Goal: Task Accomplishment & Management: Use online tool/utility

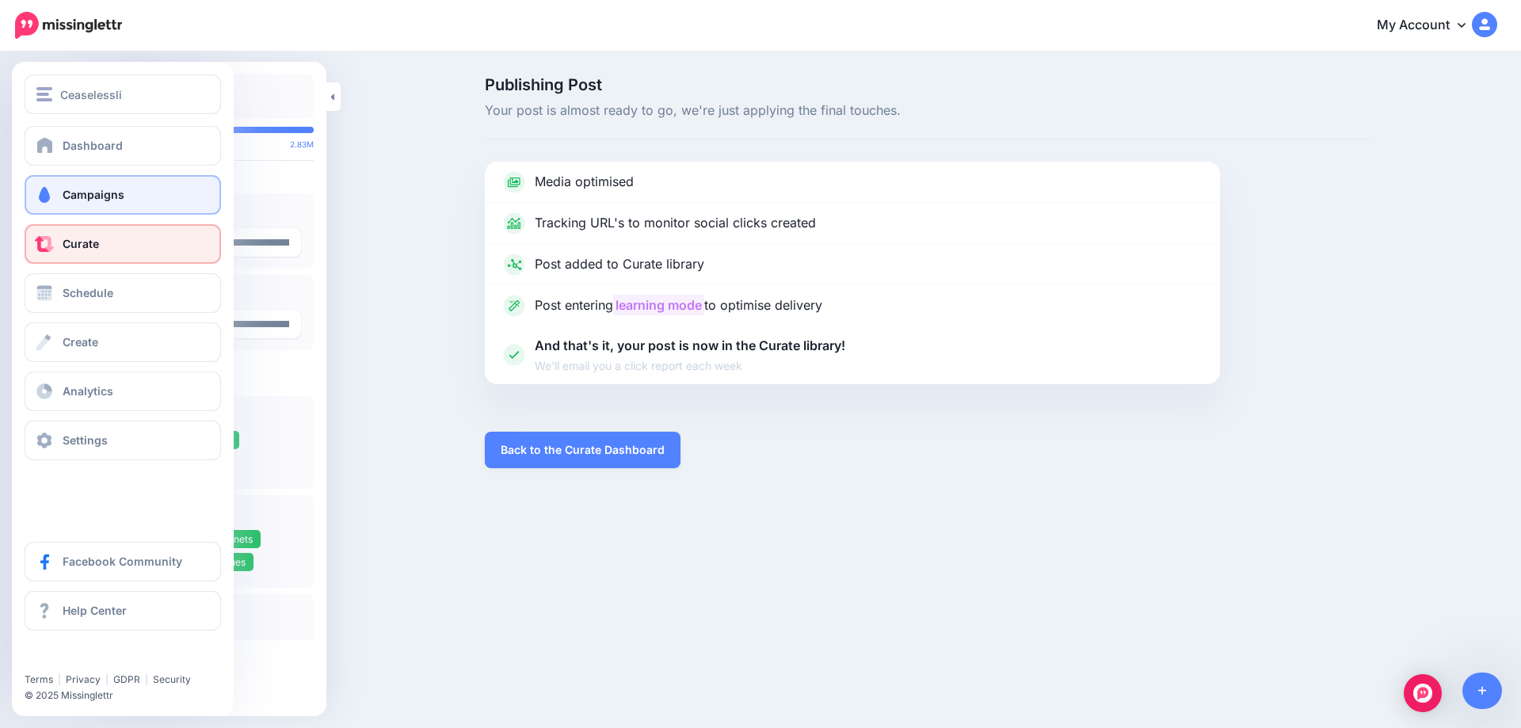
click at [47, 192] on span at bounding box center [44, 195] width 21 height 16
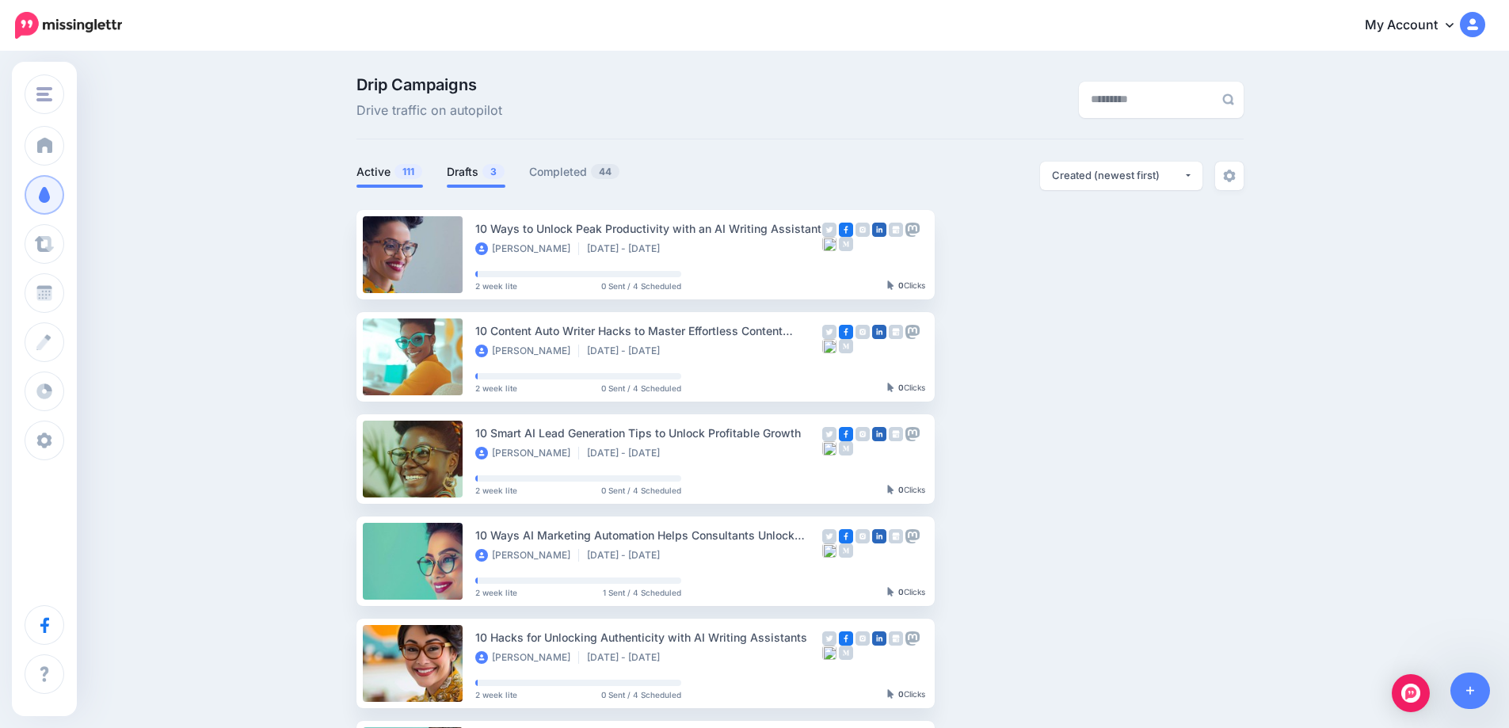
click at [476, 169] on link "Drafts 3" at bounding box center [476, 171] width 59 height 19
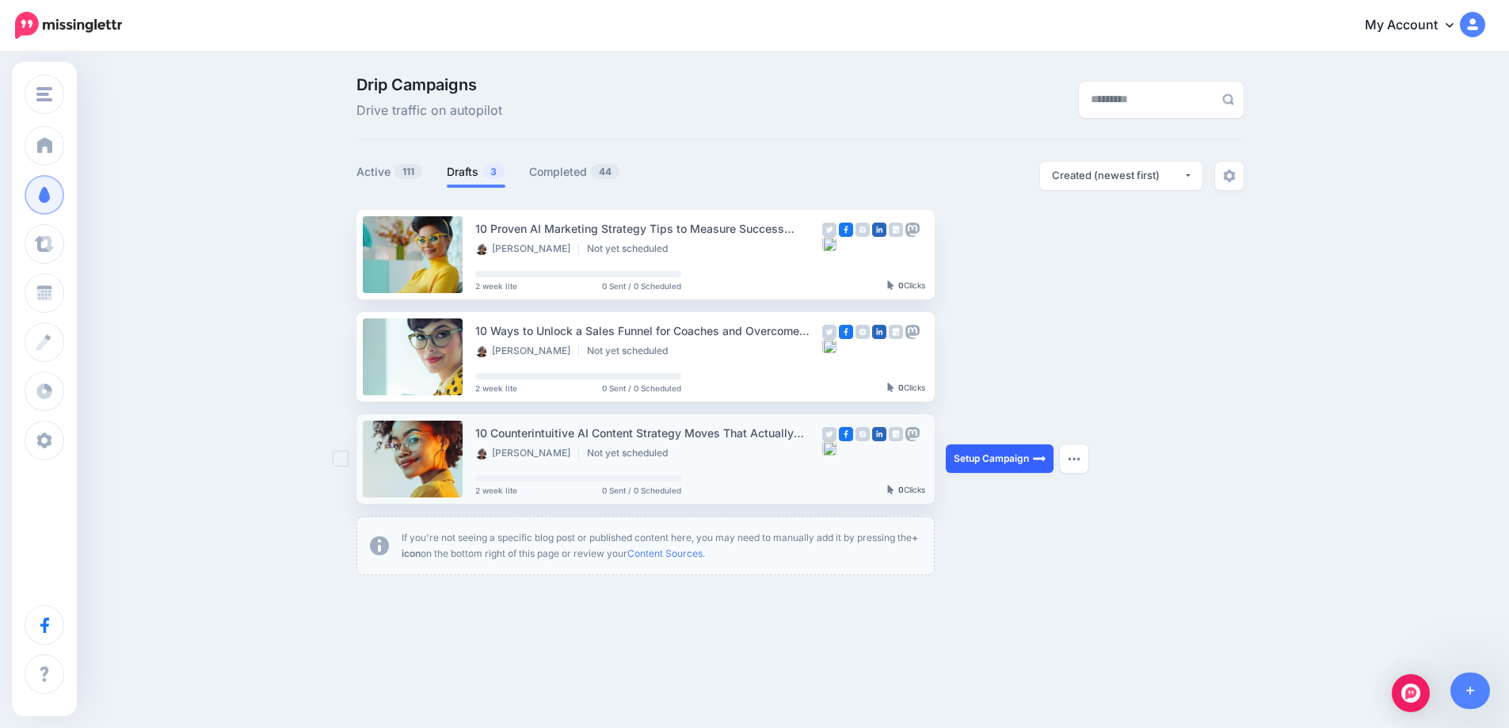
click at [976, 462] on link "Setup Campaign" at bounding box center [1000, 458] width 108 height 29
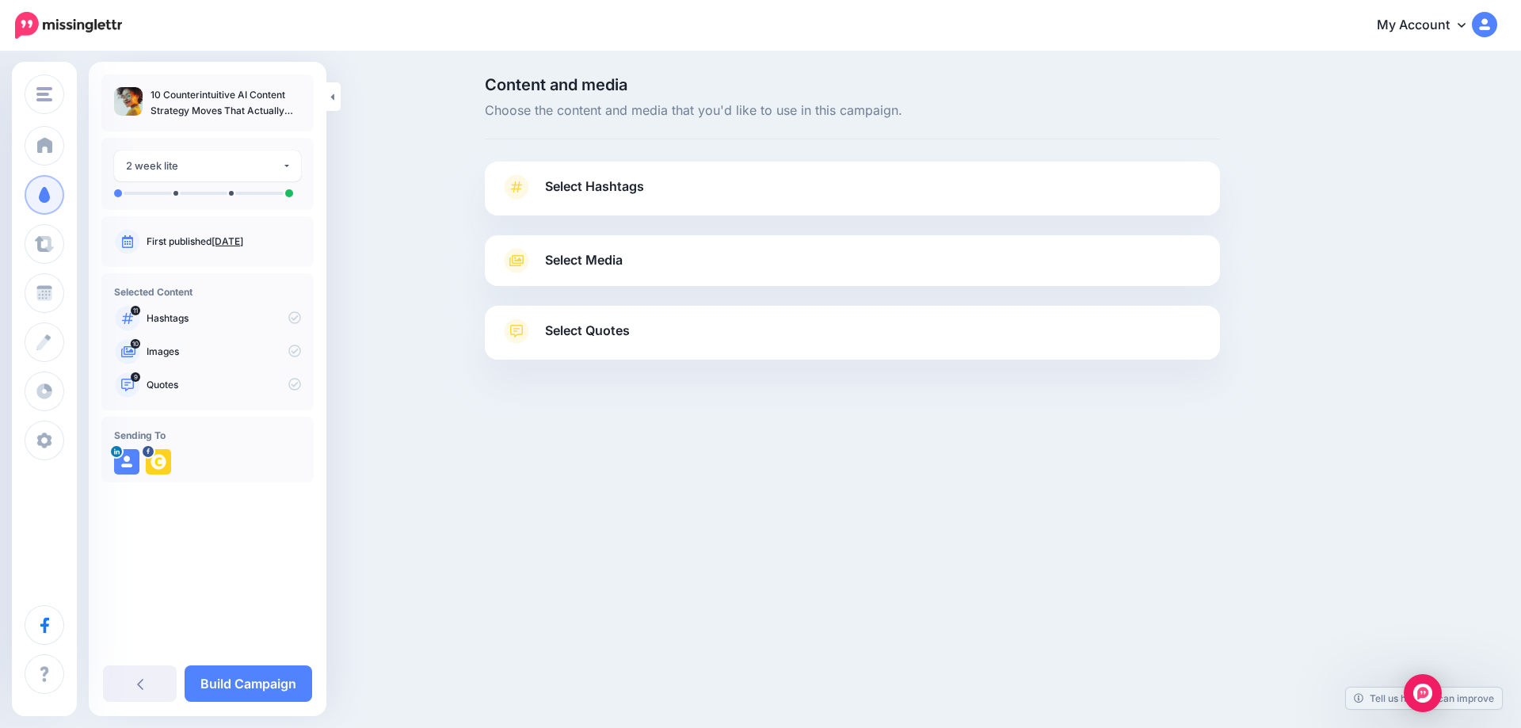
click at [618, 181] on span "Select Hashtags" at bounding box center [594, 186] width 99 height 21
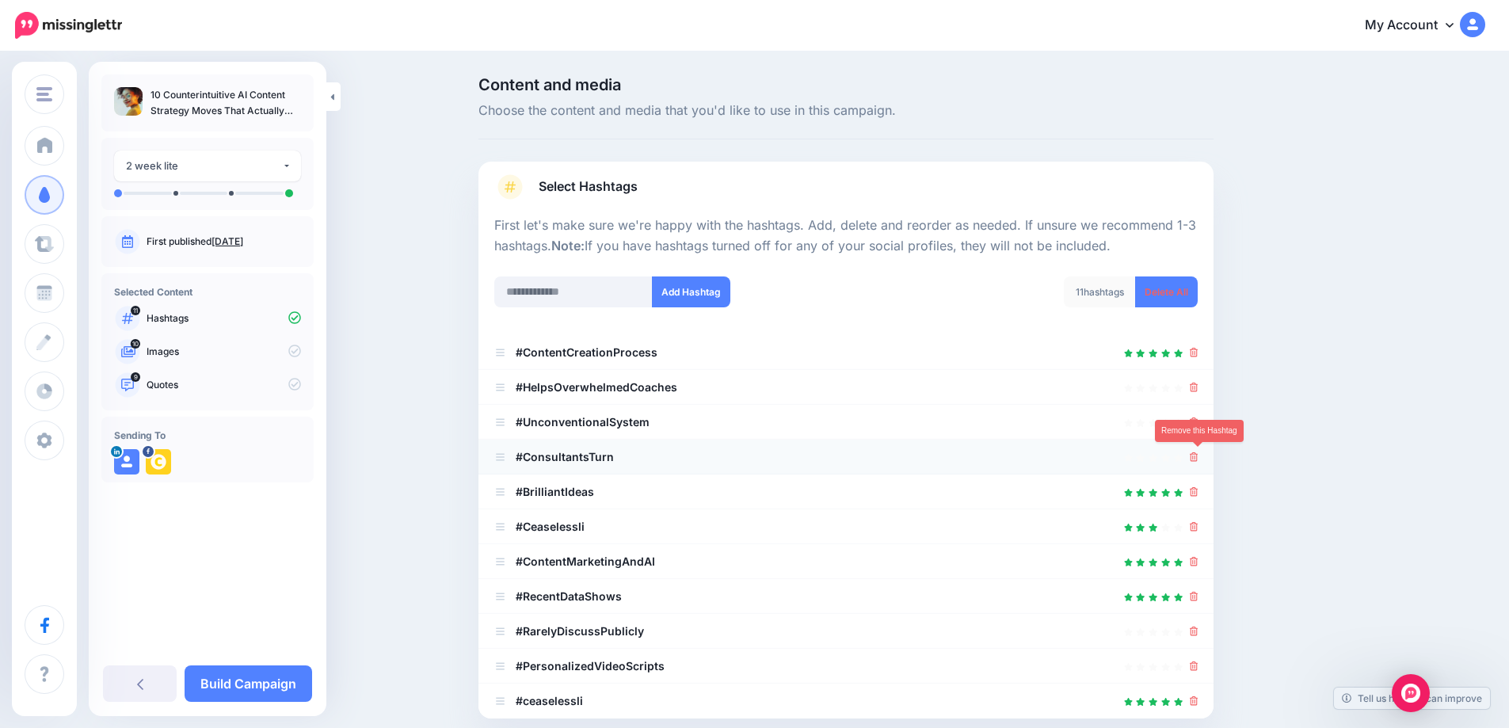
click at [1198, 460] on icon at bounding box center [1194, 457] width 9 height 10
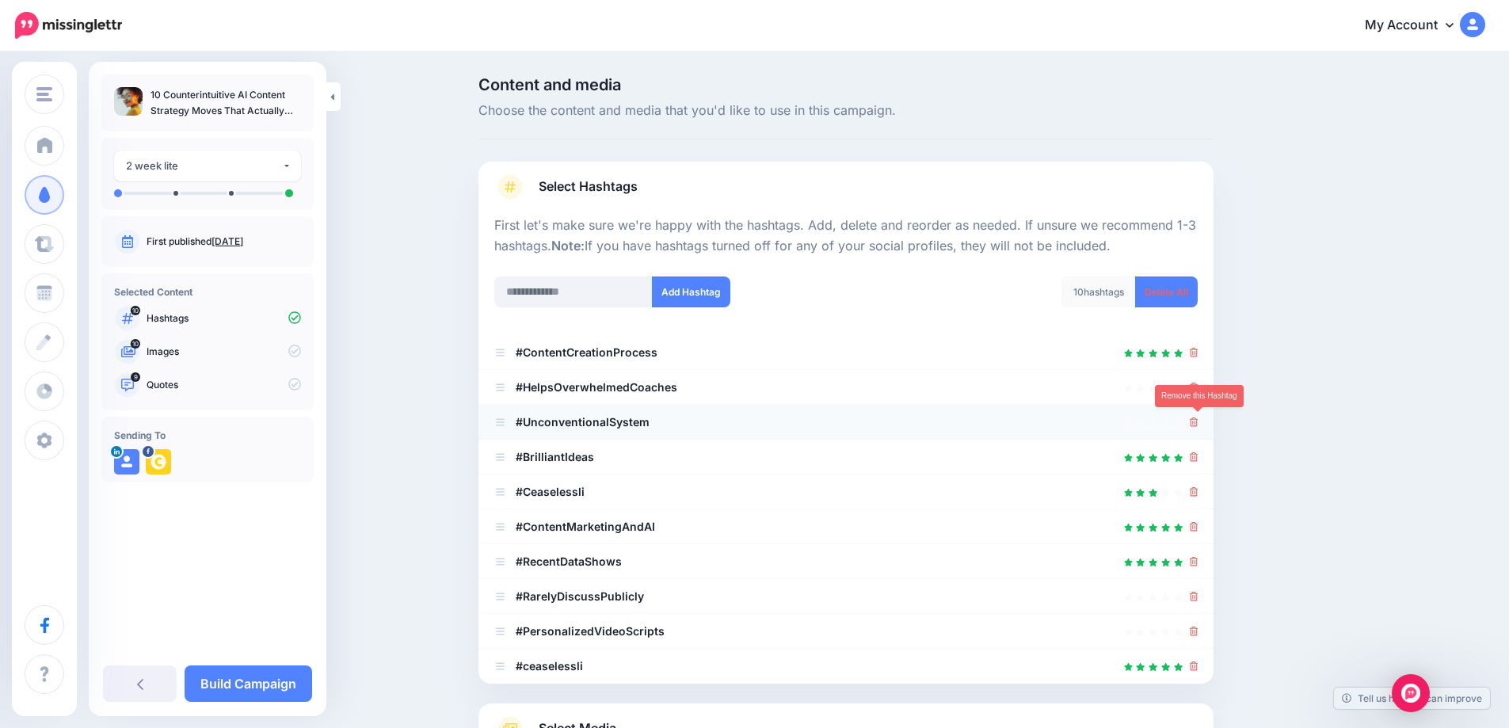
click at [1198, 426] on icon at bounding box center [1194, 422] width 9 height 10
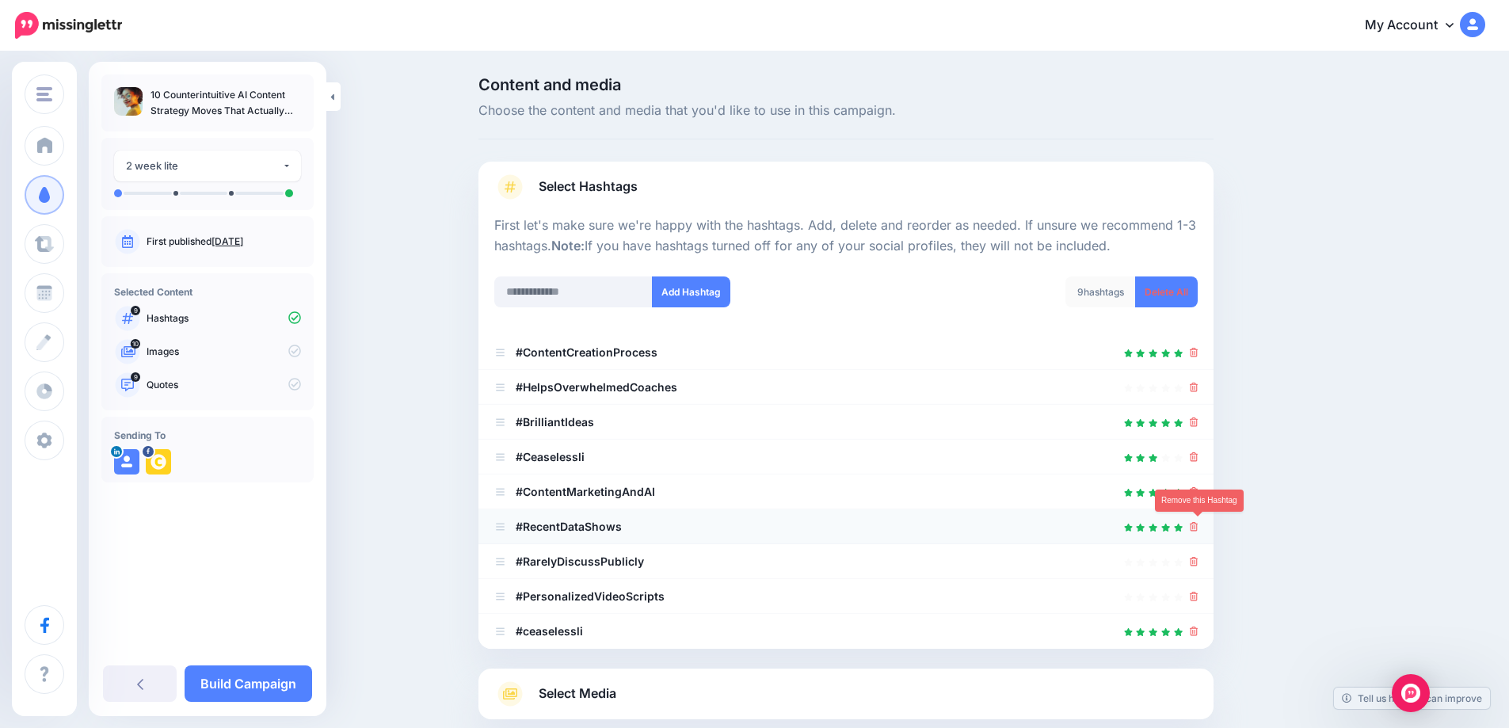
click at [1198, 525] on icon at bounding box center [1194, 527] width 9 height 10
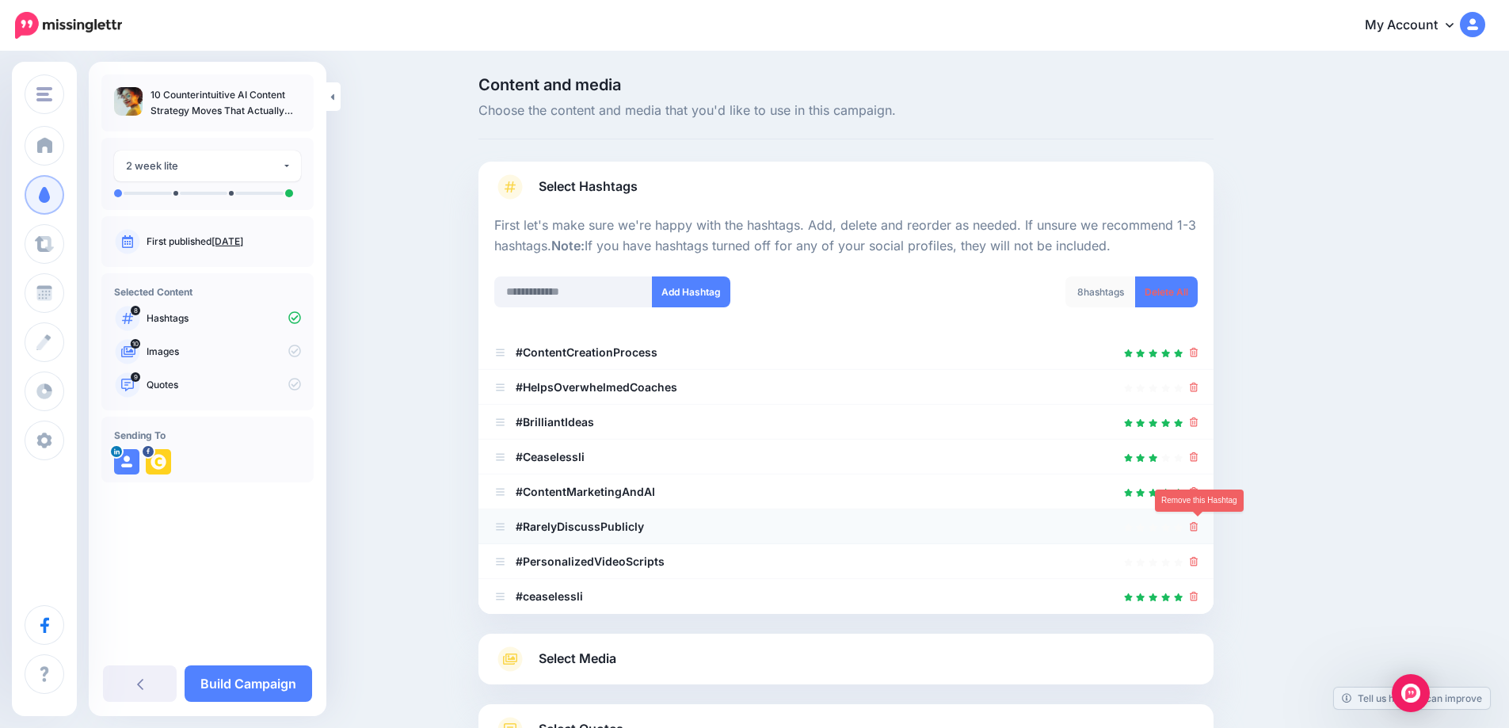
click at [1198, 524] on icon at bounding box center [1194, 527] width 9 height 10
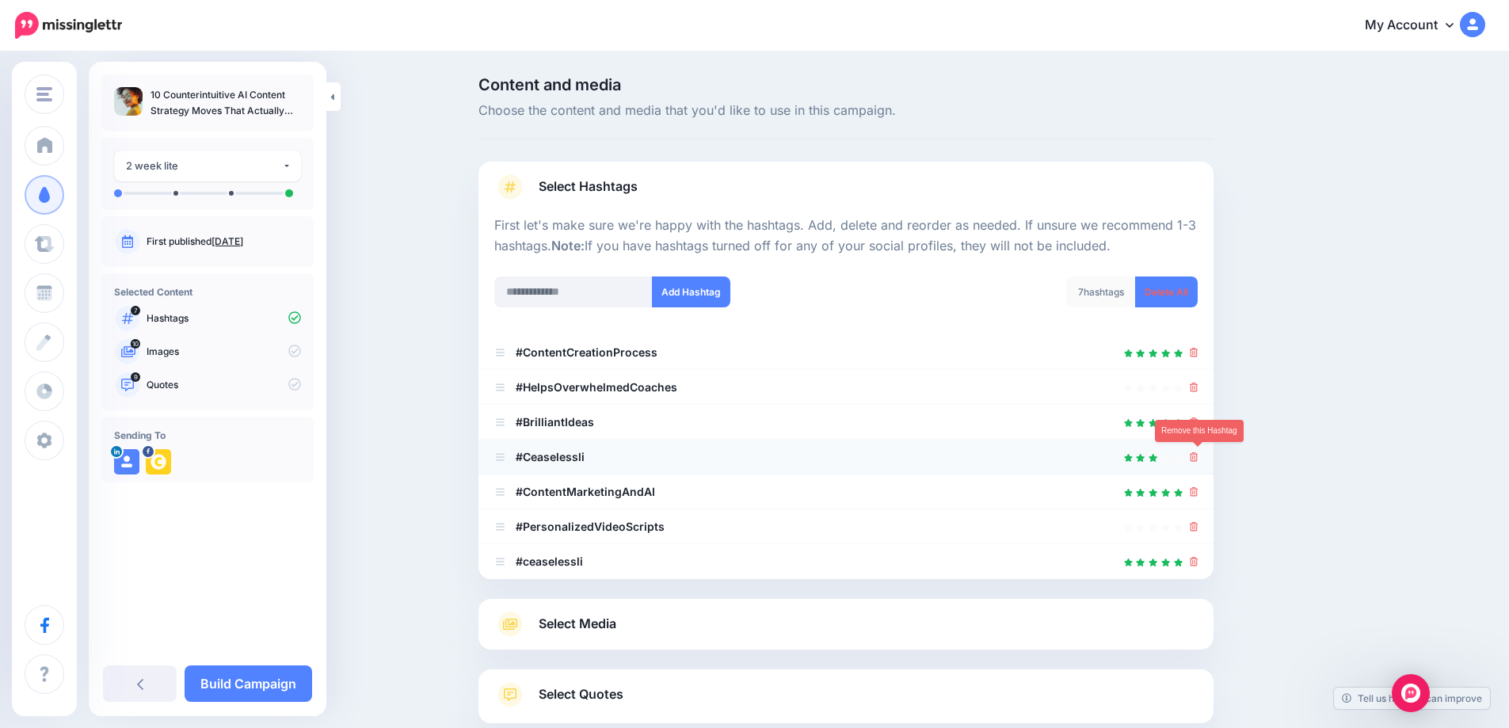
click at [1198, 463] on link at bounding box center [1194, 456] width 9 height 13
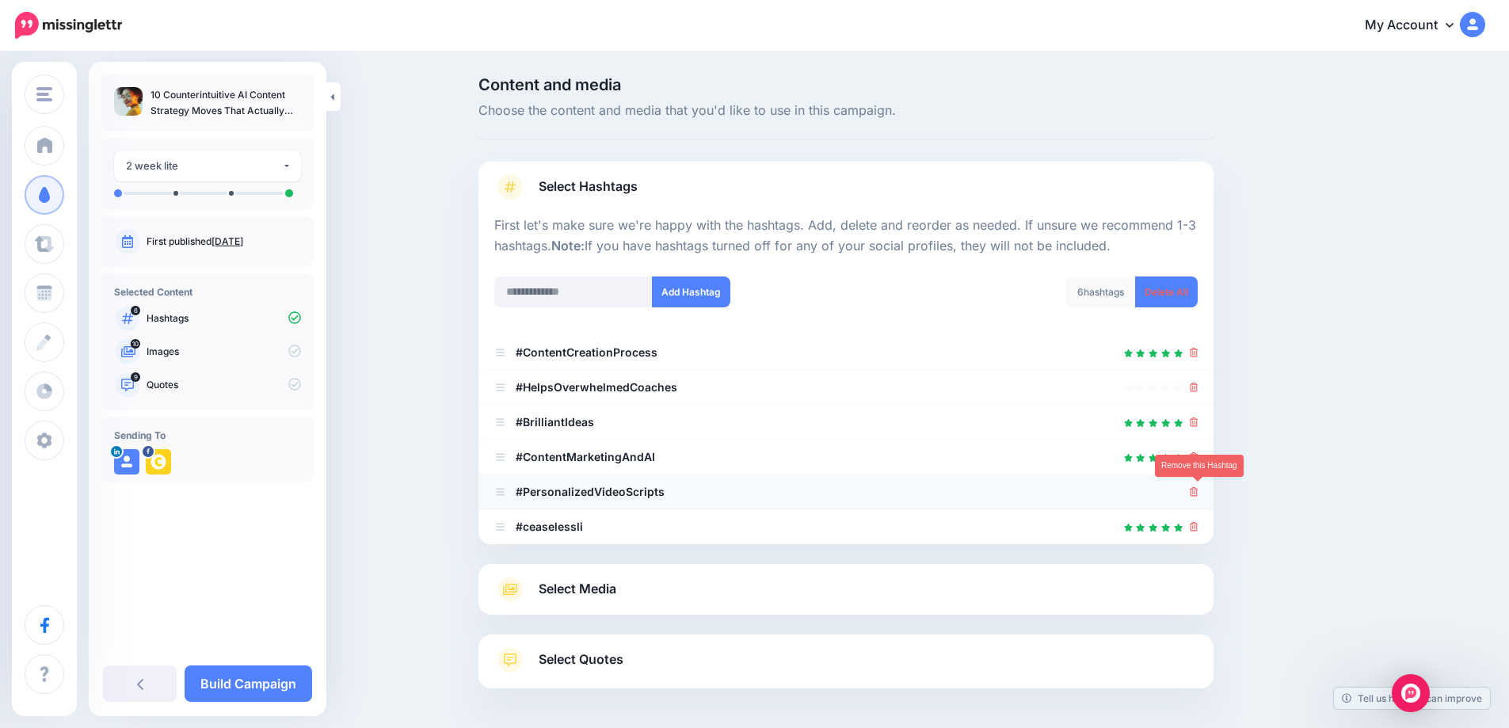
click at [1198, 493] on icon at bounding box center [1194, 492] width 9 height 10
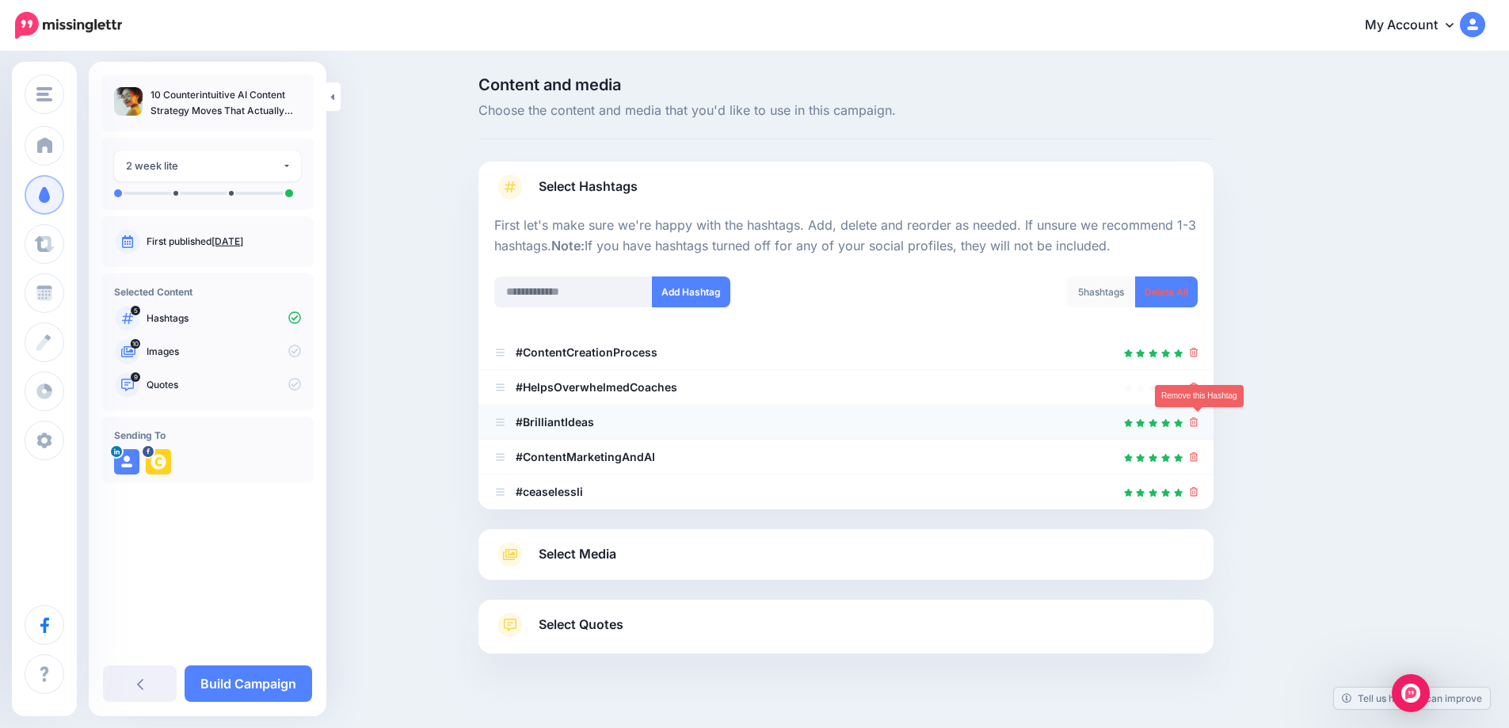
click at [1198, 422] on icon at bounding box center [1194, 422] width 9 height 10
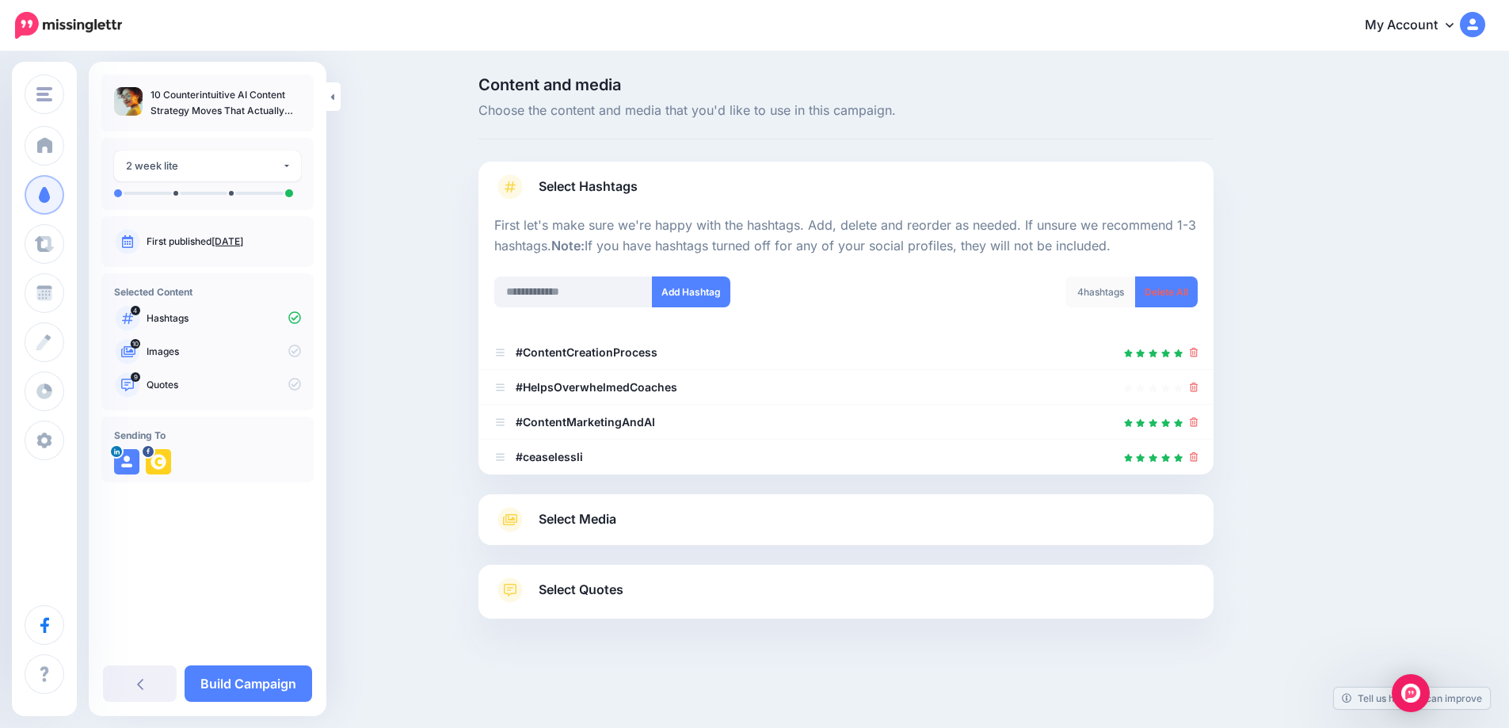
click at [603, 520] on span "Select Media" at bounding box center [578, 519] width 78 height 21
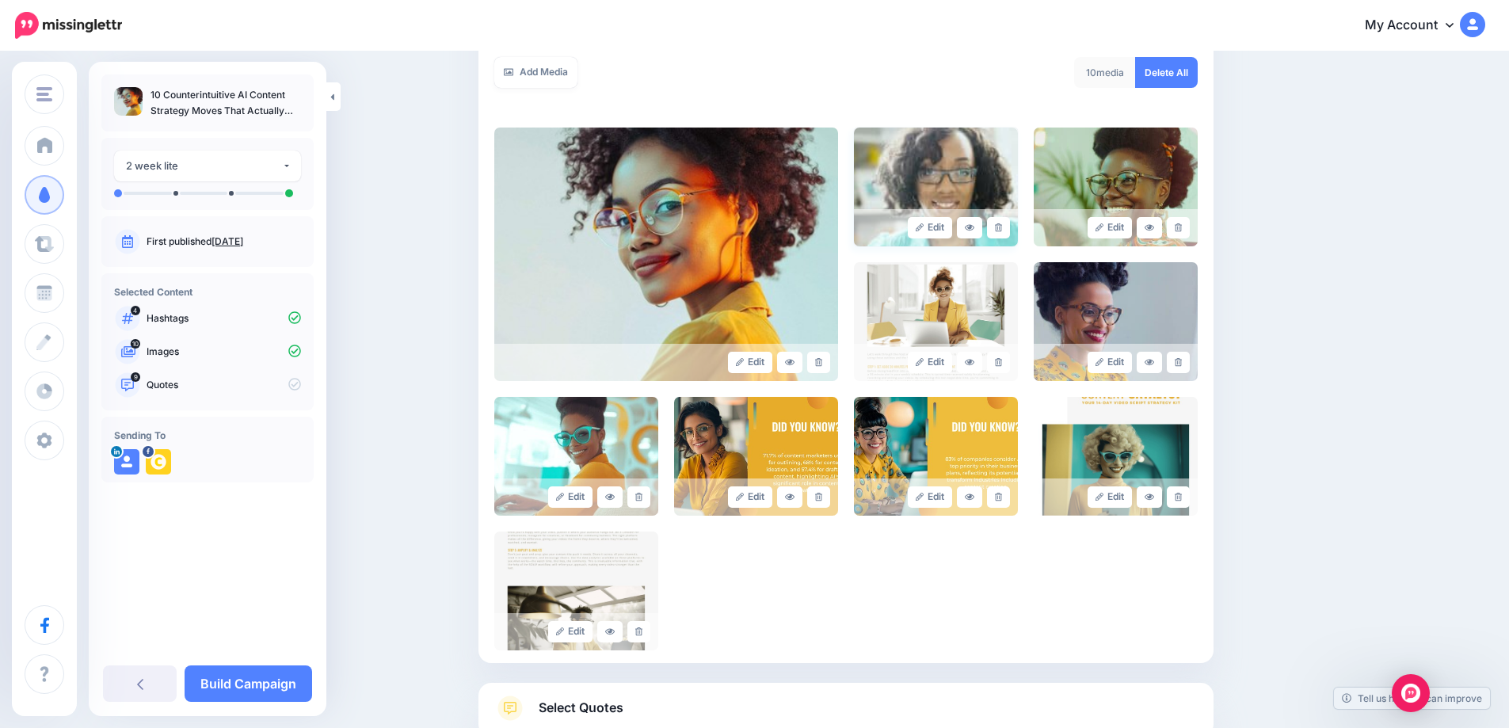
scroll to position [286, 0]
click at [1000, 222] on link at bounding box center [998, 226] width 23 height 21
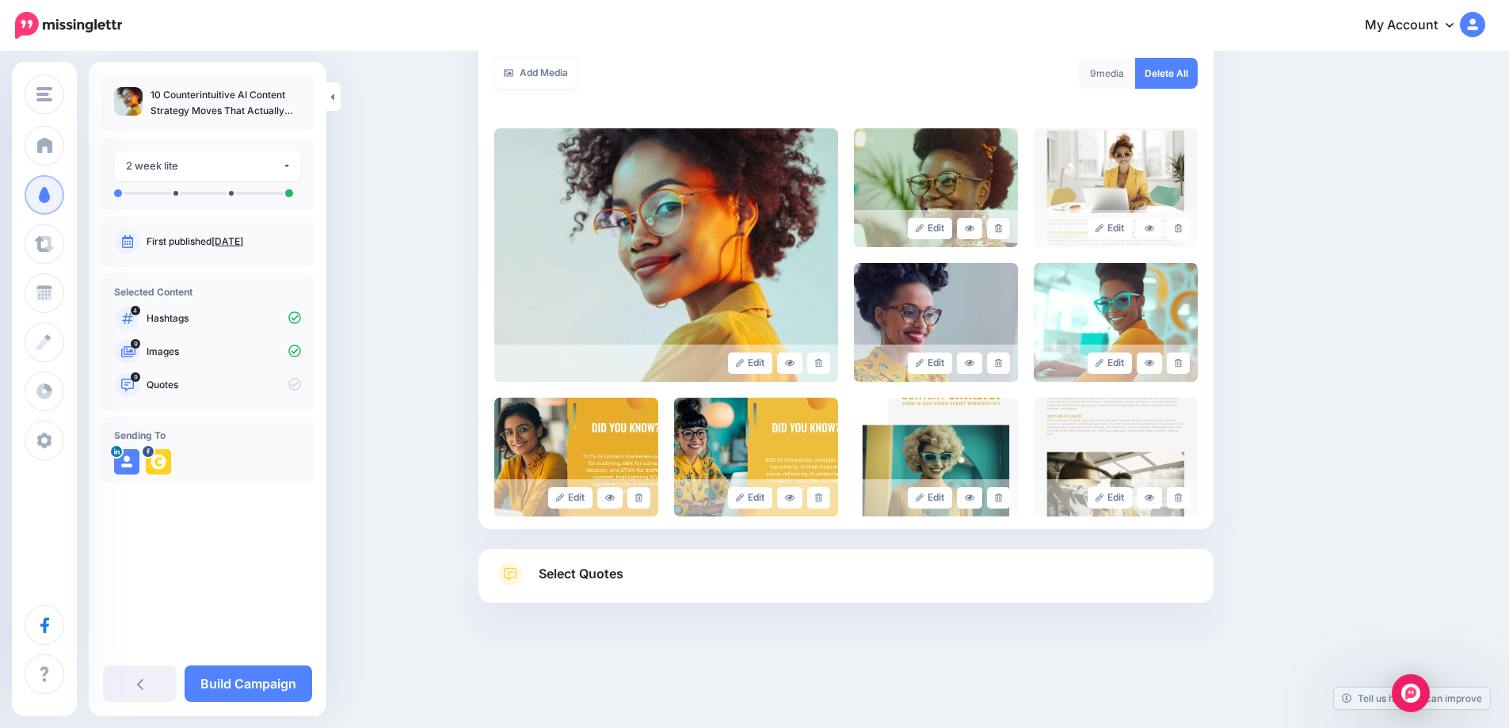
click at [1000, 222] on link at bounding box center [998, 228] width 23 height 21
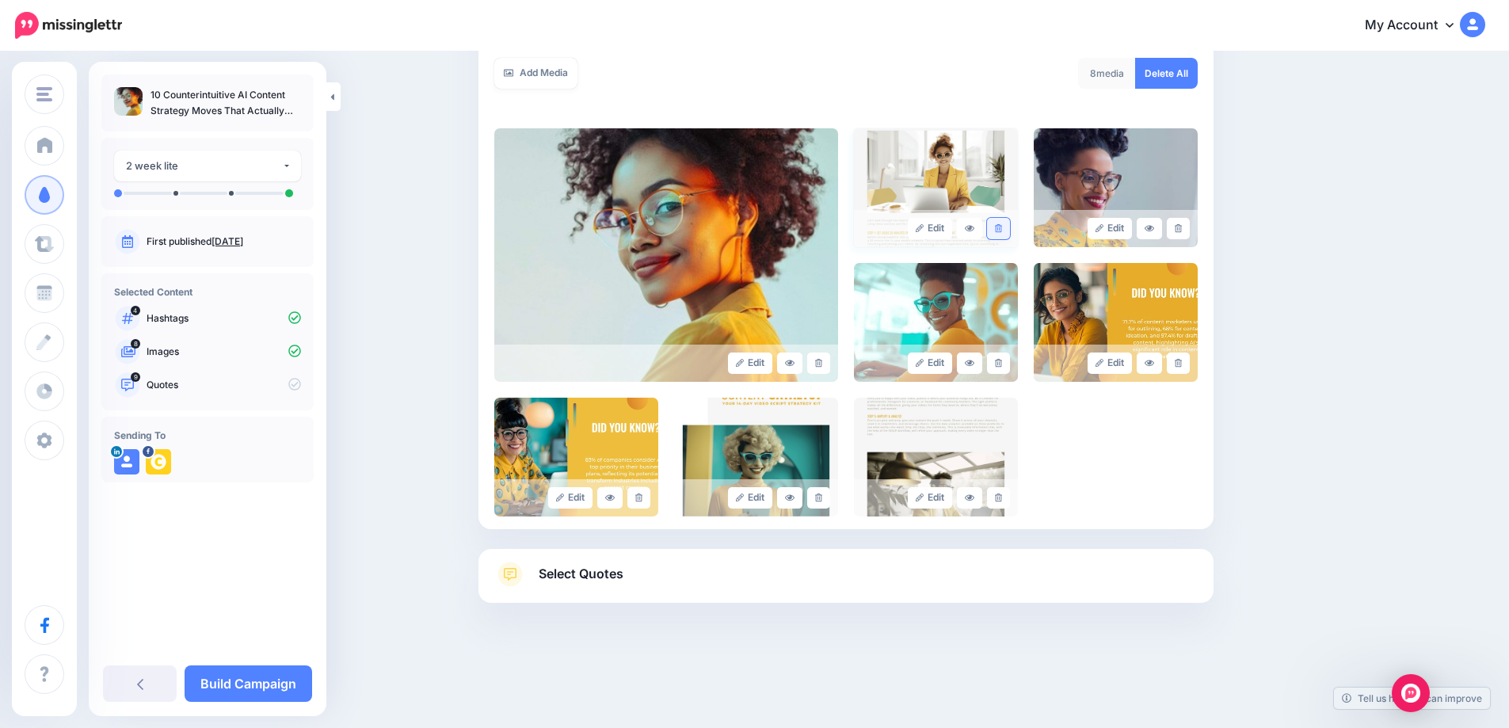
click at [1008, 223] on link at bounding box center [998, 228] width 23 height 21
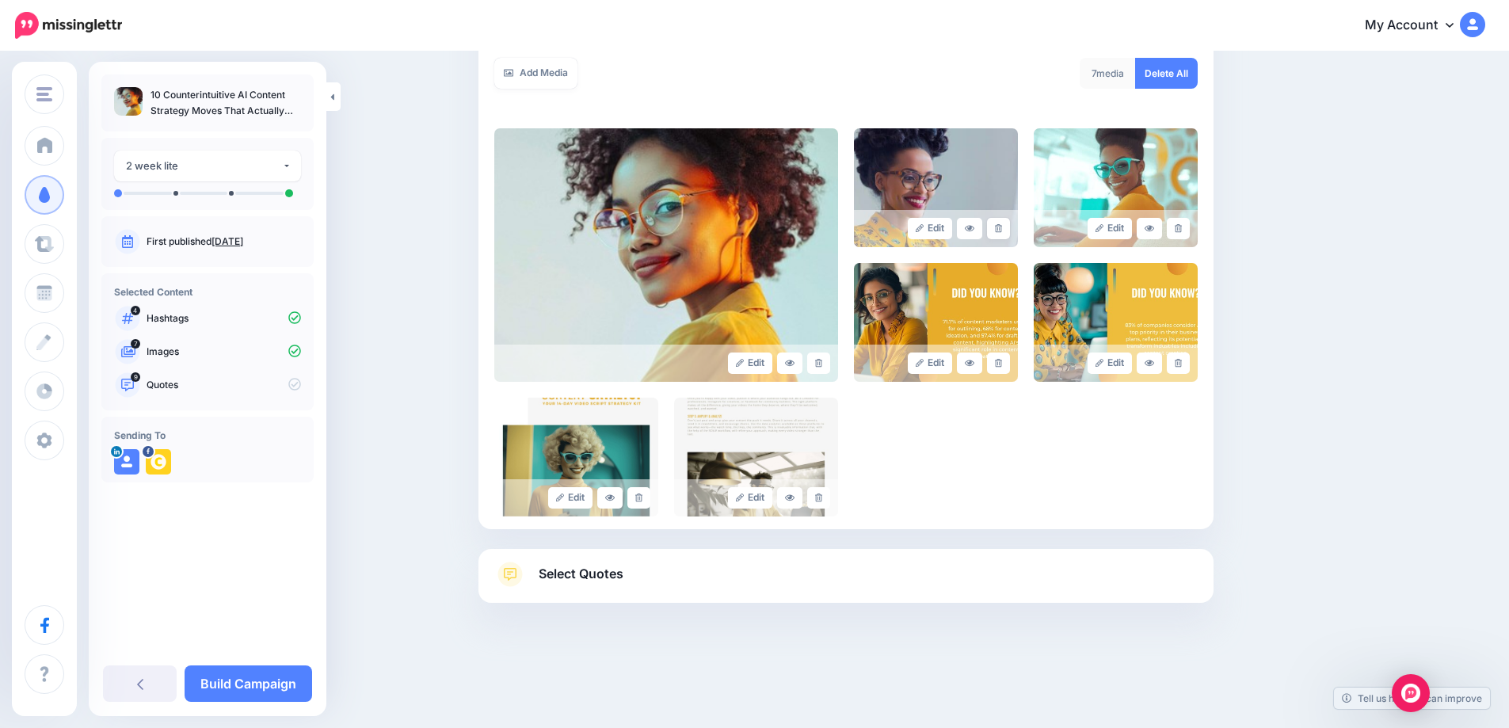
click at [1008, 223] on link at bounding box center [998, 228] width 23 height 21
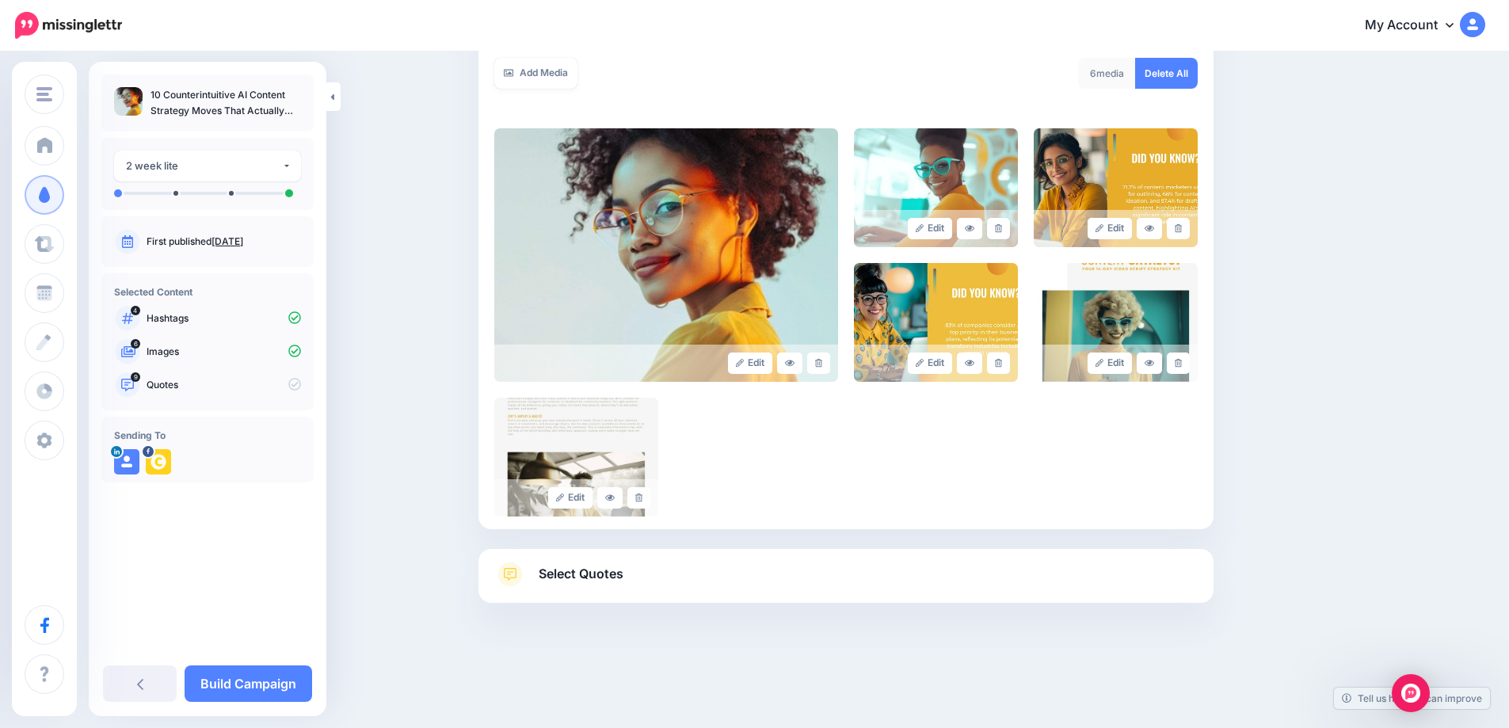
click at [1008, 223] on link at bounding box center [998, 228] width 23 height 21
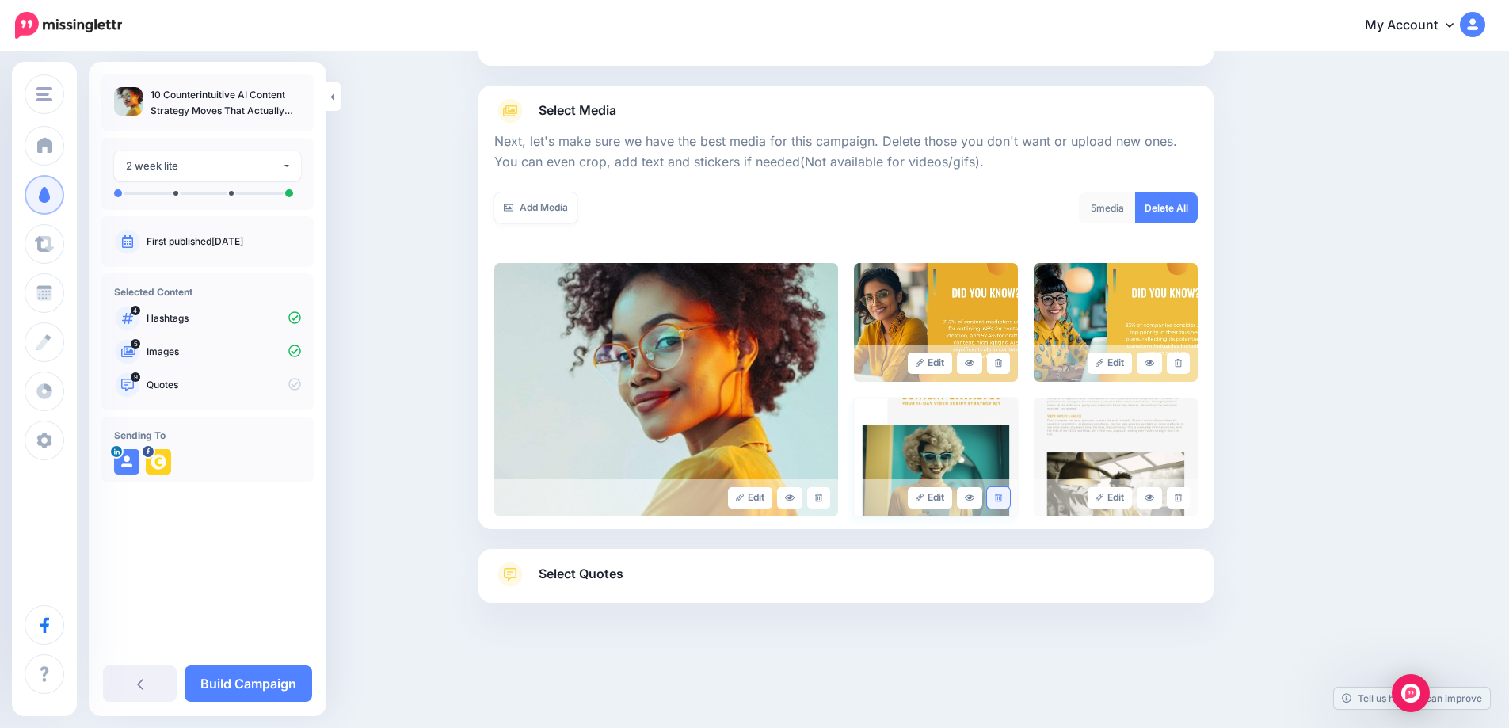
click at [1002, 497] on icon at bounding box center [998, 497] width 7 height 9
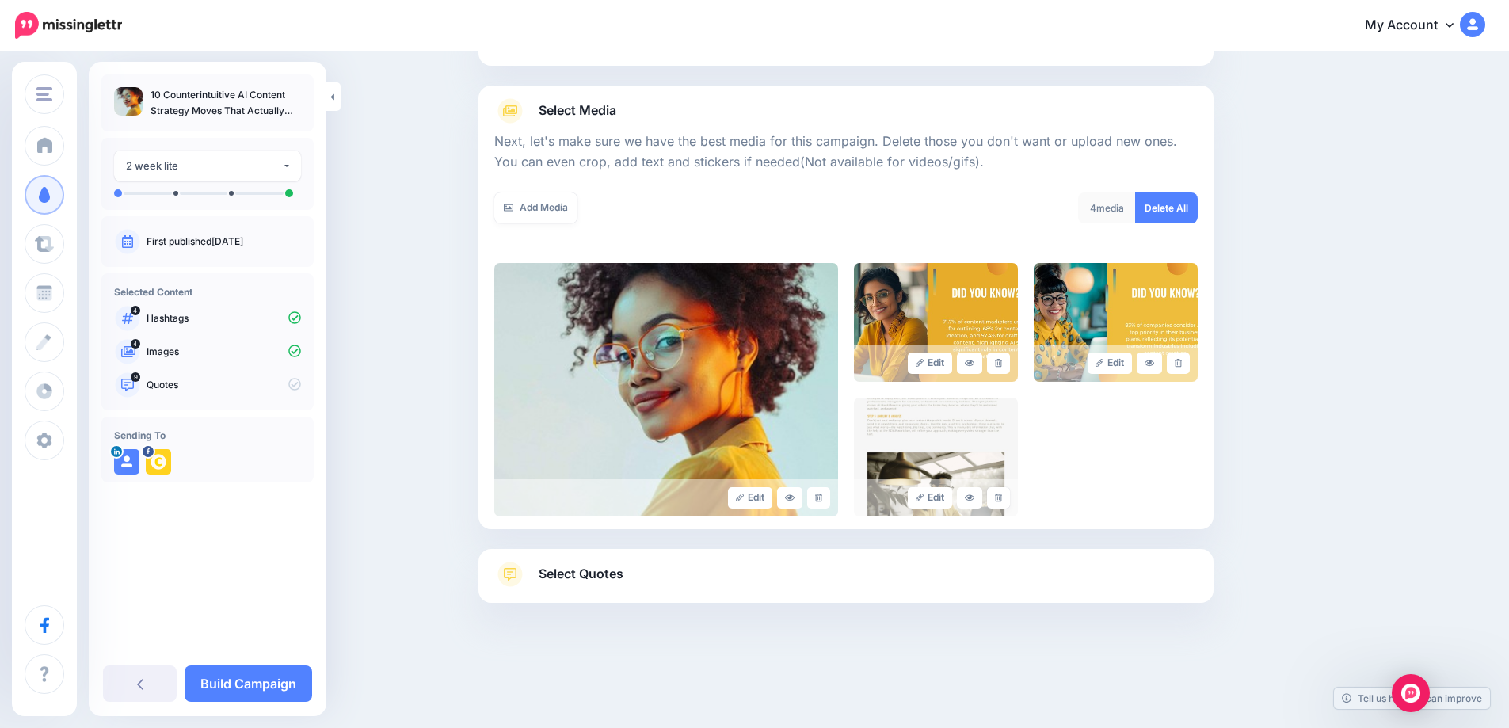
click at [1002, 497] on icon at bounding box center [998, 497] width 7 height 9
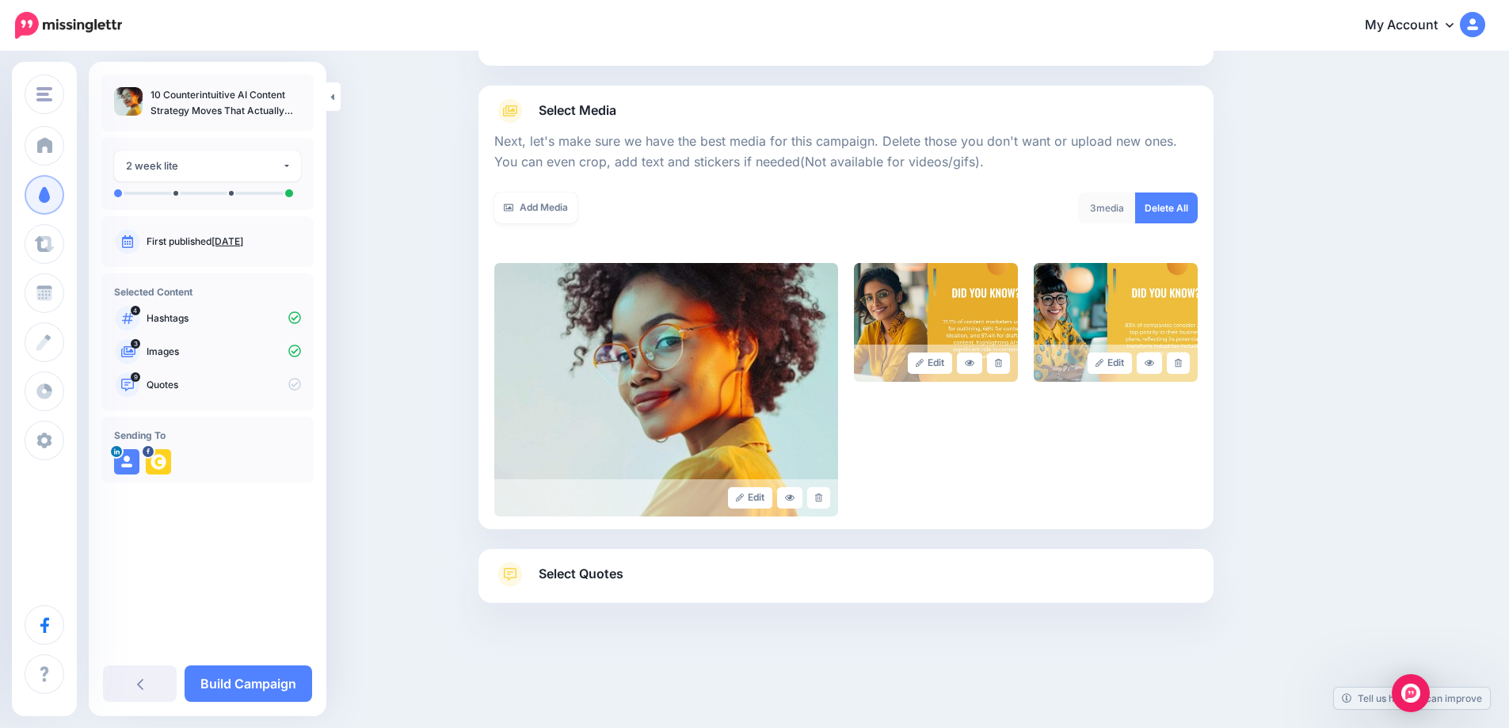
click at [613, 578] on span "Select Quotes" at bounding box center [581, 573] width 85 height 21
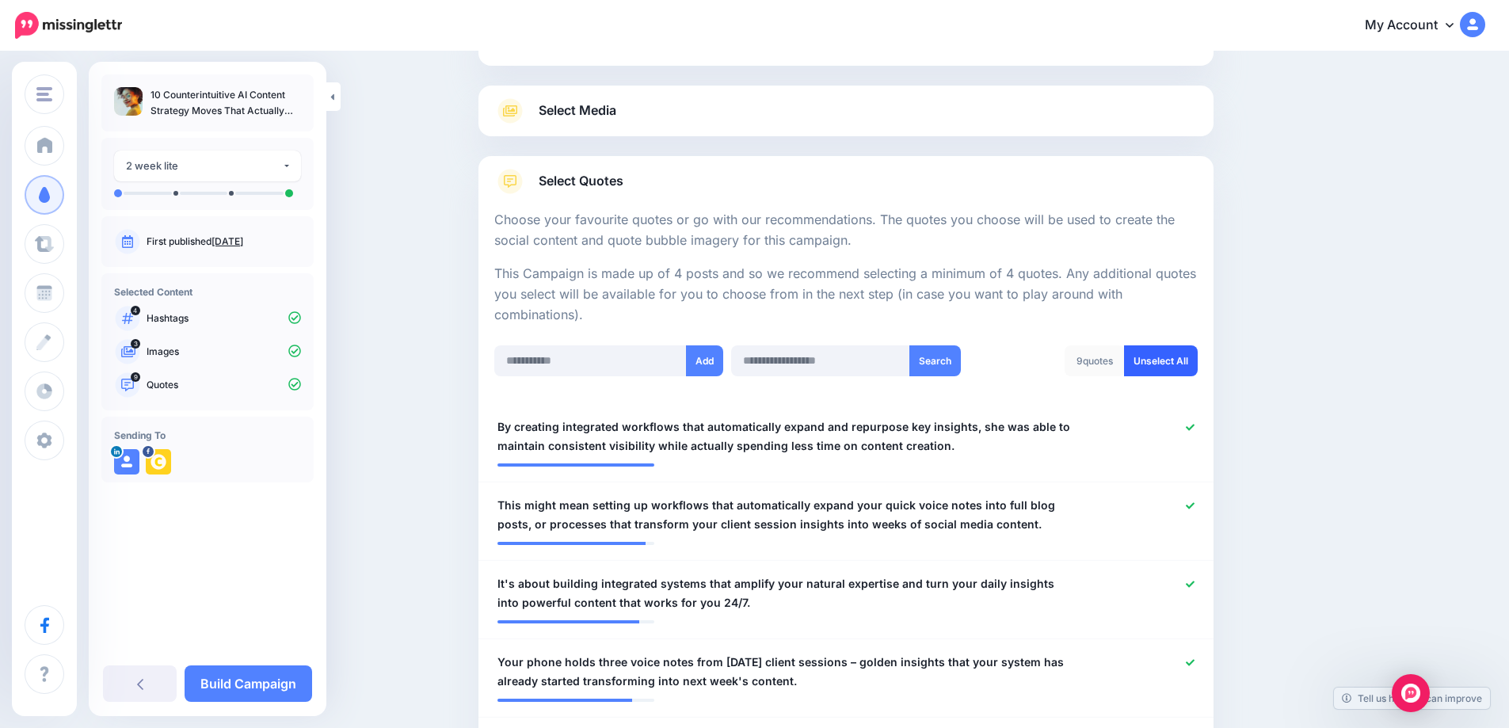
click at [1152, 367] on link "Unselect All" at bounding box center [1161, 360] width 74 height 31
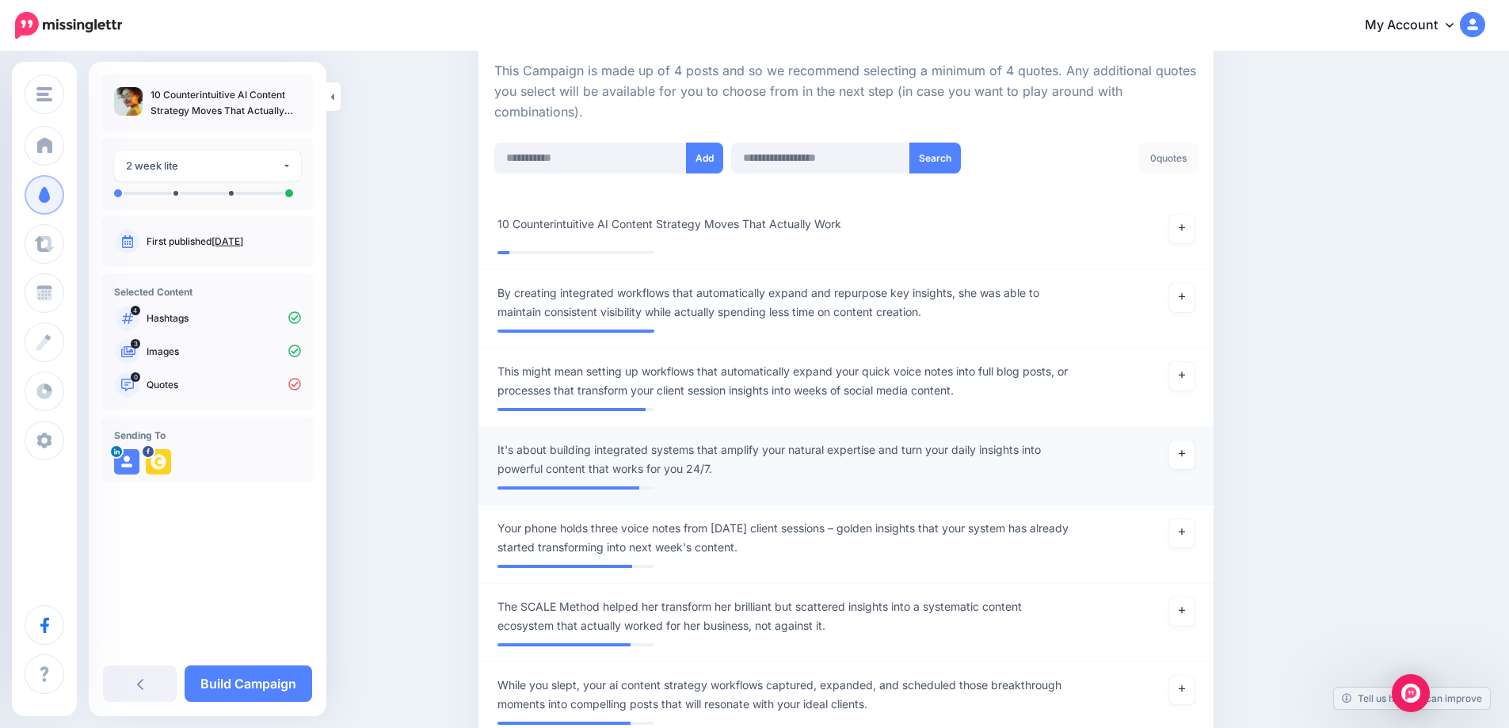
scroll to position [356, 0]
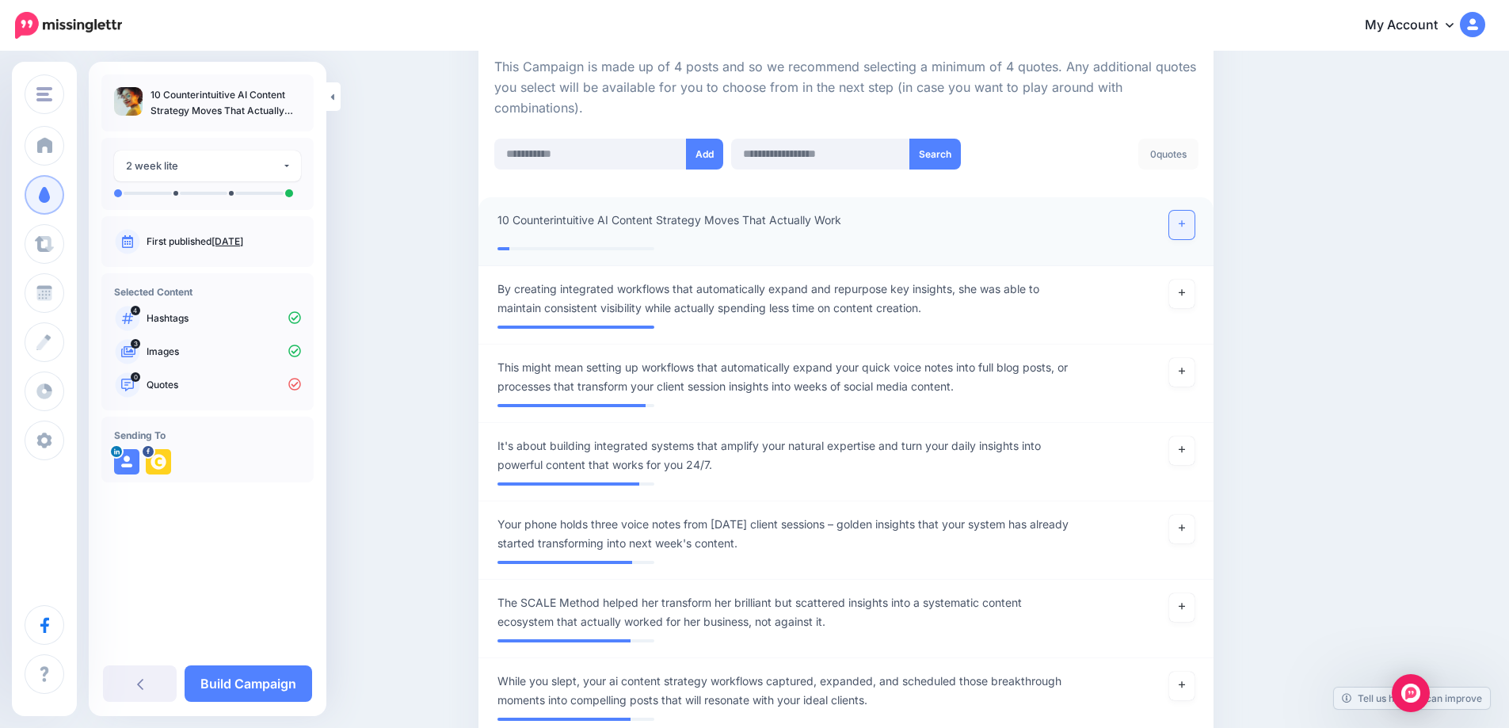
click at [1187, 234] on link at bounding box center [1181, 225] width 25 height 29
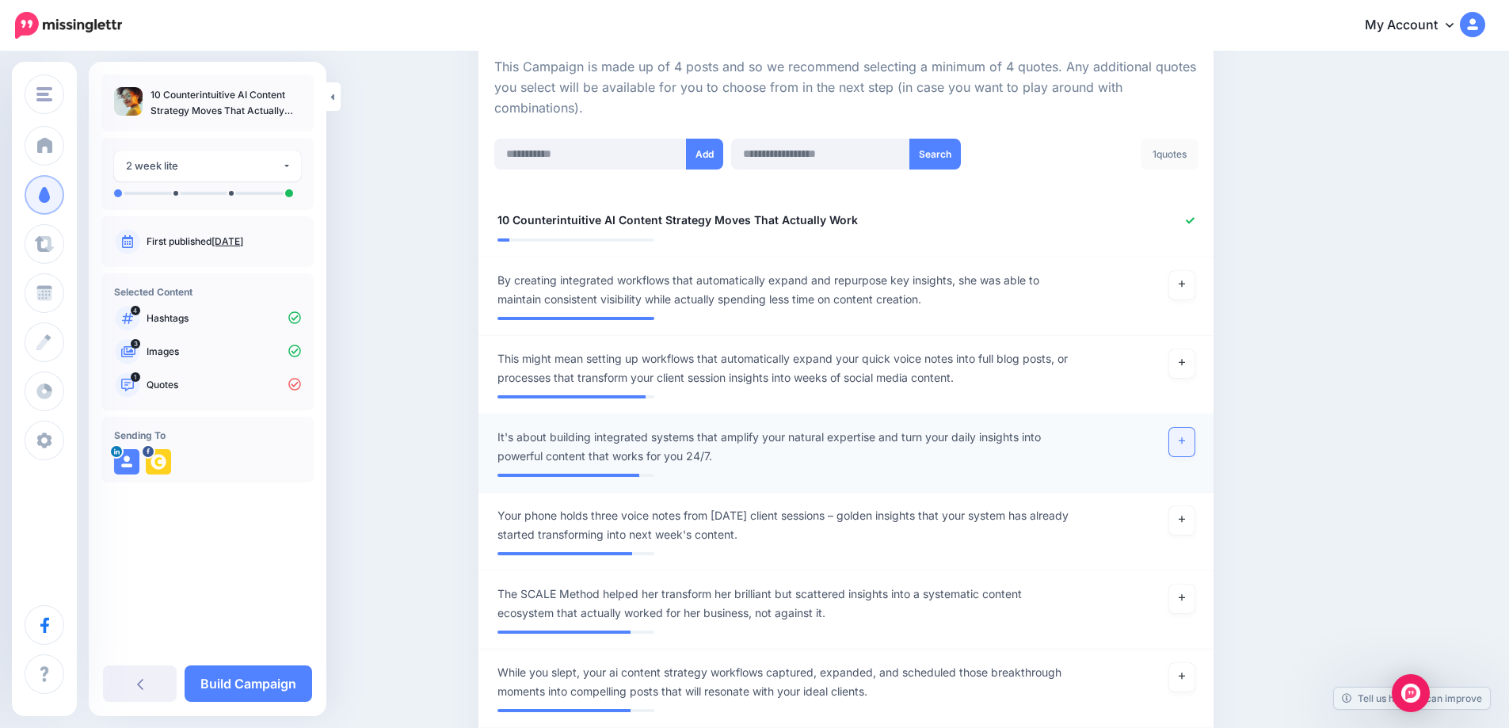
click at [1177, 445] on link at bounding box center [1181, 442] width 25 height 29
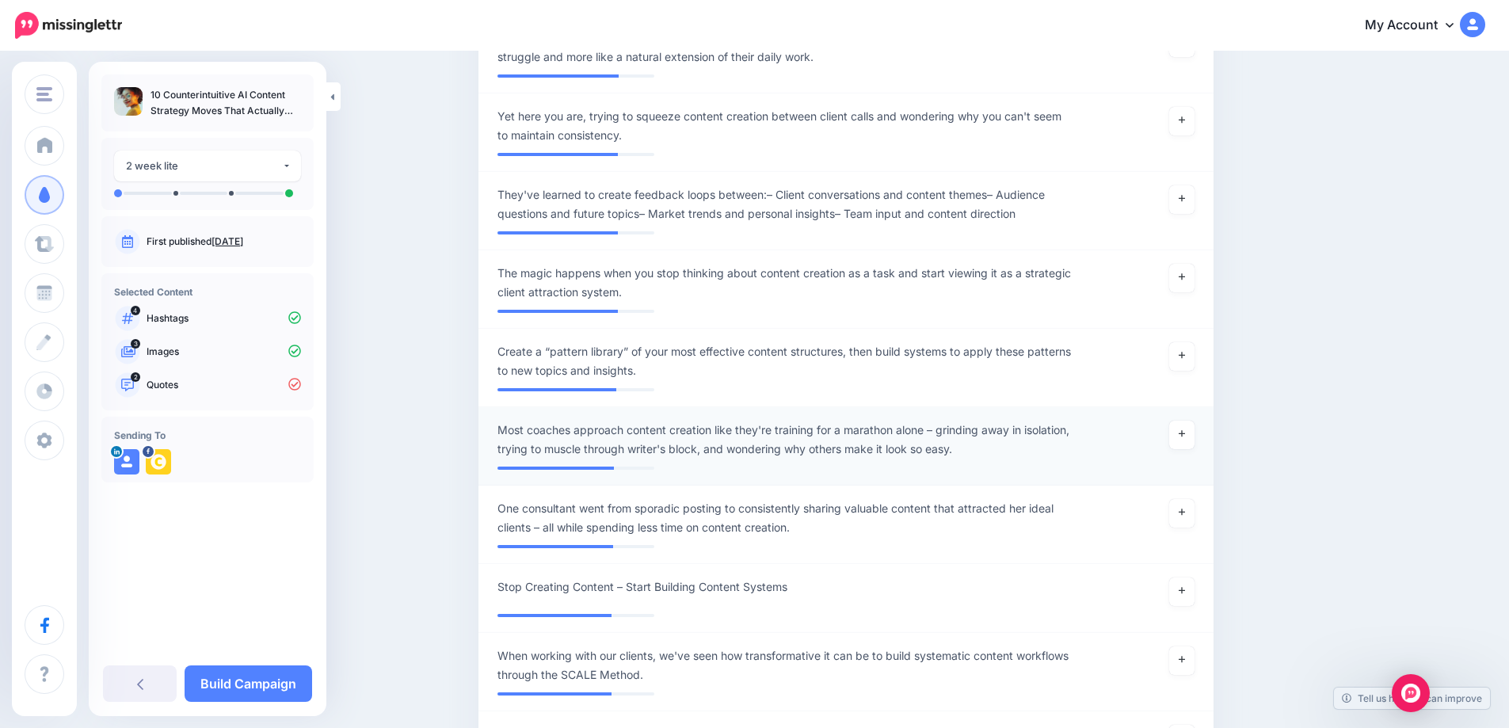
scroll to position [1454, 0]
click at [1182, 437] on link at bounding box center [1181, 432] width 25 height 29
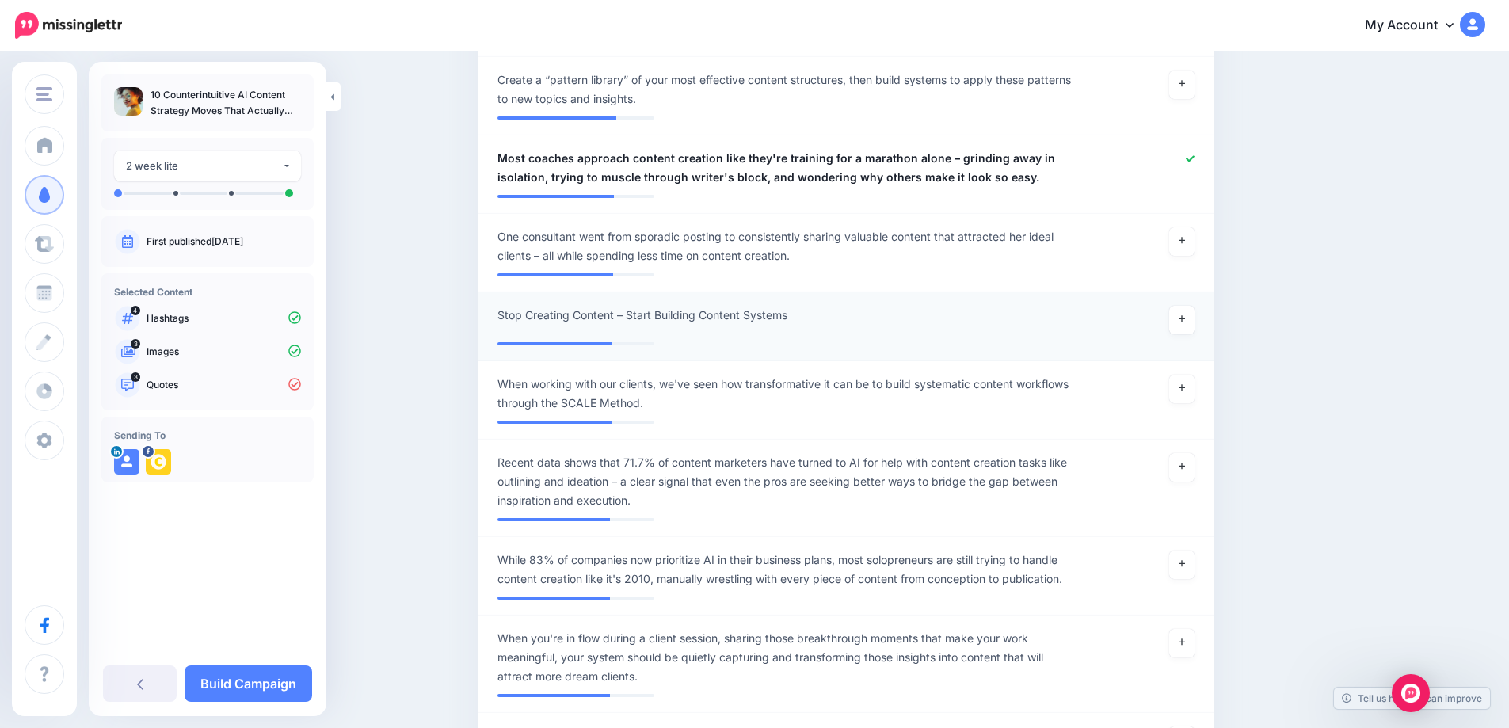
scroll to position [1729, 0]
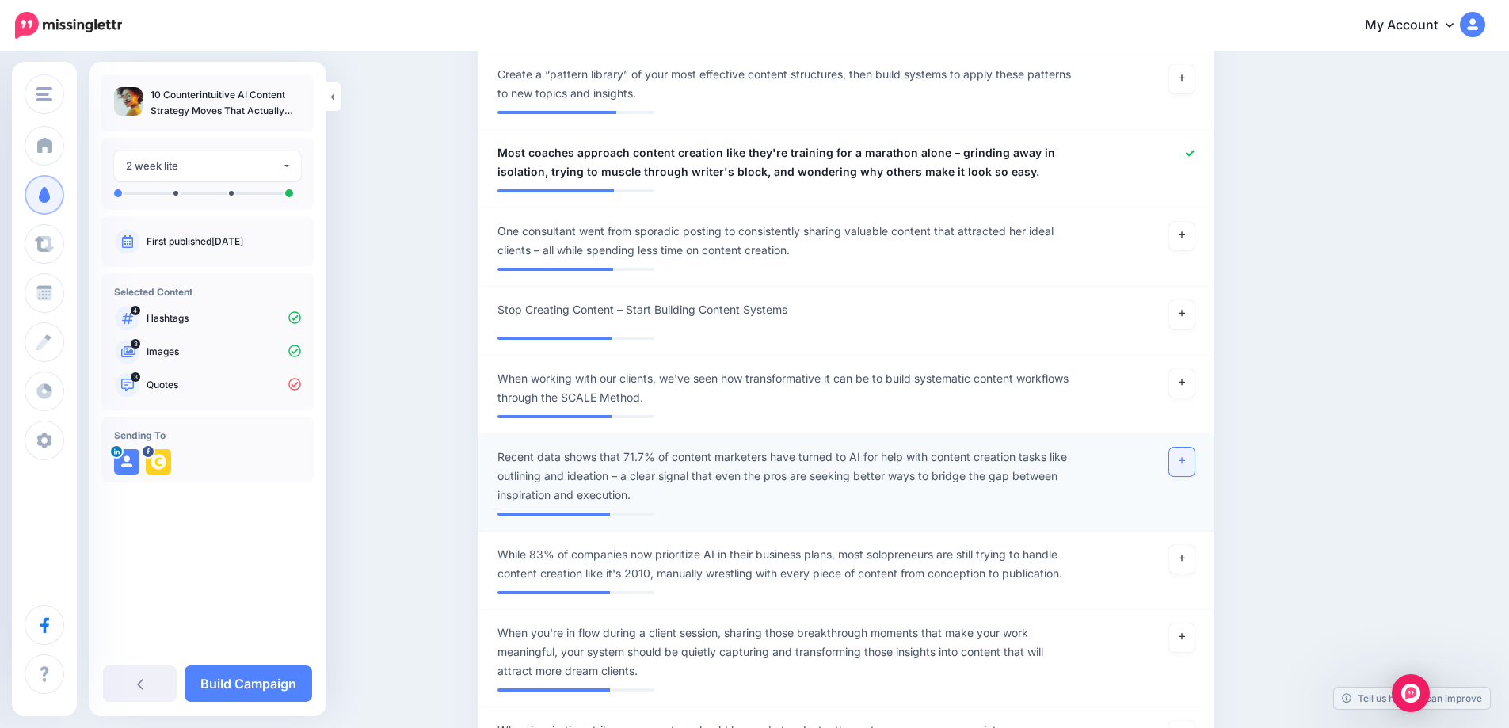
click at [1192, 466] on link at bounding box center [1181, 462] width 25 height 29
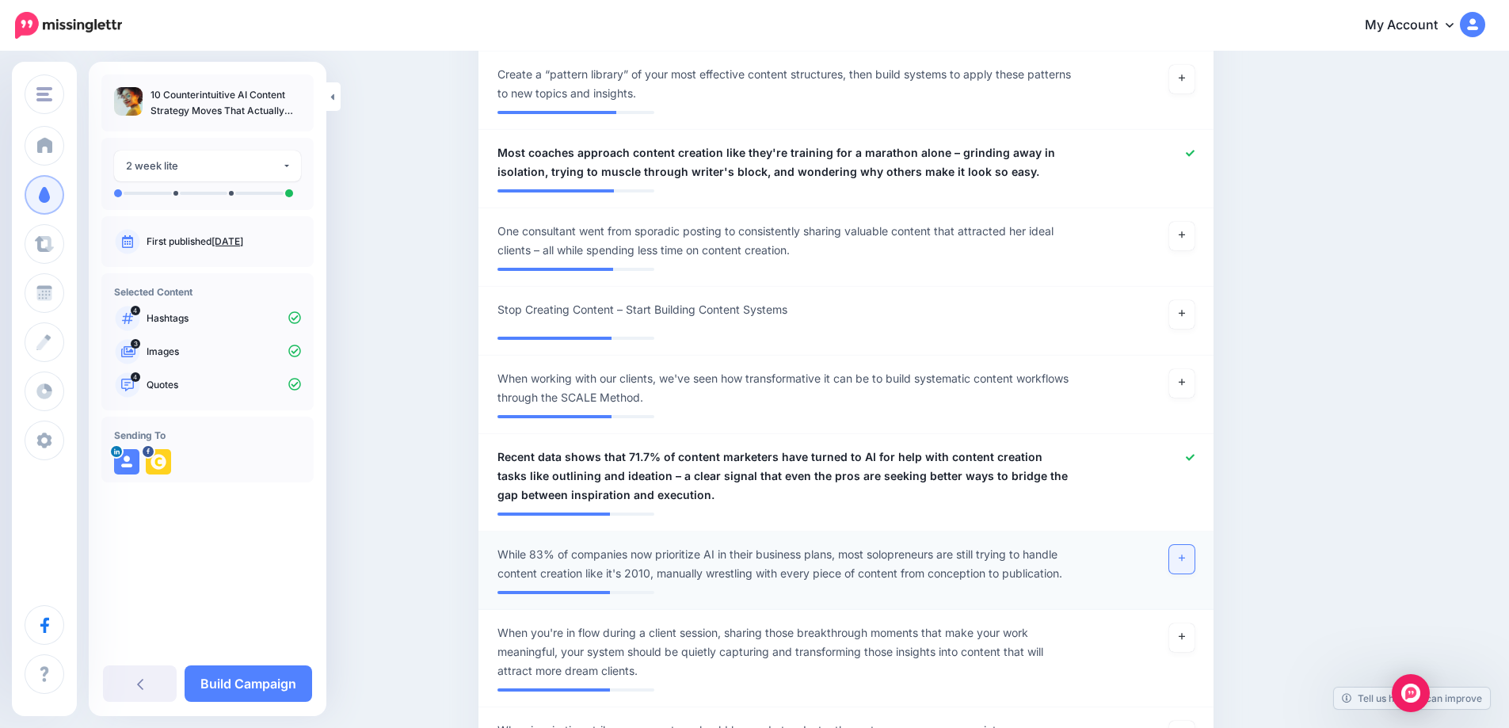
click at [1185, 561] on icon at bounding box center [1182, 558] width 6 height 6
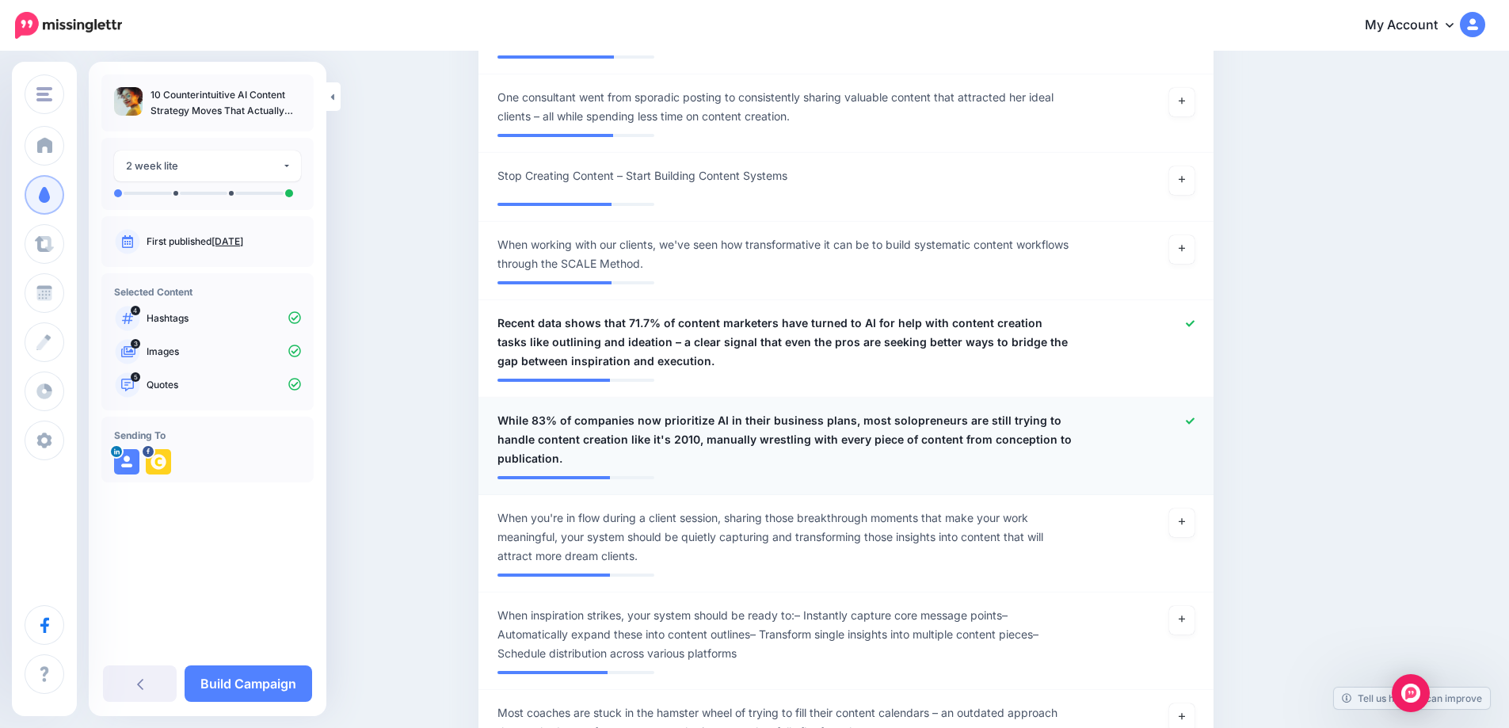
scroll to position [1864, 0]
click at [1186, 530] on link at bounding box center [1181, 522] width 25 height 29
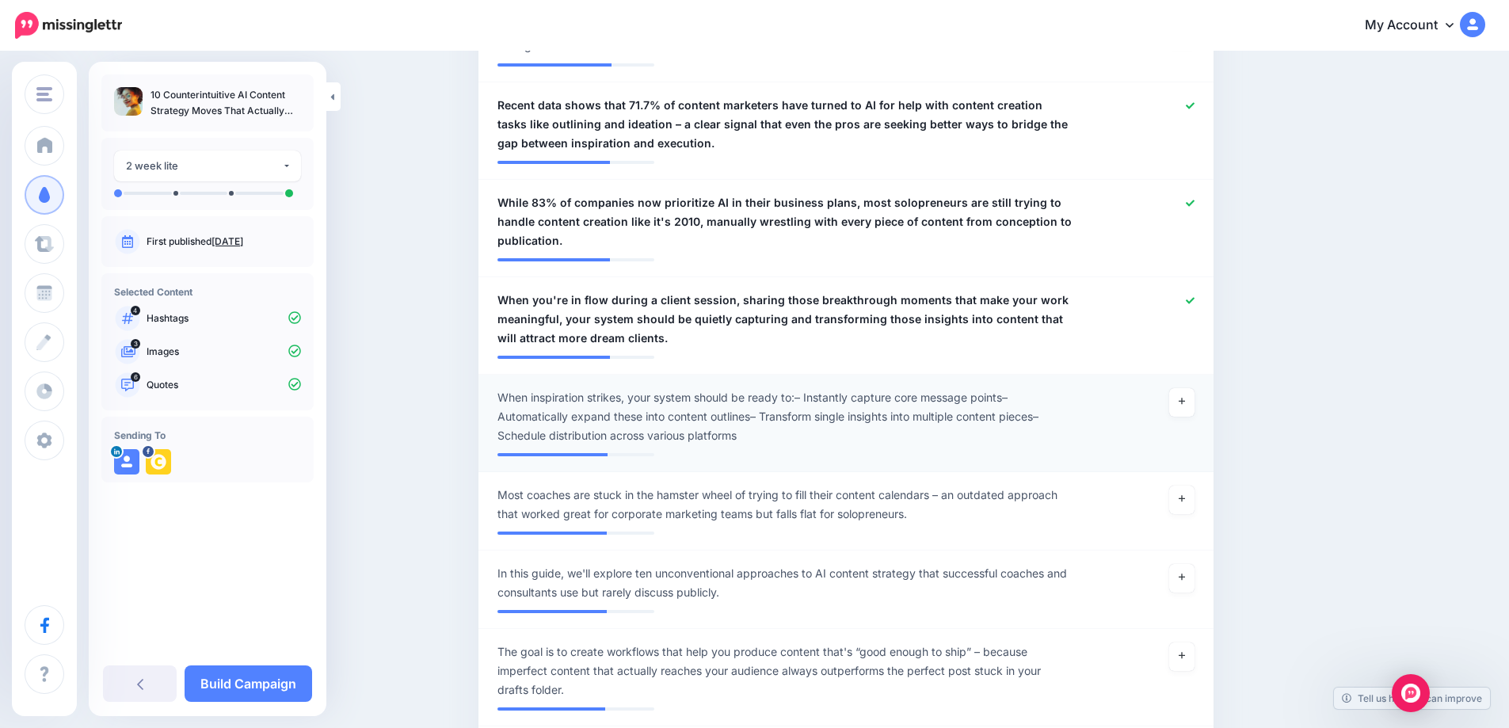
scroll to position [2082, 0]
click at [1185, 497] on icon at bounding box center [1182, 497] width 6 height 9
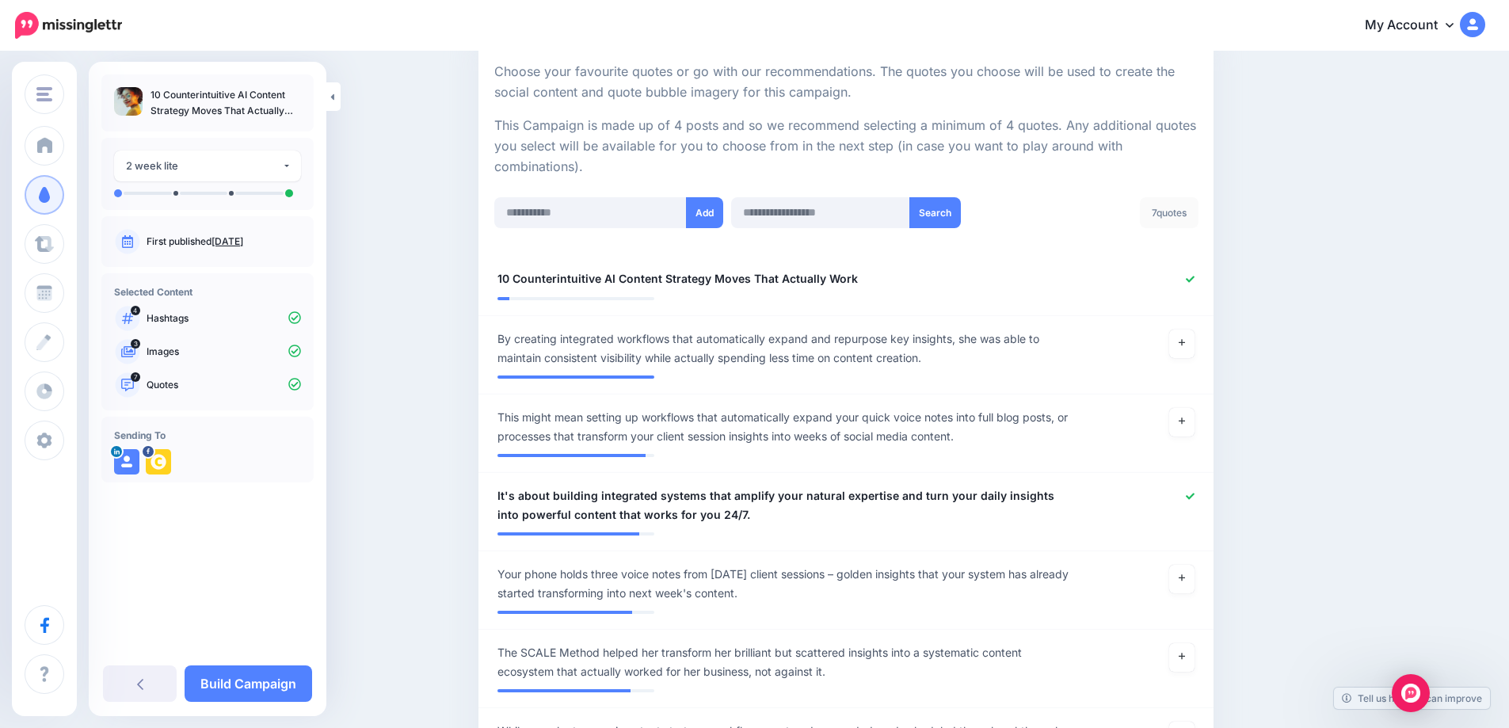
scroll to position [0, 0]
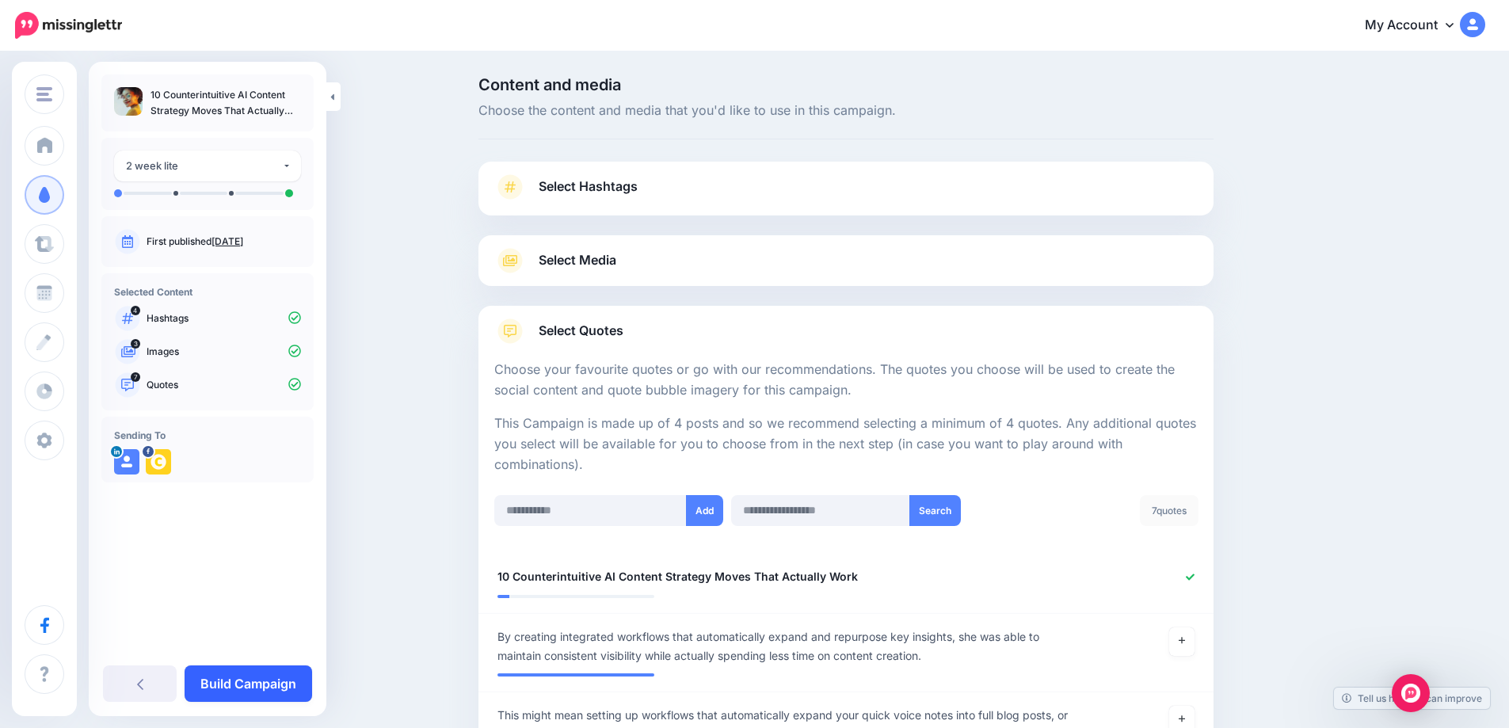
click at [265, 688] on link "Build Campaign" at bounding box center [249, 683] width 128 height 36
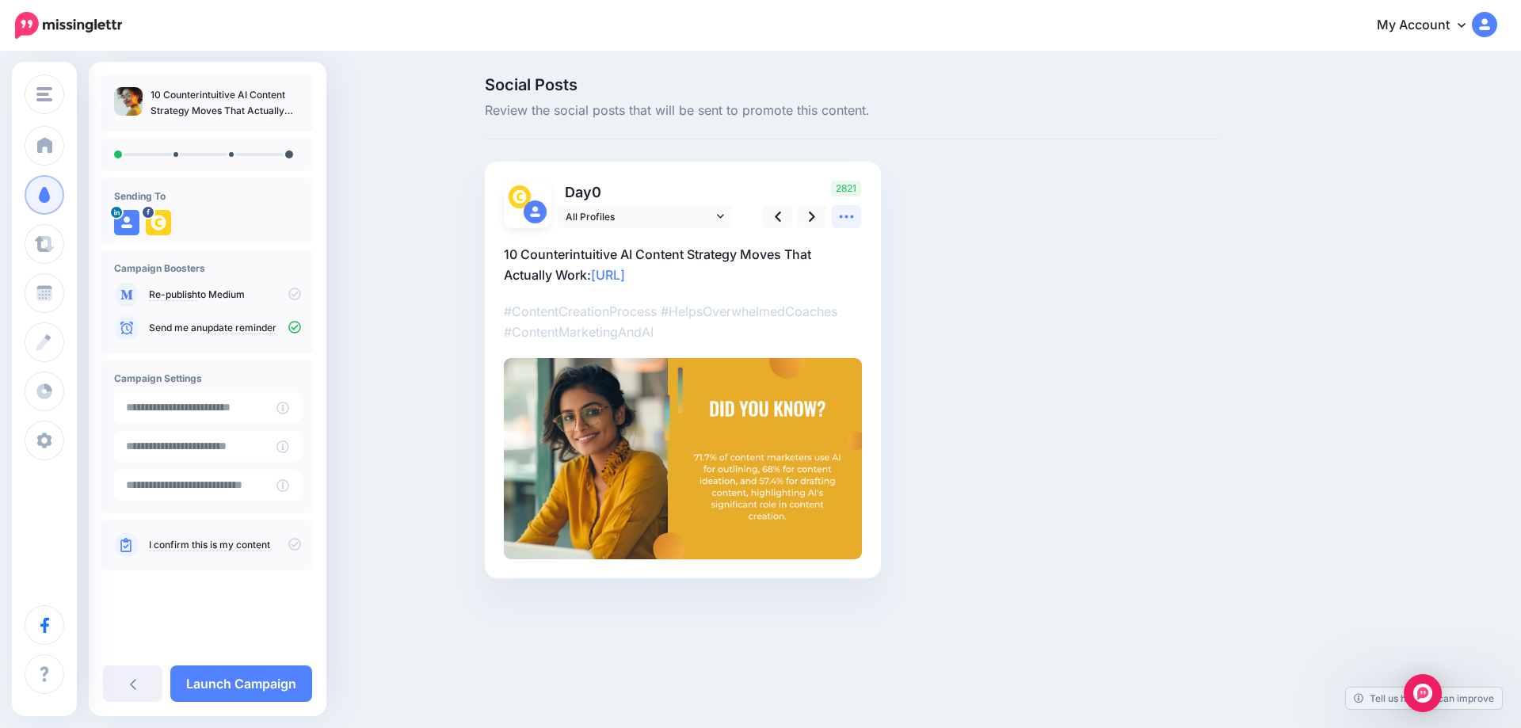
click at [848, 213] on icon at bounding box center [846, 216] width 17 height 17
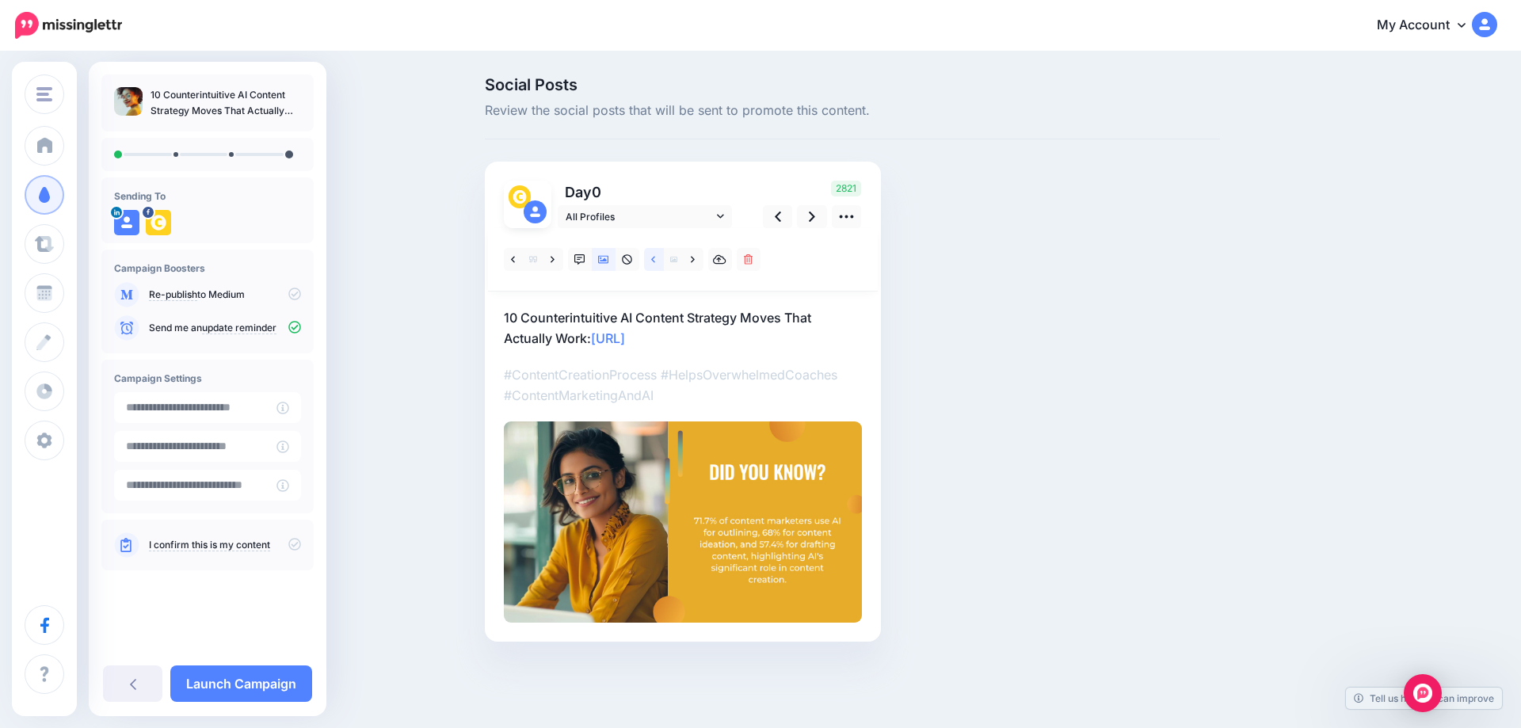
click at [653, 261] on icon at bounding box center [653, 259] width 4 height 6
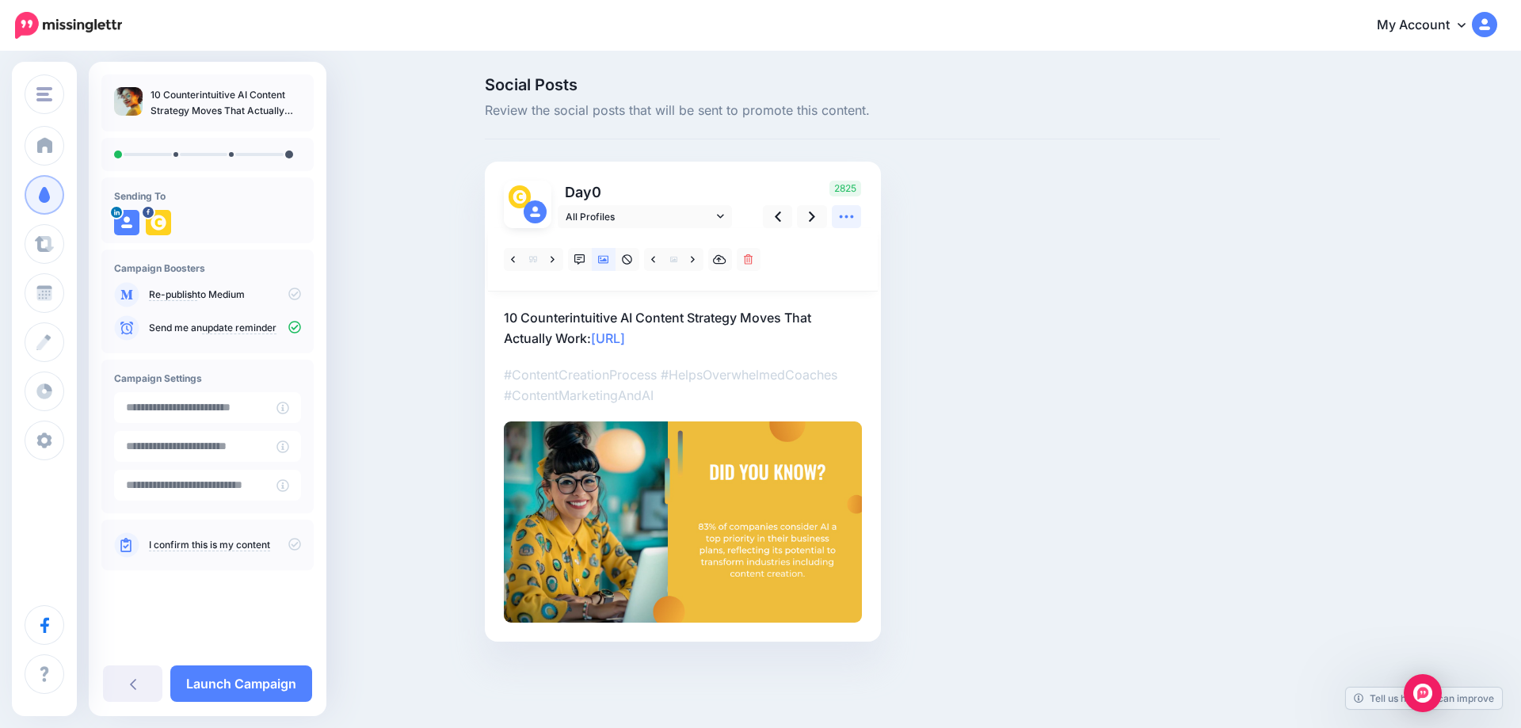
click at [843, 225] on icon at bounding box center [846, 216] width 17 height 17
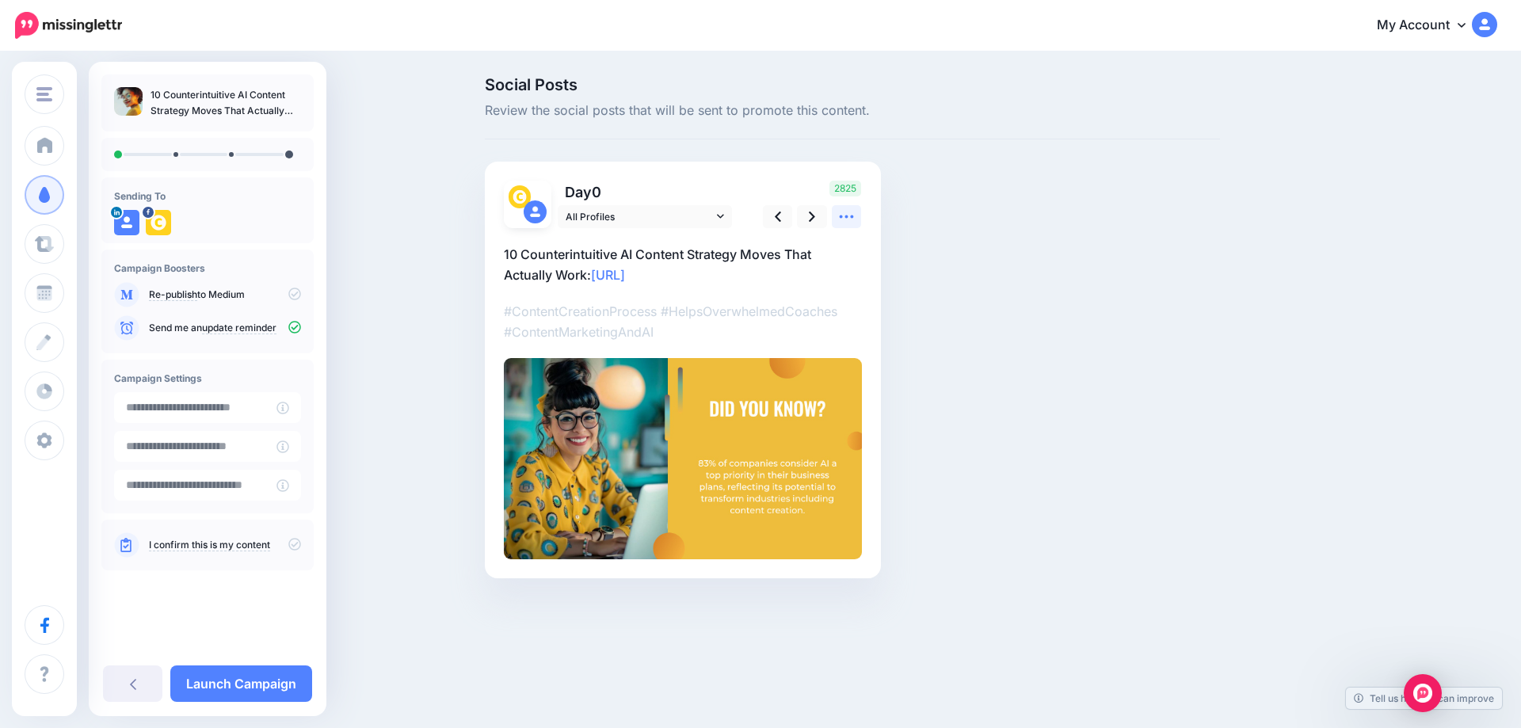
click at [843, 225] on icon at bounding box center [846, 216] width 17 height 17
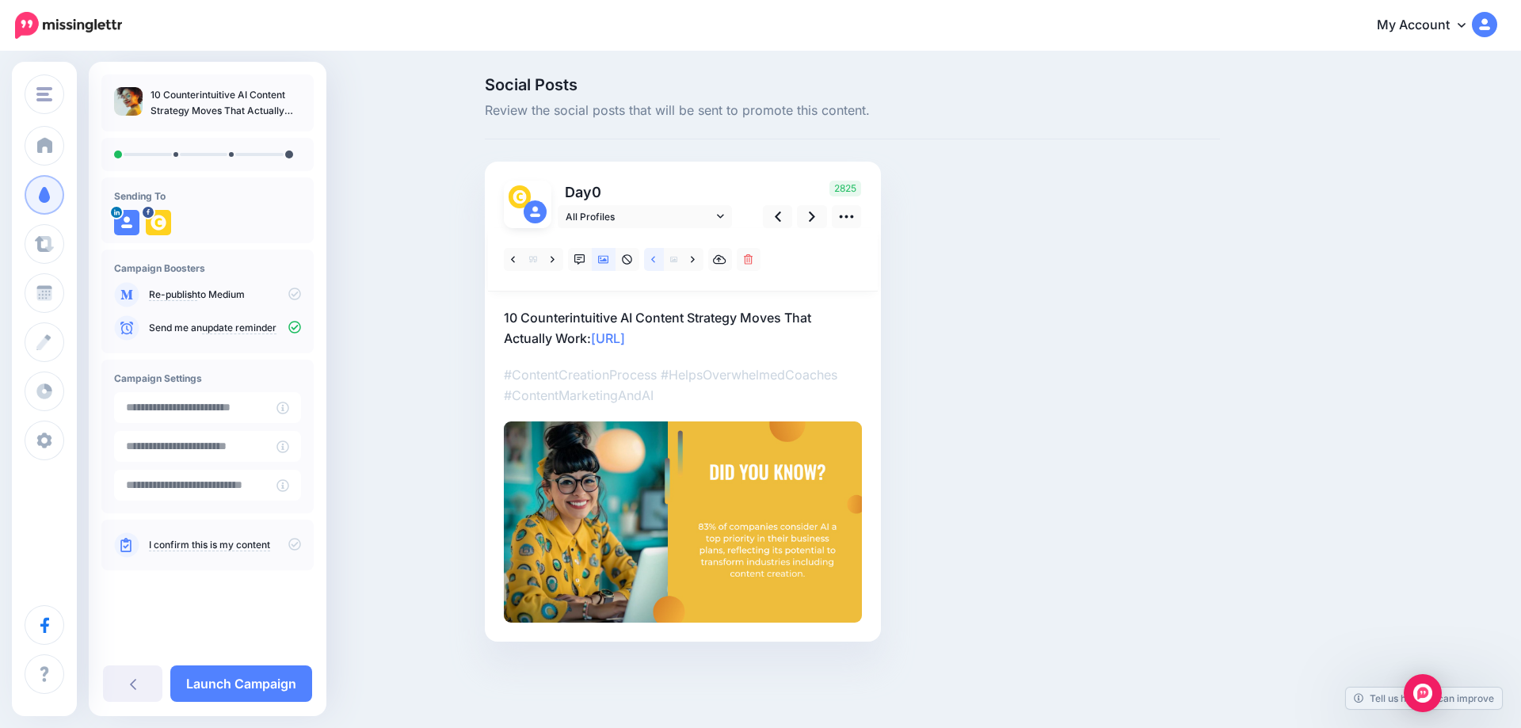
click at [652, 258] on icon at bounding box center [653, 259] width 4 height 11
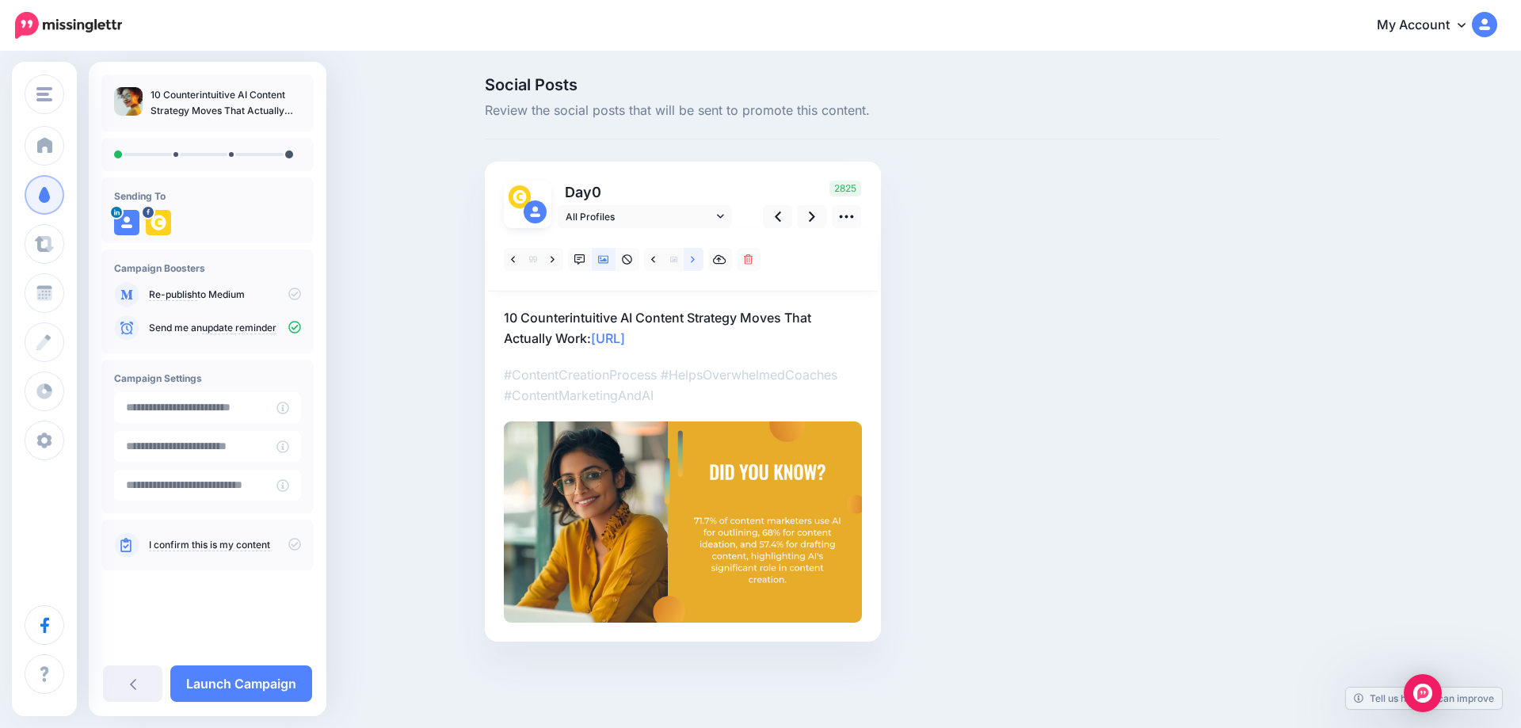
click at [686, 261] on link at bounding box center [694, 259] width 20 height 23
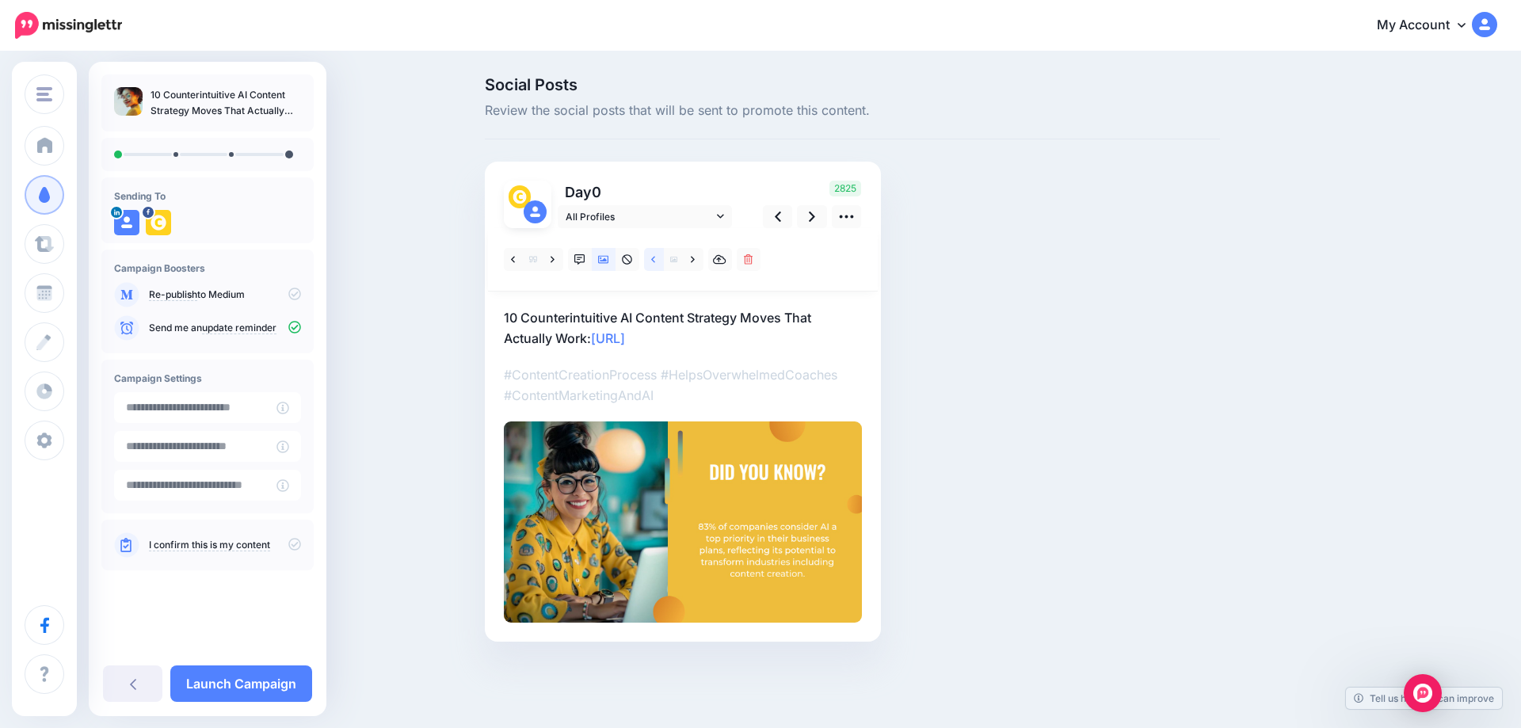
click at [653, 265] on link at bounding box center [654, 259] width 20 height 23
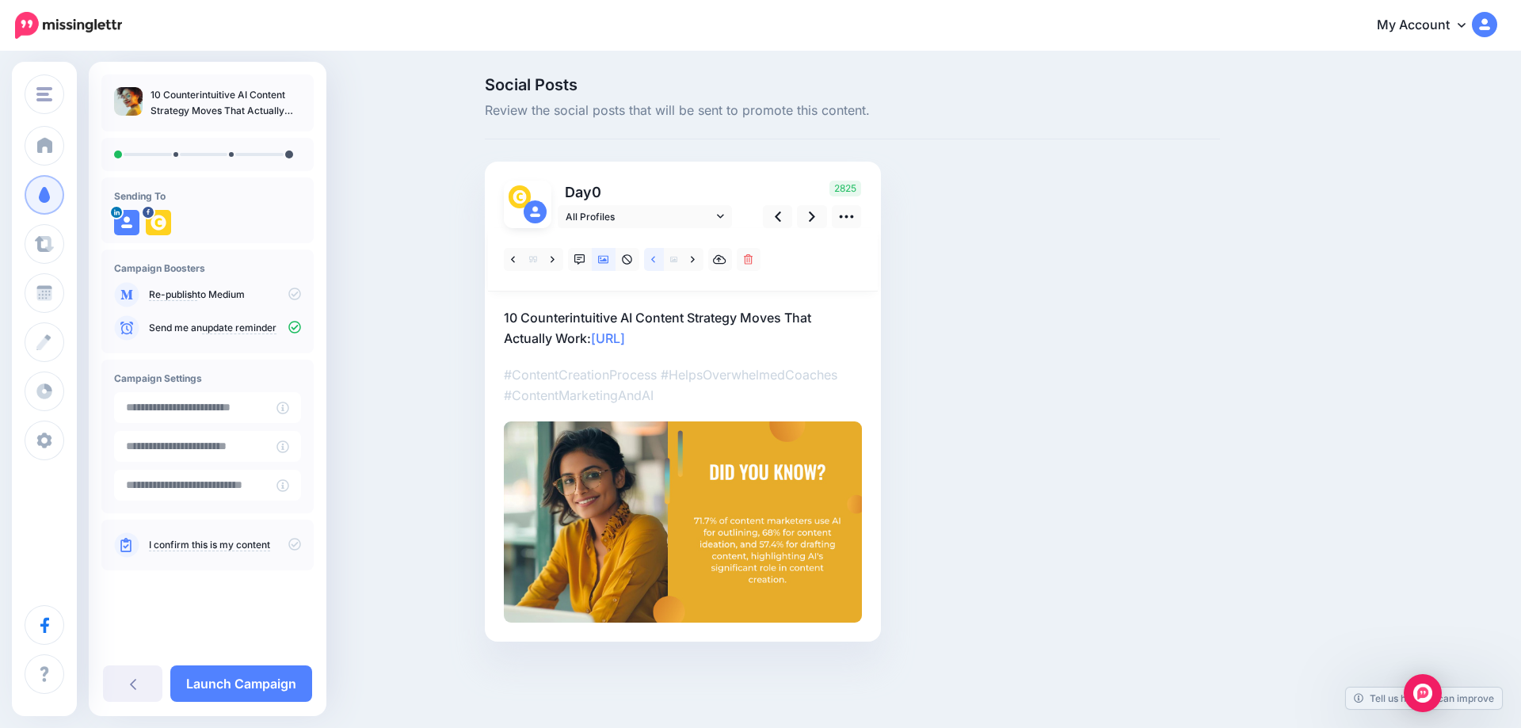
click at [653, 265] on link at bounding box center [654, 259] width 20 height 23
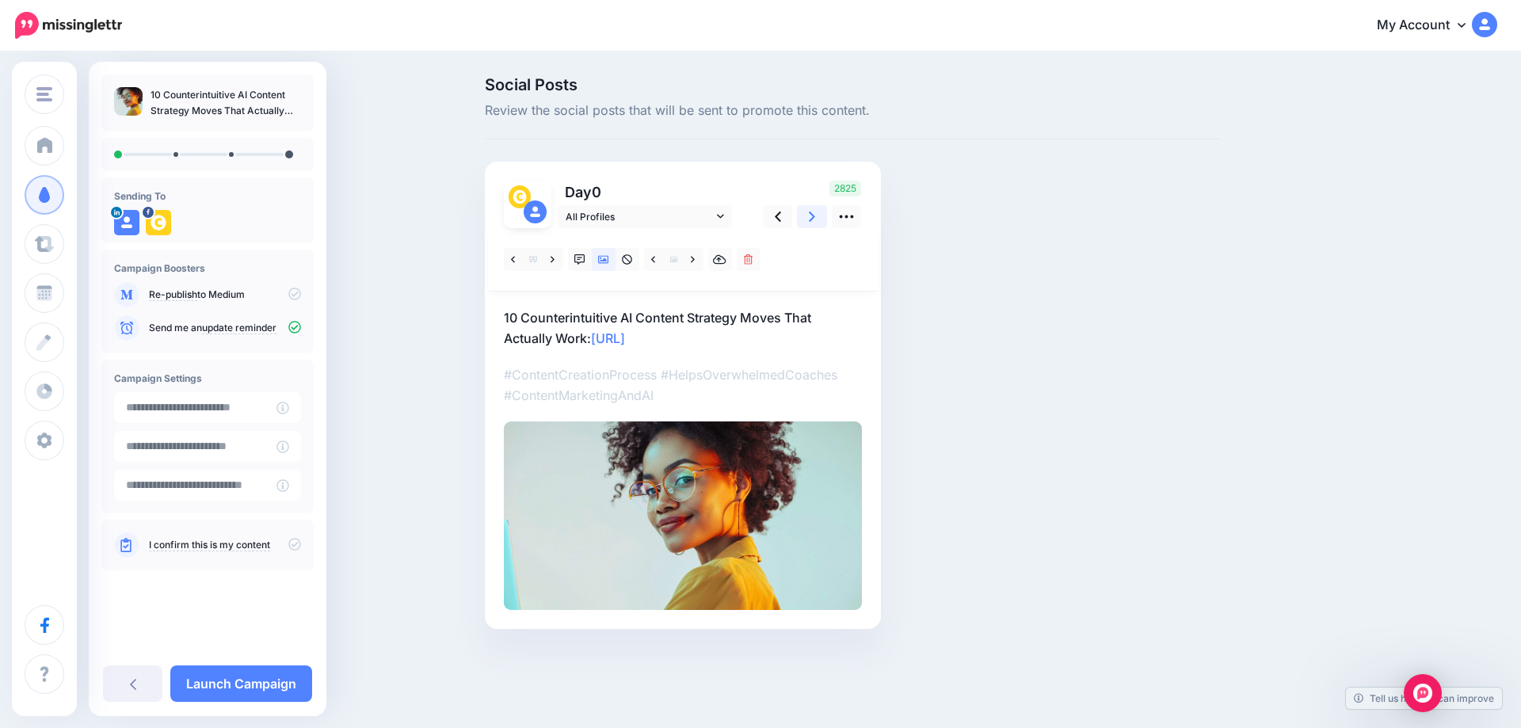
click at [813, 218] on icon at bounding box center [812, 216] width 6 height 10
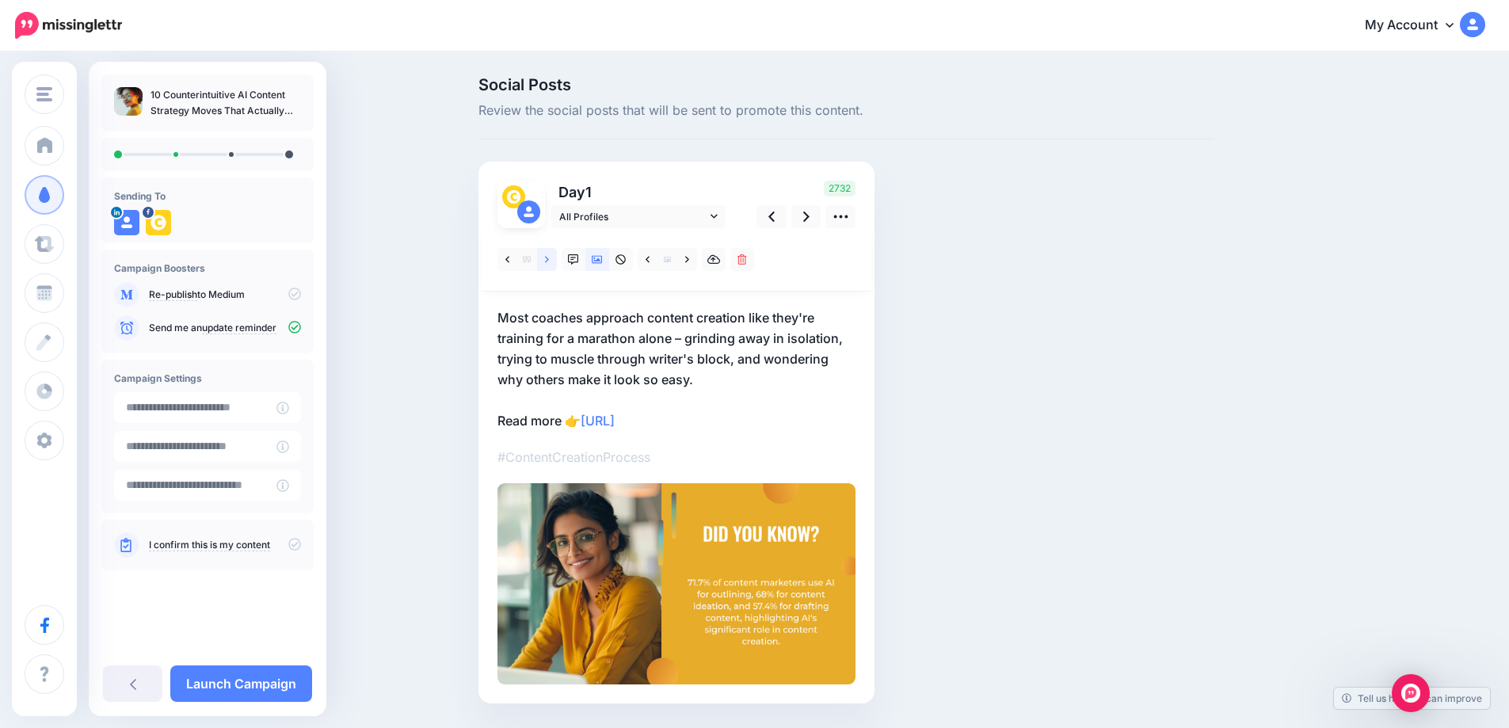
click at [549, 261] on icon at bounding box center [547, 259] width 4 height 6
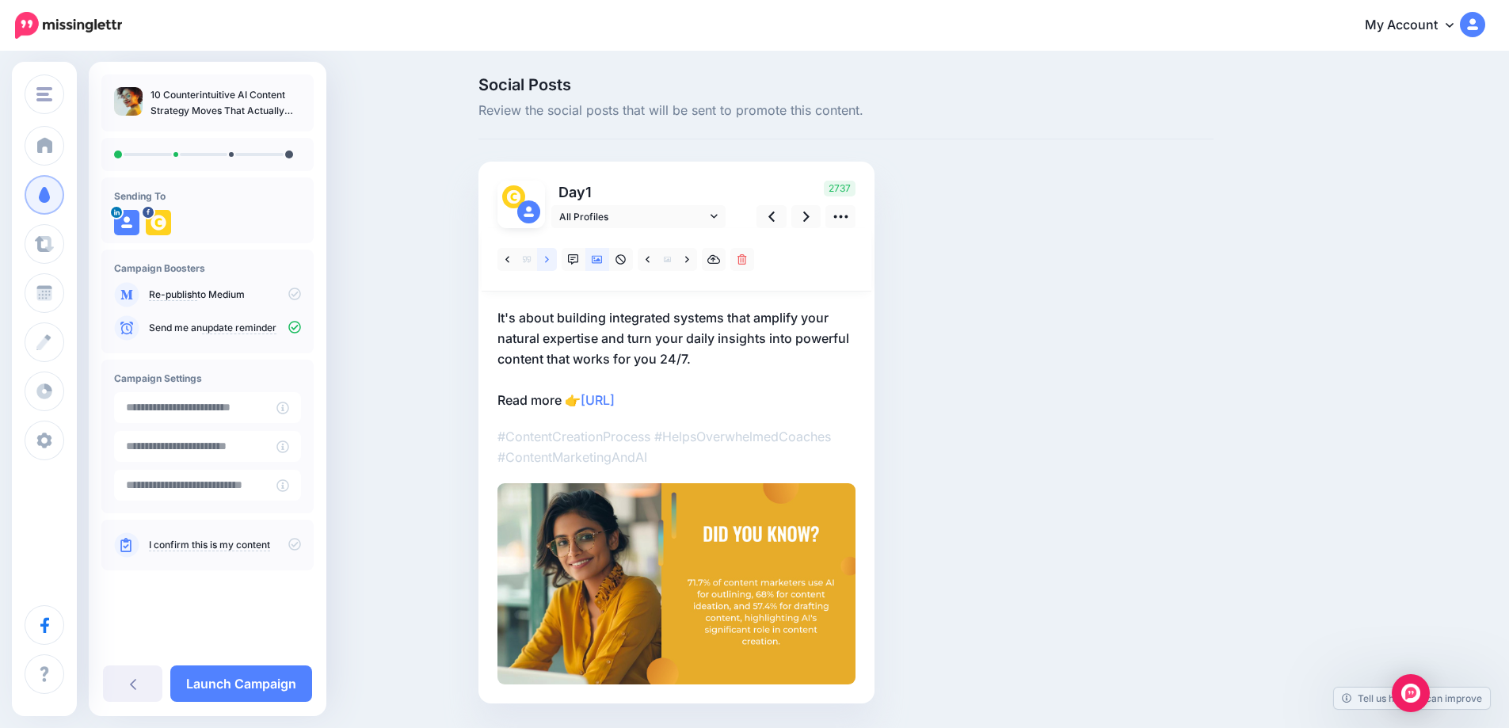
click at [549, 261] on icon at bounding box center [547, 259] width 4 height 6
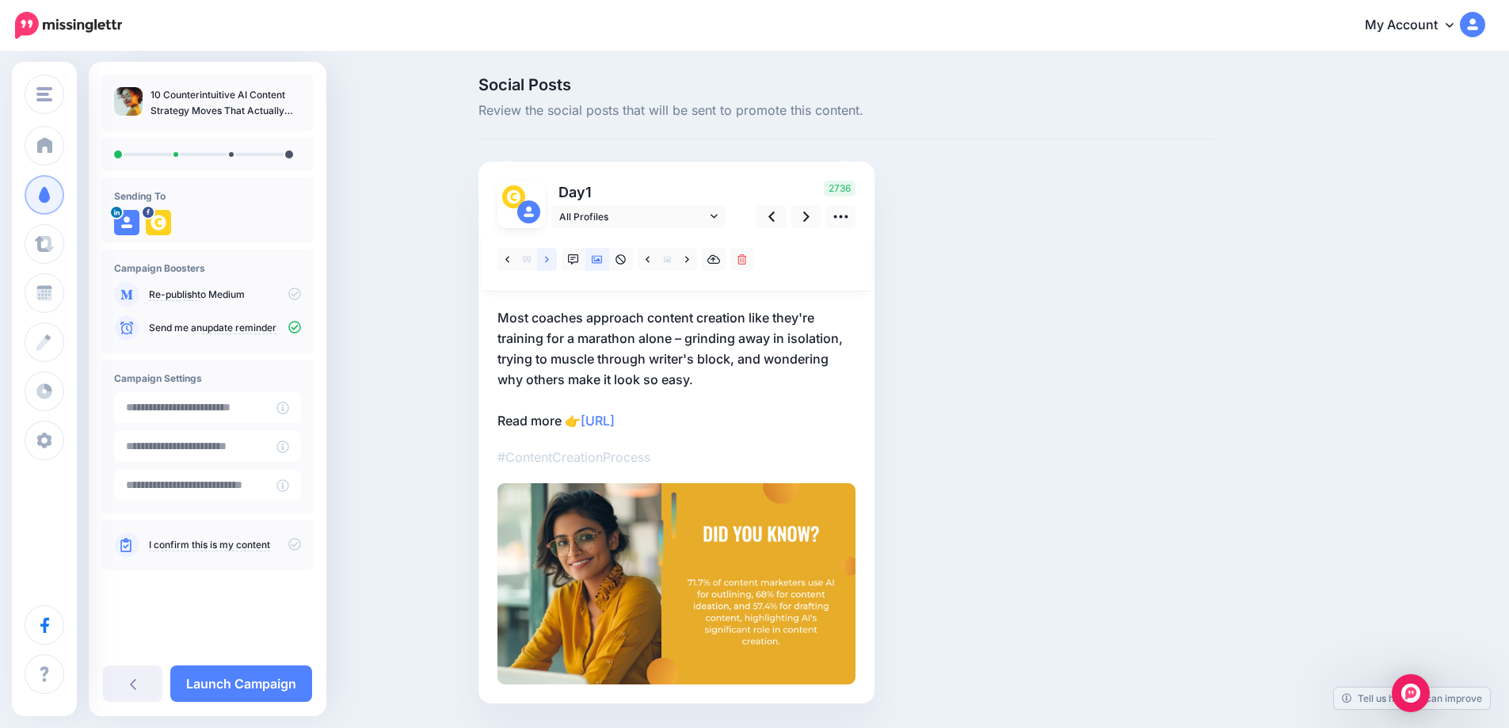
click at [548, 261] on link at bounding box center [547, 259] width 20 height 23
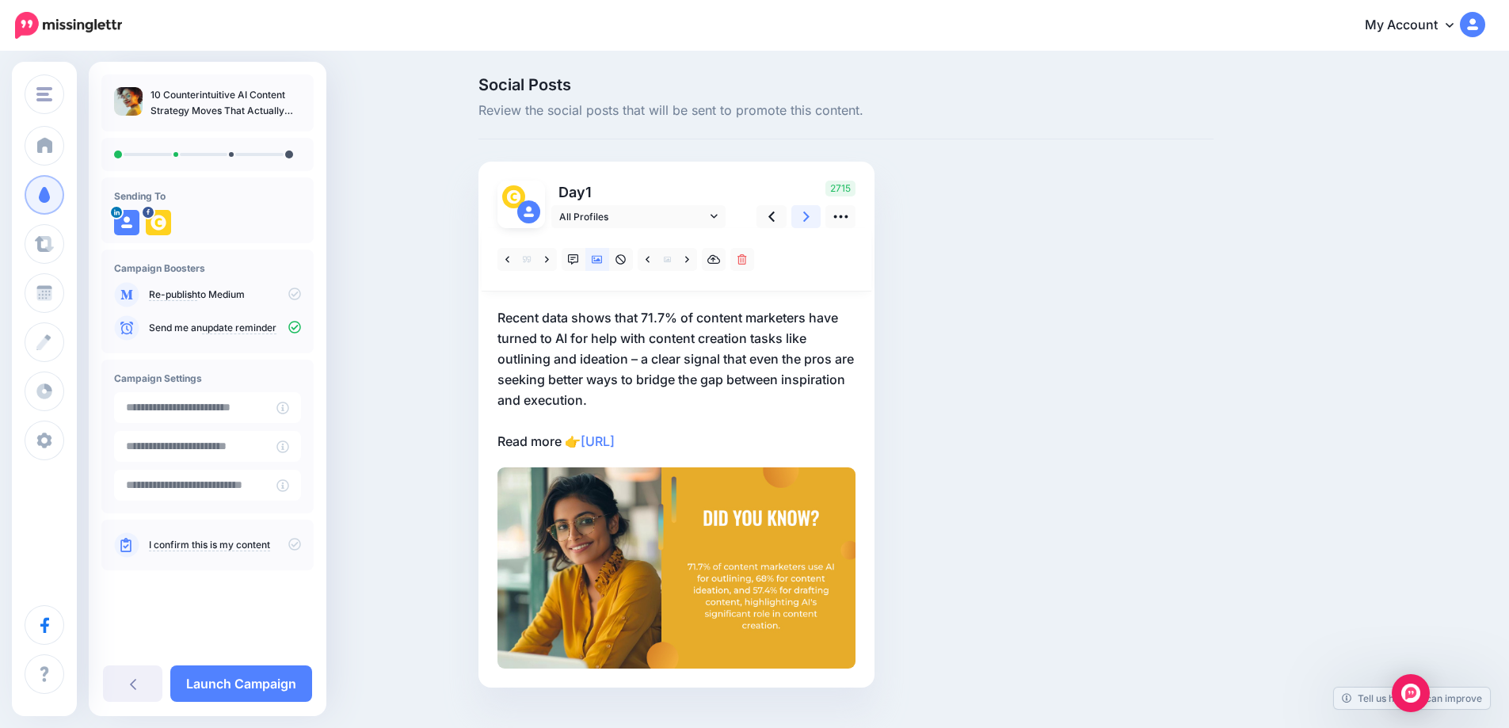
click at [810, 213] on icon at bounding box center [806, 216] width 6 height 17
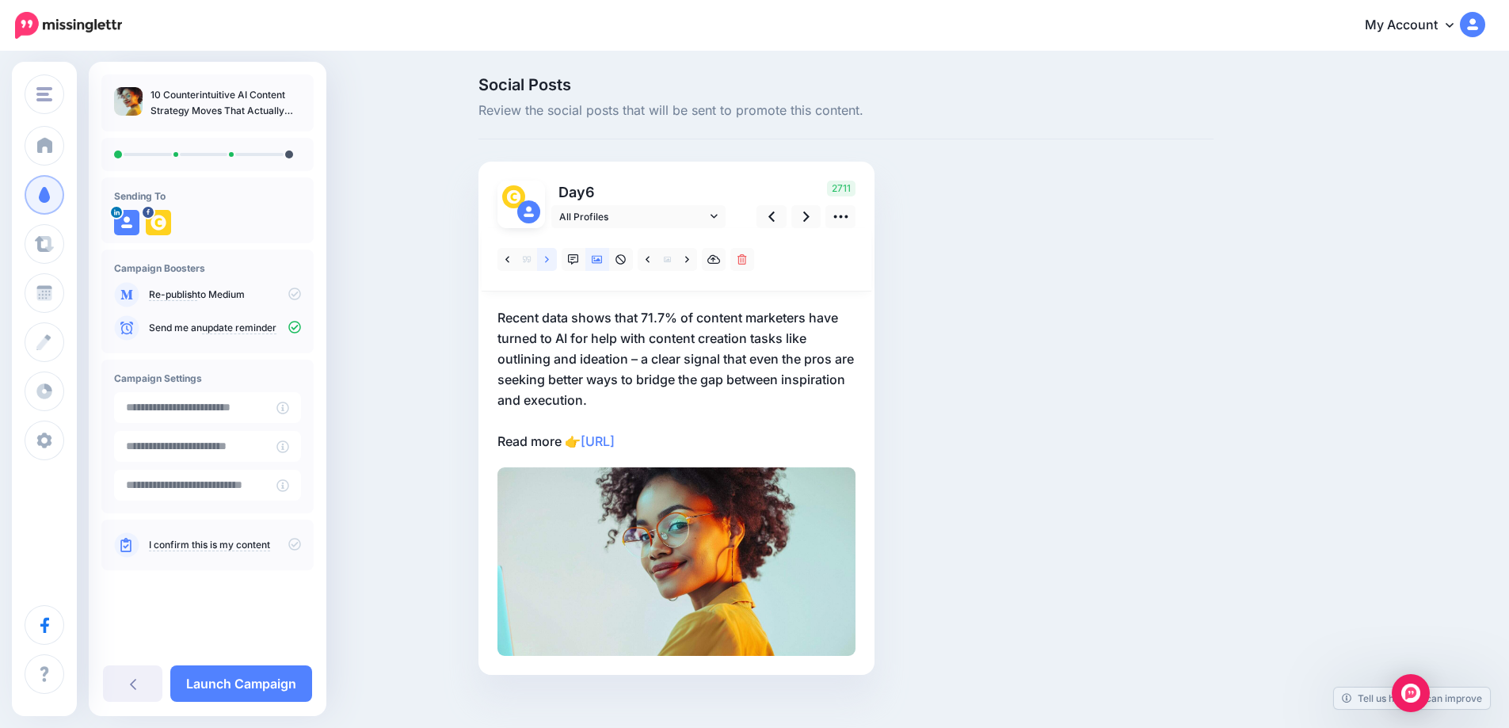
click at [557, 258] on link at bounding box center [547, 259] width 20 height 23
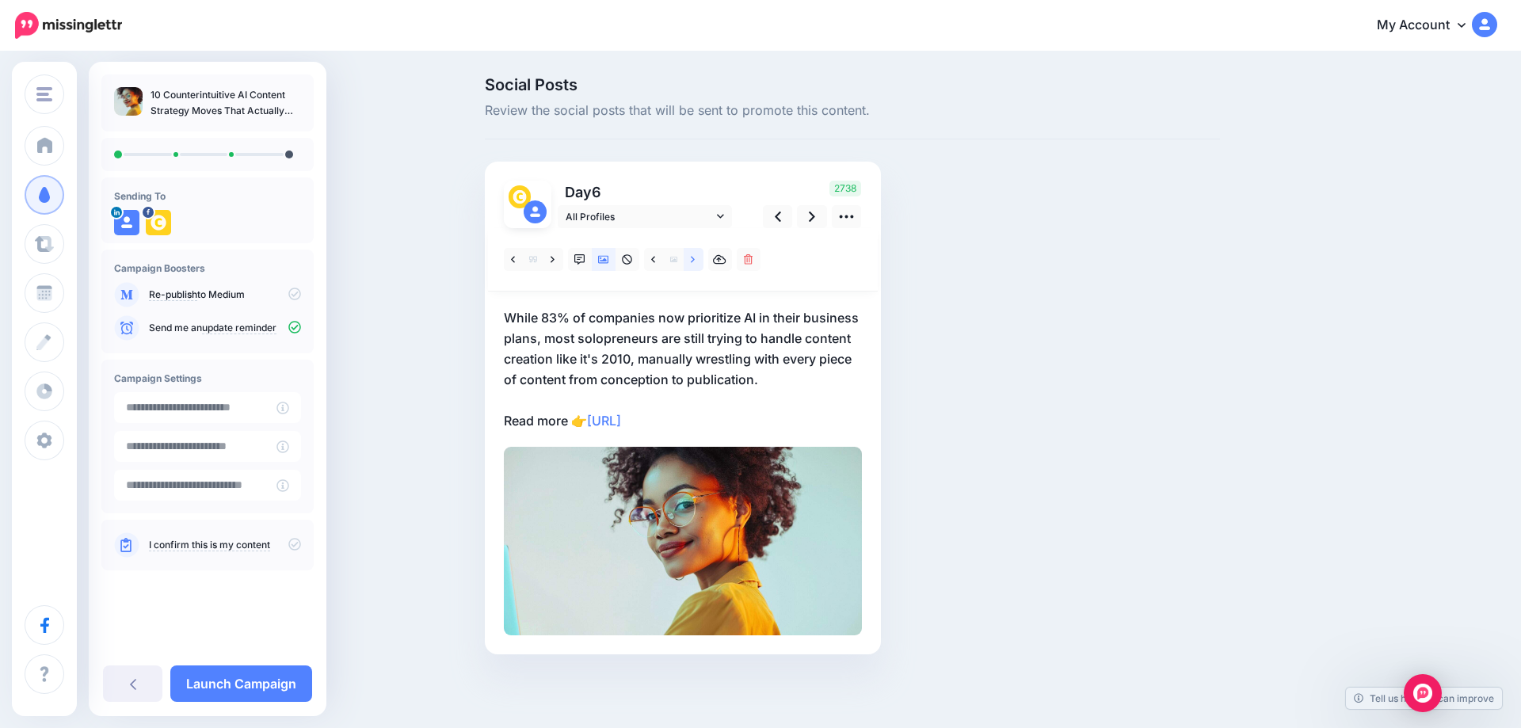
click at [691, 258] on icon at bounding box center [693, 259] width 4 height 11
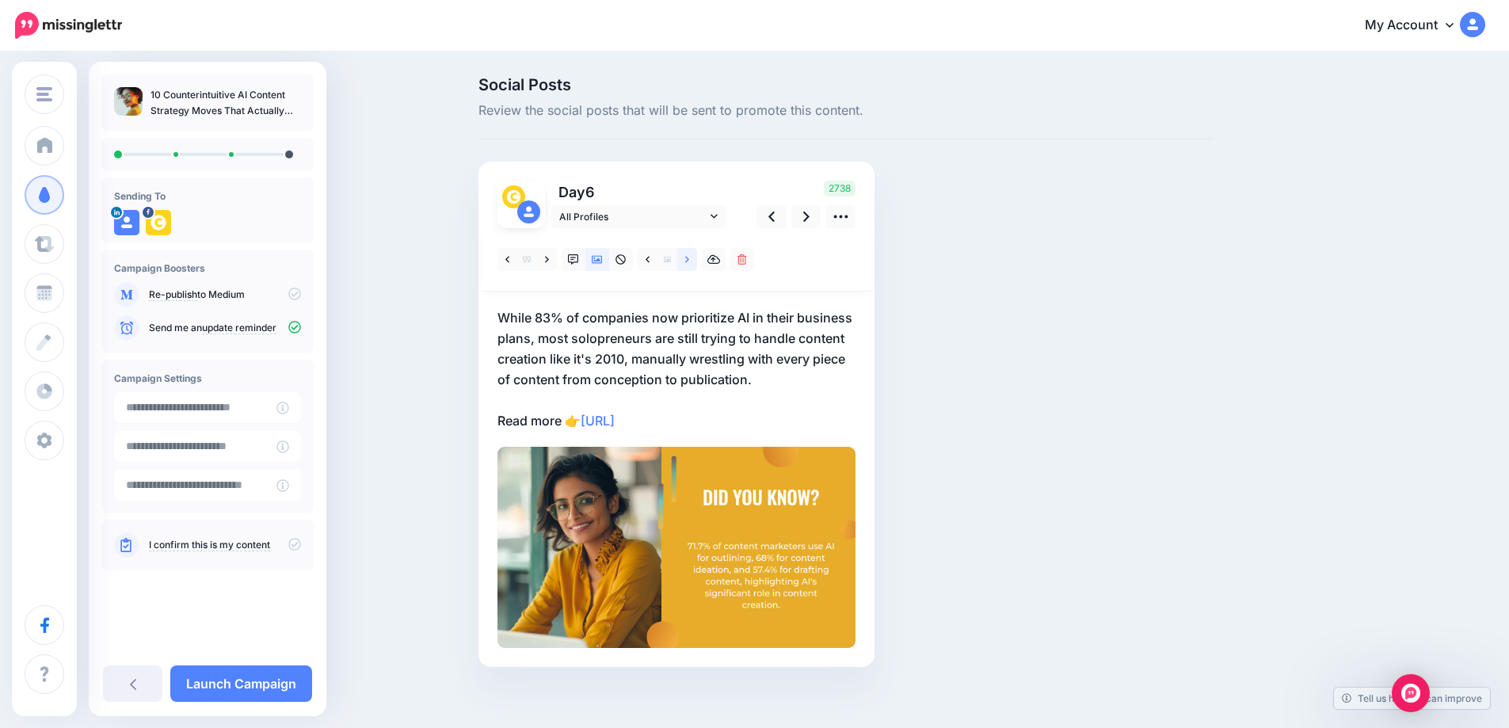
click at [689, 258] on icon at bounding box center [687, 259] width 4 height 11
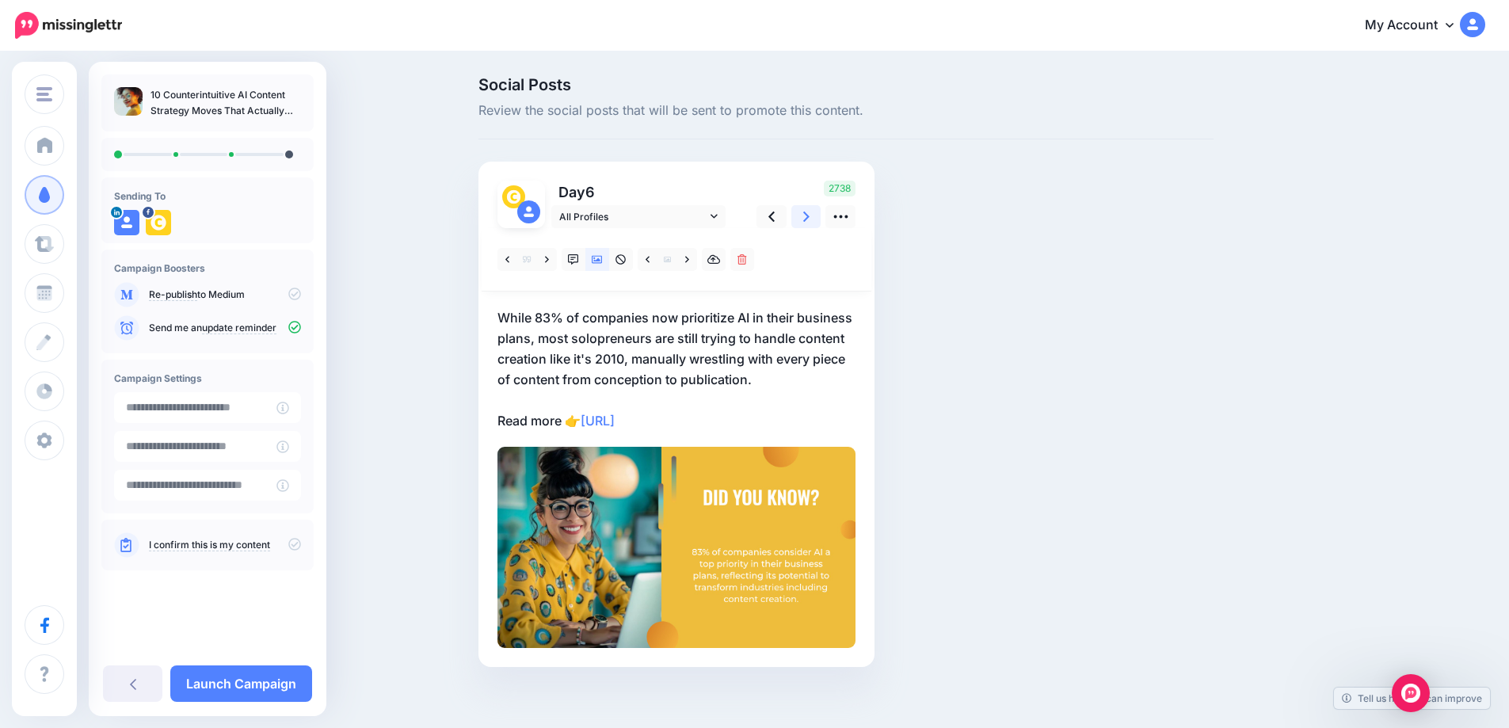
click at [810, 224] on icon at bounding box center [806, 216] width 6 height 17
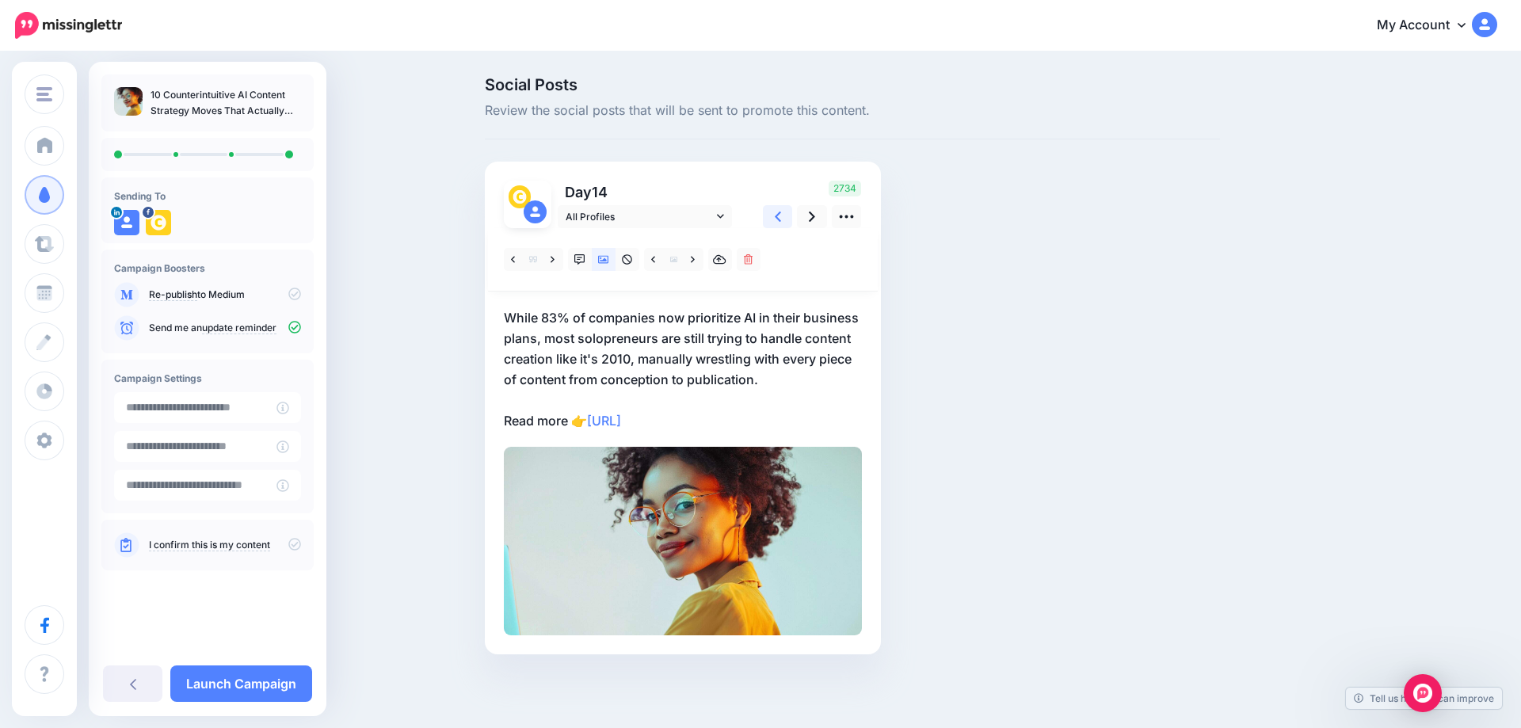
click at [781, 219] on link at bounding box center [778, 216] width 30 height 23
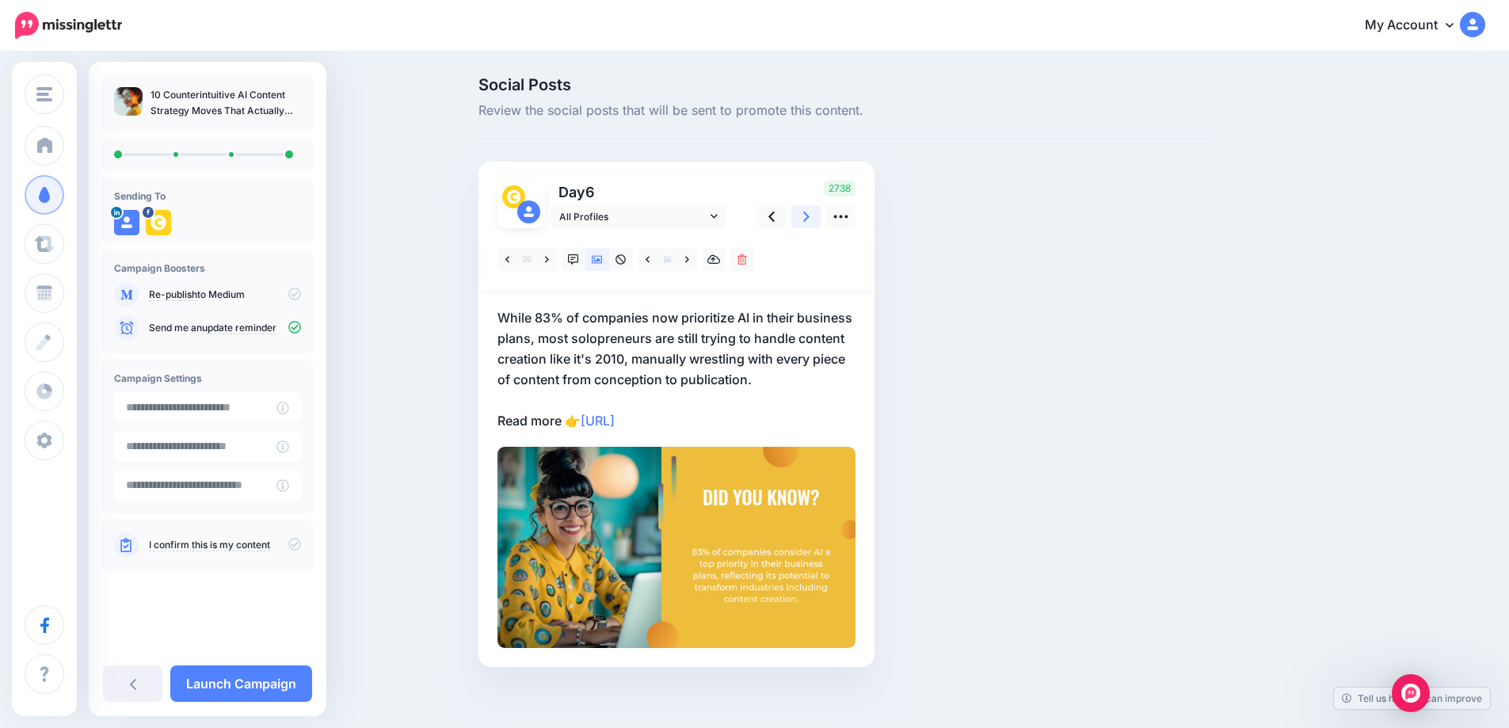
click at [810, 219] on icon at bounding box center [806, 216] width 6 height 10
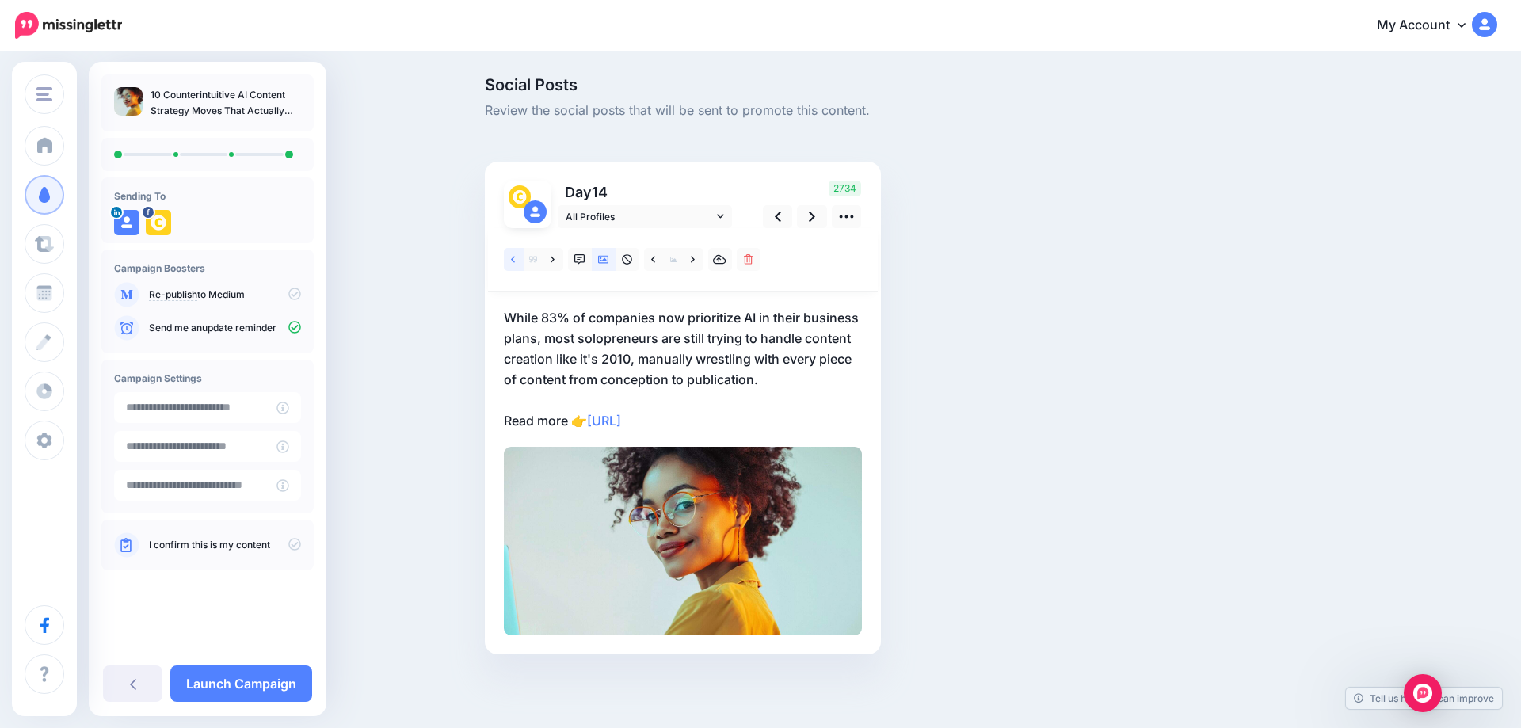
click at [511, 261] on icon at bounding box center [513, 259] width 4 height 11
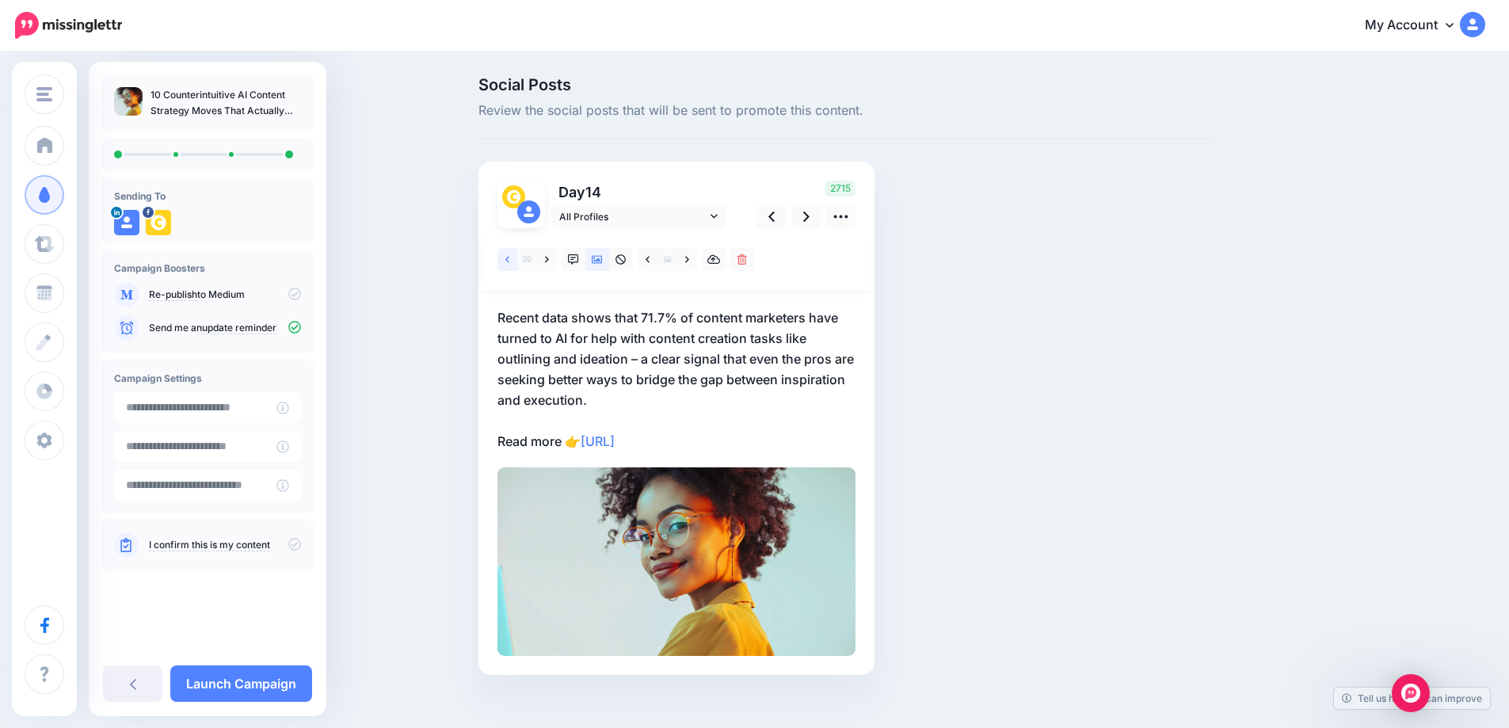
click at [509, 261] on icon at bounding box center [507, 259] width 4 height 11
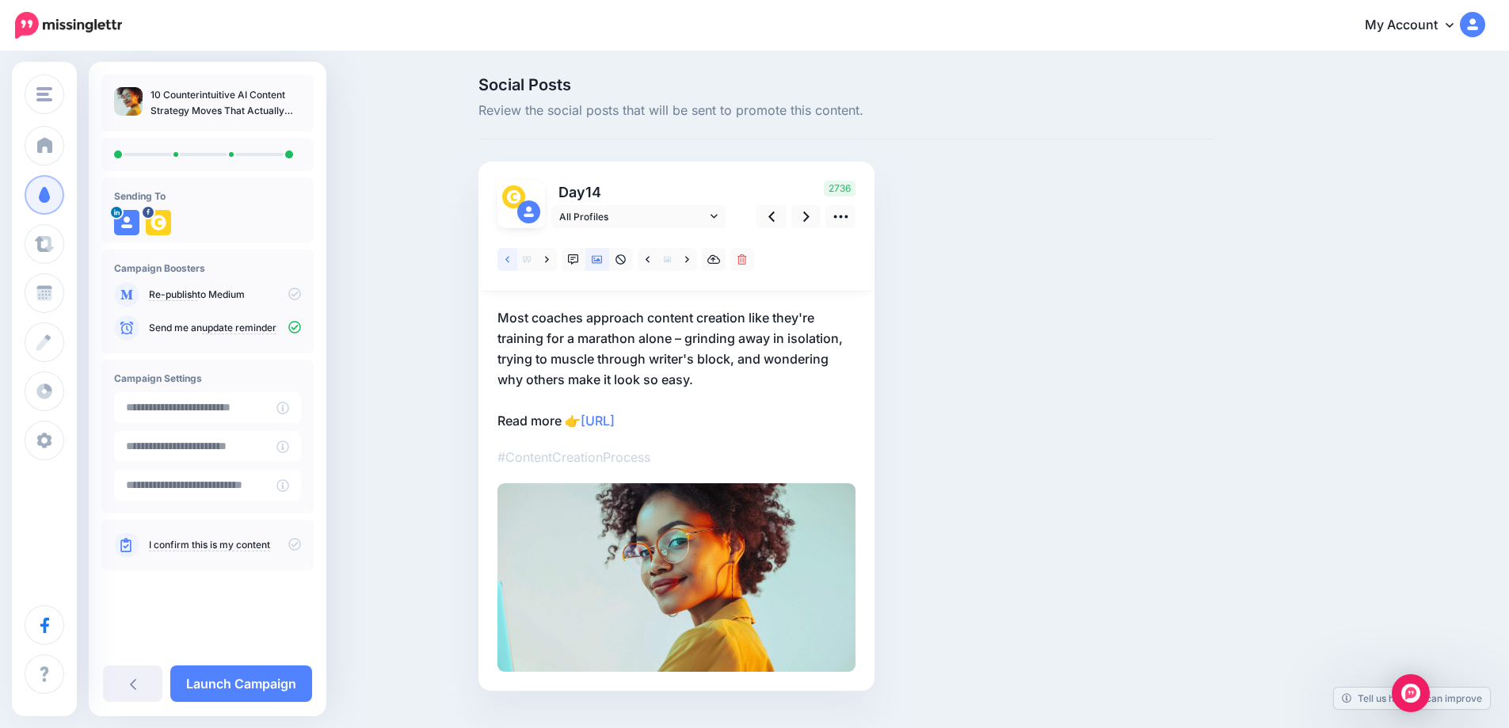
click at [509, 261] on icon at bounding box center [507, 259] width 4 height 11
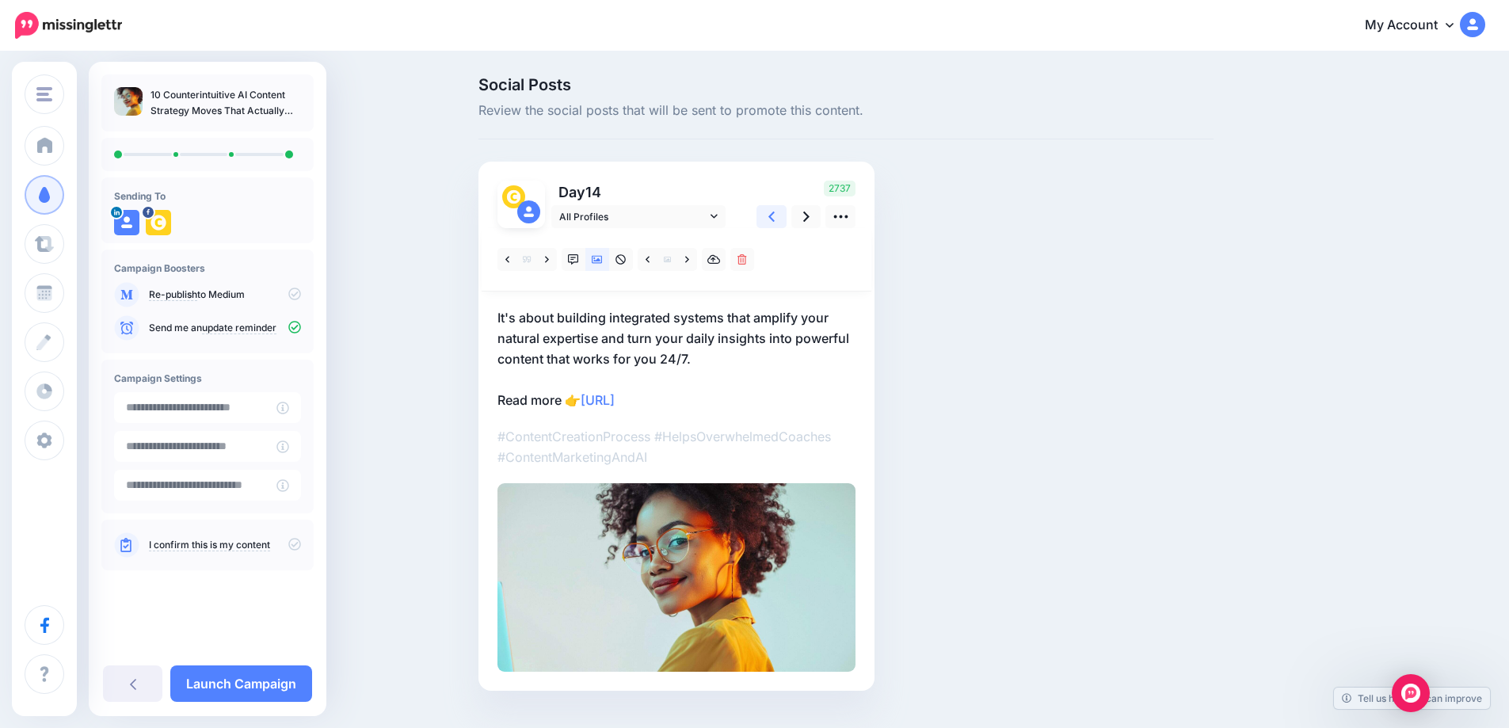
click at [782, 219] on link at bounding box center [771, 216] width 30 height 23
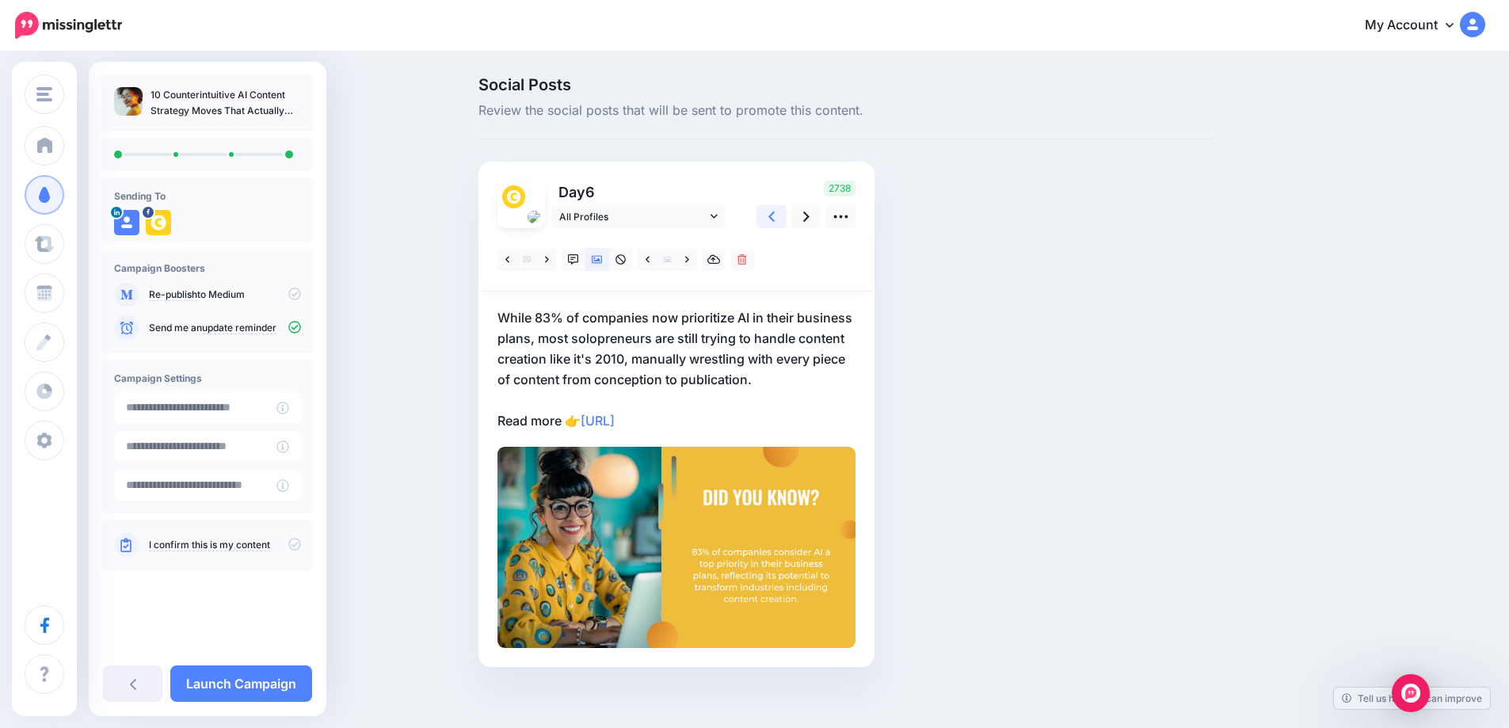
click at [782, 219] on link at bounding box center [771, 216] width 30 height 23
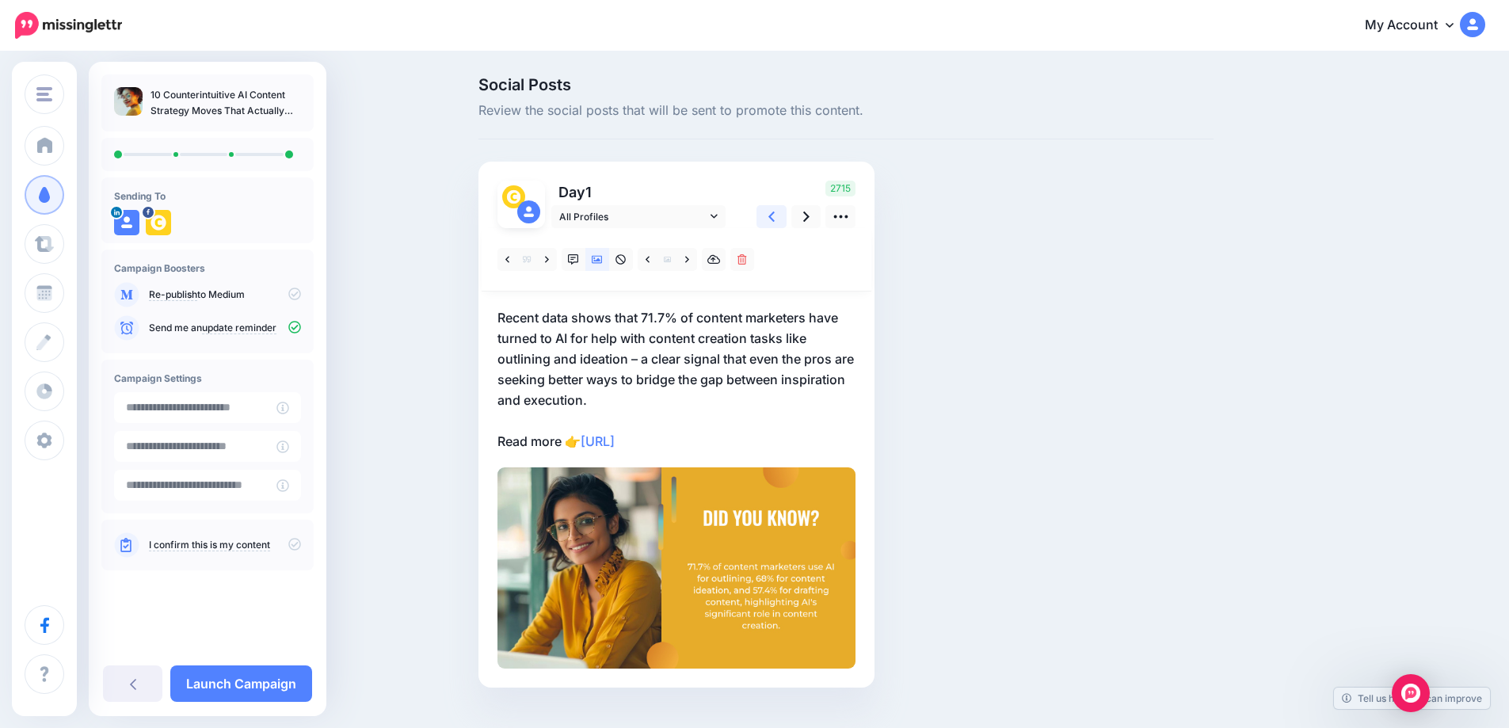
click at [782, 219] on link at bounding box center [771, 216] width 30 height 23
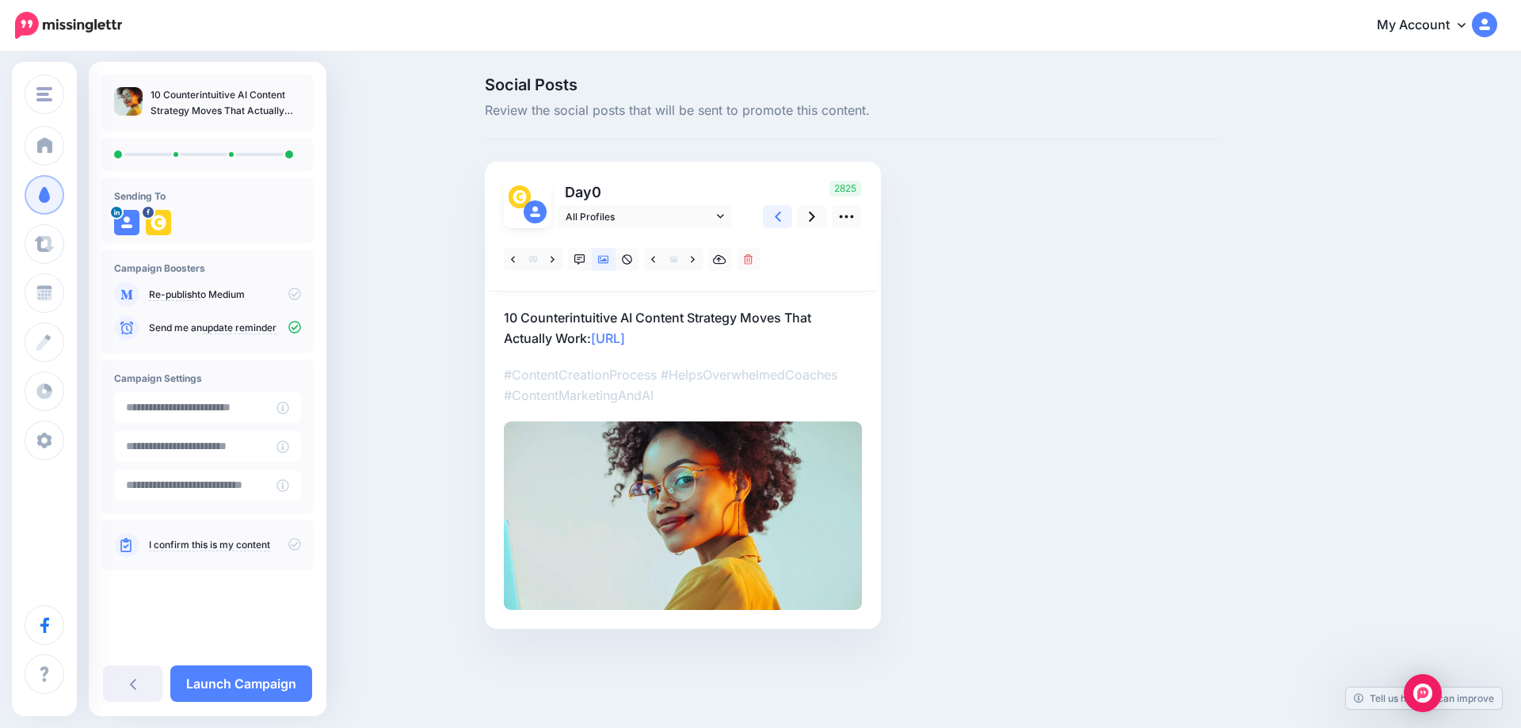
click at [782, 219] on link at bounding box center [778, 216] width 30 height 23
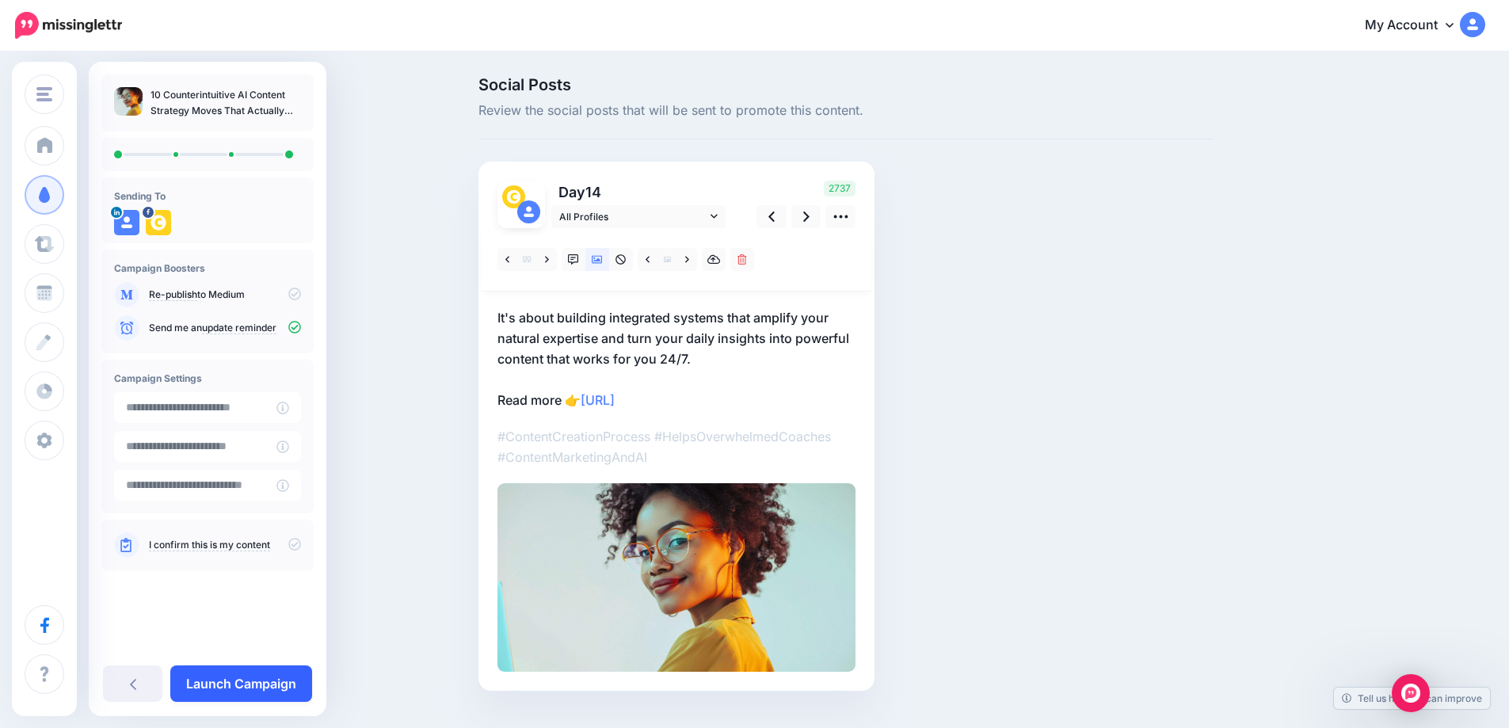
click at [281, 690] on link "Launch Campaign" at bounding box center [241, 683] width 142 height 36
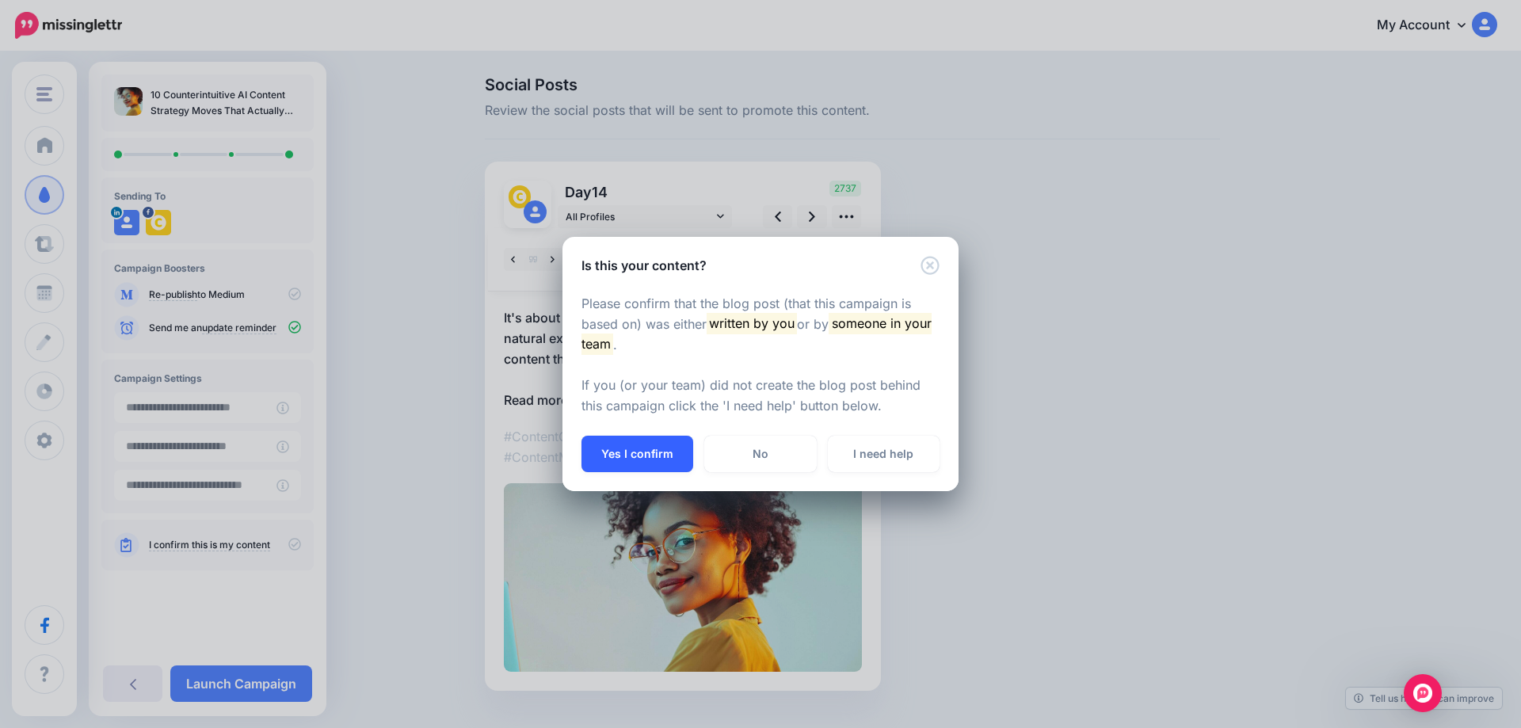
click at [643, 450] on button "Yes I confirm" at bounding box center [637, 454] width 112 height 36
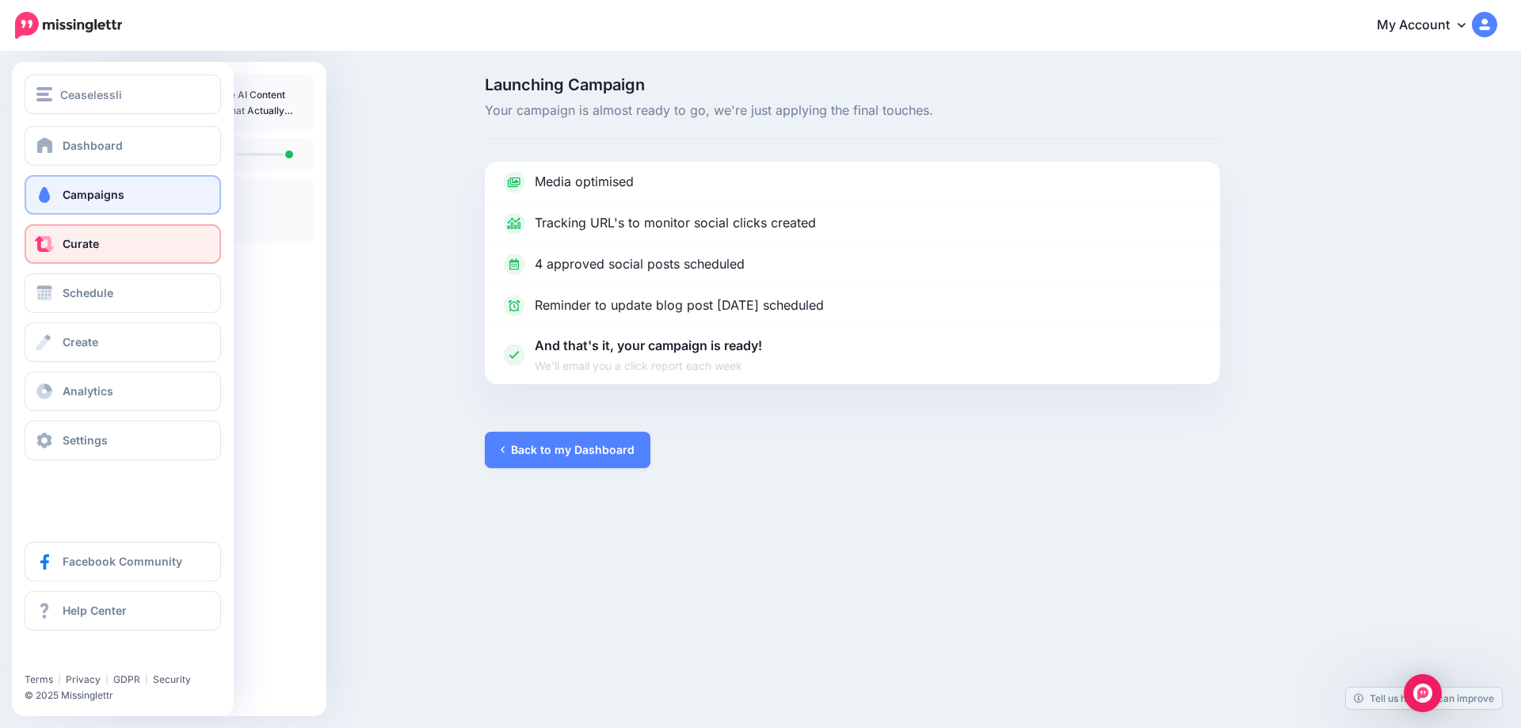
click at [62, 236] on link "Curate" at bounding box center [123, 244] width 196 height 40
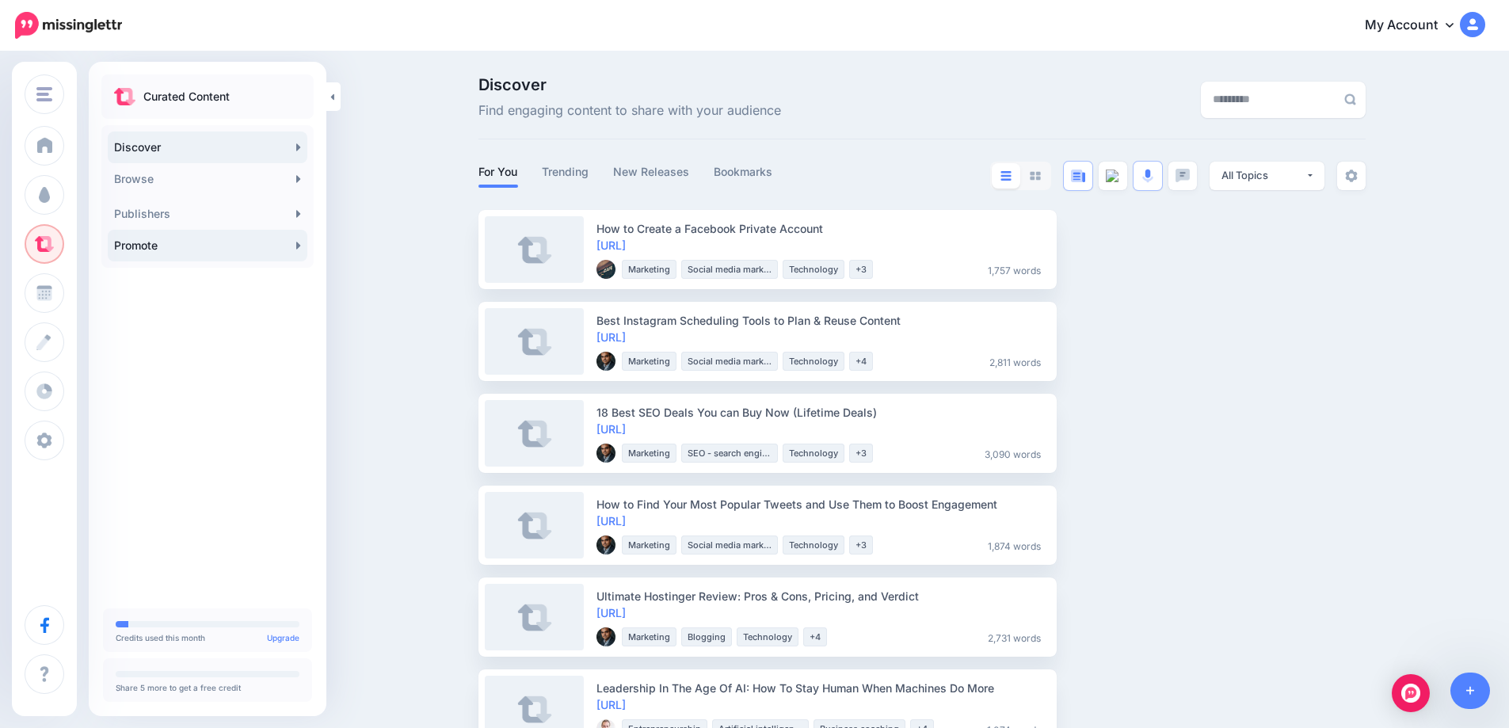
click at [289, 246] on link "Promote" at bounding box center [208, 246] width 200 height 32
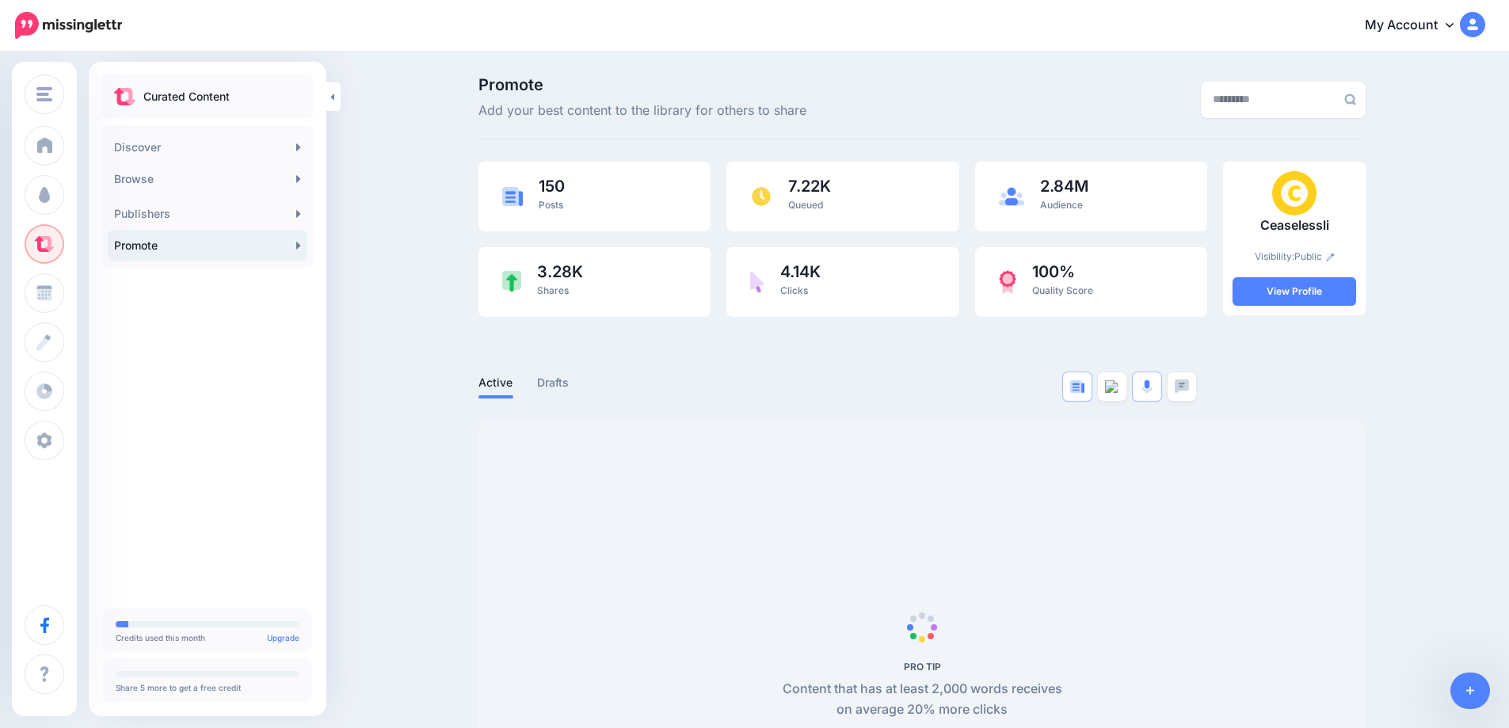
click at [1477, 695] on link at bounding box center [1470, 690] width 40 height 36
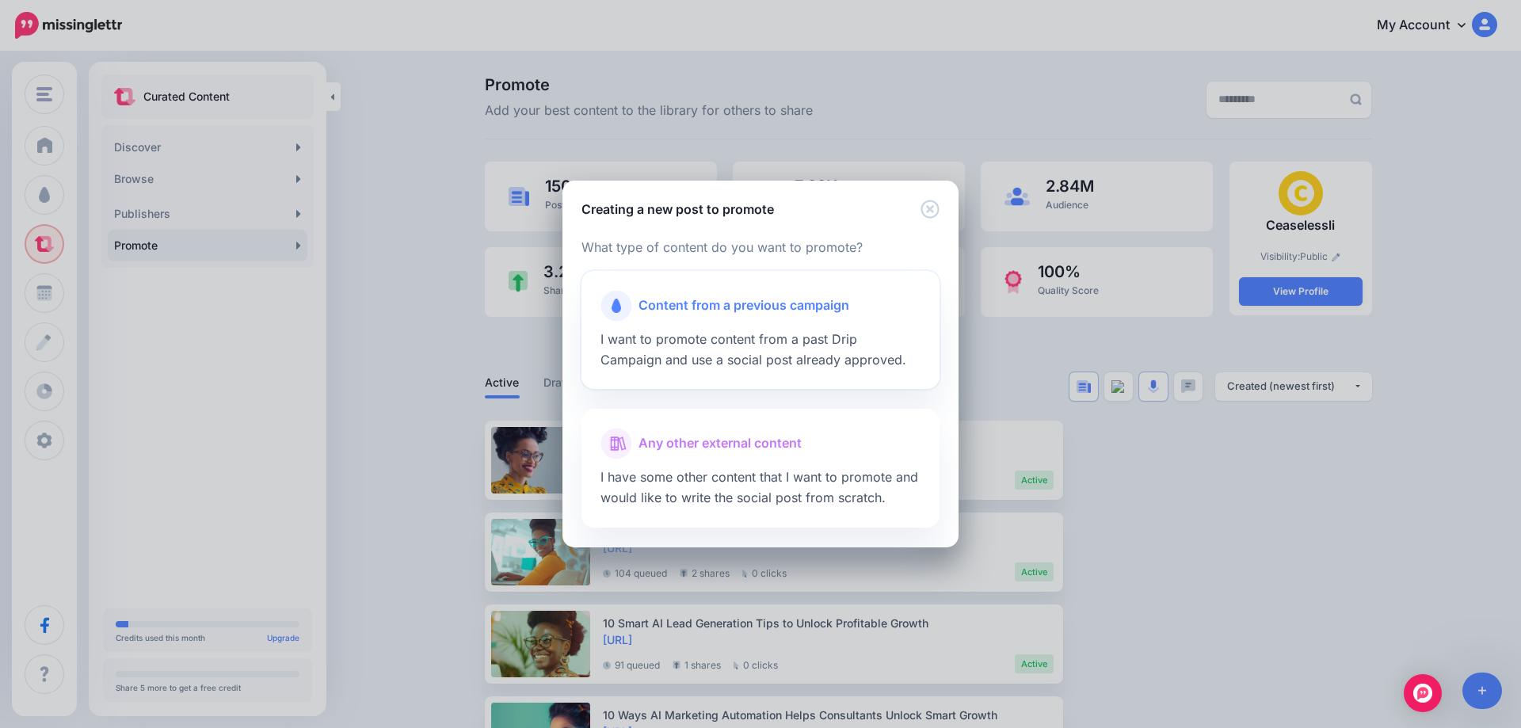
click at [726, 325] on div at bounding box center [760, 326] width 320 height 8
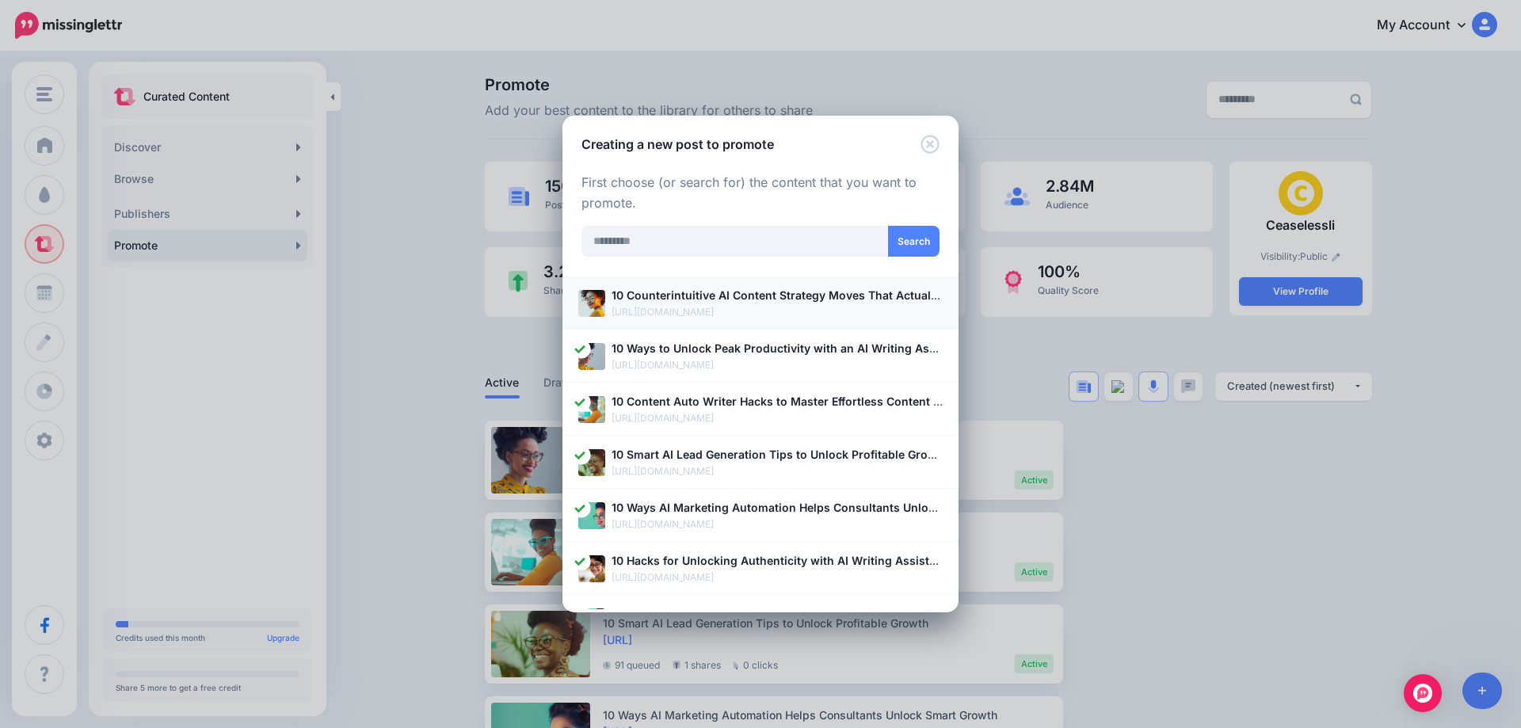
click at [687, 309] on p "[URL][DOMAIN_NAME]" at bounding box center [776, 312] width 331 height 16
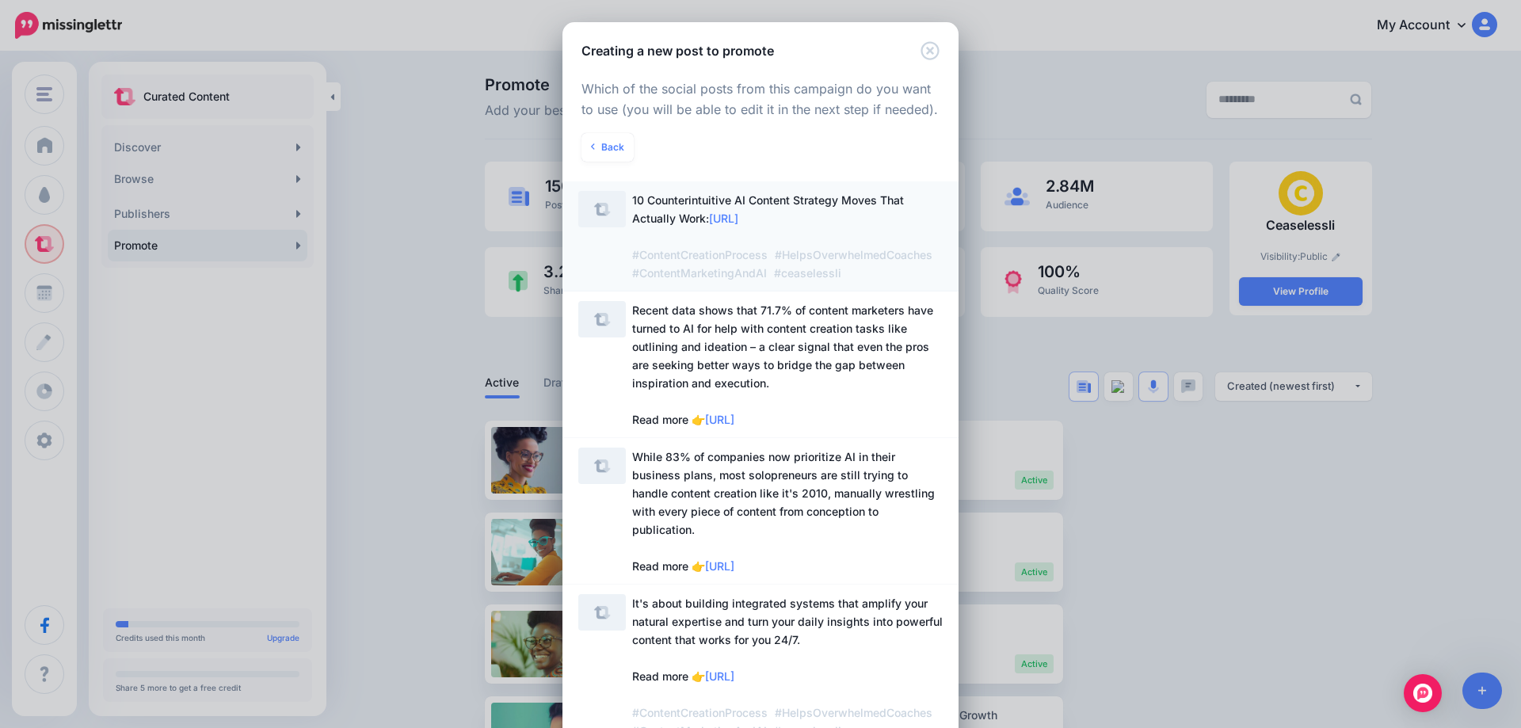
click at [714, 215] on span "10 Counterintuitive AI Content Strategy Moves That Actually Work: https://lttr.…" at bounding box center [787, 236] width 310 height 91
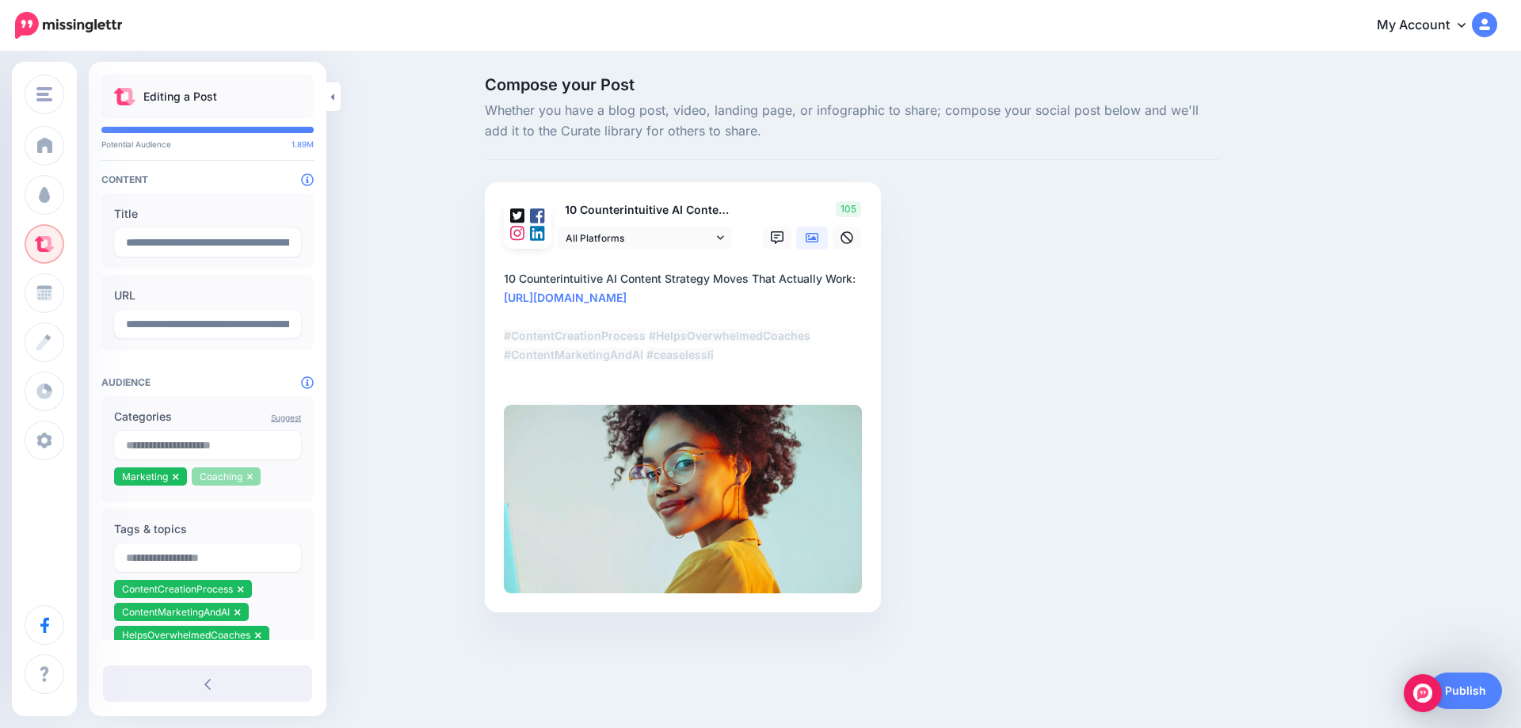
click at [249, 481] on icon at bounding box center [250, 477] width 6 height 10
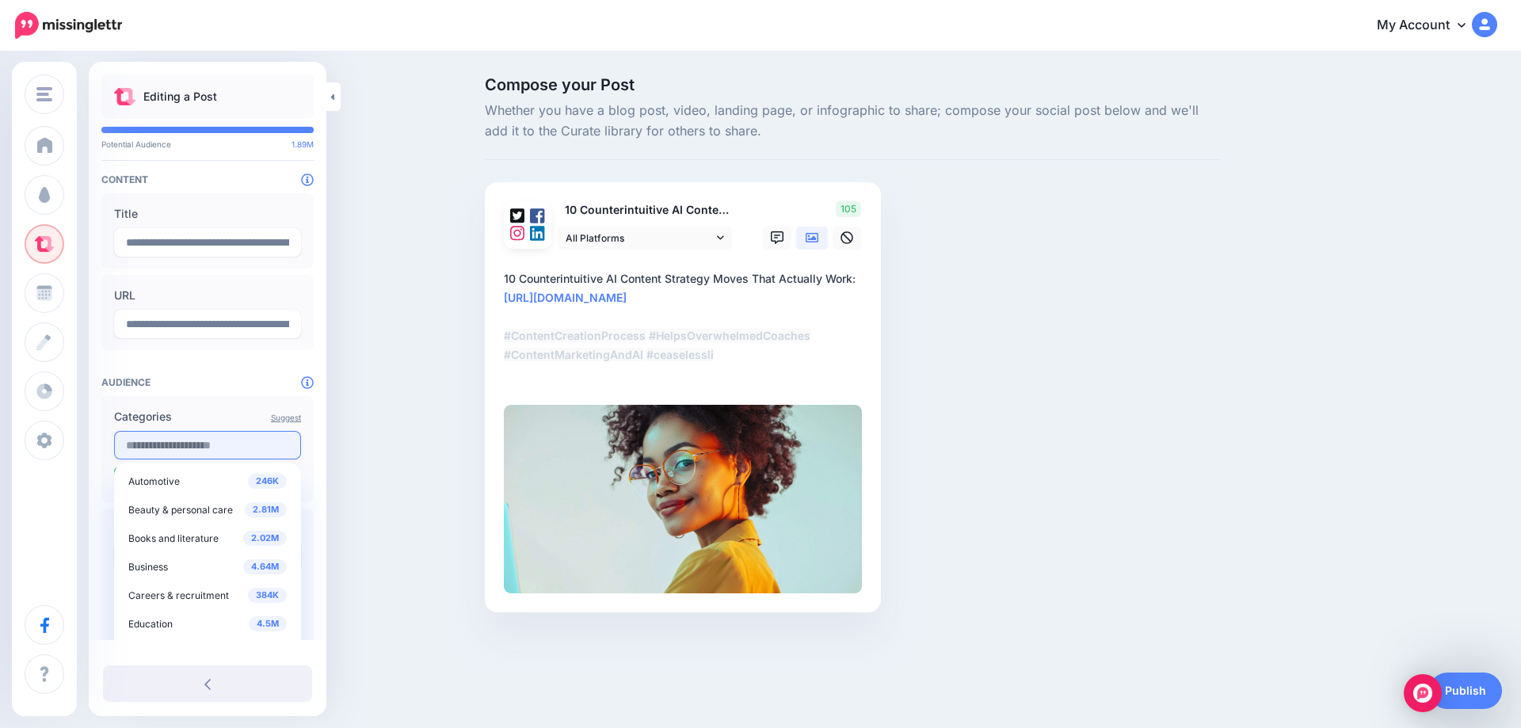
click at [154, 449] on input "text" at bounding box center [207, 445] width 187 height 29
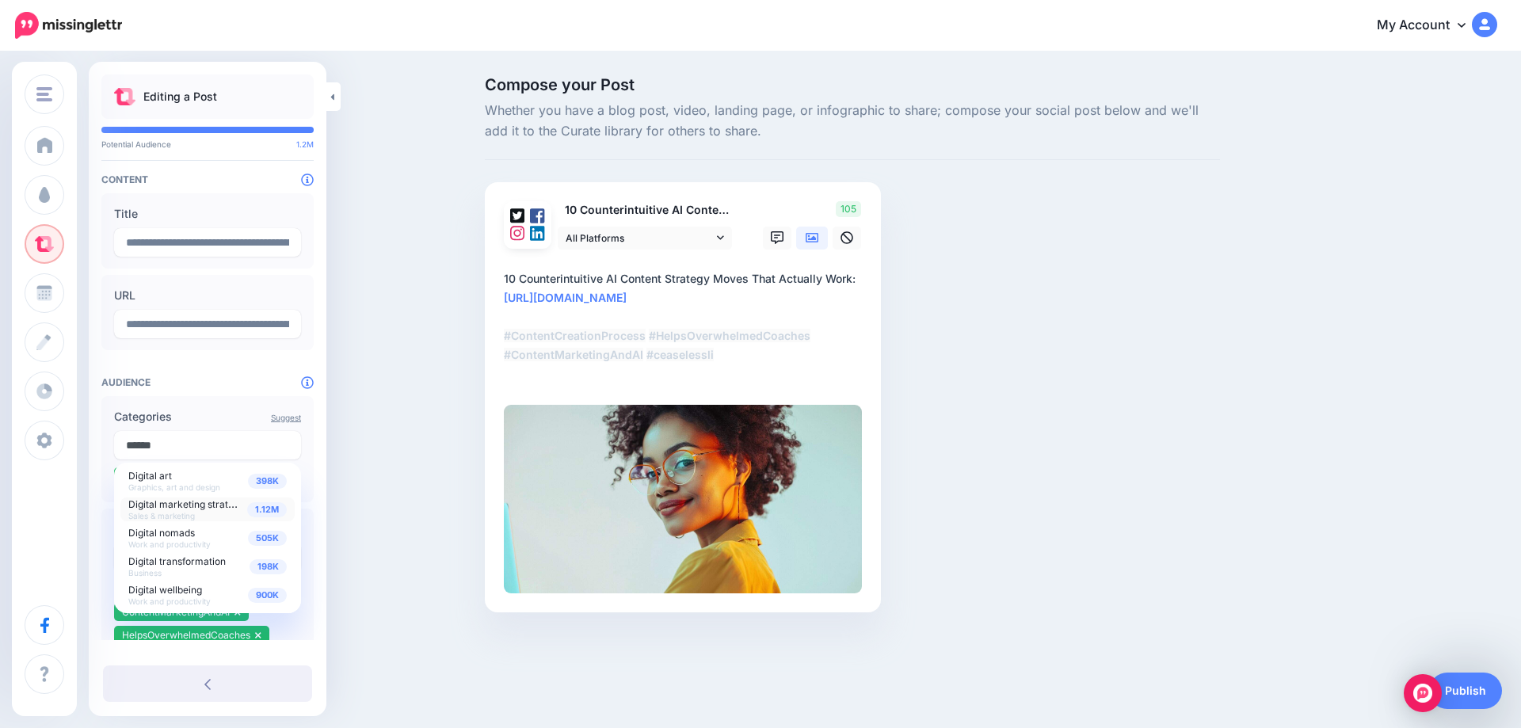
type input "******"
click at [171, 505] on span "Digital marketing strategy" at bounding box center [186, 503] width 116 height 13
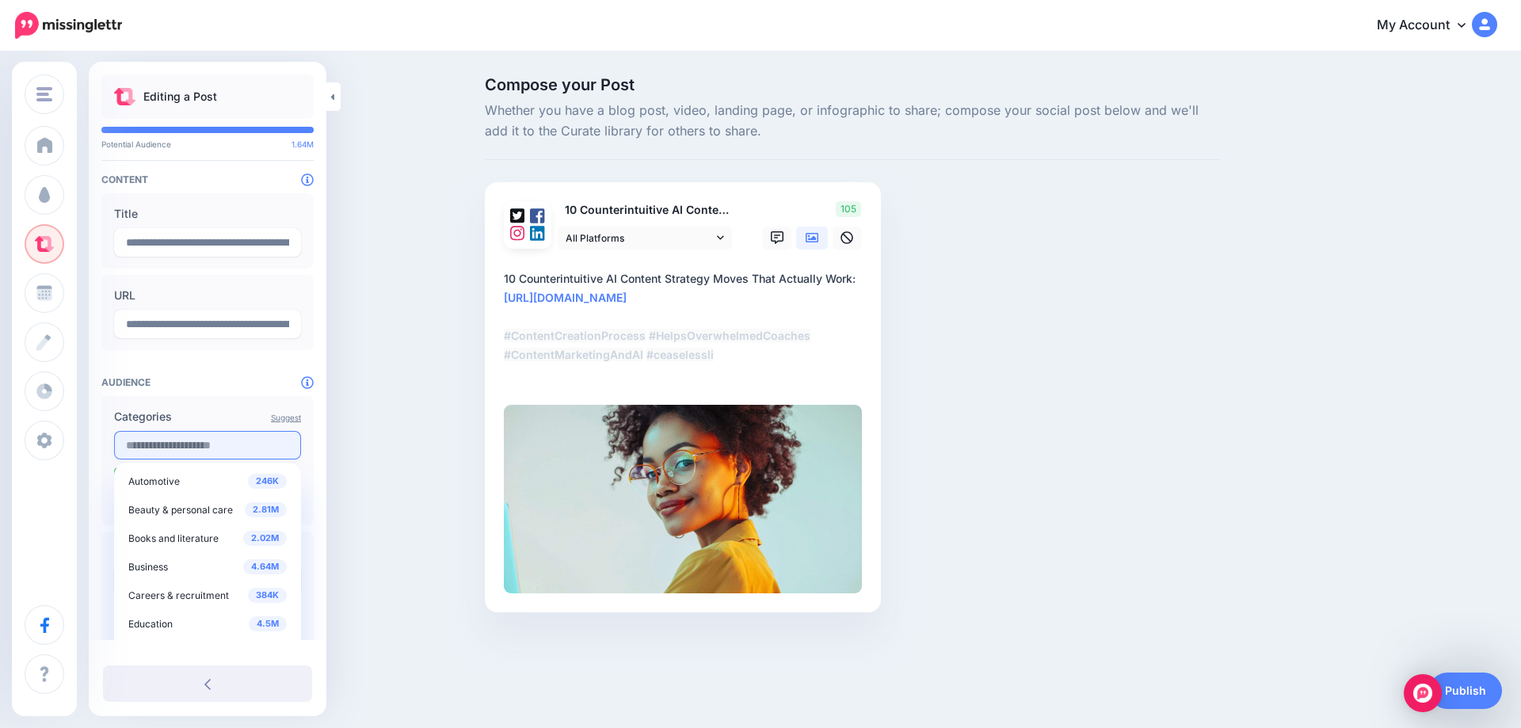
click at [207, 448] on input "text" at bounding box center [207, 445] width 187 height 29
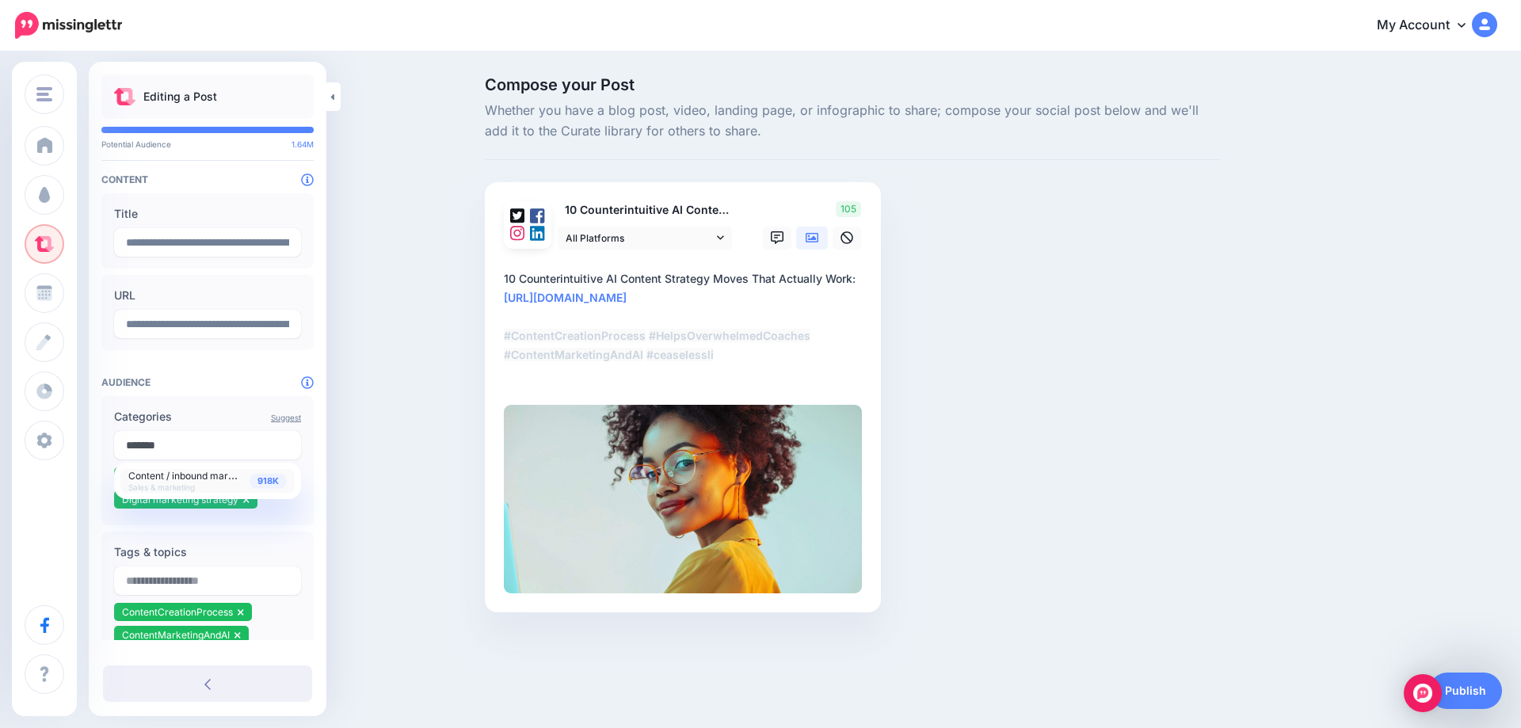
type input "*******"
click at [234, 482] on span "Content / inbound marketing" at bounding box center [192, 474] width 128 height 13
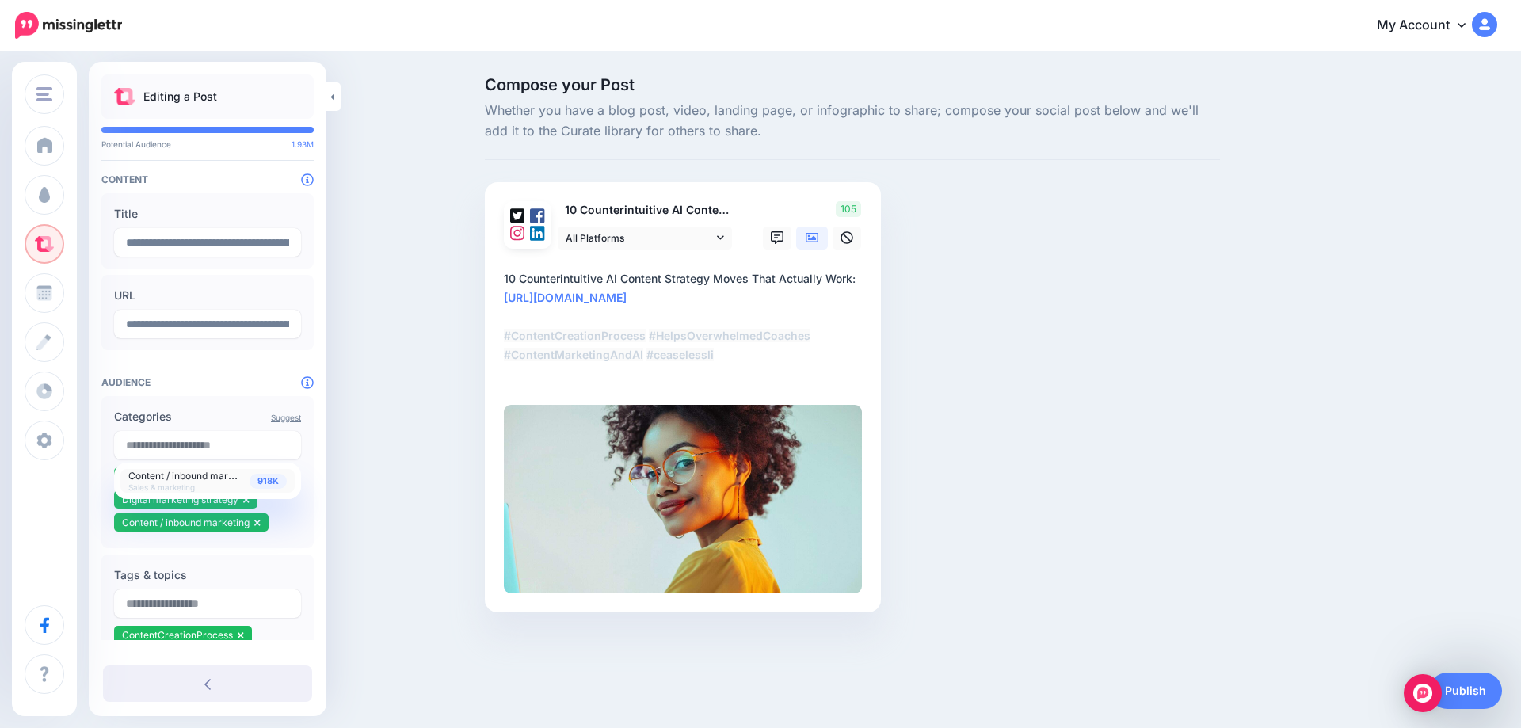
click at [418, 398] on div "Compose your Post Whether you have a blog post, video, landing page, or infogra…" at bounding box center [760, 368] width 1521 height 631
click at [1480, 689] on link "Publish" at bounding box center [1465, 690] width 73 height 36
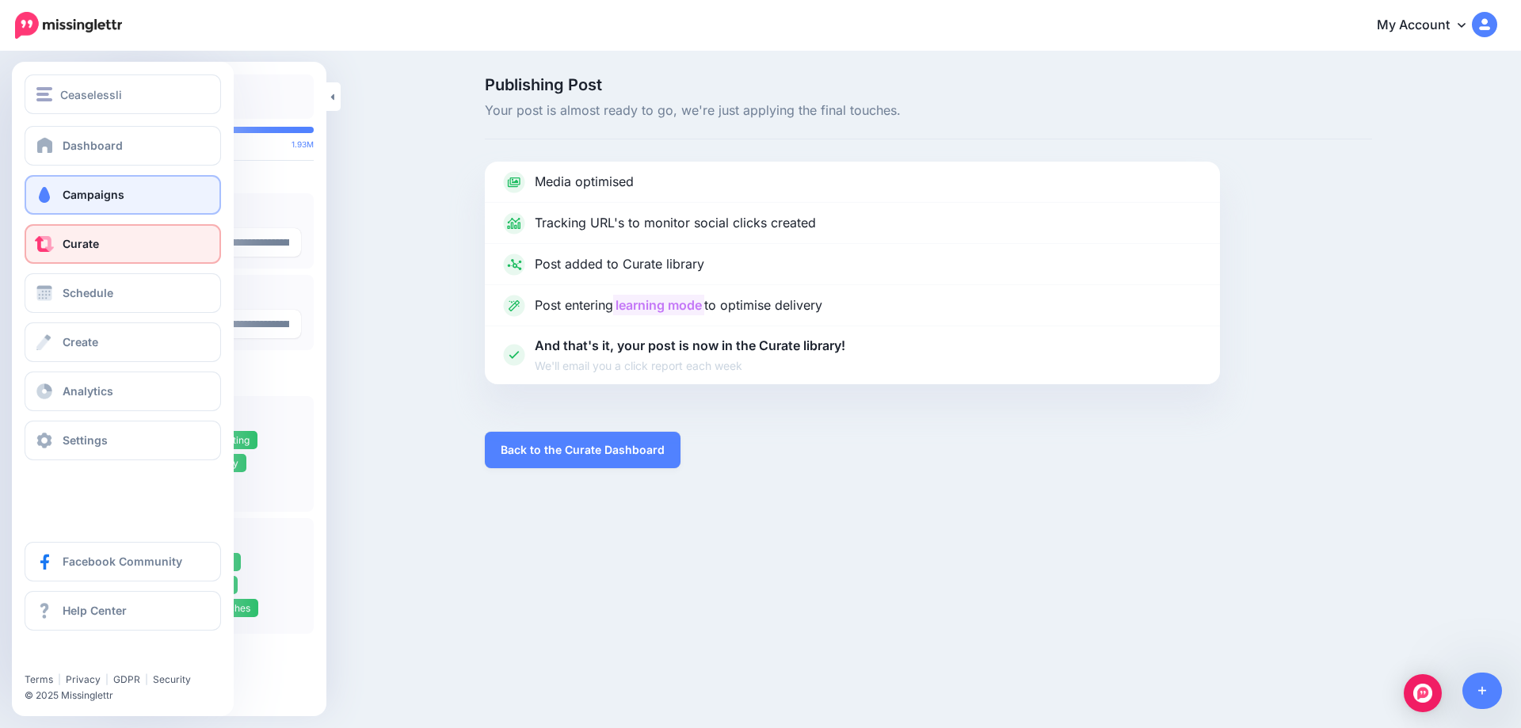
click at [45, 193] on span at bounding box center [44, 195] width 21 height 16
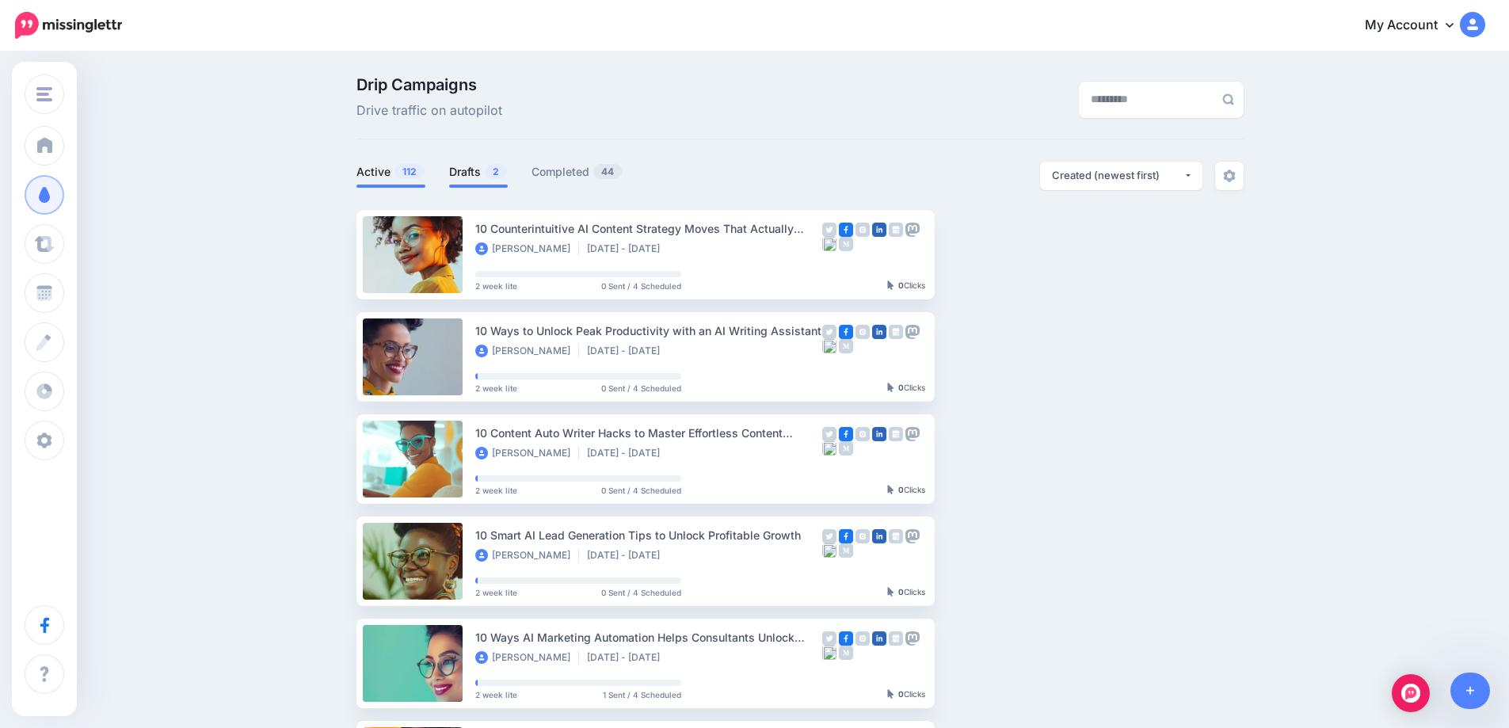
click at [480, 177] on link "Drafts 2" at bounding box center [478, 171] width 59 height 19
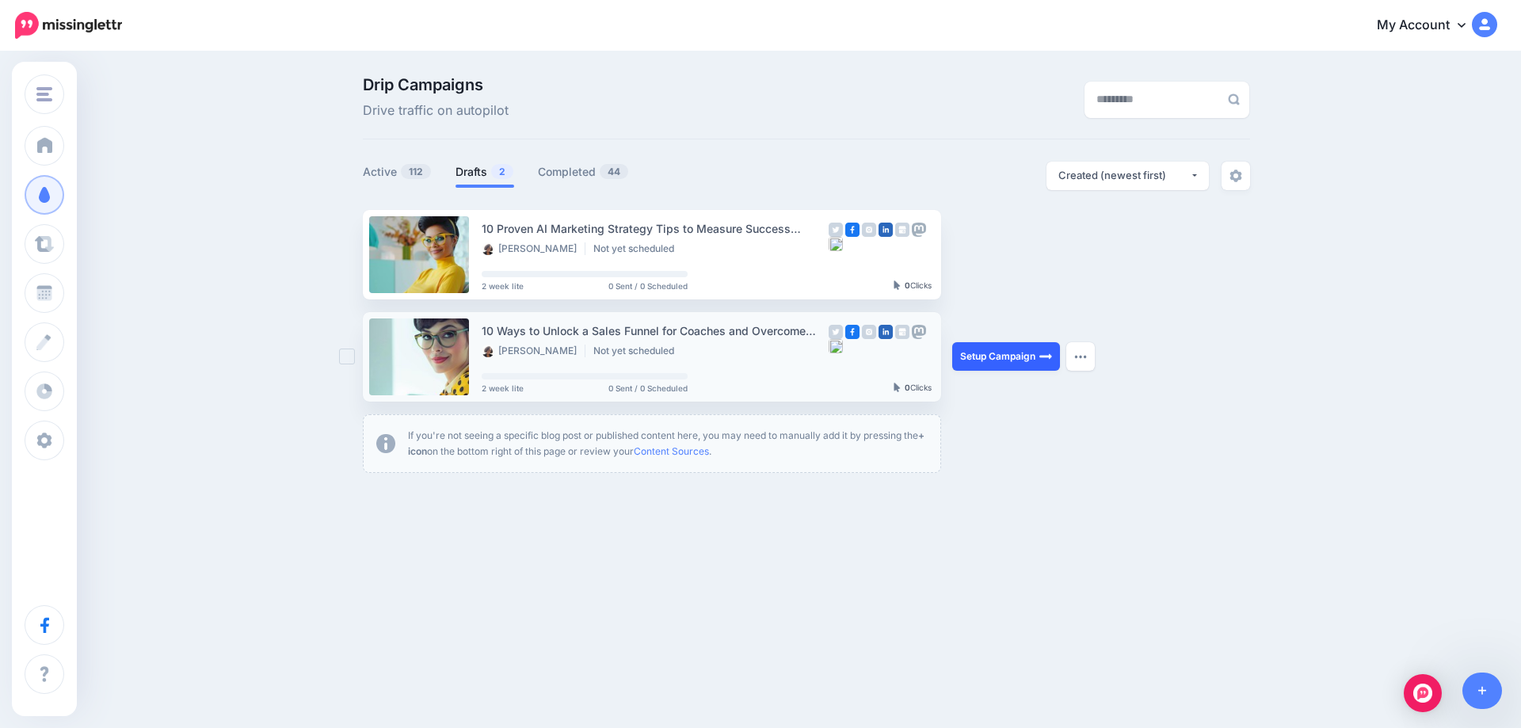
click at [1022, 360] on link "Setup Campaign" at bounding box center [1006, 356] width 108 height 29
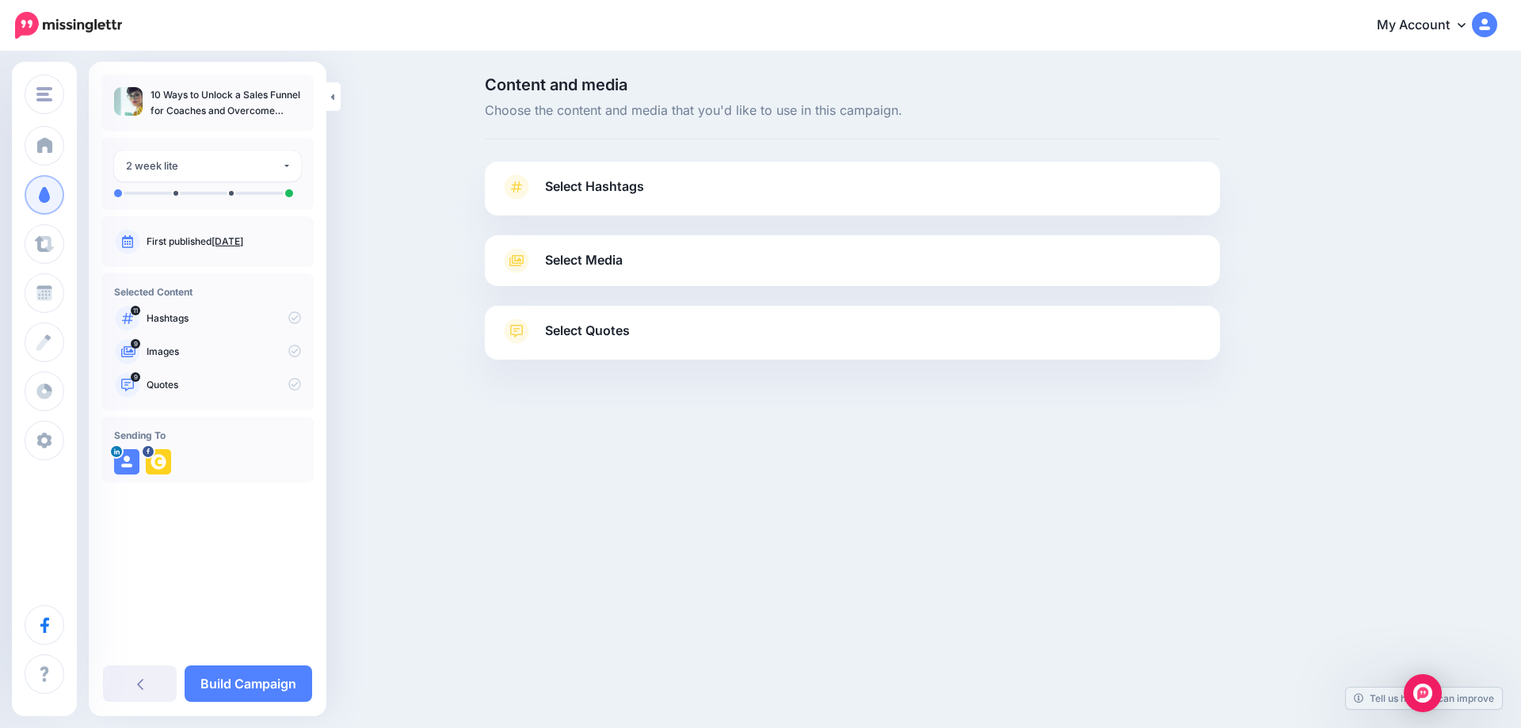
click at [238, 242] on link "[DATE]" at bounding box center [227, 241] width 32 height 12
click at [589, 183] on span "Select Hashtags" at bounding box center [594, 186] width 99 height 21
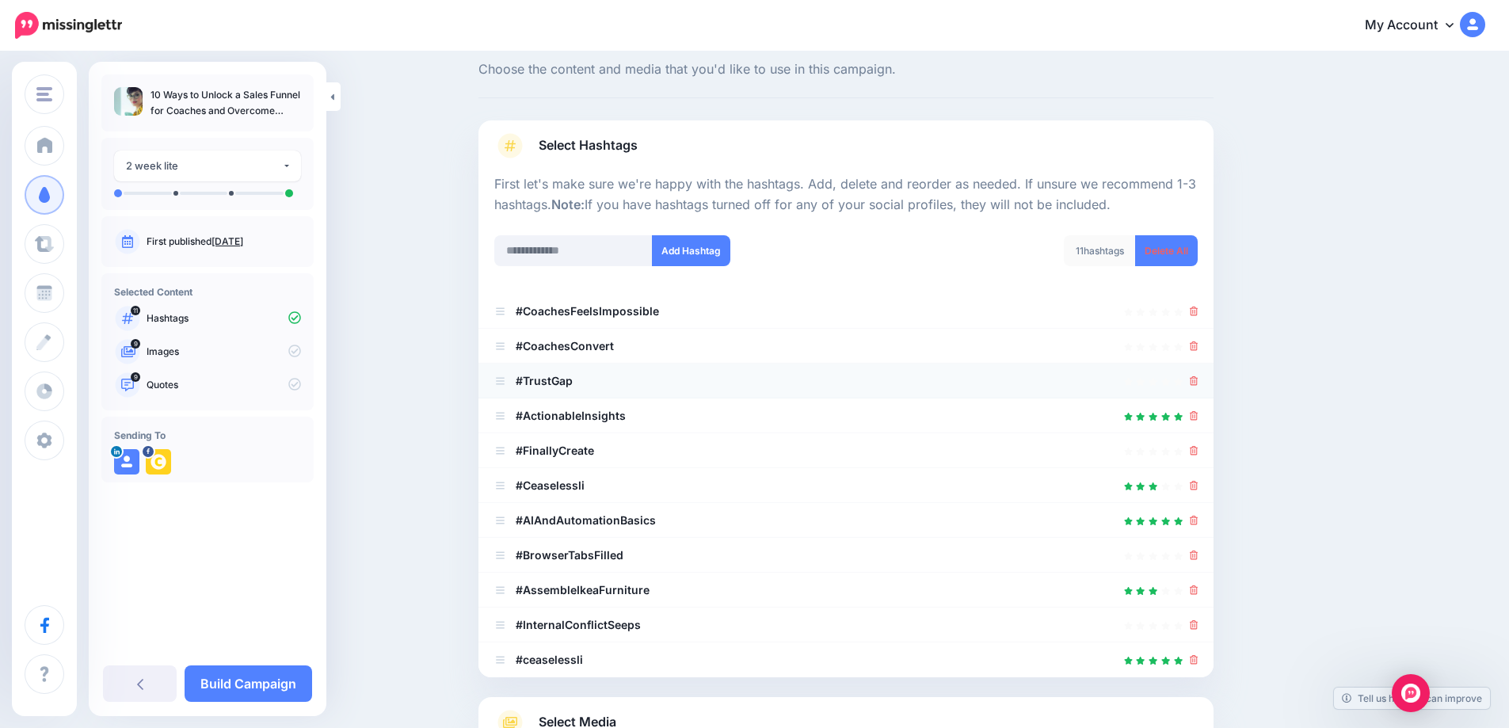
scroll to position [45, 0]
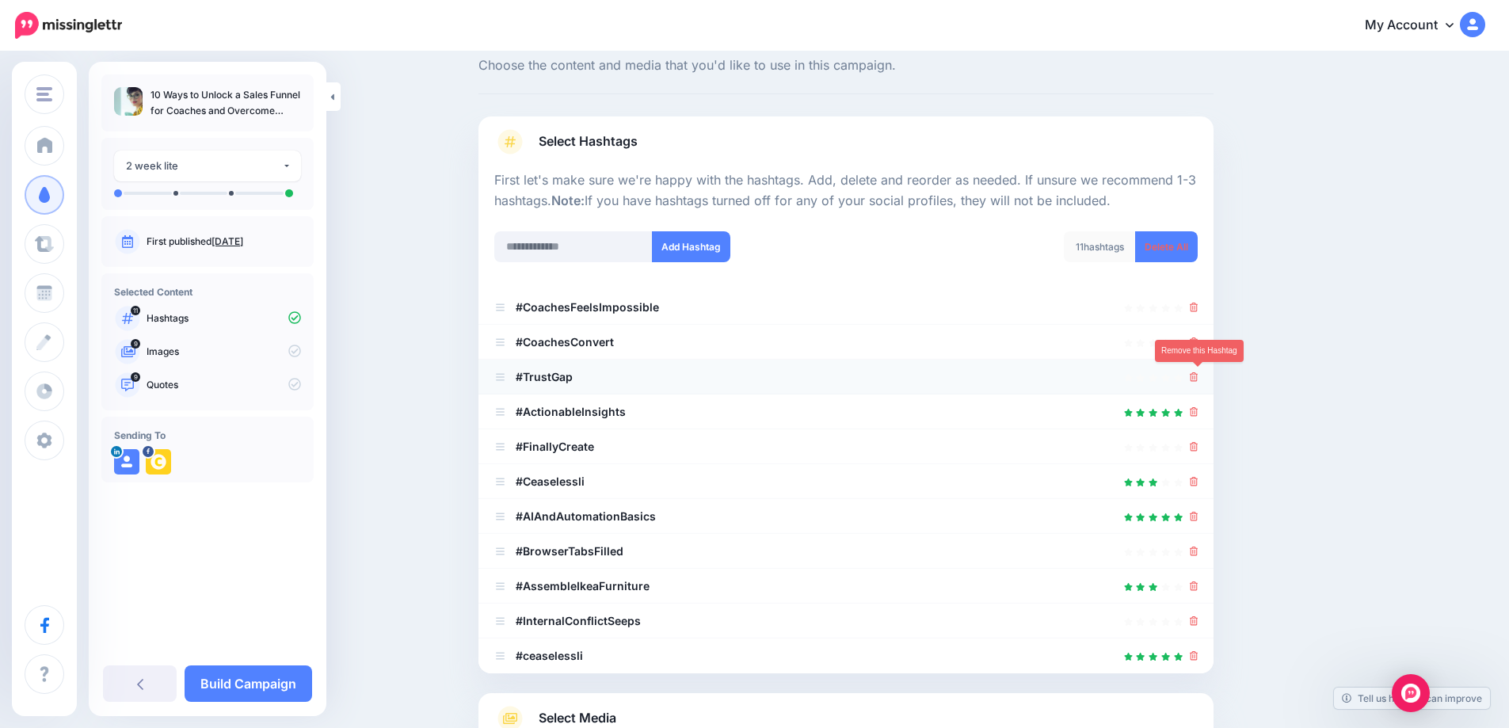
click at [1197, 380] on icon at bounding box center [1194, 377] width 9 height 10
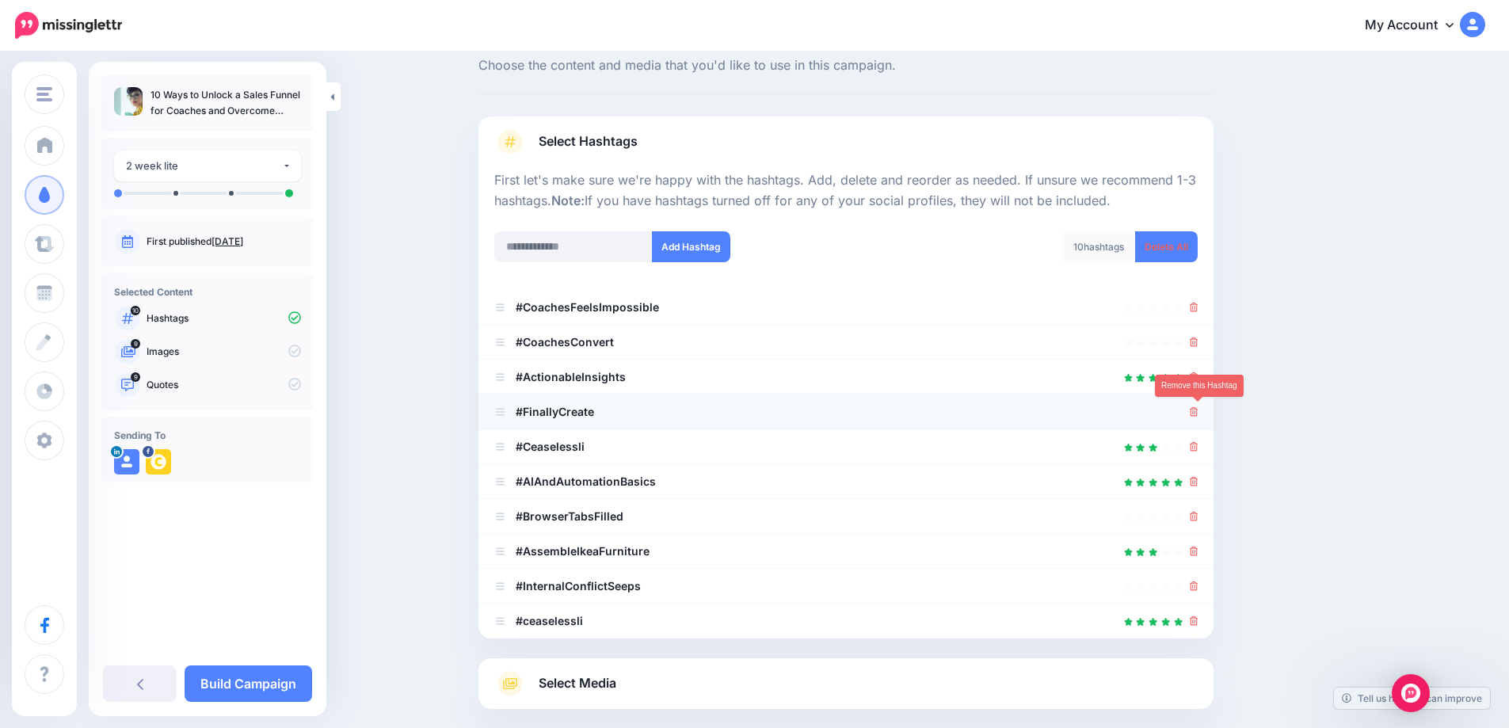
click at [1197, 417] on icon at bounding box center [1194, 412] width 9 height 10
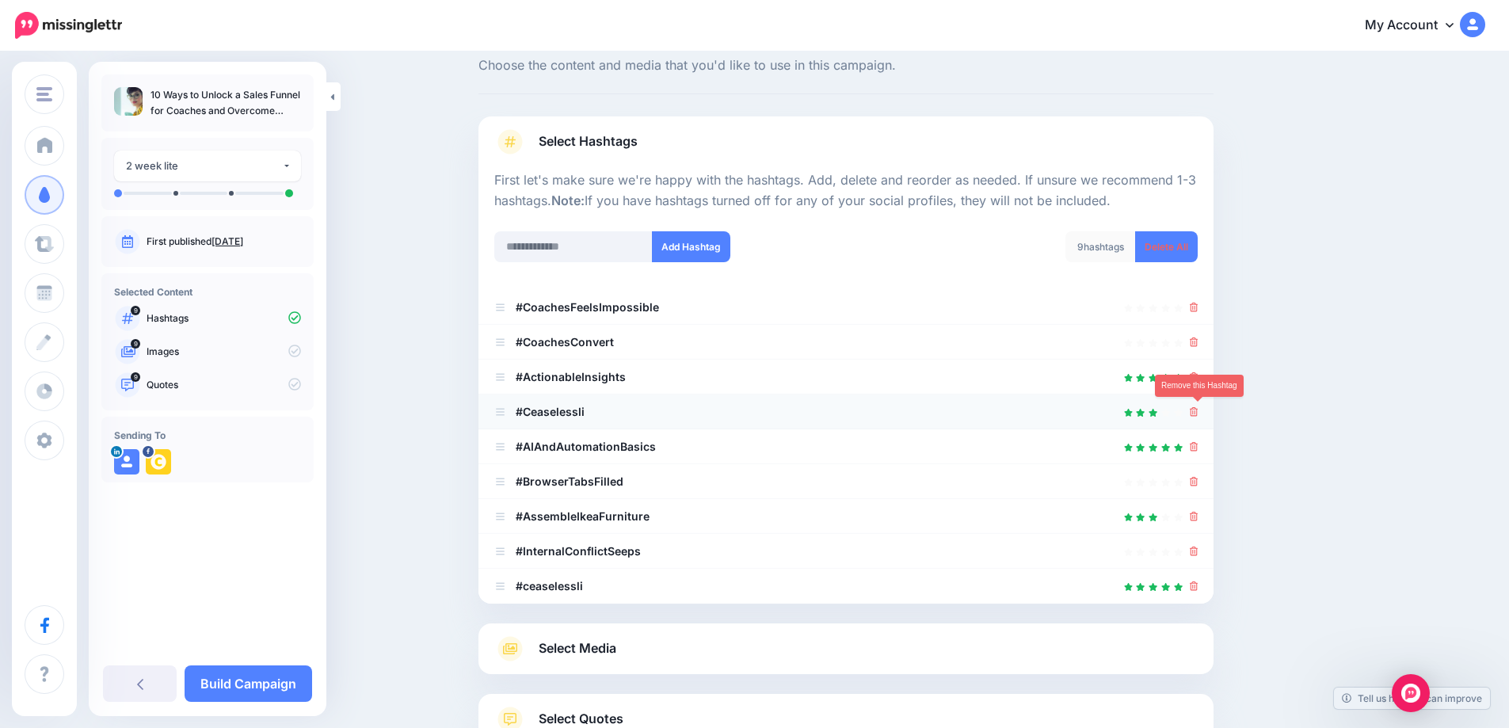
click at [1197, 416] on icon at bounding box center [1194, 412] width 9 height 10
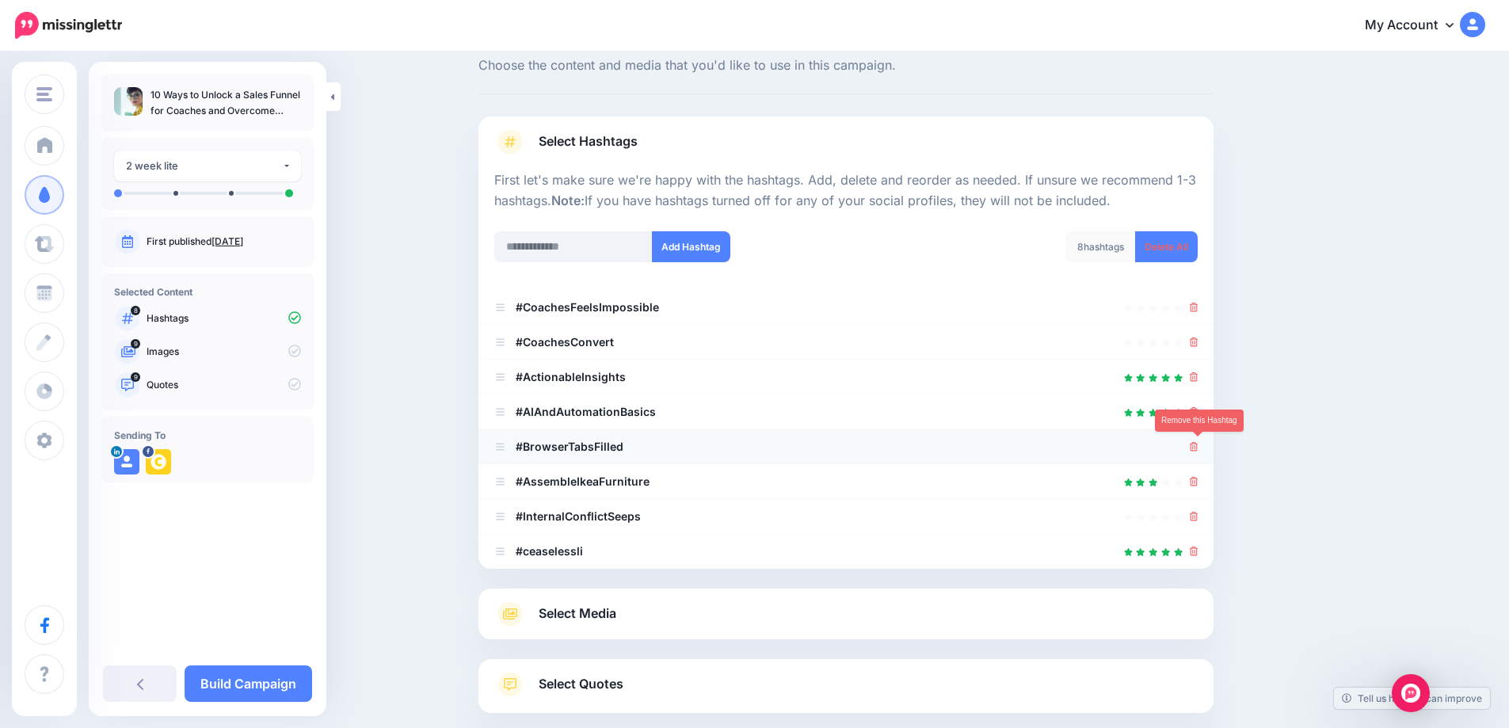
click at [1196, 451] on icon at bounding box center [1194, 447] width 9 height 10
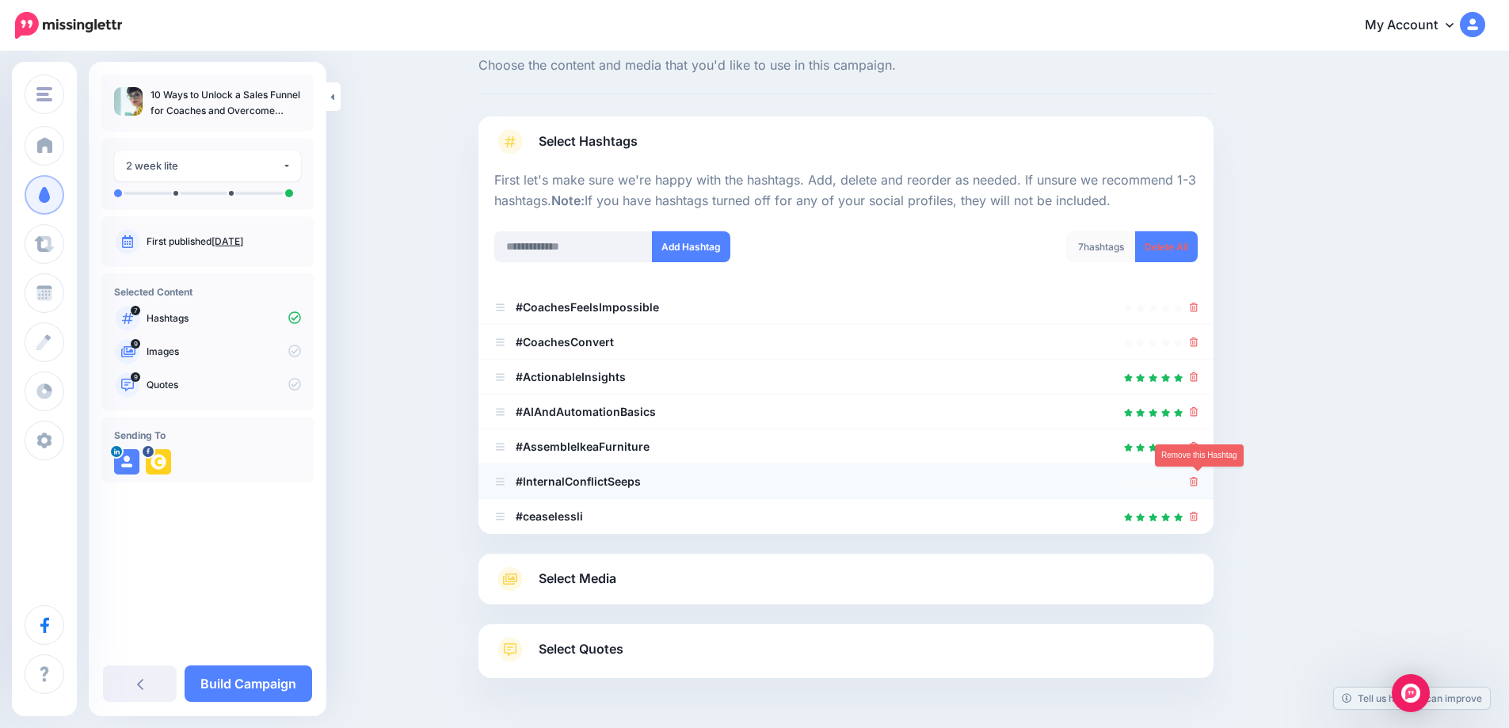
click at [1197, 485] on icon at bounding box center [1194, 482] width 9 height 10
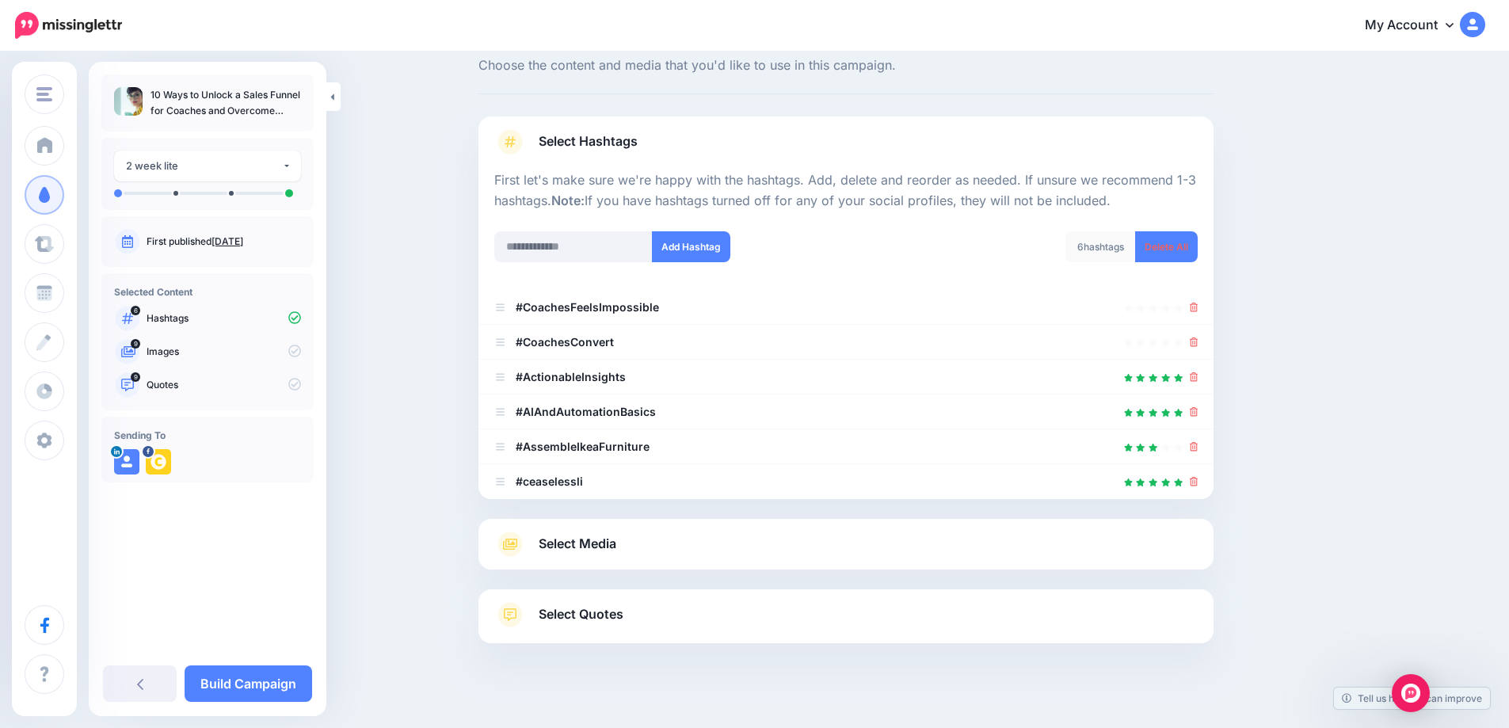
click at [581, 540] on span "Select Media" at bounding box center [578, 543] width 78 height 21
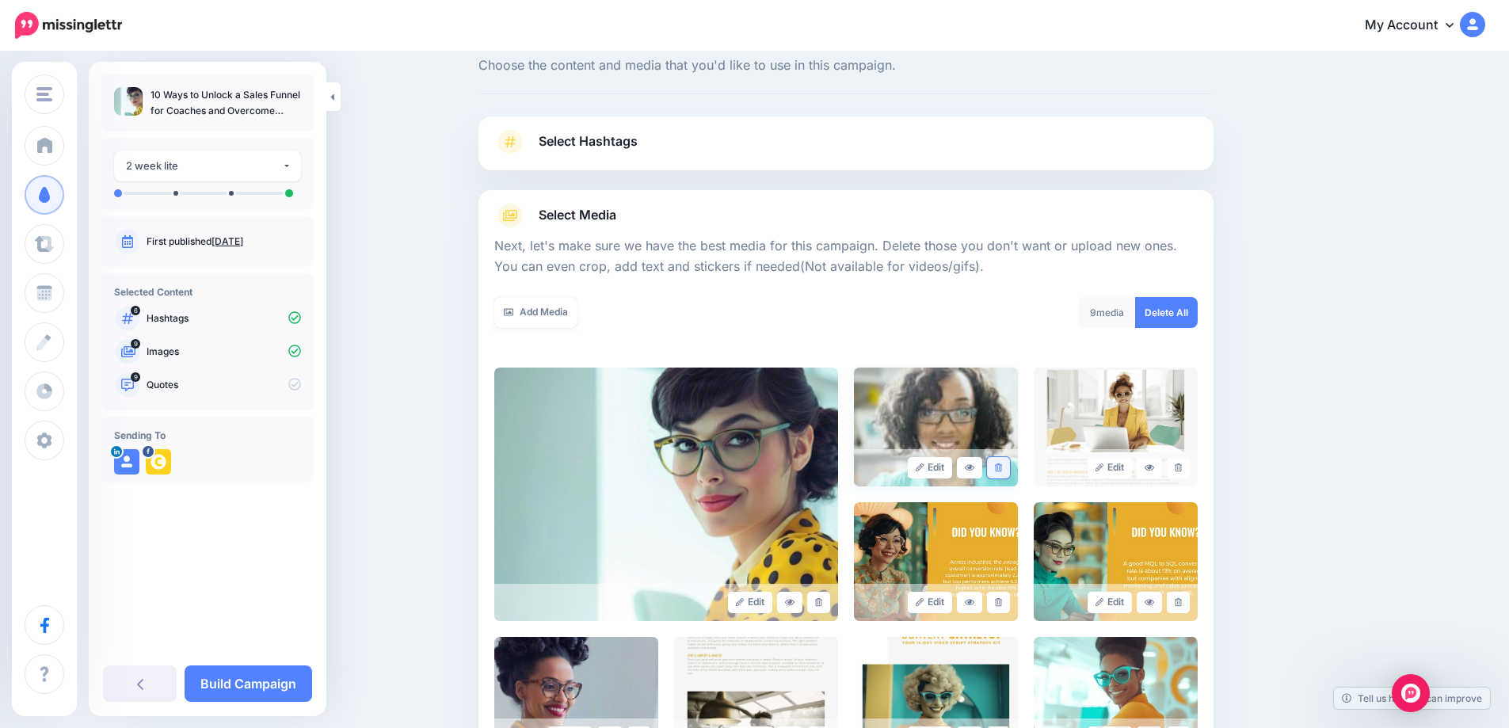
click at [1002, 470] on icon at bounding box center [998, 467] width 7 height 9
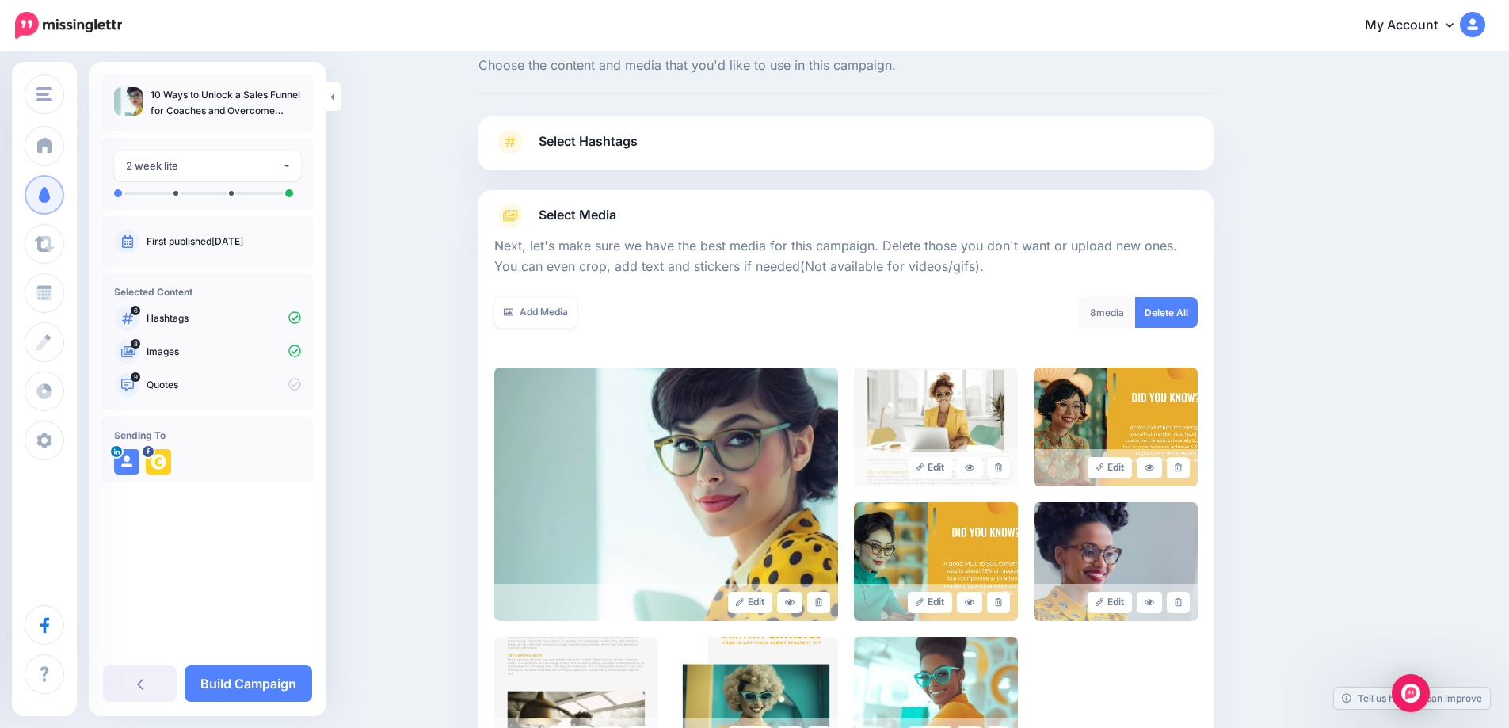
click at [1002, 470] on icon at bounding box center [998, 467] width 7 height 9
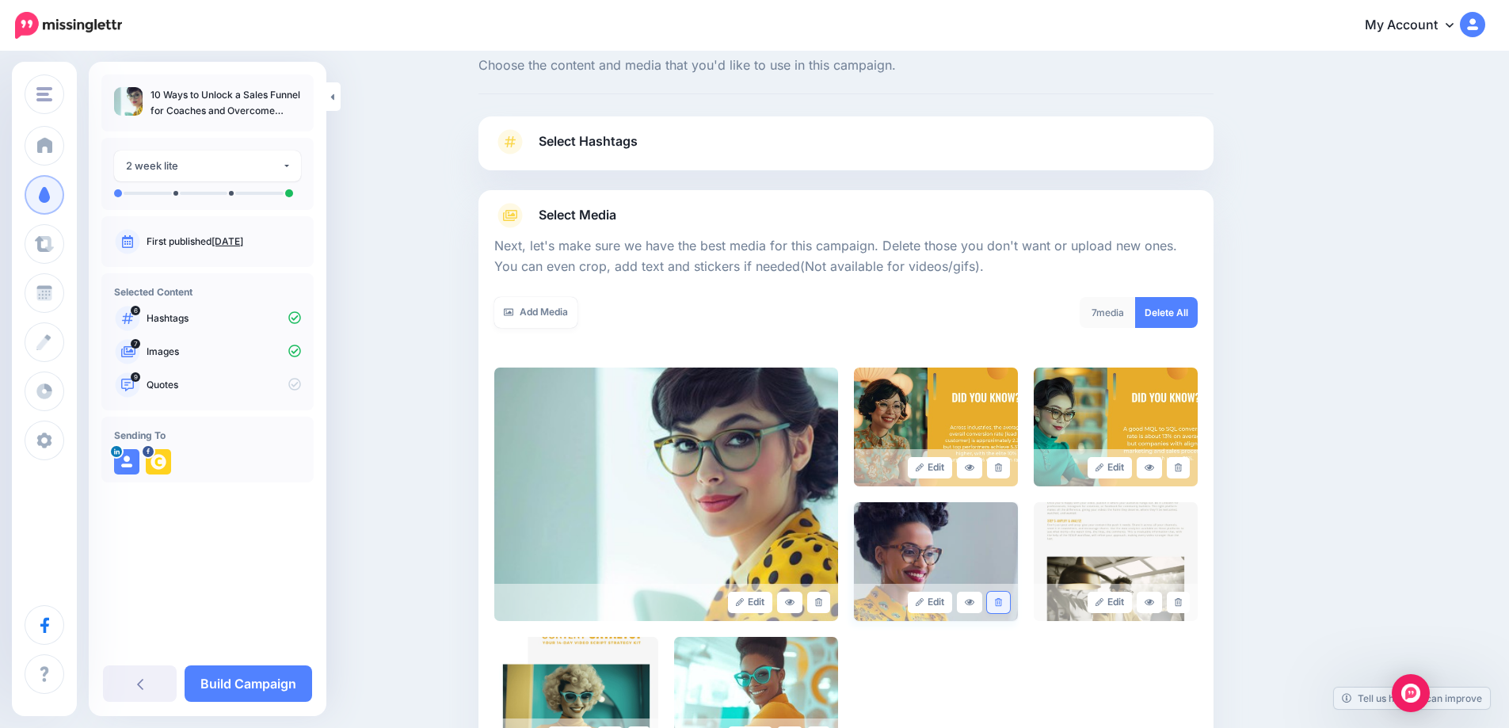
click at [1002, 606] on icon at bounding box center [998, 602] width 7 height 9
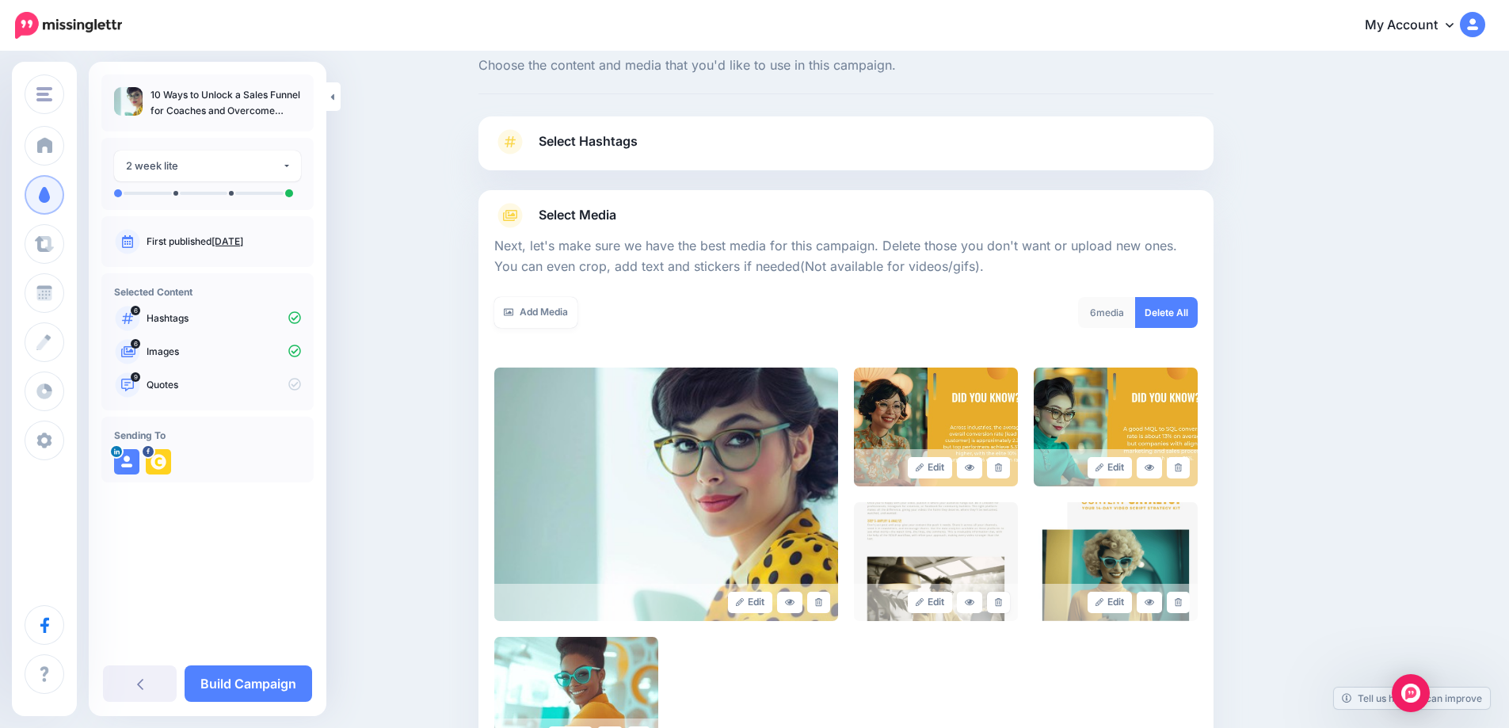
click at [1002, 606] on icon at bounding box center [998, 602] width 7 height 9
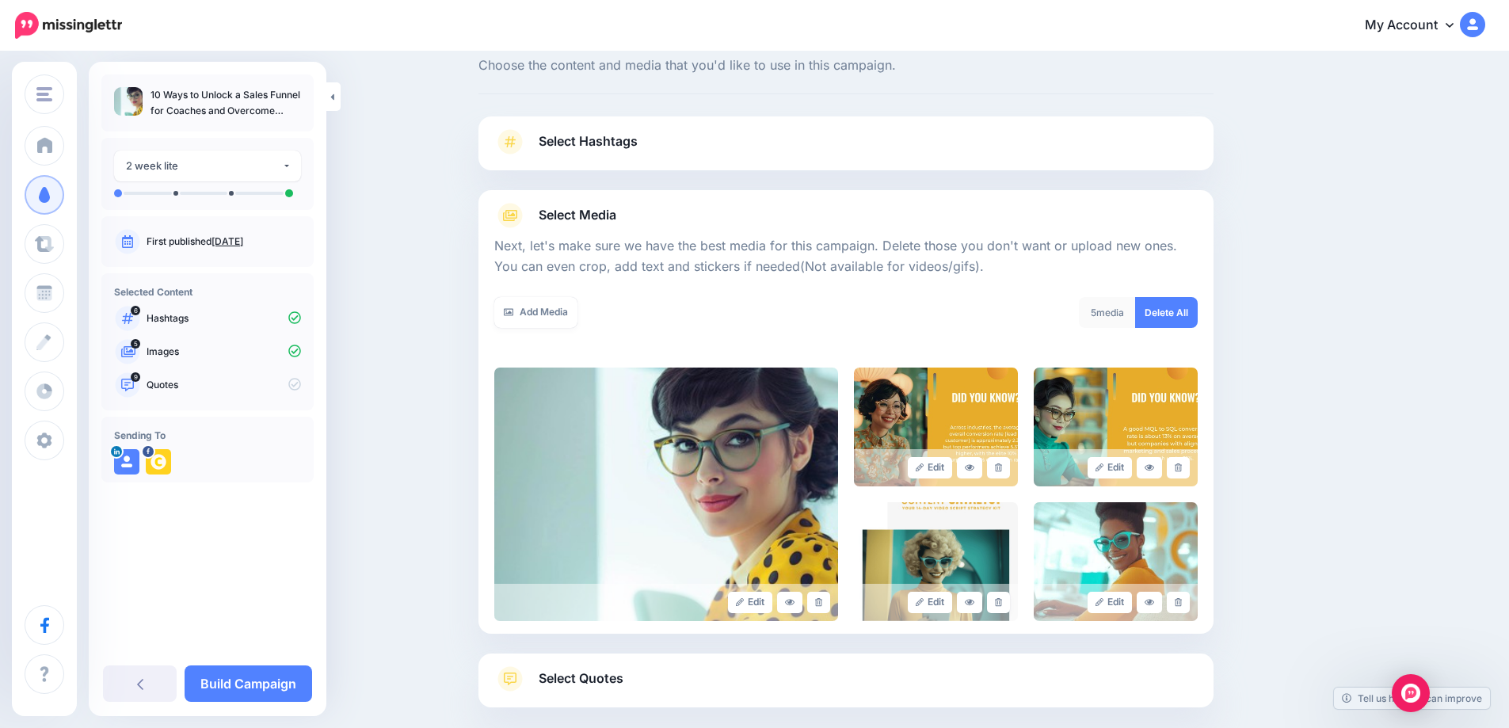
click at [1002, 606] on icon at bounding box center [998, 602] width 7 height 9
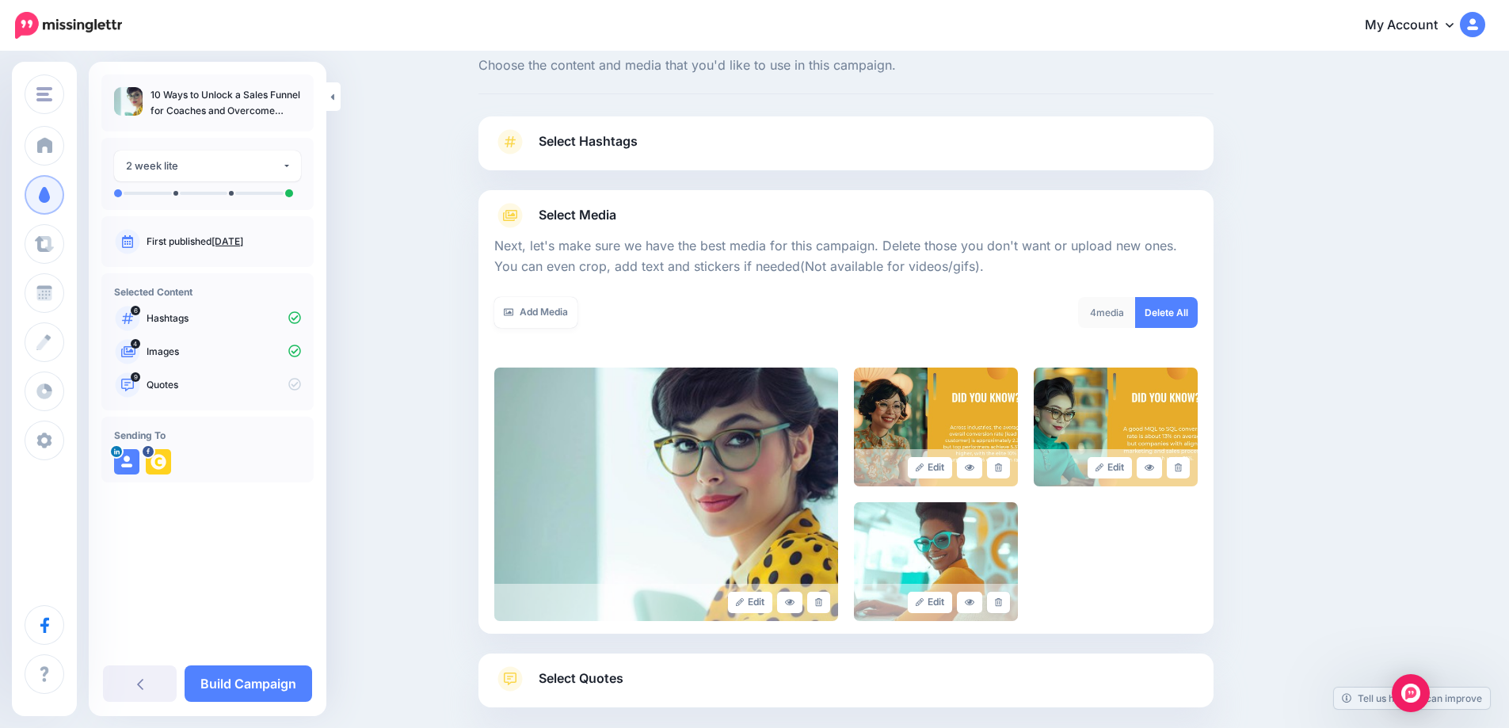
click at [1002, 606] on icon at bounding box center [998, 602] width 7 height 9
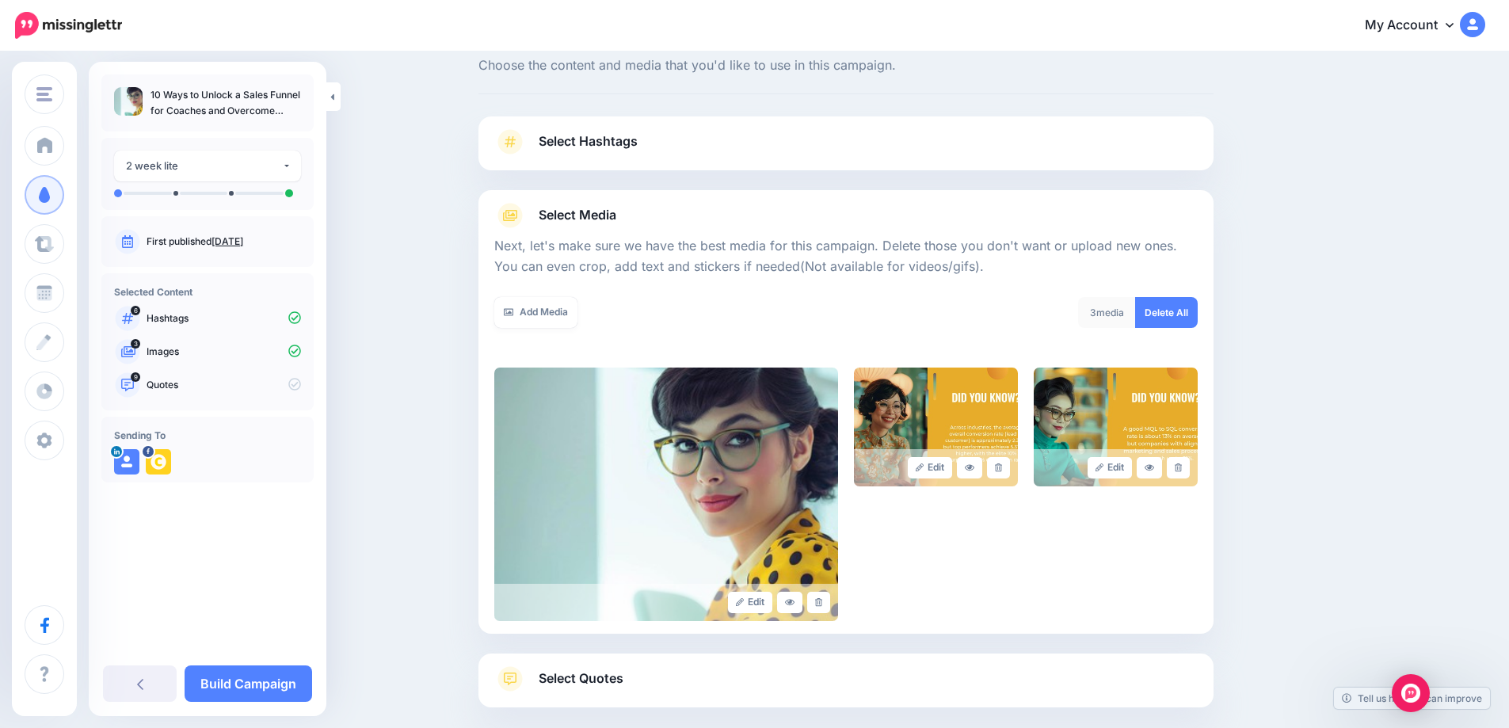
click at [578, 670] on span "Select Quotes" at bounding box center [581, 678] width 85 height 21
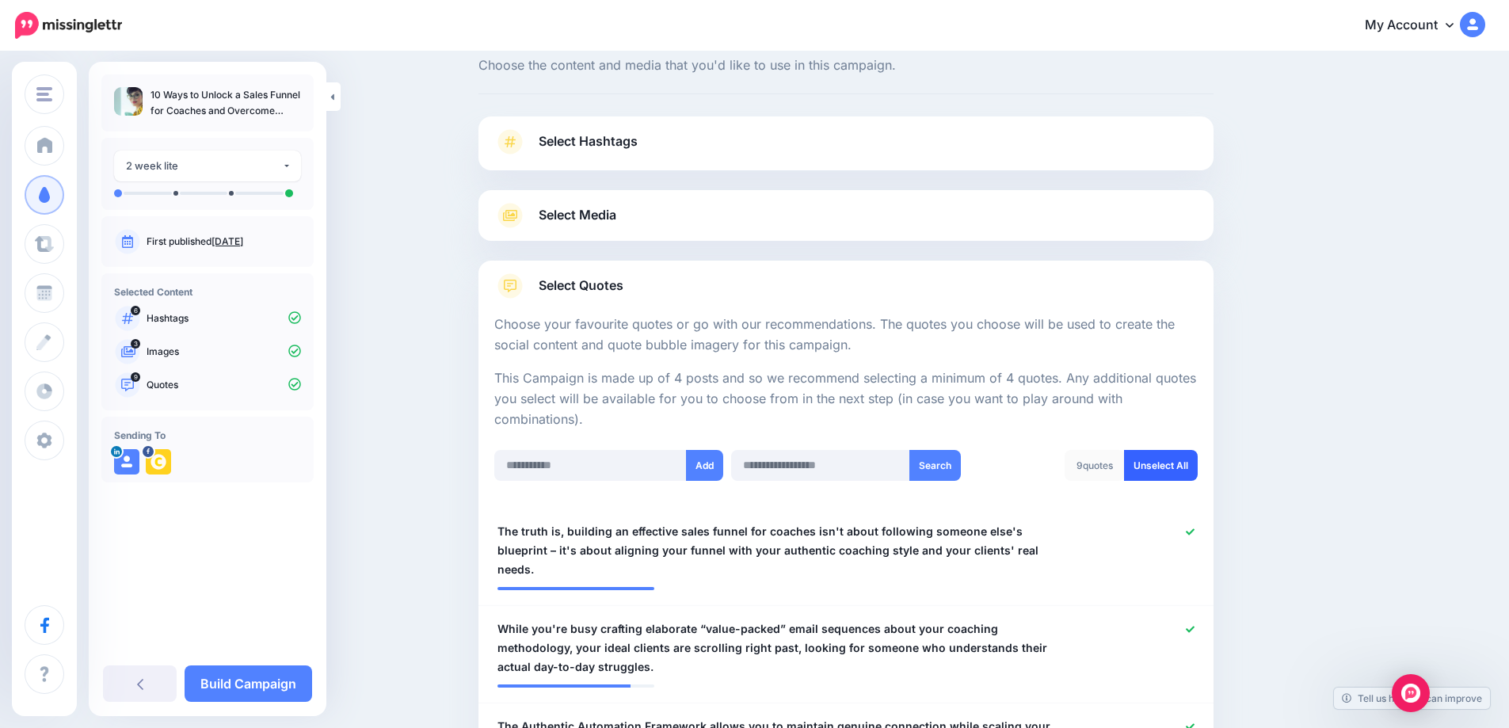
click at [1171, 472] on link "Unselect All" at bounding box center [1161, 465] width 74 height 31
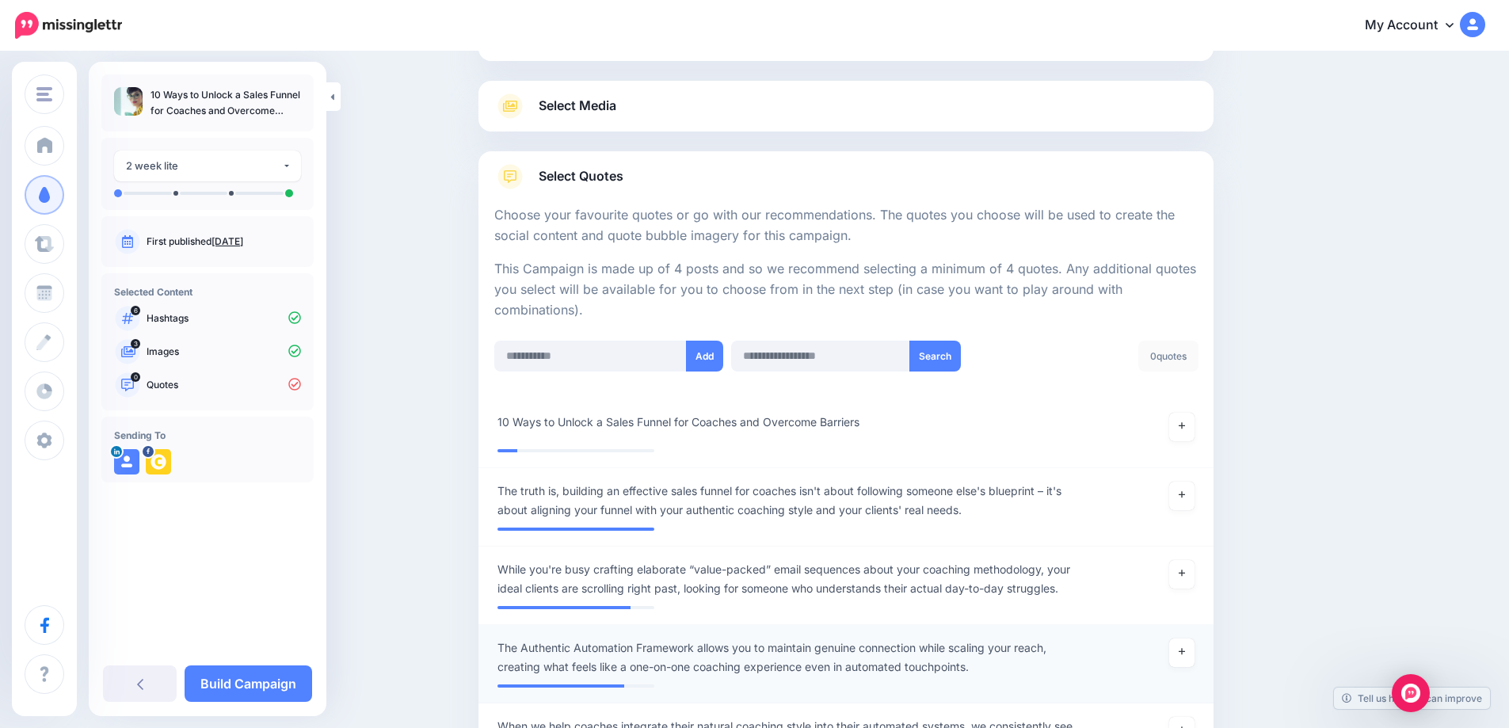
scroll to position [154, 0]
click at [1180, 434] on link at bounding box center [1181, 427] width 25 height 29
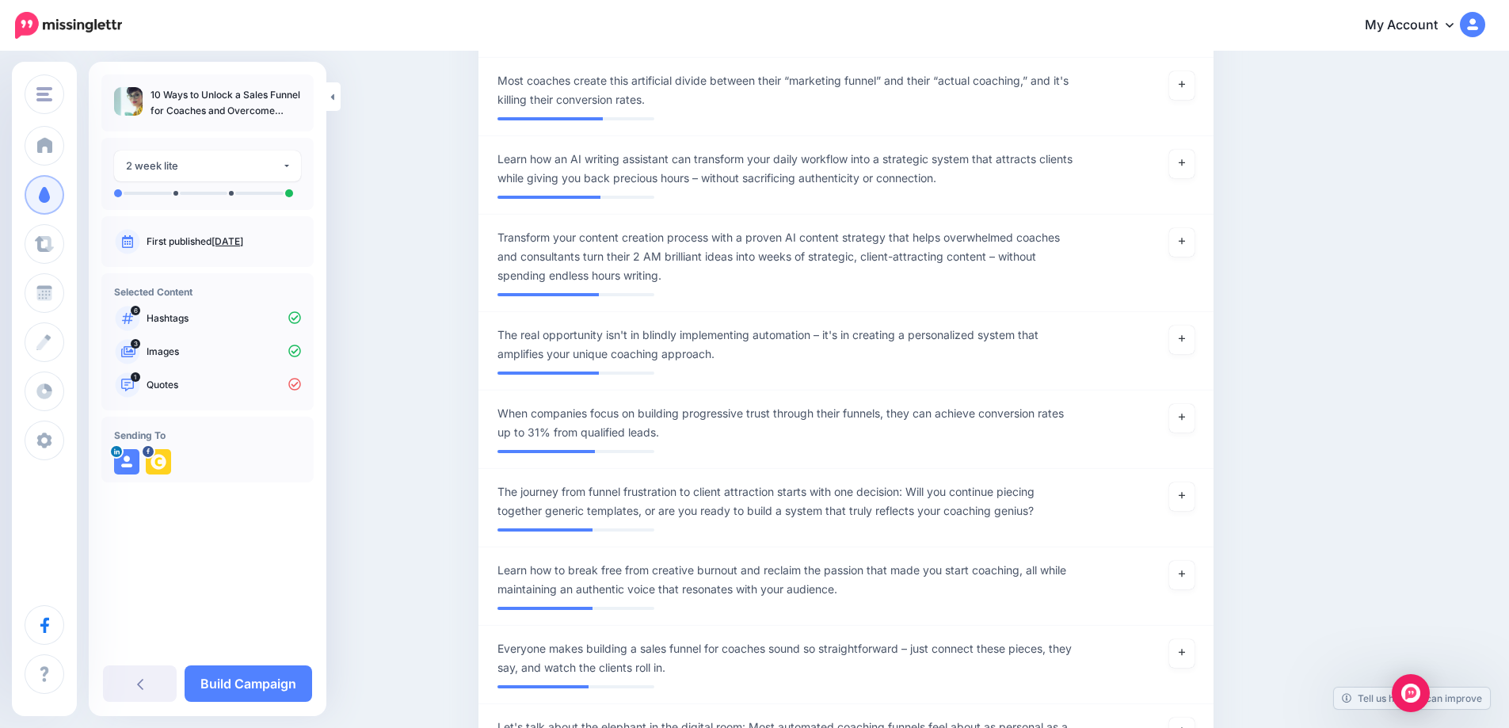
scroll to position [1193, 0]
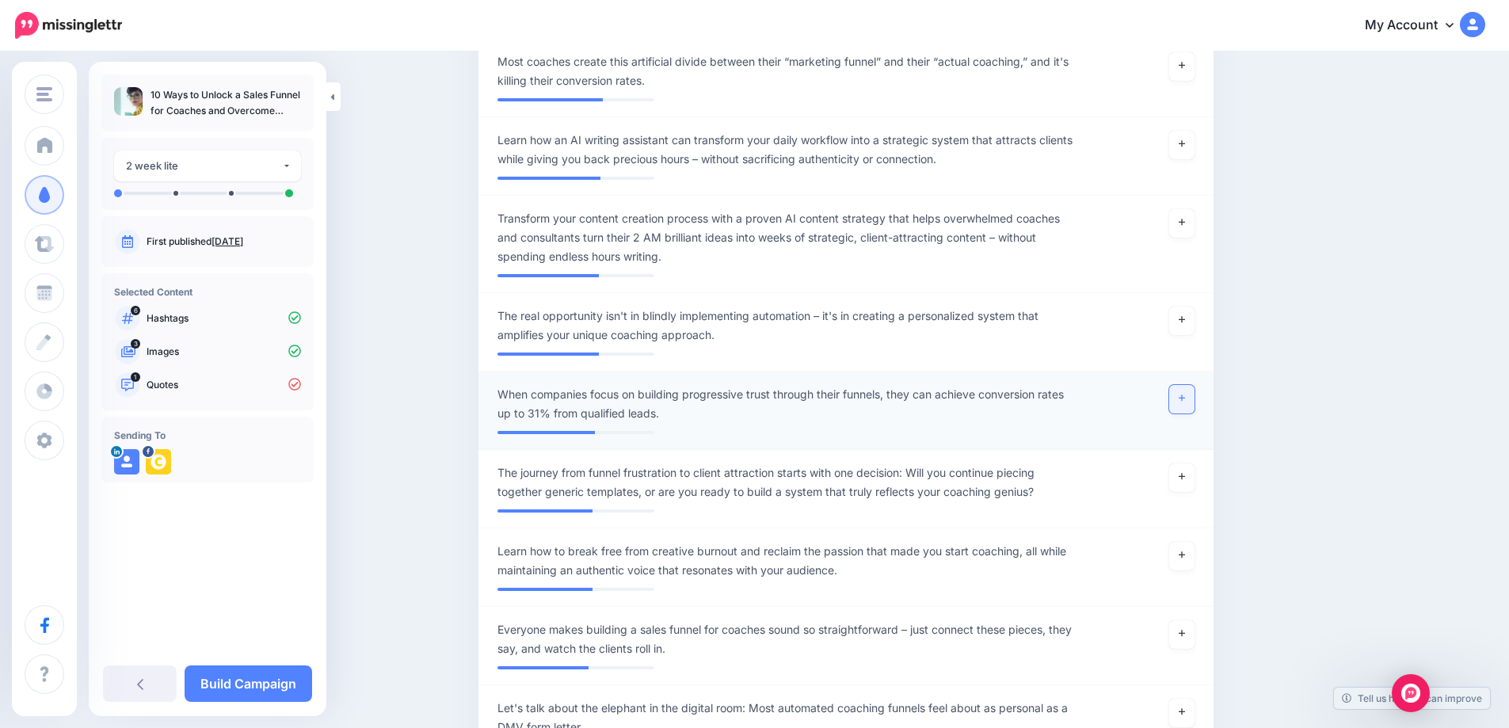
click at [1187, 413] on link at bounding box center [1181, 399] width 25 height 29
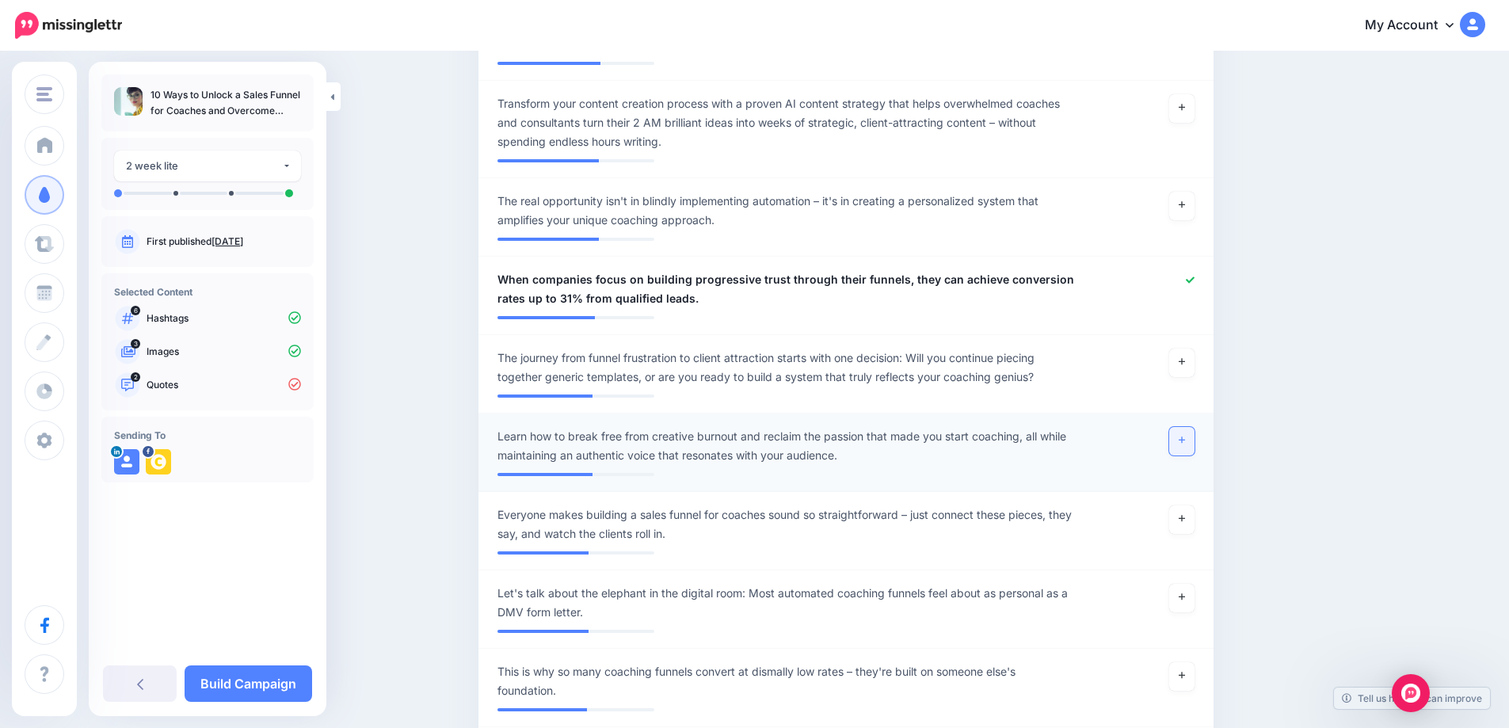
click at [1194, 455] on link at bounding box center [1181, 441] width 25 height 29
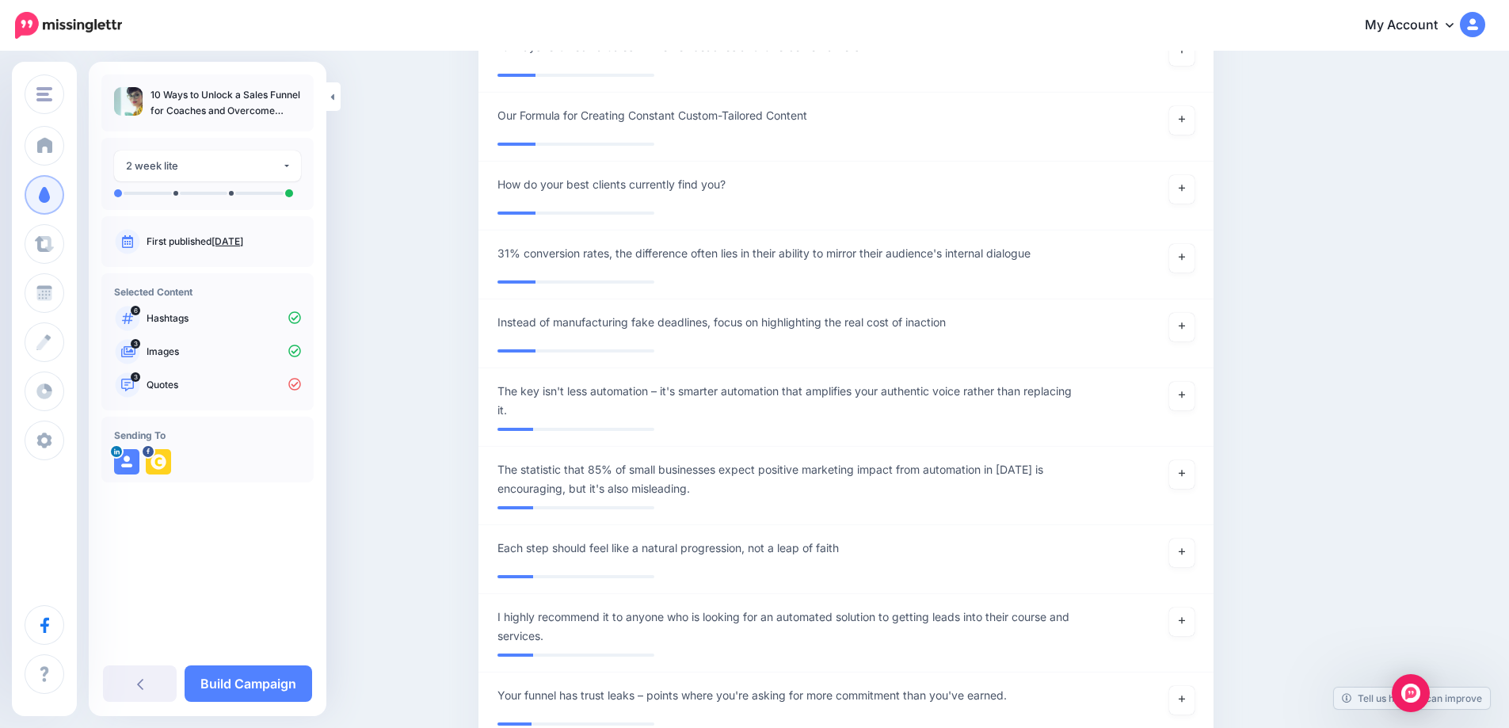
scroll to position [7953, 0]
click at [1184, 261] on icon at bounding box center [1182, 256] width 6 height 9
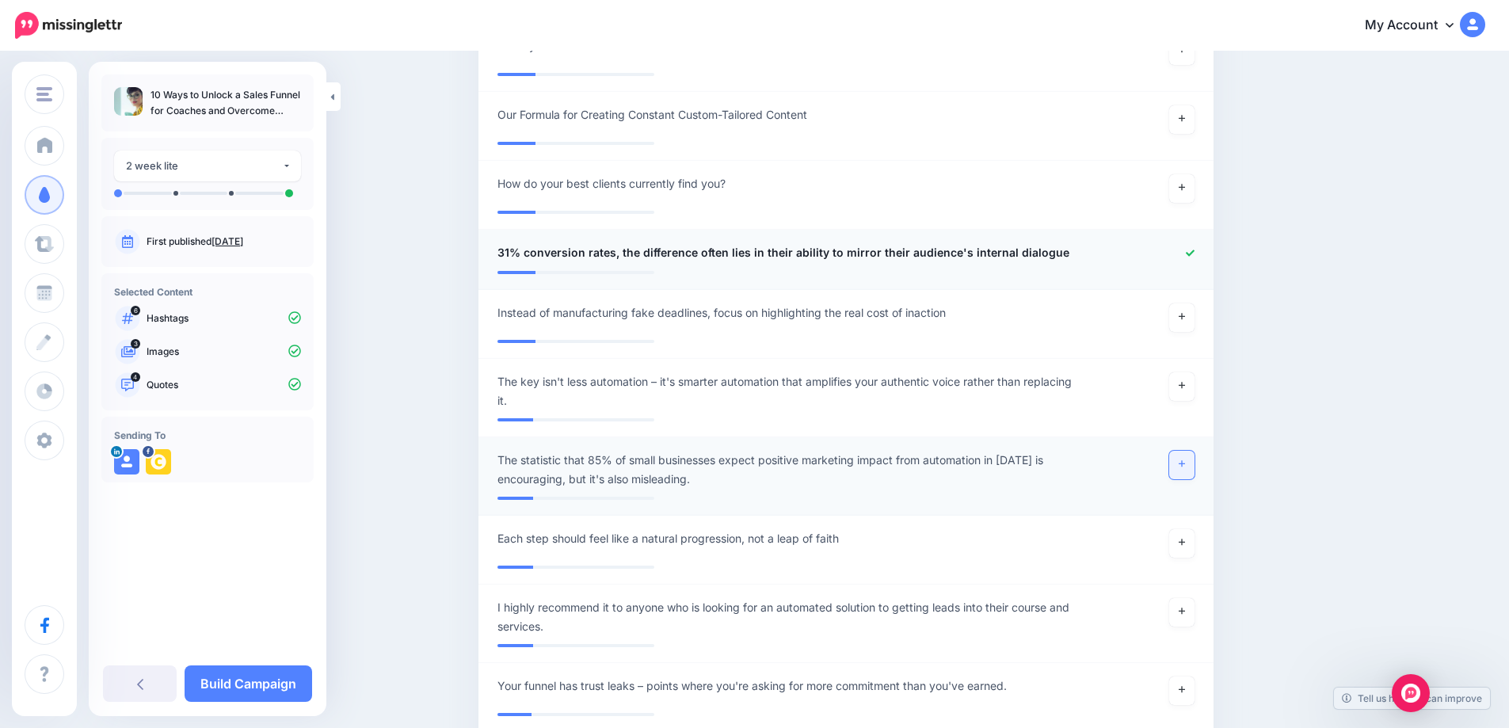
click at [1194, 479] on link at bounding box center [1181, 465] width 25 height 29
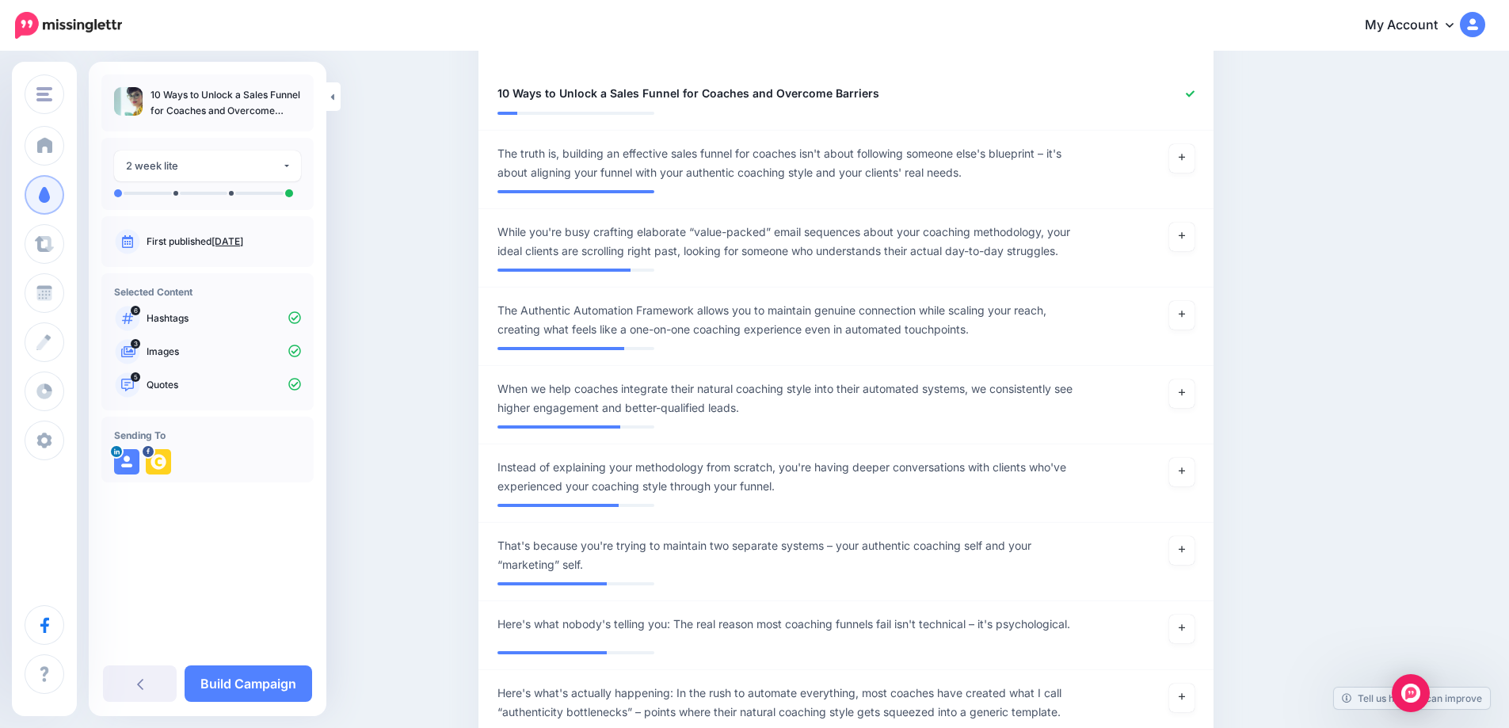
scroll to position [0, 0]
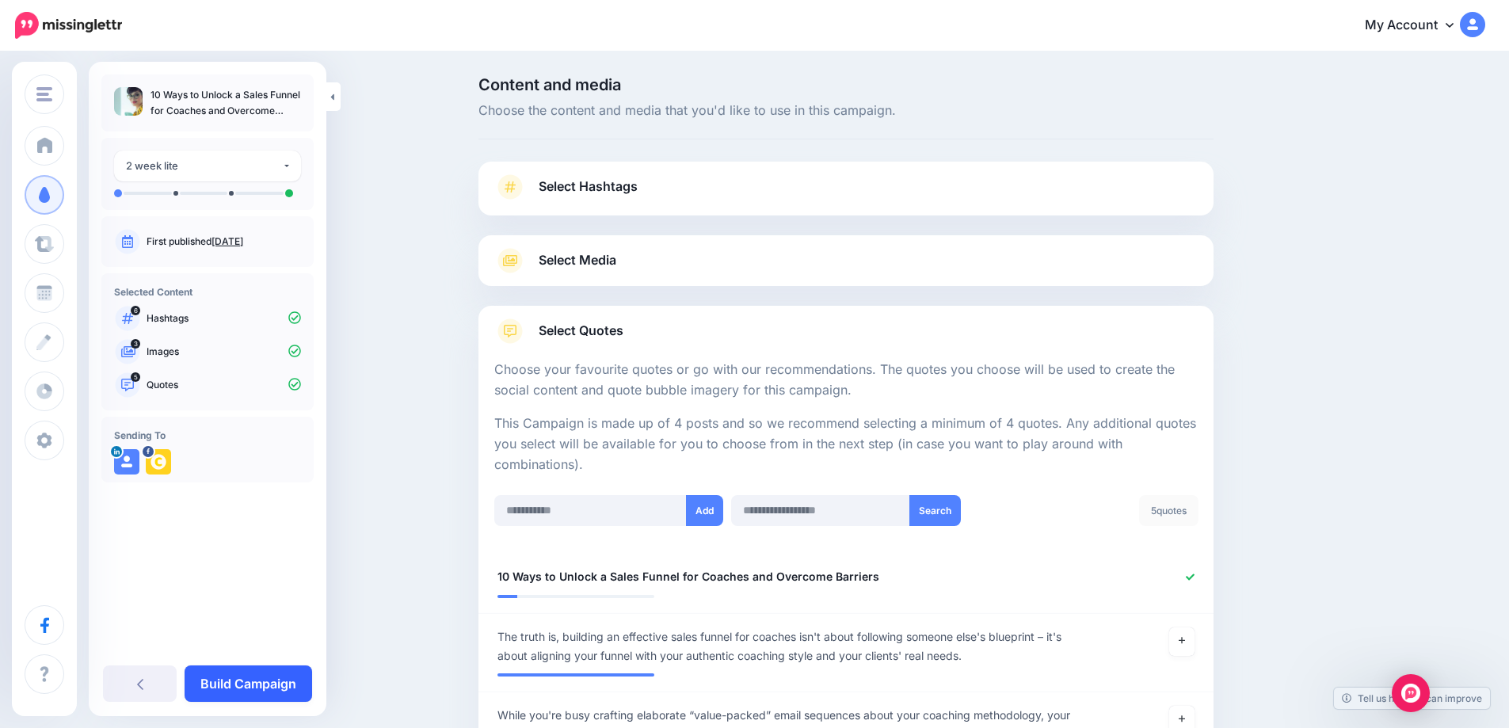
click at [295, 675] on link "Build Campaign" at bounding box center [249, 683] width 128 height 36
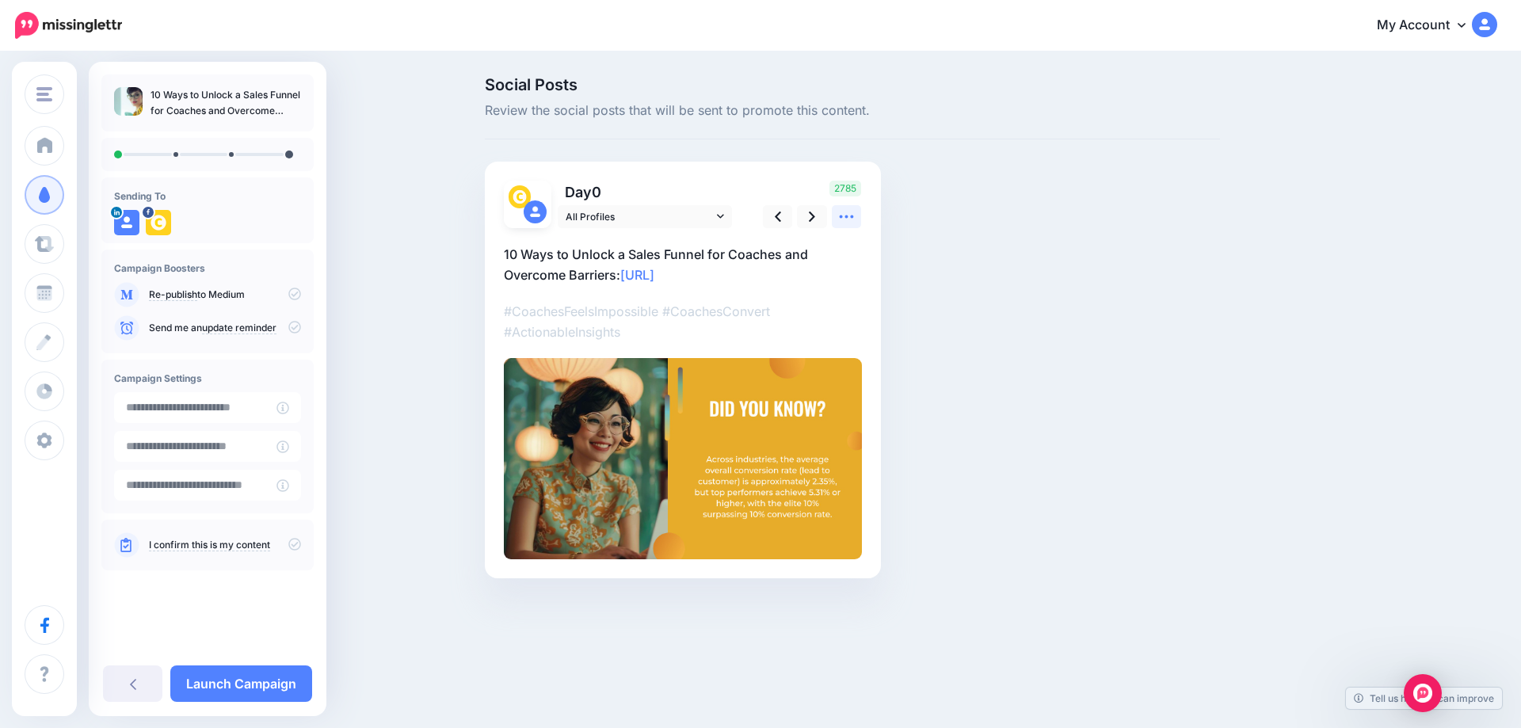
click at [857, 227] on link at bounding box center [847, 216] width 30 height 23
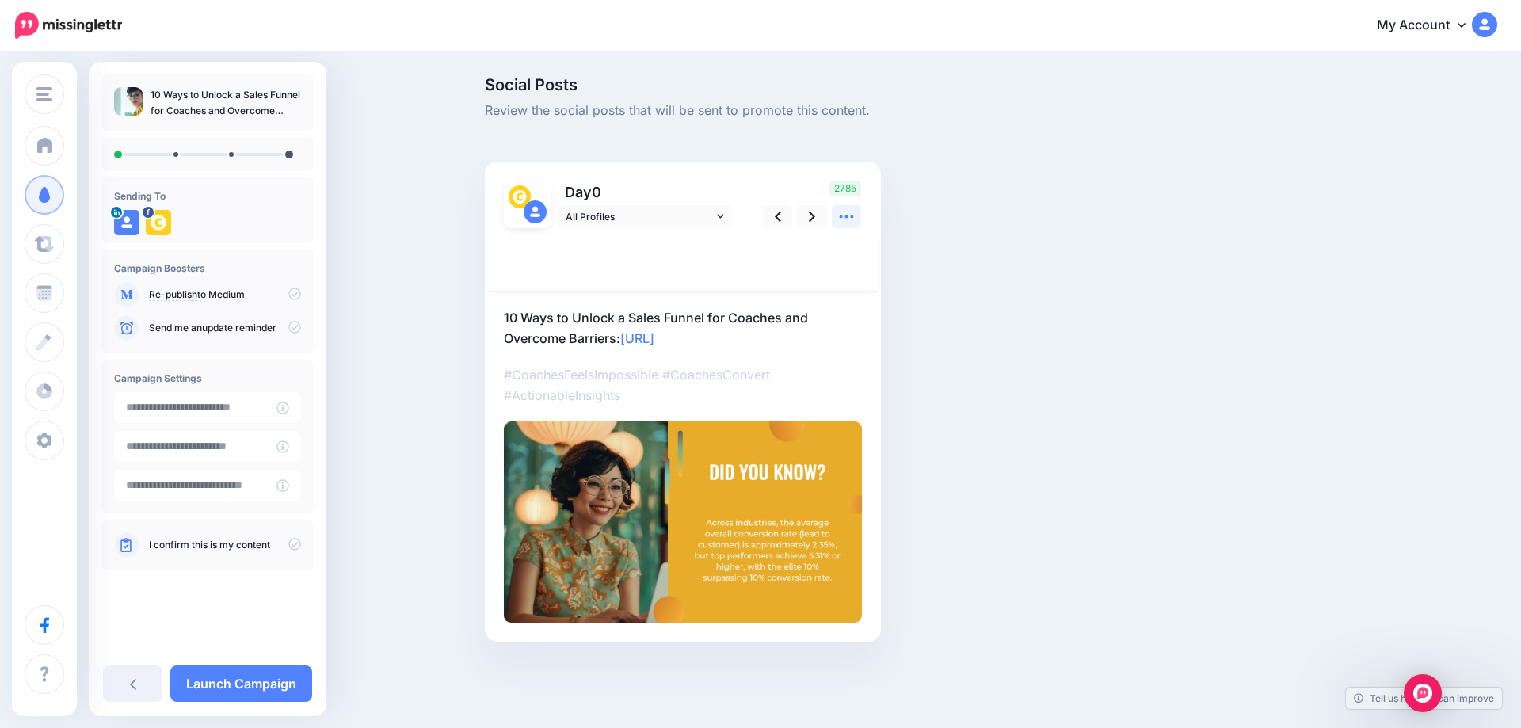
click at [857, 227] on link at bounding box center [847, 216] width 30 height 23
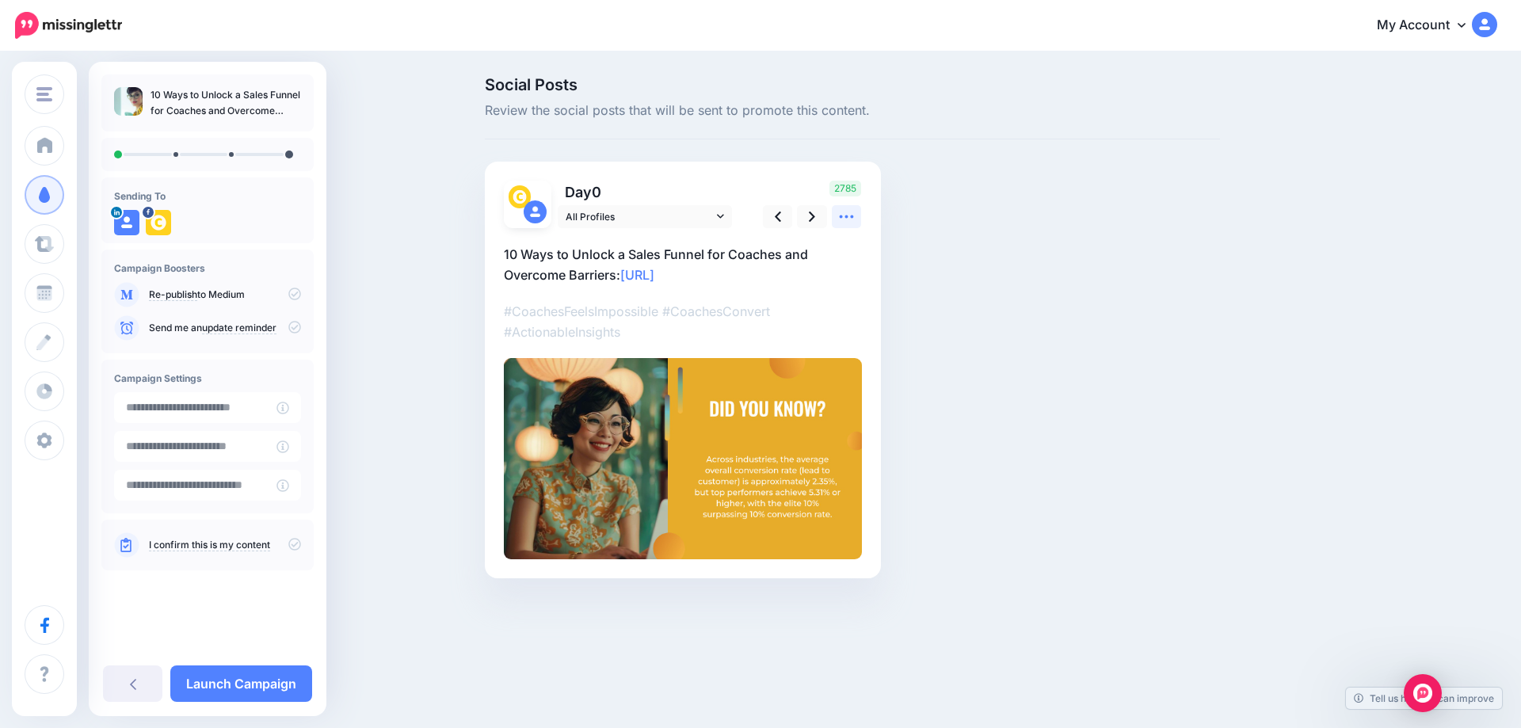
click at [857, 227] on link at bounding box center [847, 216] width 30 height 23
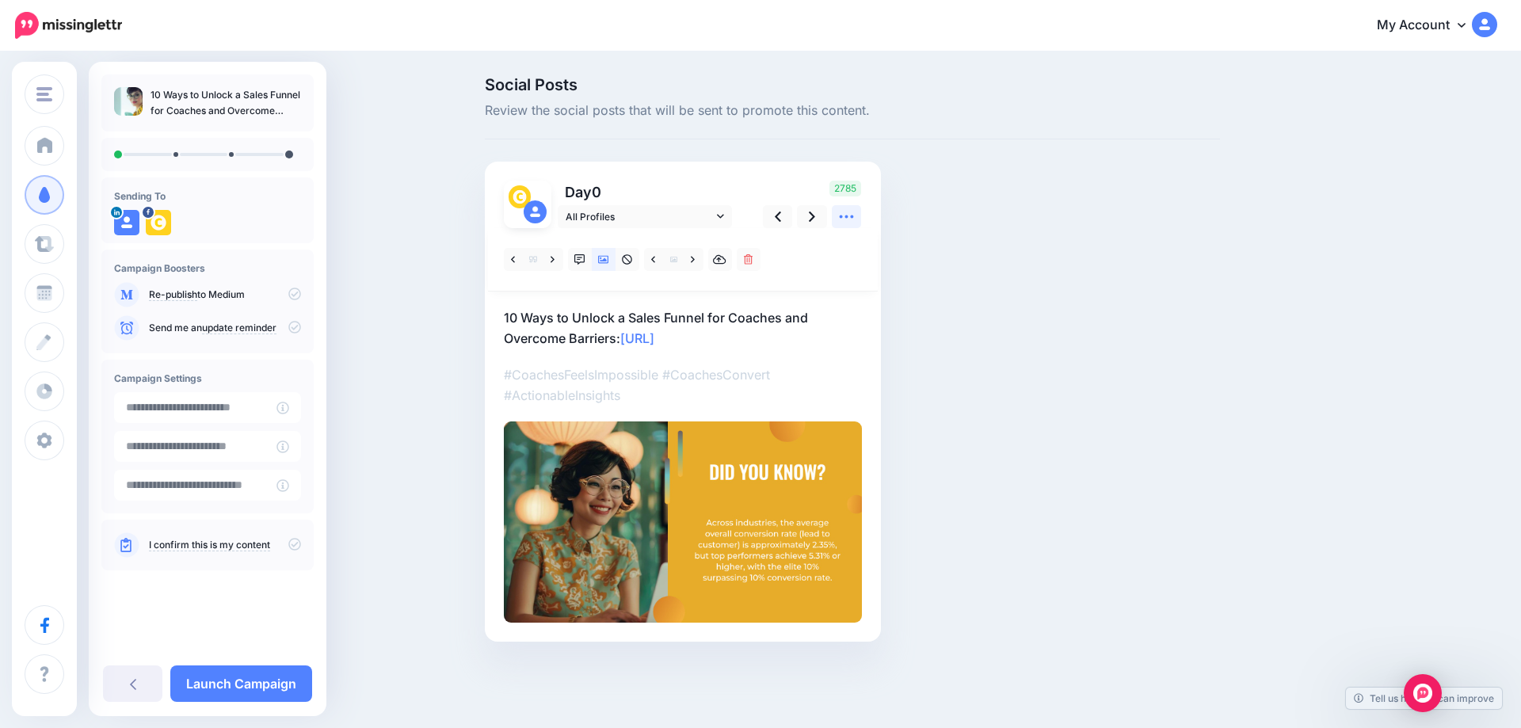
click at [844, 221] on icon at bounding box center [846, 216] width 17 height 17
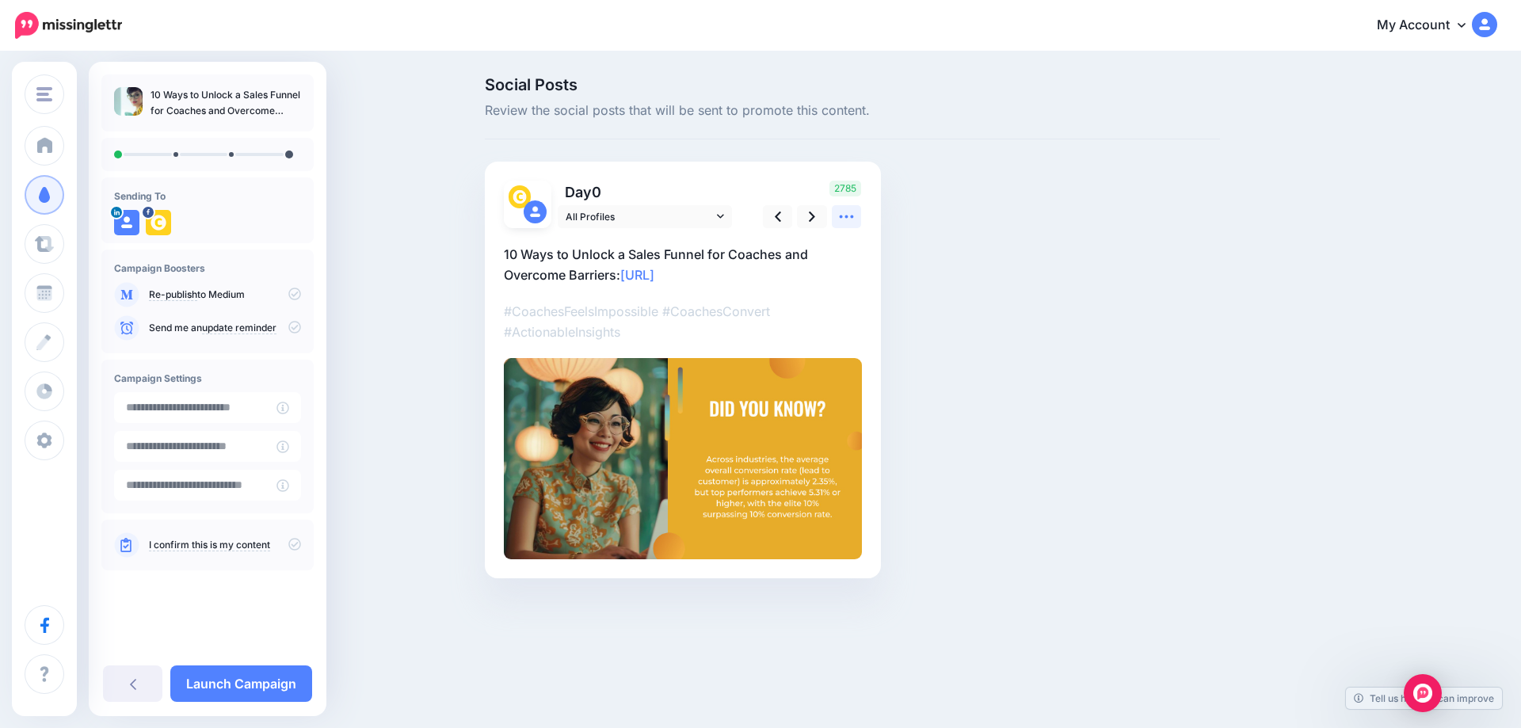
click at [844, 221] on icon at bounding box center [846, 216] width 17 height 17
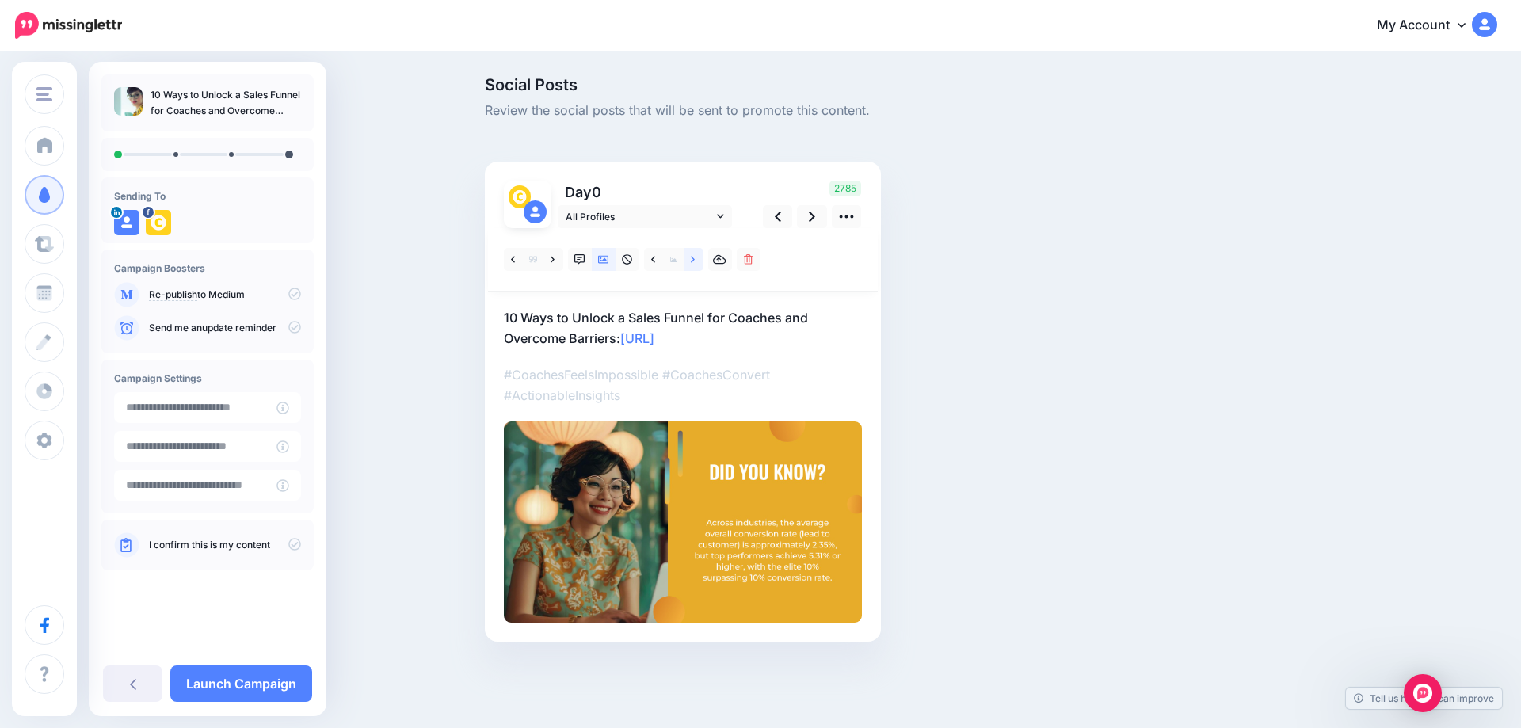
click at [690, 258] on link at bounding box center [694, 259] width 20 height 23
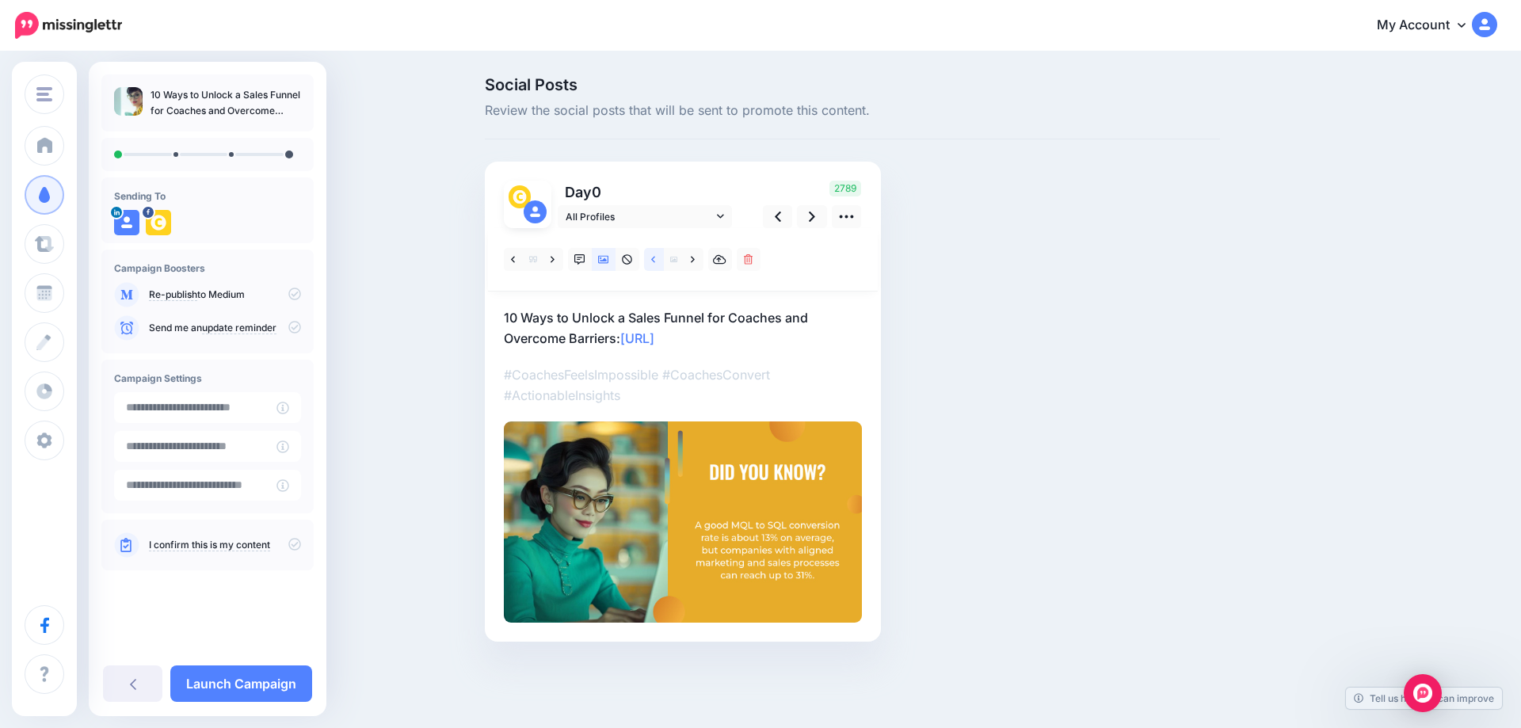
click at [653, 258] on icon at bounding box center [653, 259] width 4 height 6
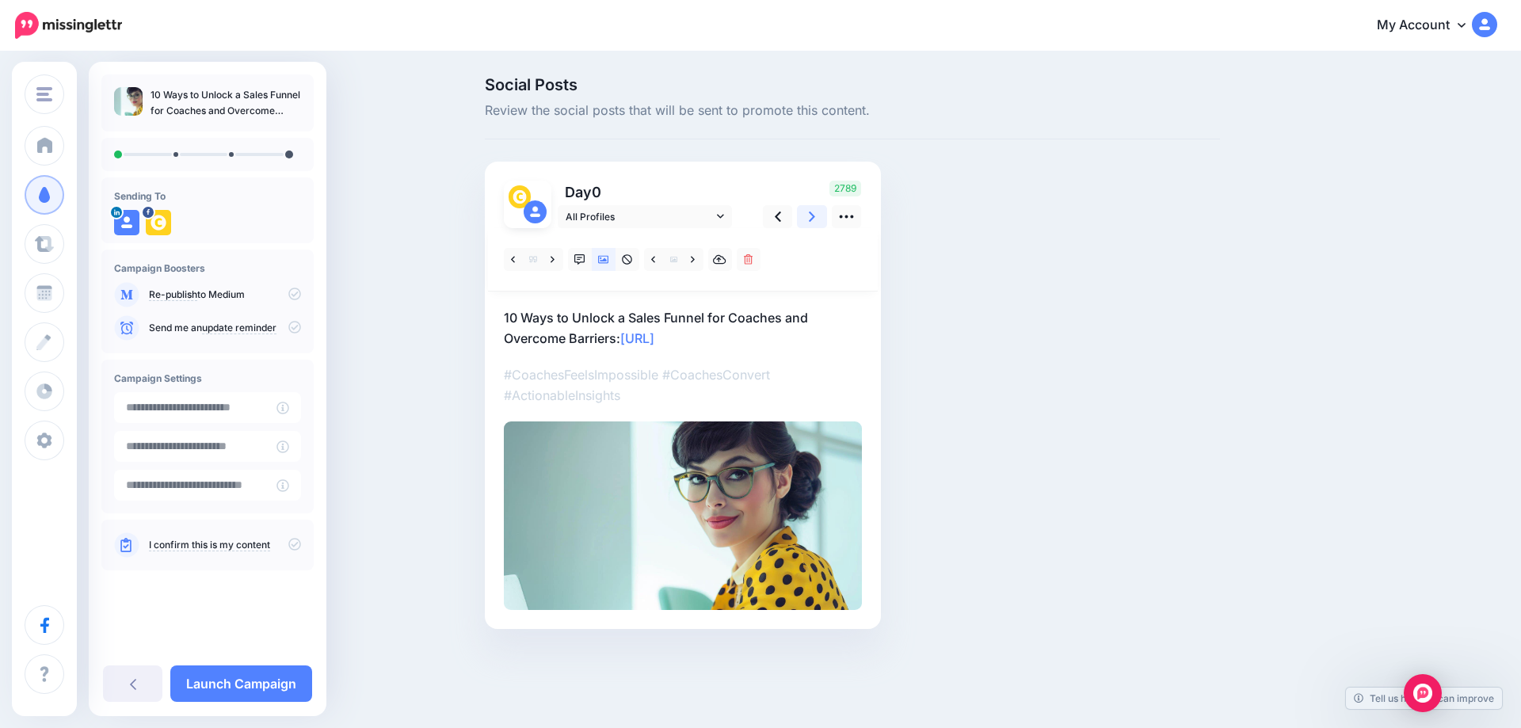
click at [801, 219] on link at bounding box center [812, 216] width 30 height 23
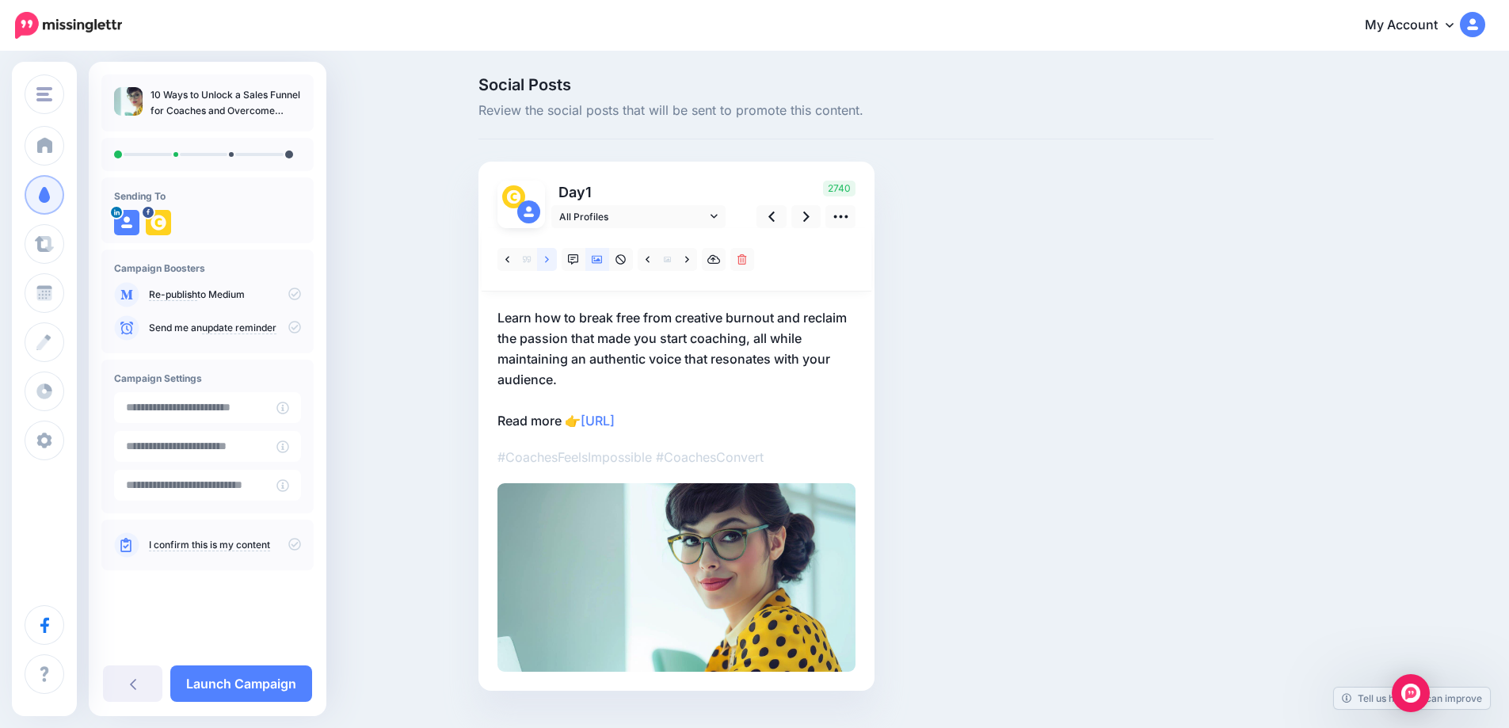
click at [549, 259] on icon at bounding box center [547, 259] width 4 height 6
click at [688, 259] on link at bounding box center [687, 259] width 20 height 23
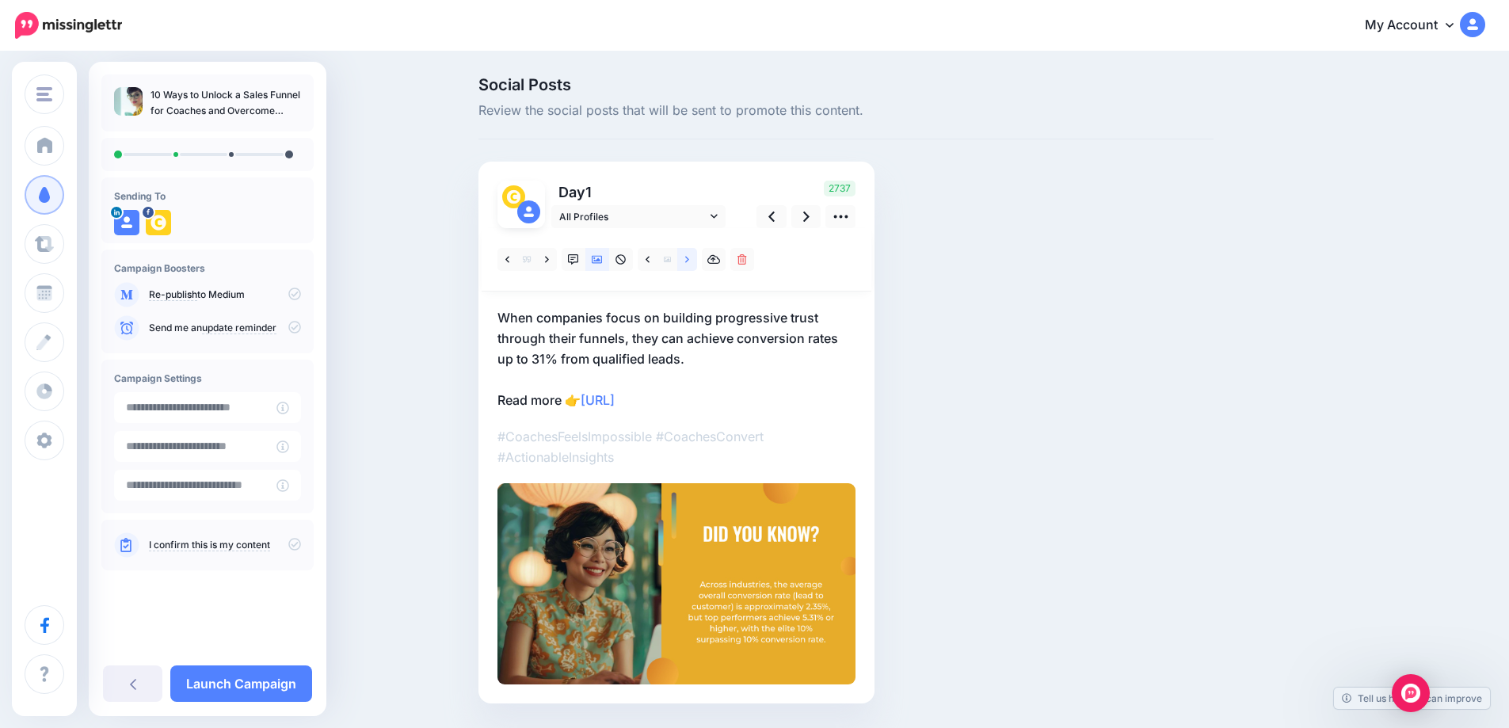
click at [688, 259] on link at bounding box center [687, 259] width 20 height 23
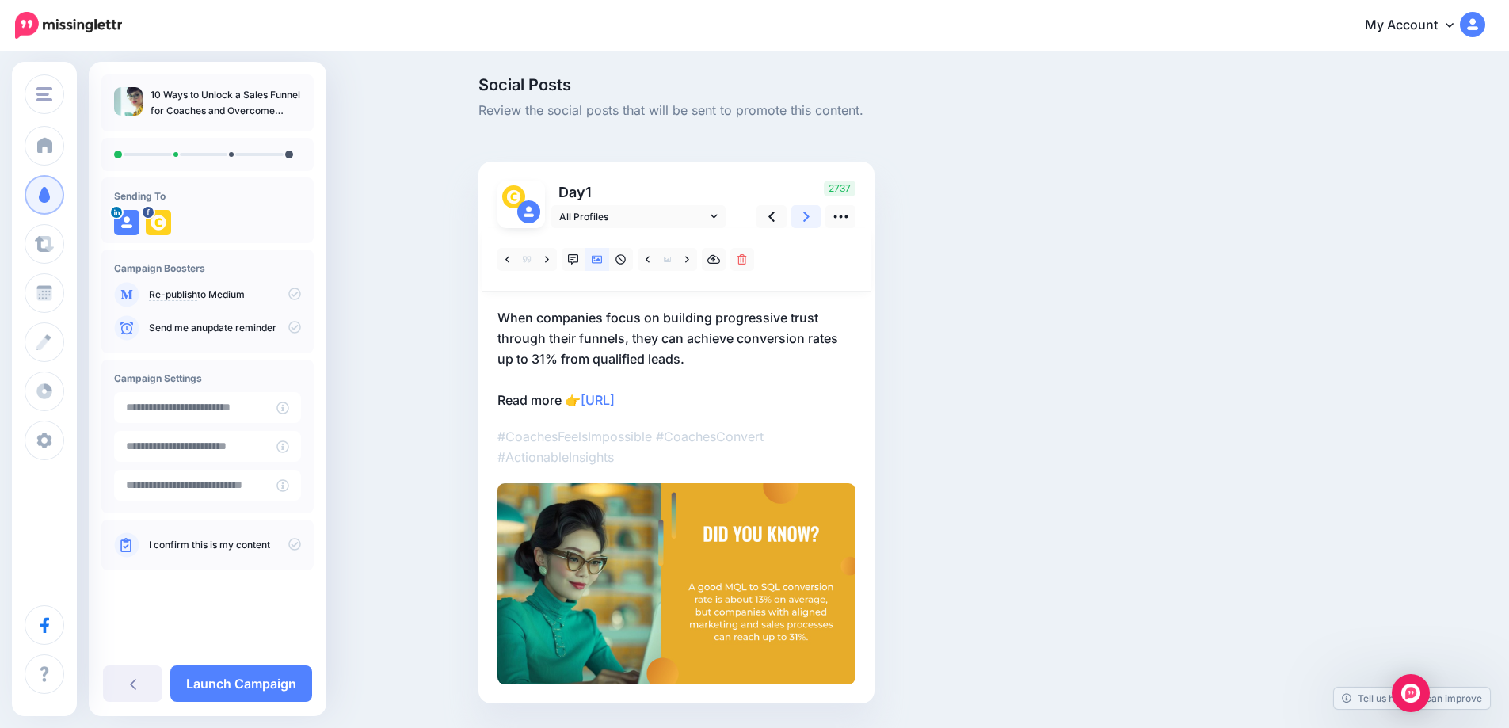
click at [817, 215] on link at bounding box center [806, 216] width 30 height 23
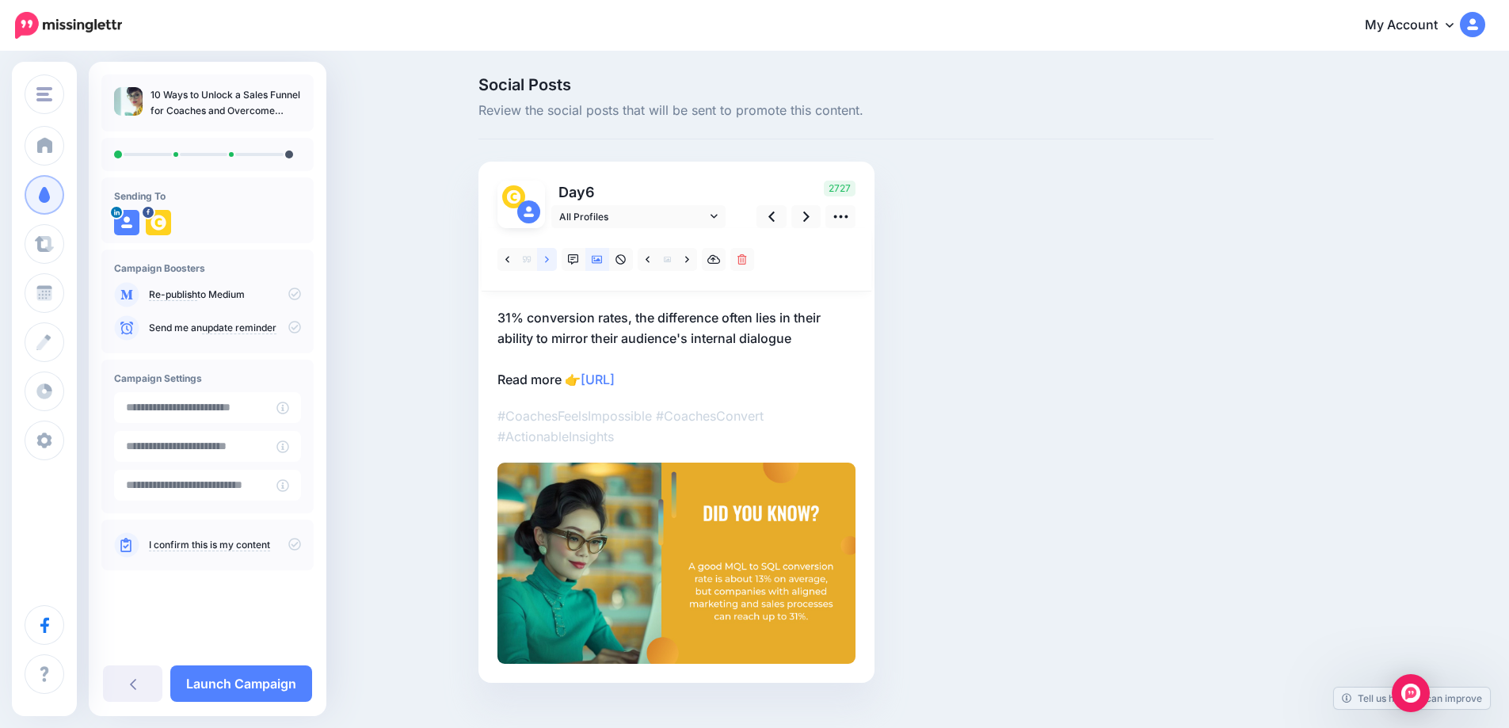
click at [549, 258] on icon at bounding box center [547, 259] width 4 height 6
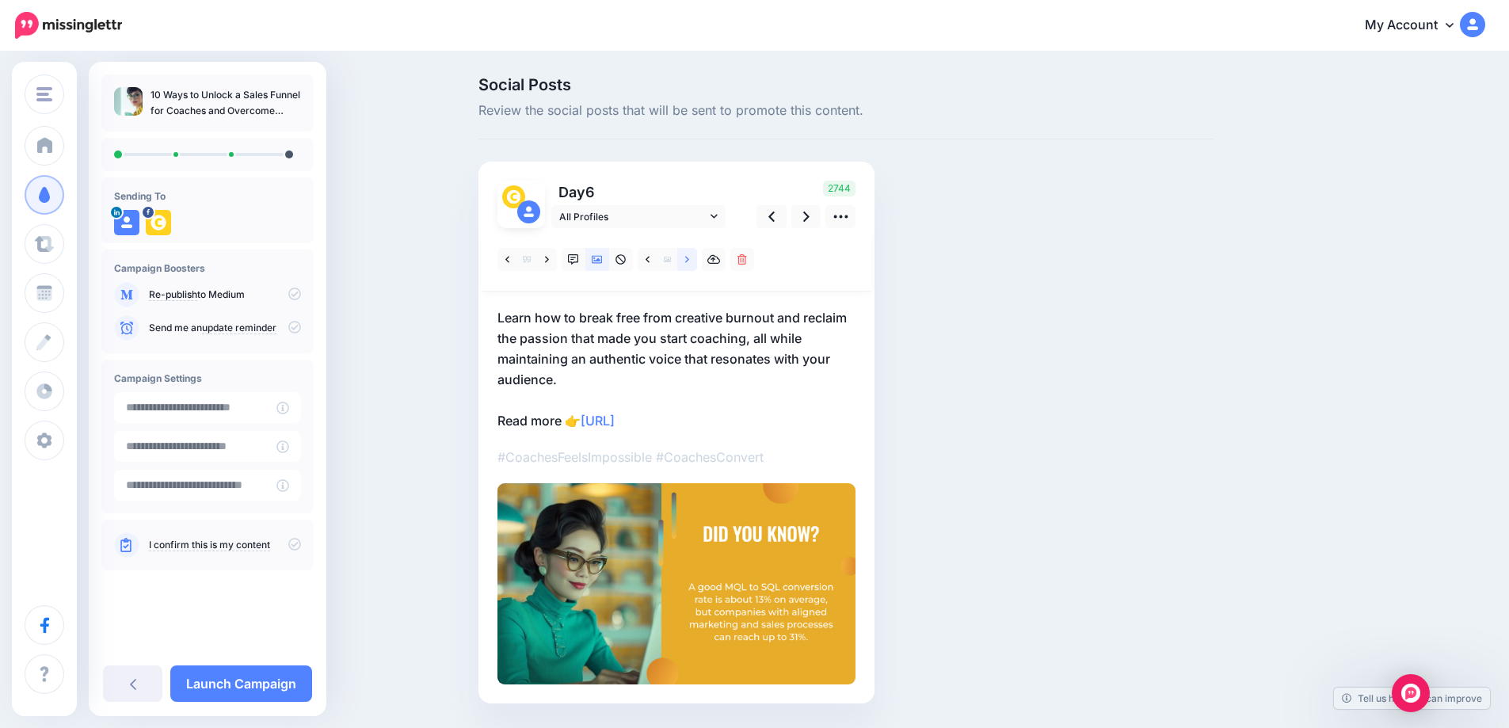
click at [689, 260] on icon at bounding box center [687, 259] width 4 height 6
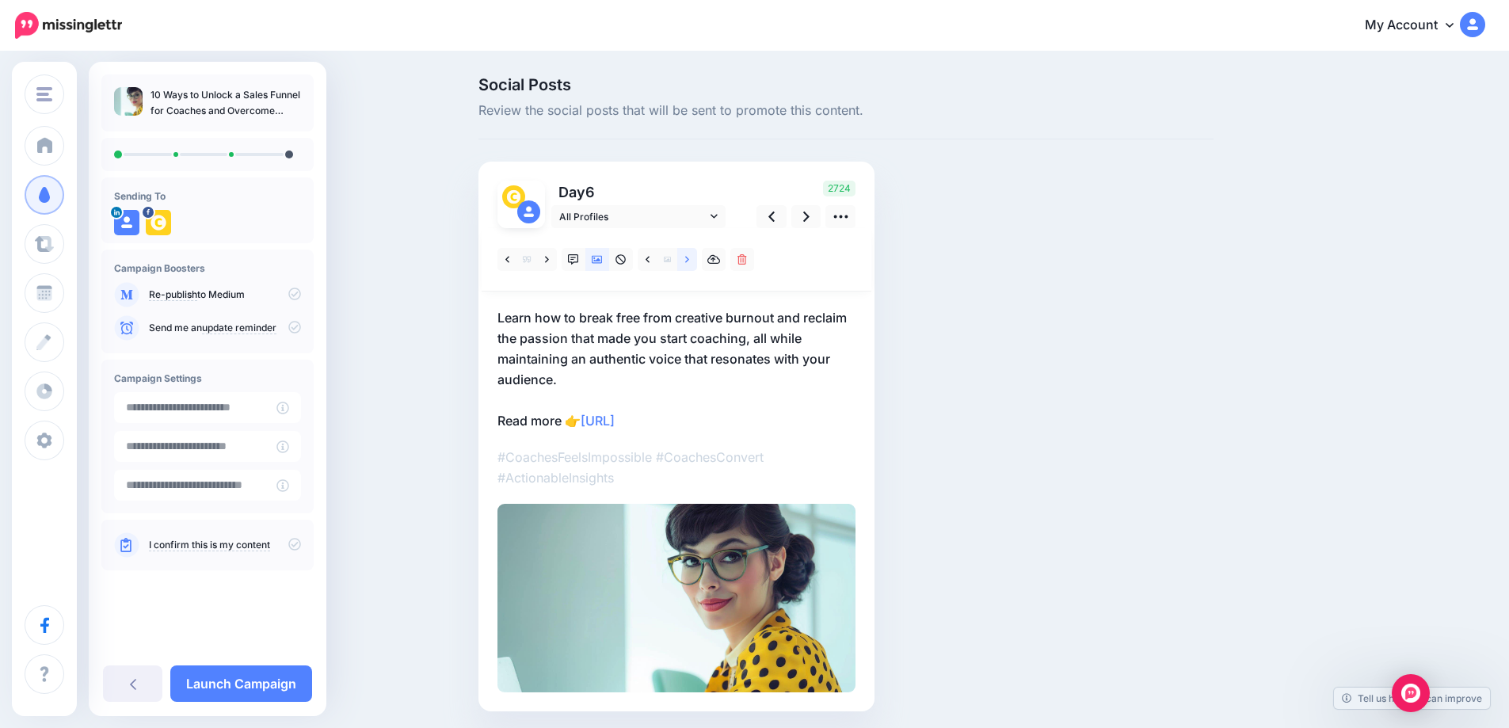
click at [689, 260] on icon at bounding box center [687, 259] width 4 height 6
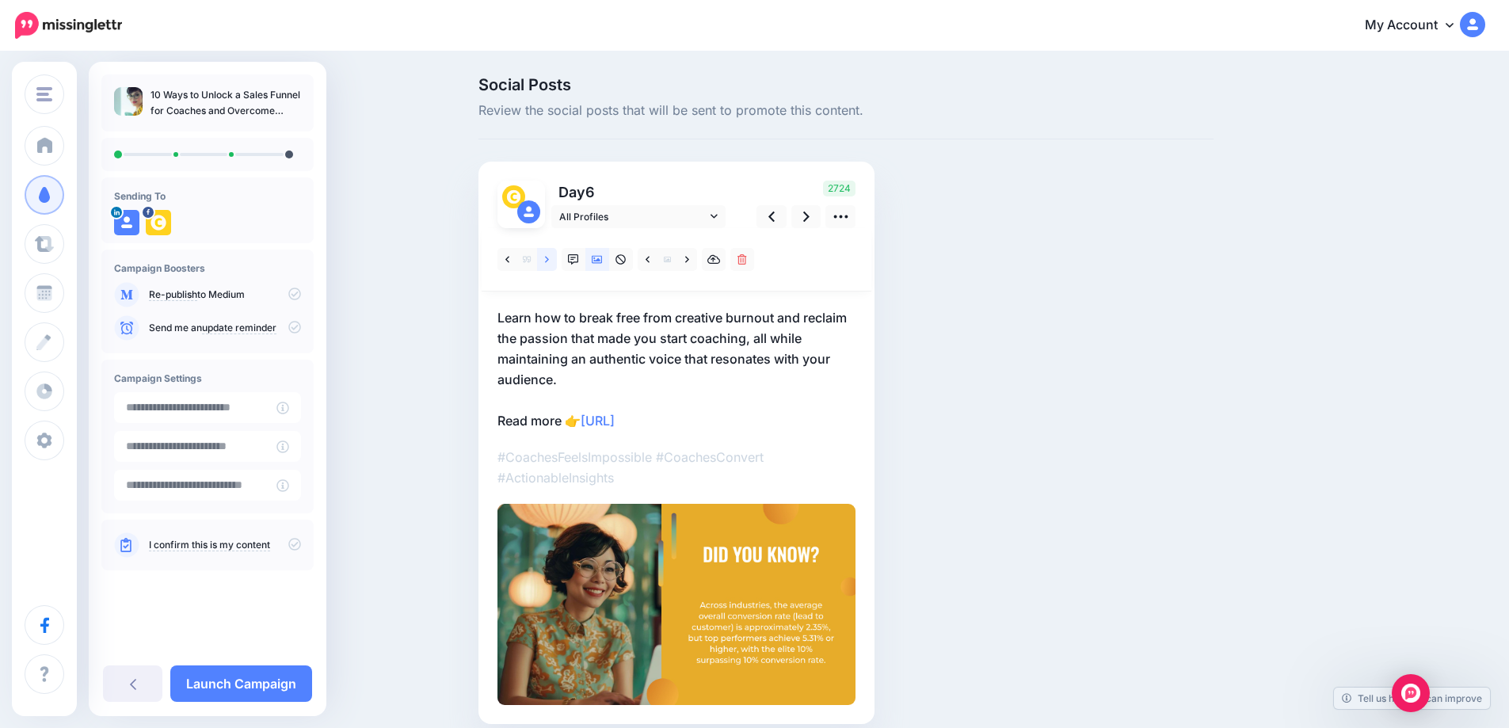
click at [549, 261] on icon at bounding box center [547, 259] width 4 height 11
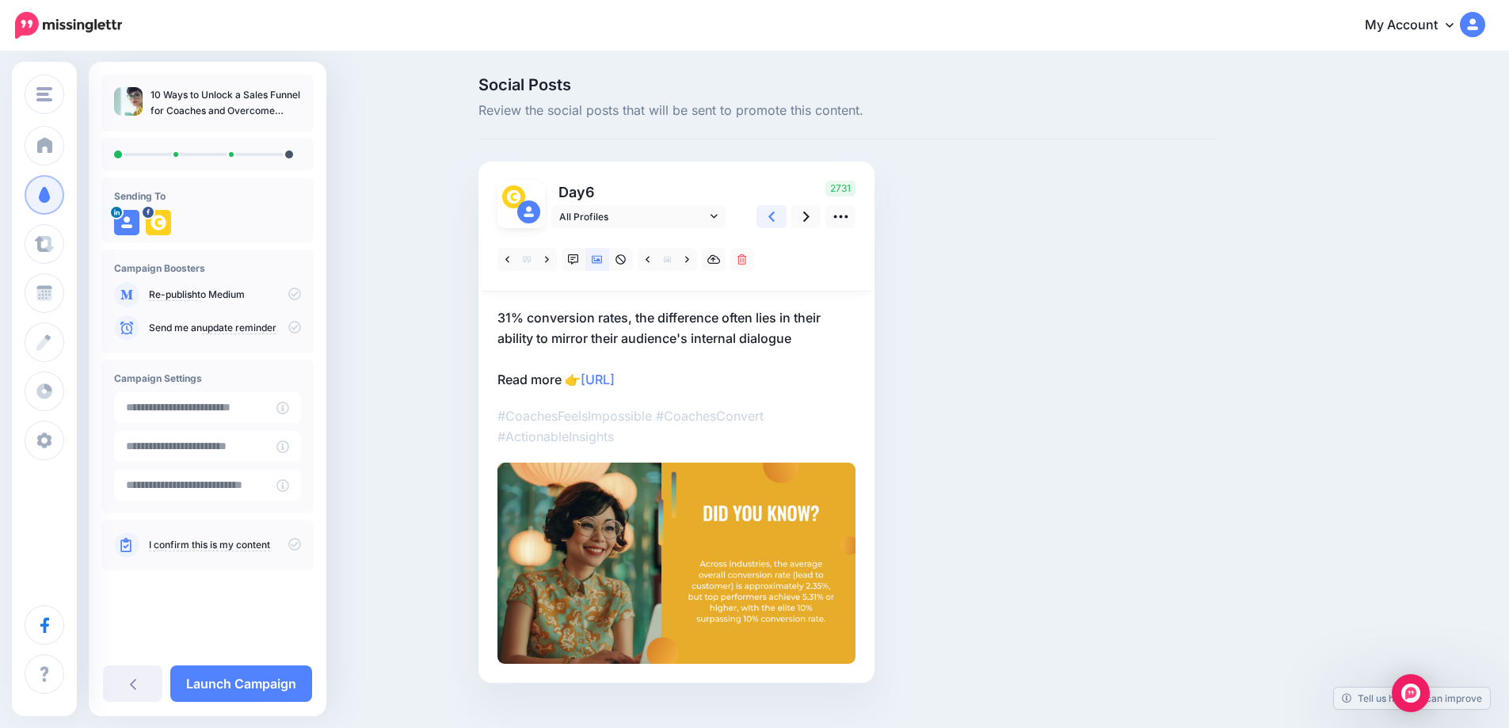
click at [775, 211] on icon at bounding box center [771, 216] width 6 height 17
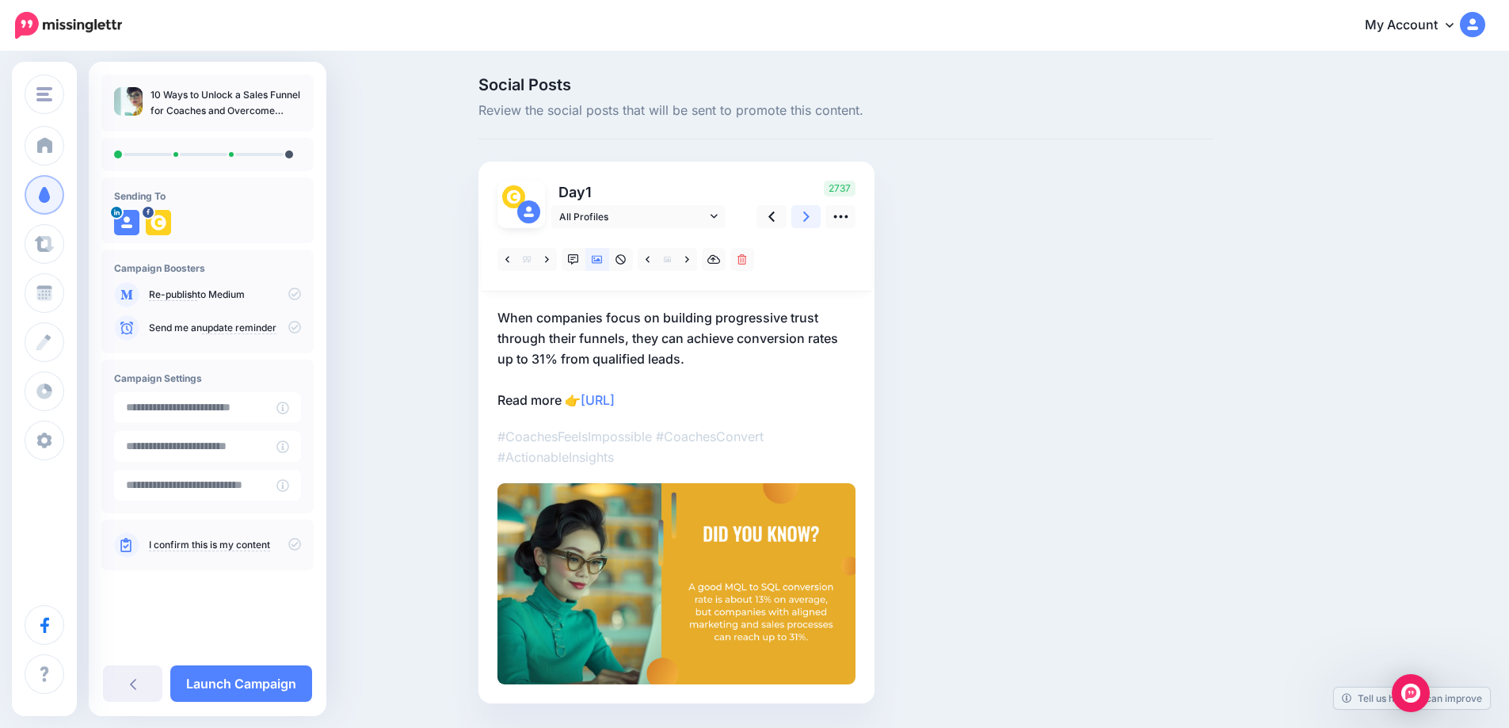
click at [810, 210] on icon at bounding box center [806, 216] width 6 height 17
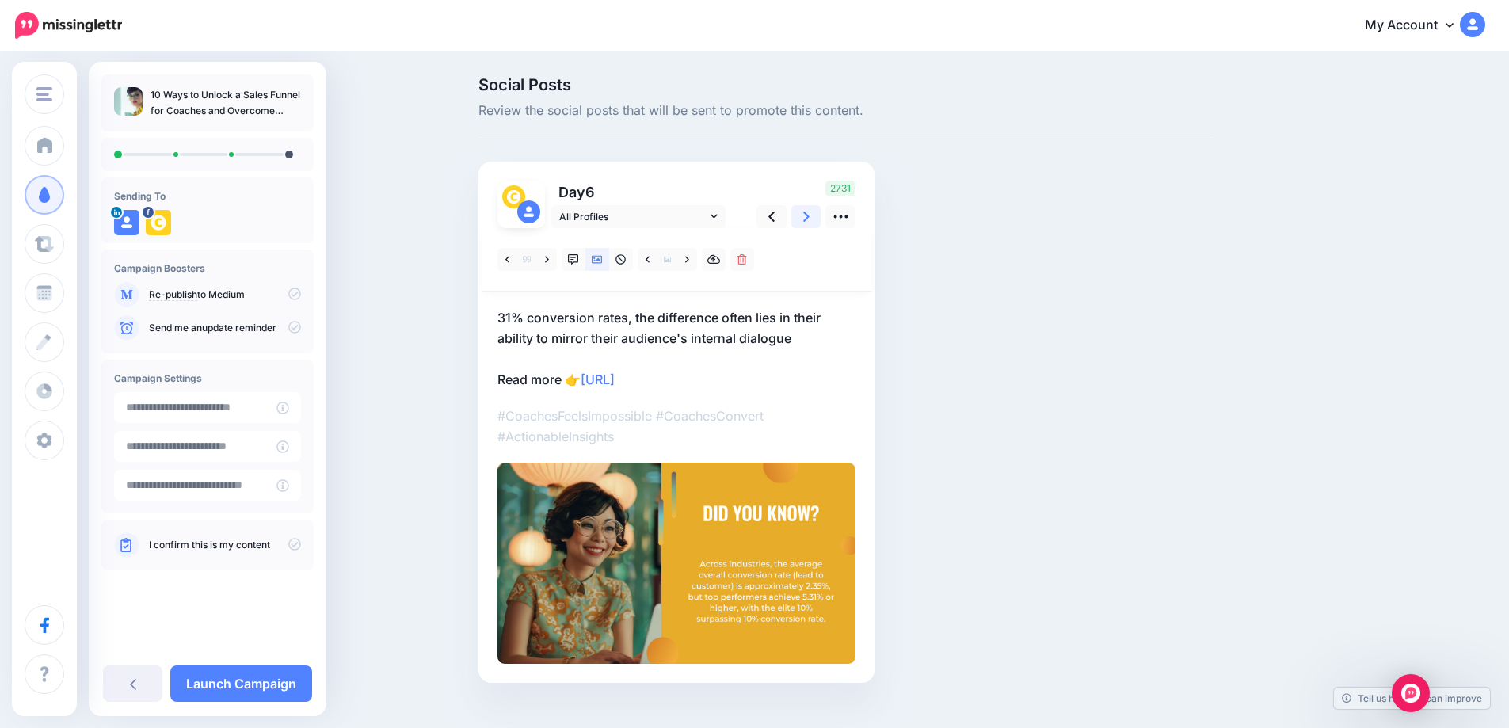
click at [810, 210] on icon at bounding box center [806, 216] width 6 height 17
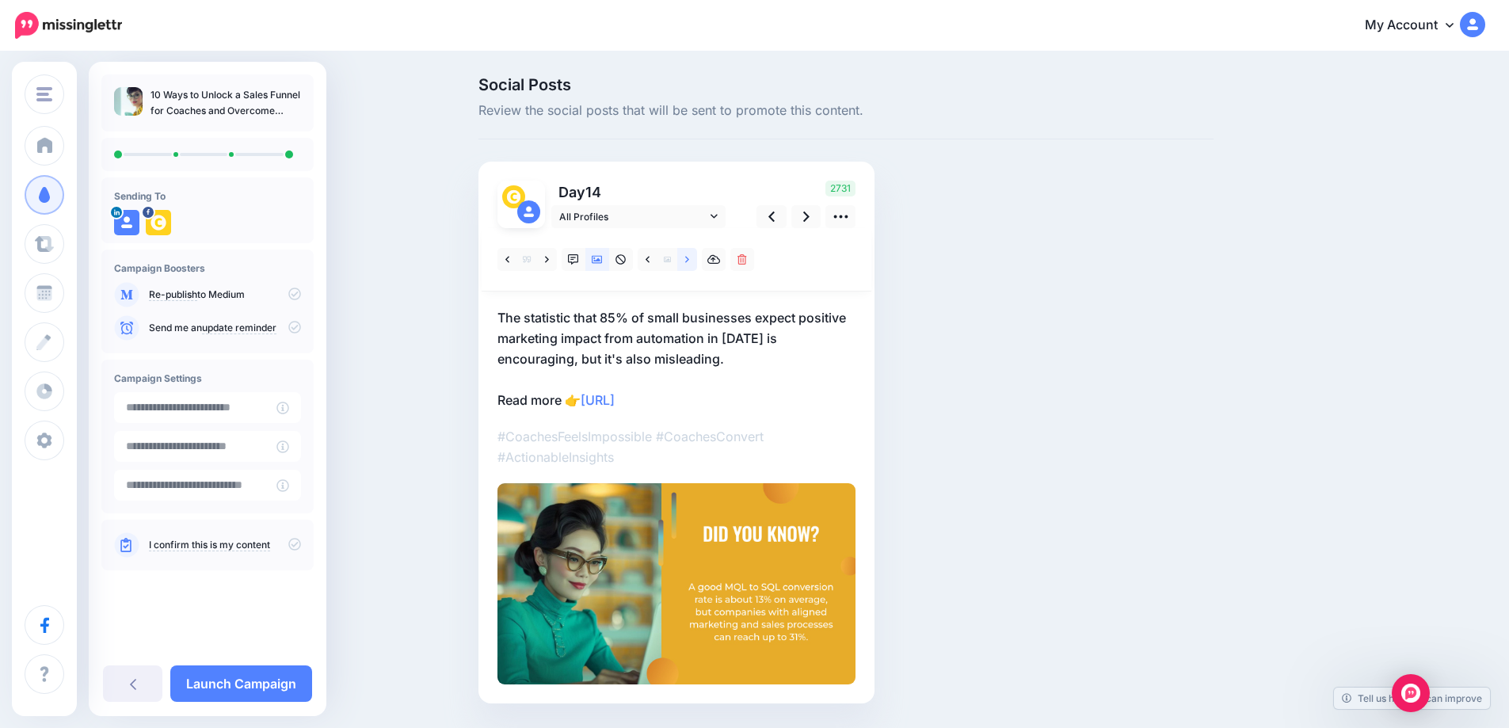
click at [689, 265] on link at bounding box center [687, 259] width 20 height 23
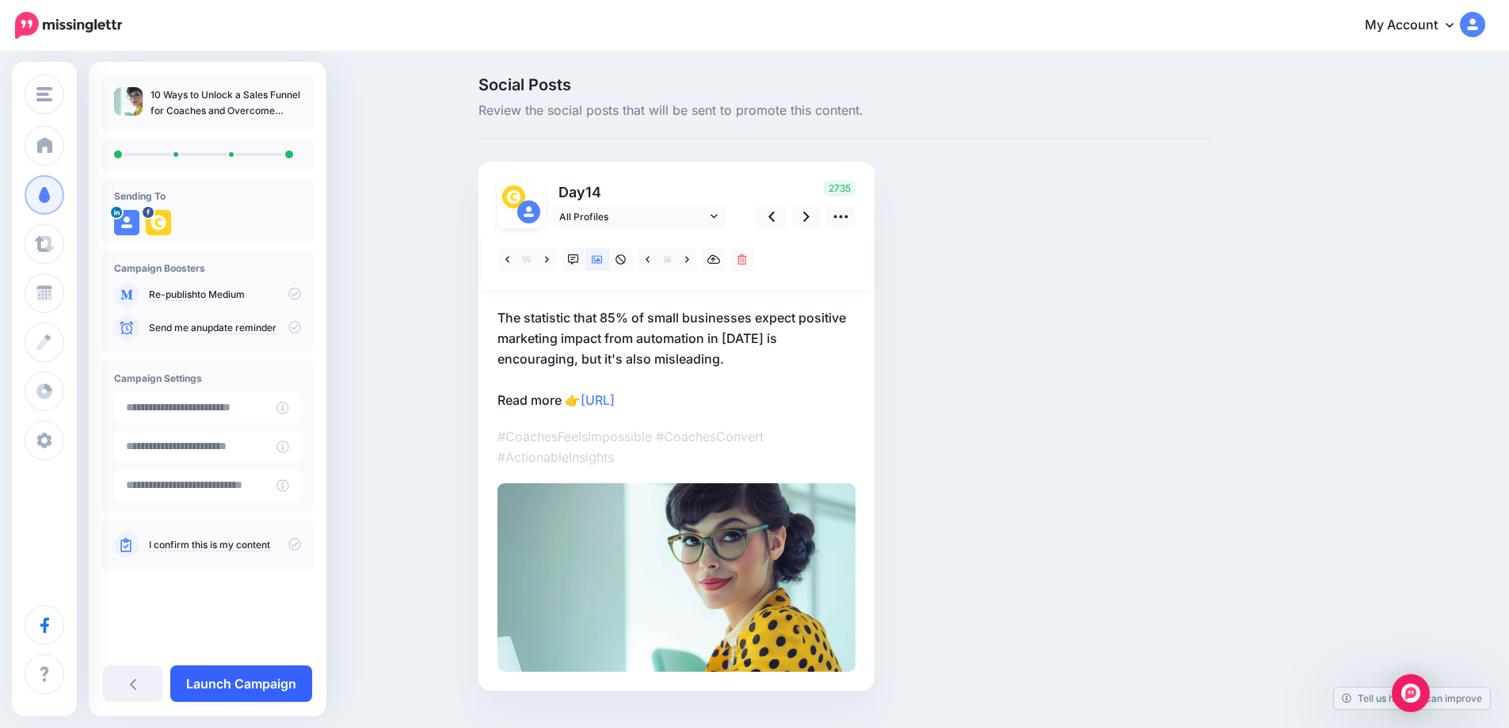
click at [268, 687] on link "Launch Campaign" at bounding box center [241, 683] width 142 height 36
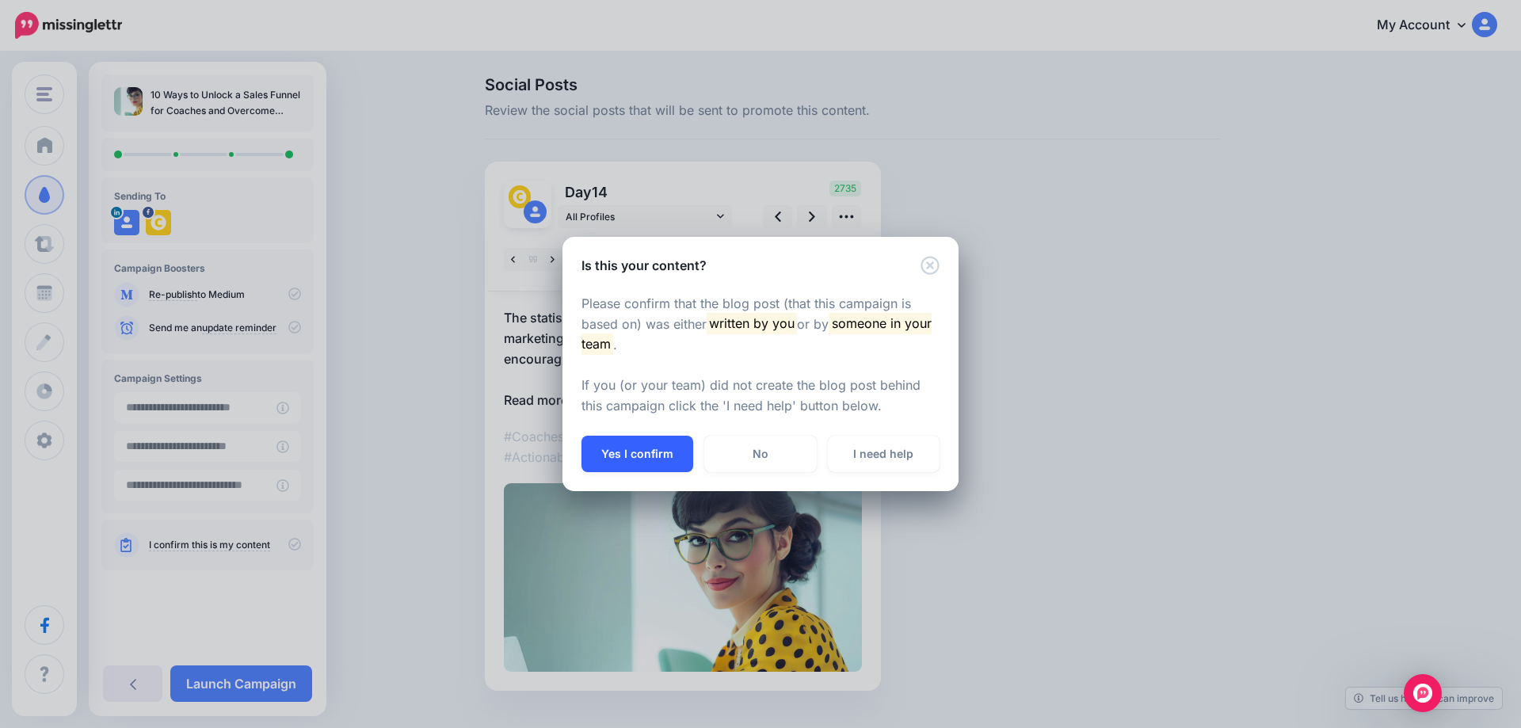
click at [631, 448] on button "Yes I confirm" at bounding box center [637, 454] width 112 height 36
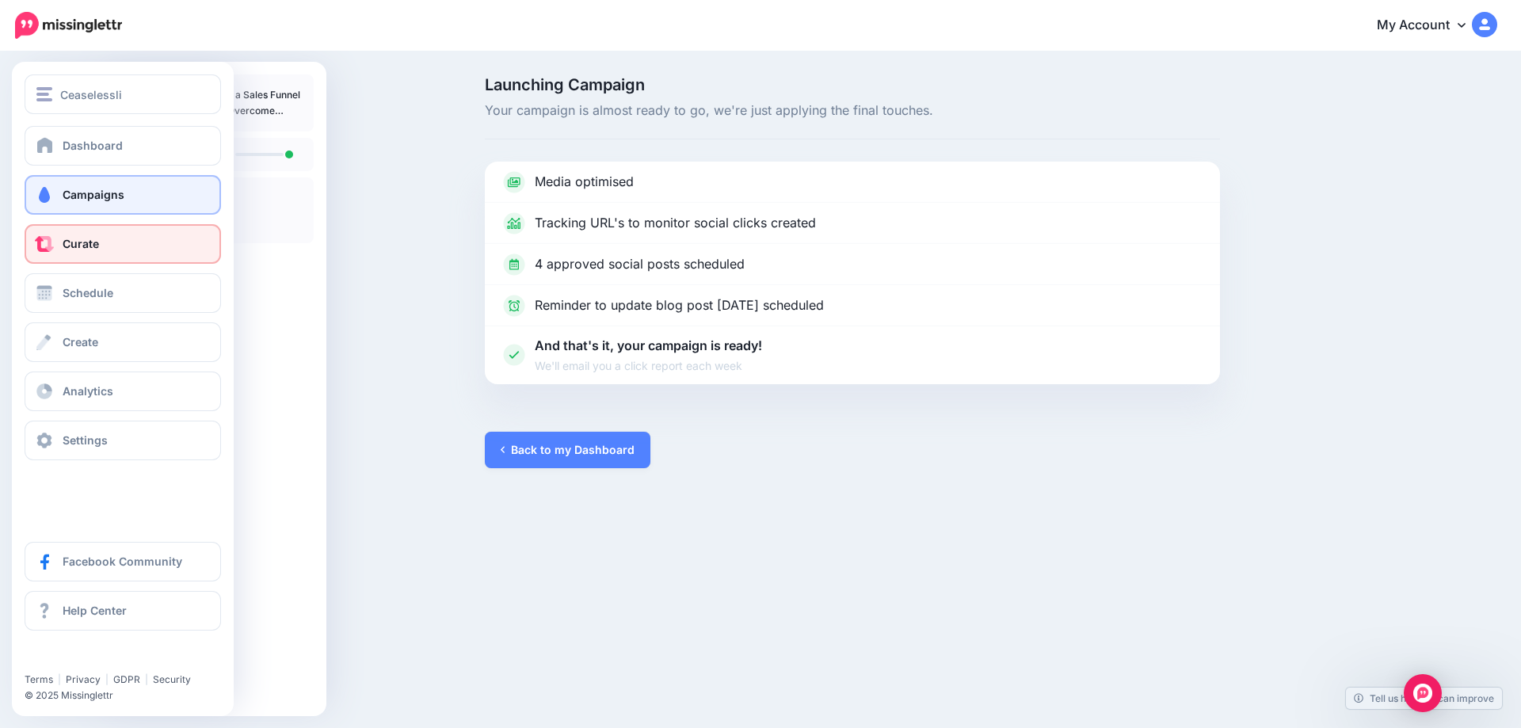
click at [70, 252] on link "Curate" at bounding box center [123, 244] width 196 height 40
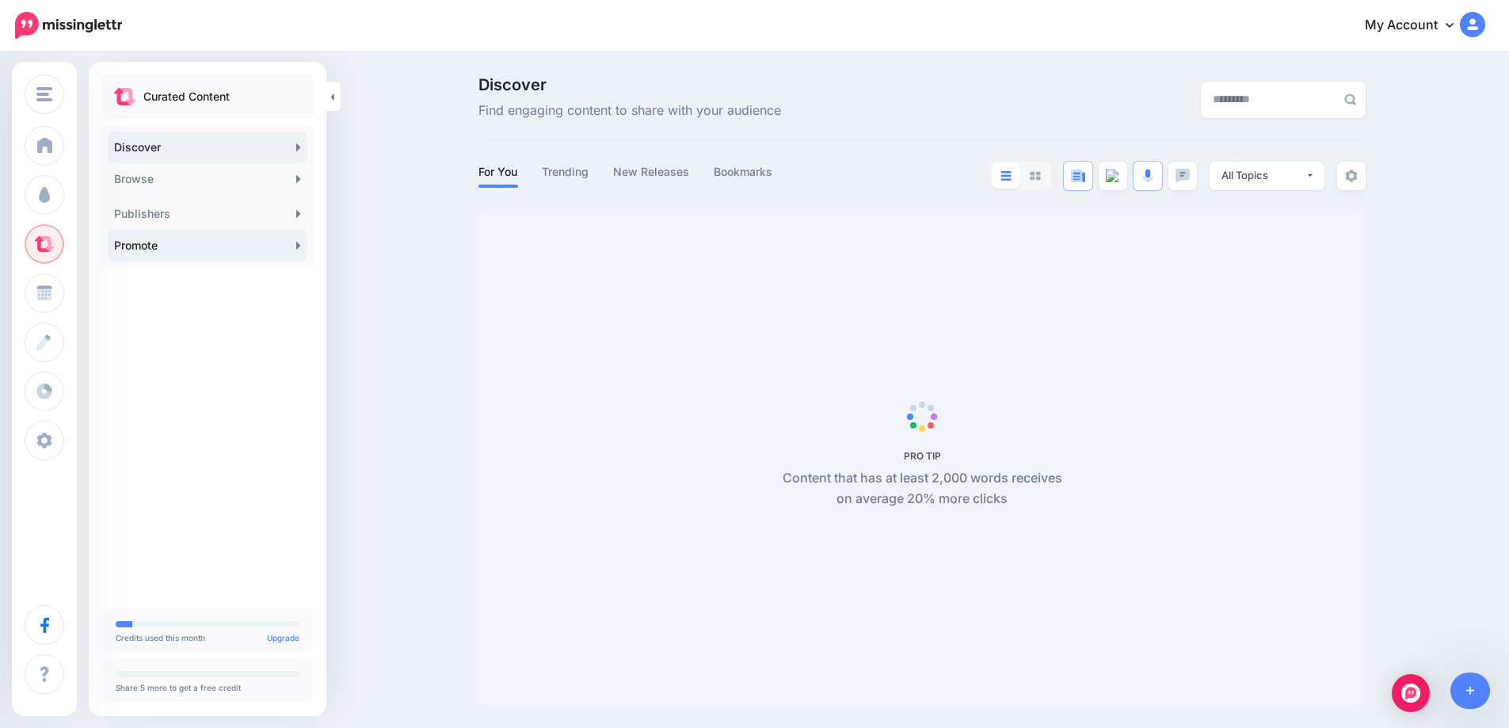
click at [293, 242] on link "Promote" at bounding box center [208, 246] width 200 height 32
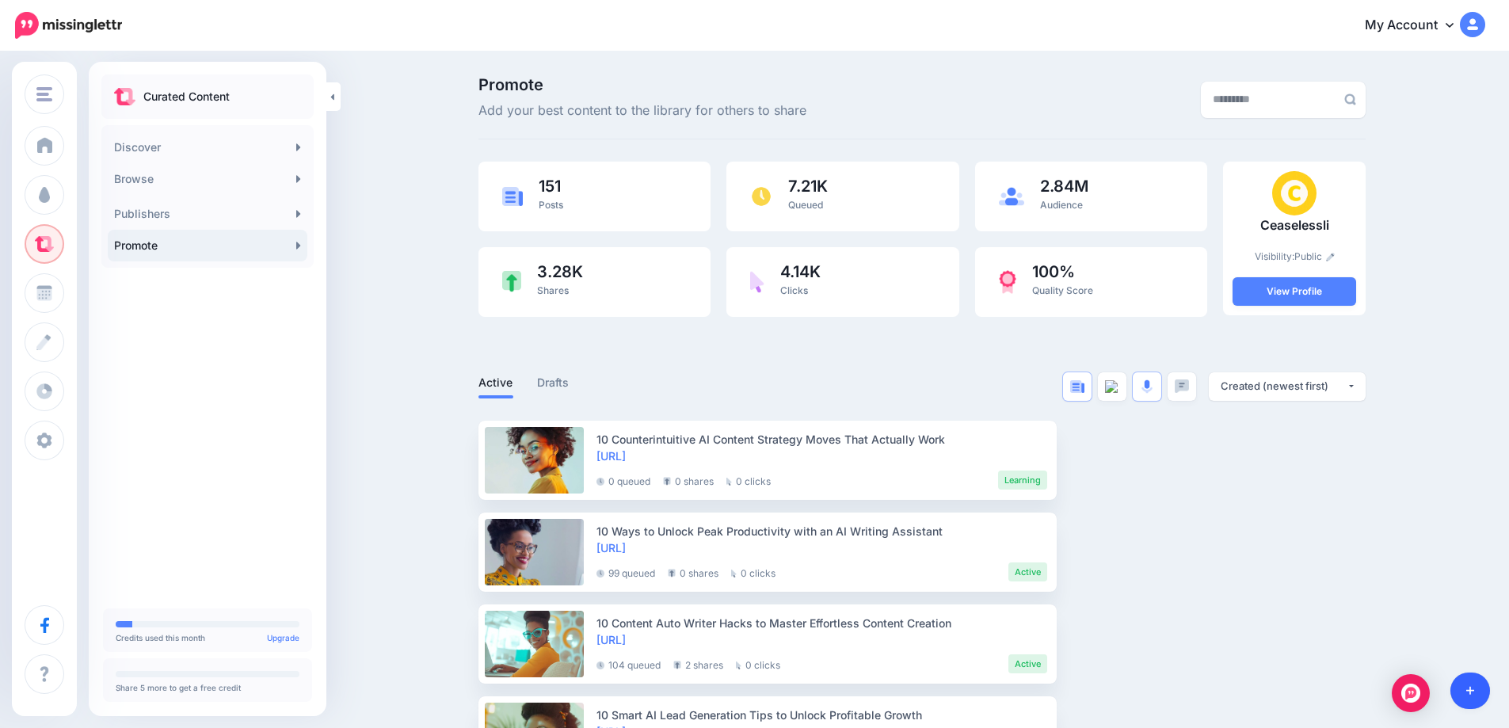
click at [1477, 691] on link at bounding box center [1470, 690] width 40 height 36
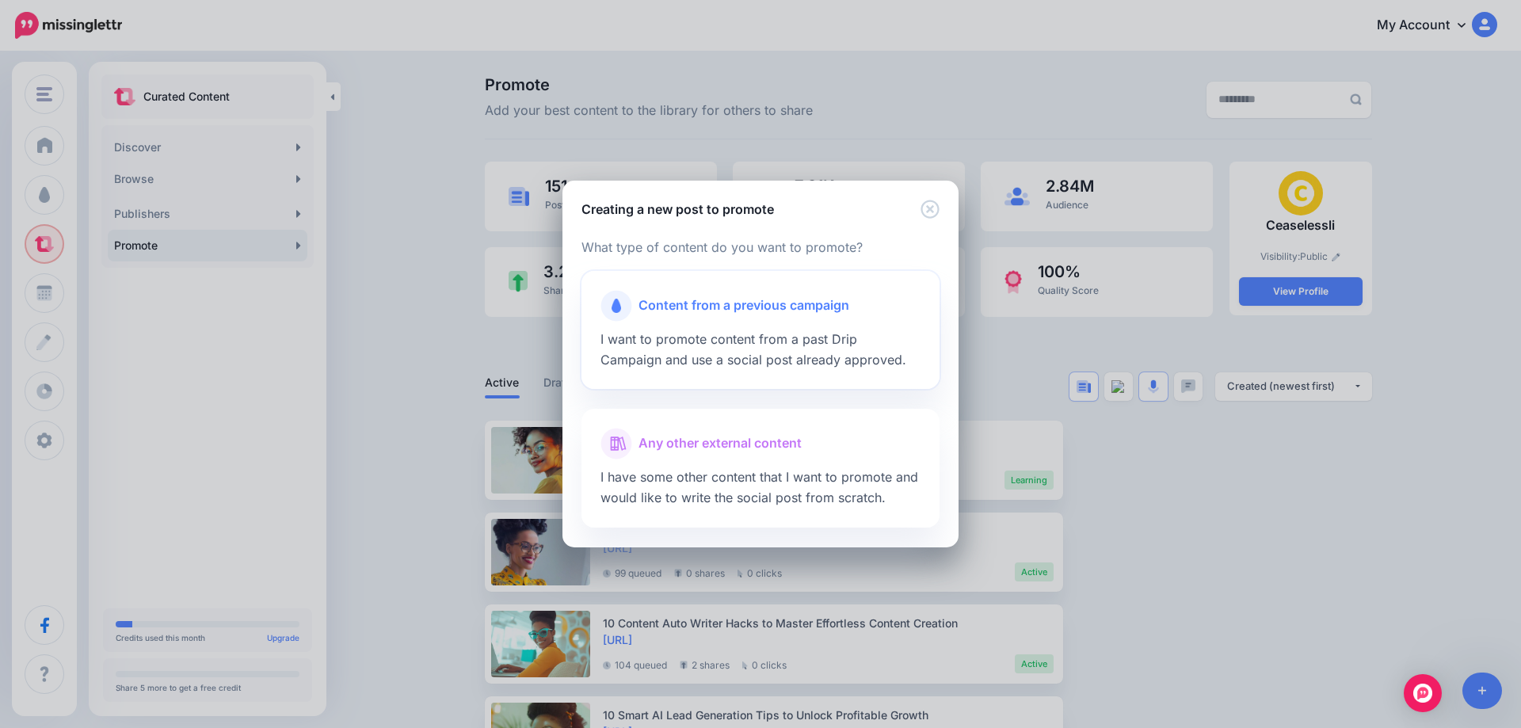
click at [728, 326] on div at bounding box center [760, 326] width 320 height 8
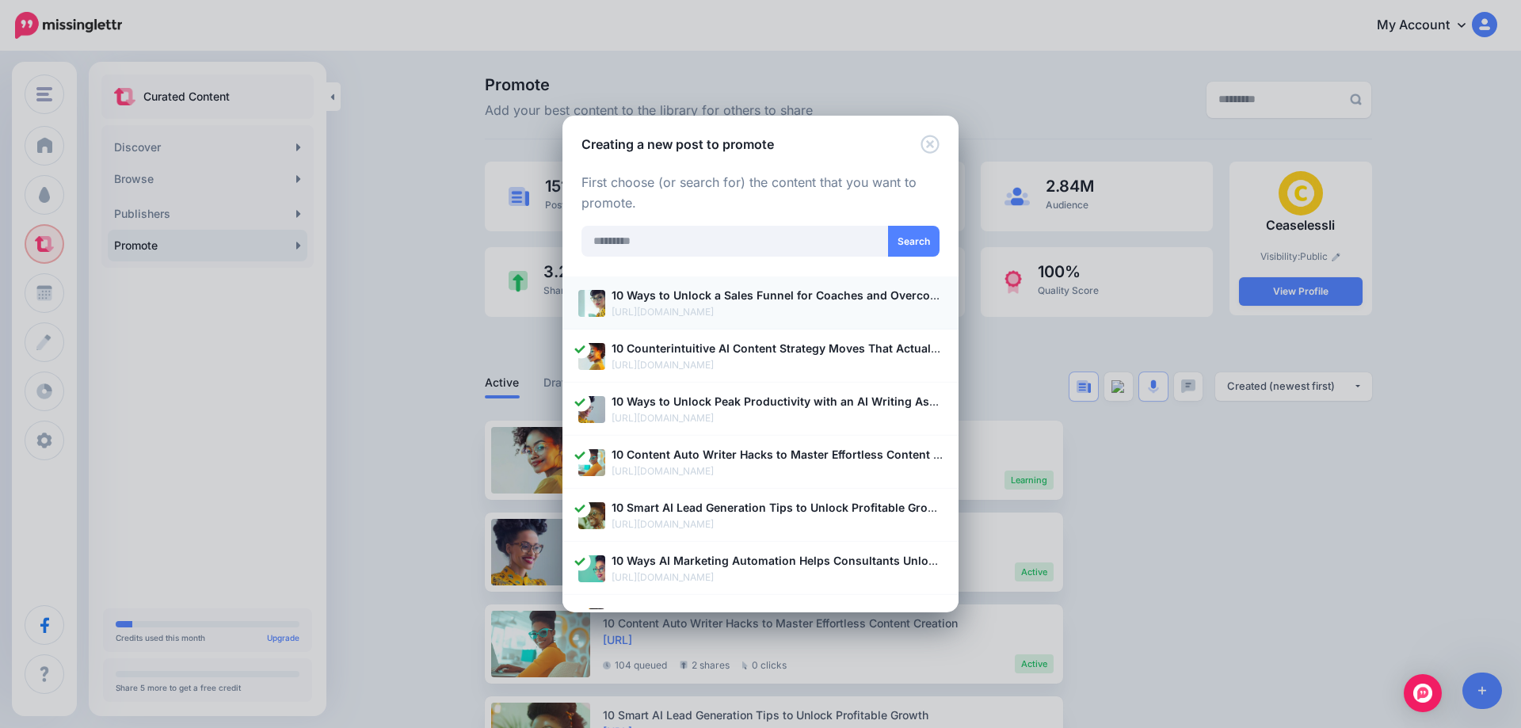
click at [701, 307] on p "https://ceaselessli.com/blog/10-ways-to-unlock-a-sales-funnel-for-coaches-and-o…" at bounding box center [776, 312] width 331 height 16
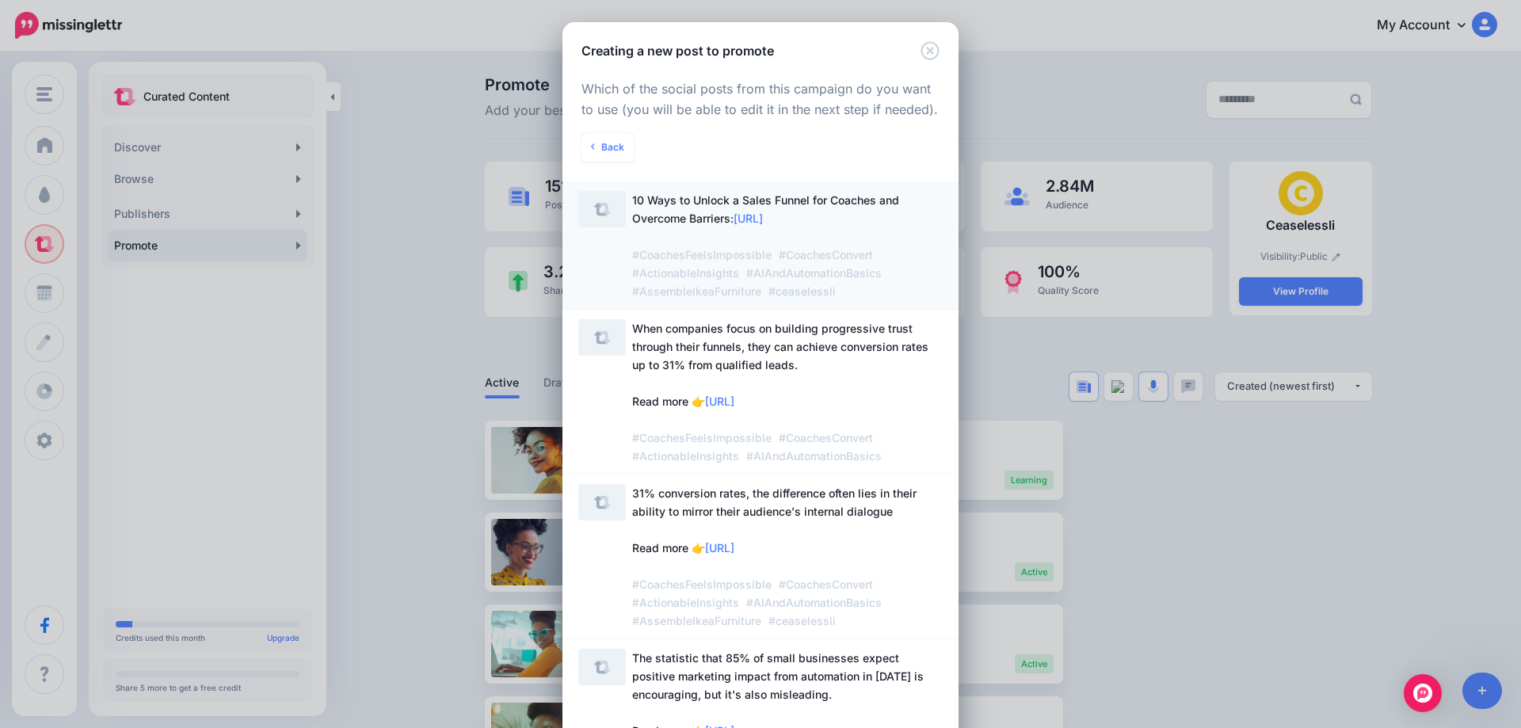
click at [698, 229] on span "10 Ways to Unlock a Sales Funnel for Coaches and Overcome Barriers: https://ltt…" at bounding box center [765, 245] width 267 height 105
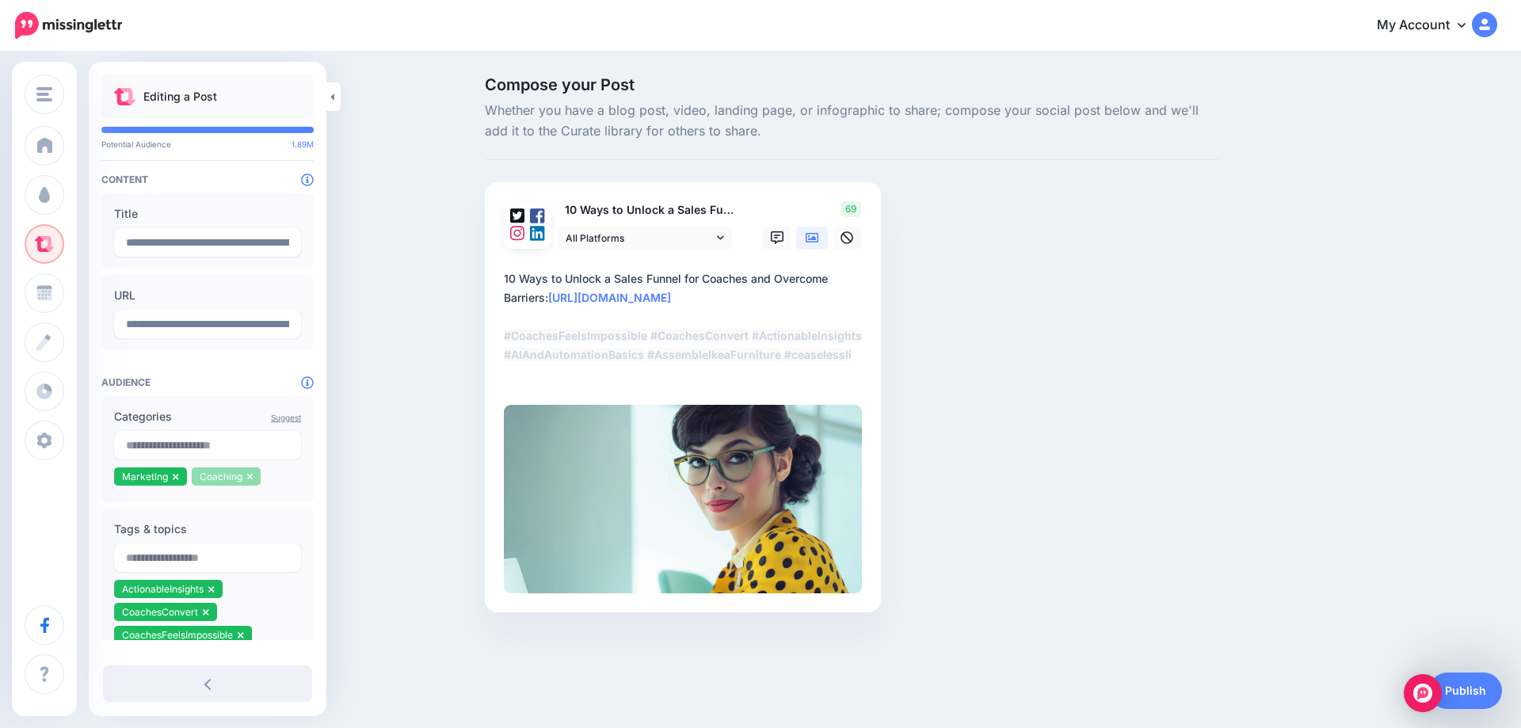
click at [251, 482] on link at bounding box center [250, 476] width 6 height 12
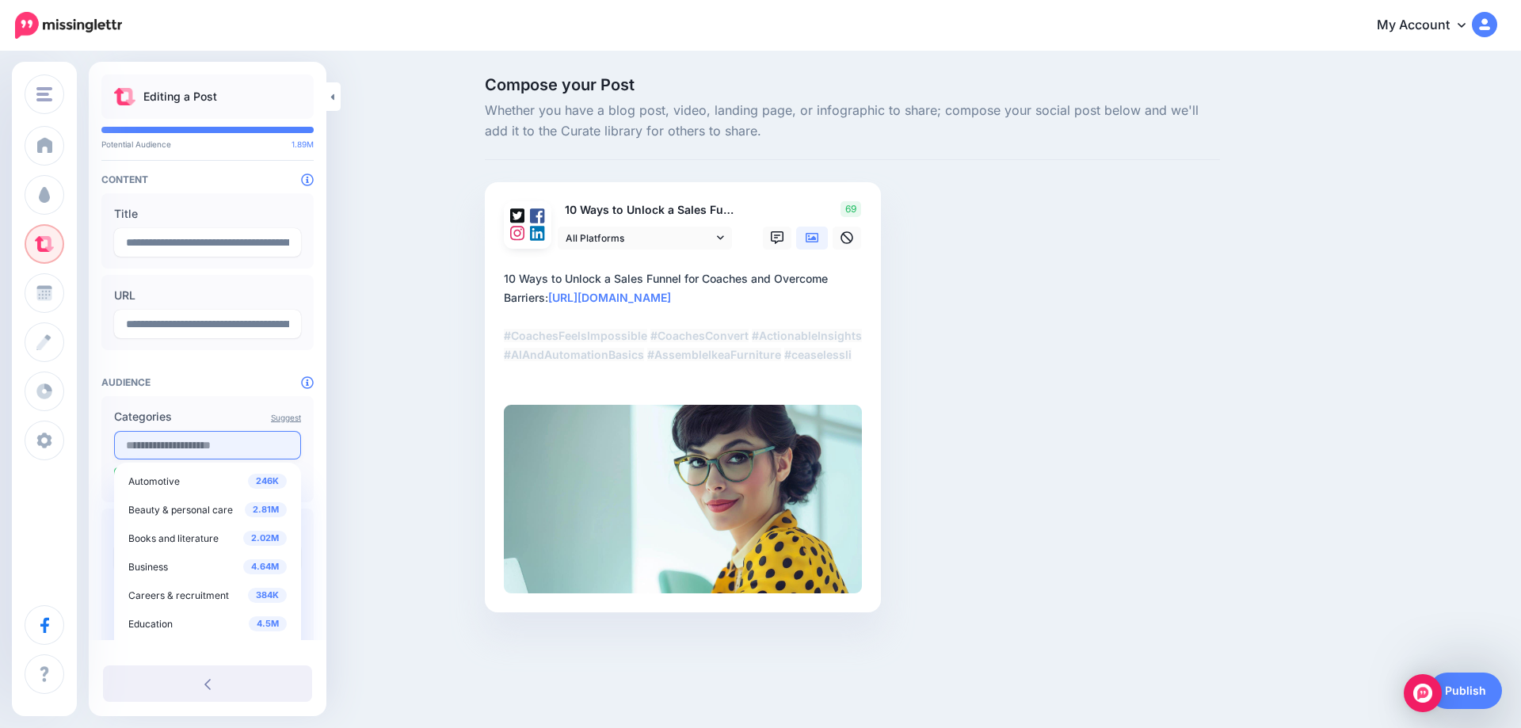
click at [198, 450] on input "text" at bounding box center [207, 445] width 187 height 29
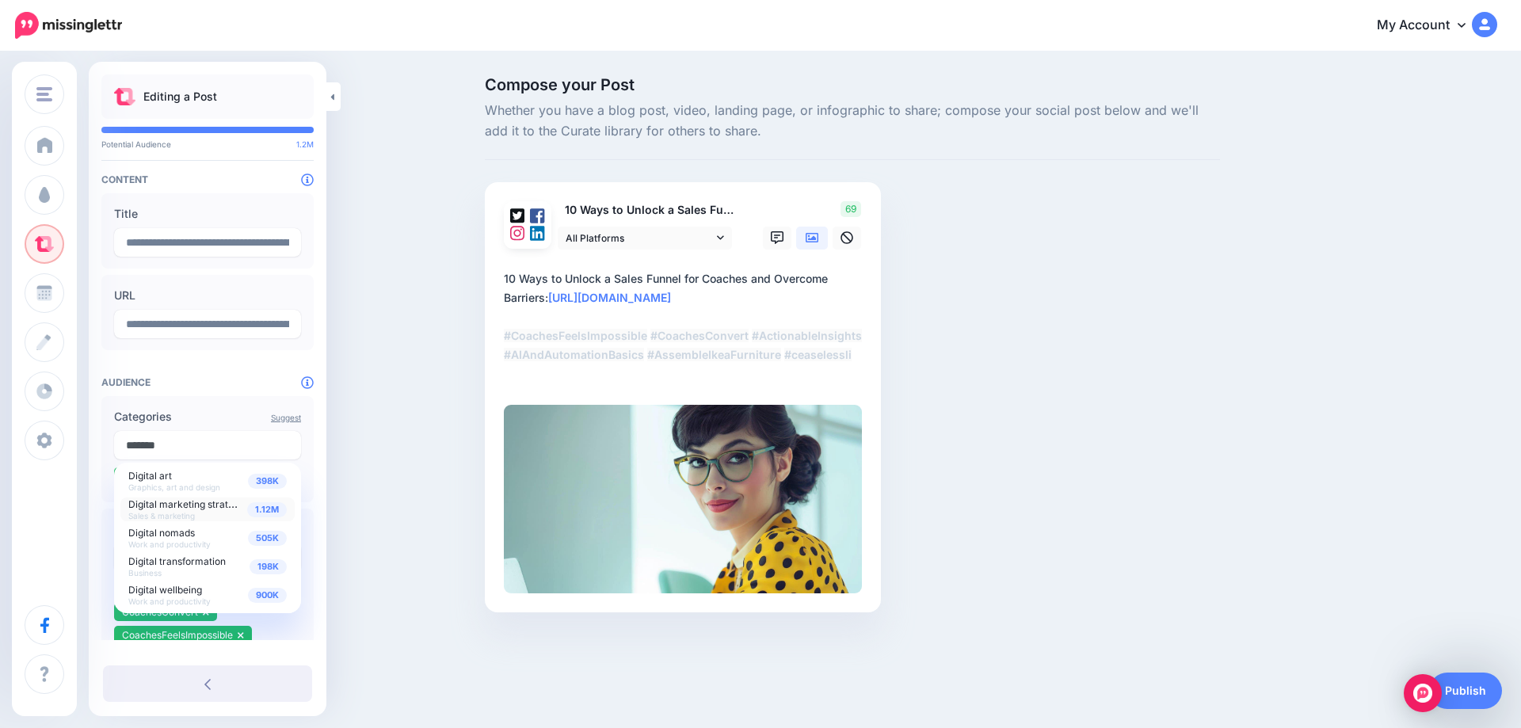
type input "*******"
click at [203, 507] on span "Digital marketing strategy" at bounding box center [186, 503] width 116 height 13
click at [364, 473] on div "Compose your Post Whether you have a blog post, video, landing page, or infogra…" at bounding box center [760, 368] width 1521 height 631
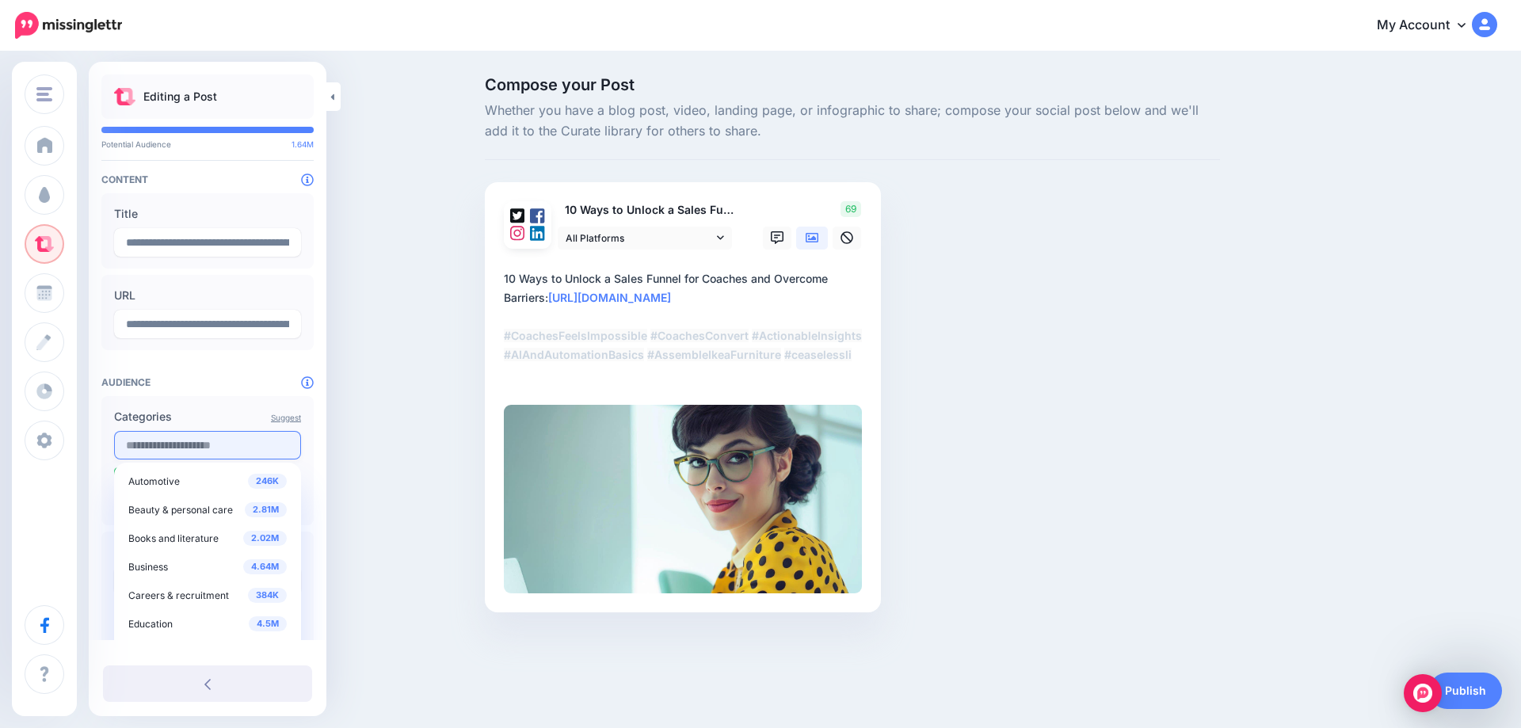
click at [151, 448] on input "text" at bounding box center [207, 445] width 187 height 29
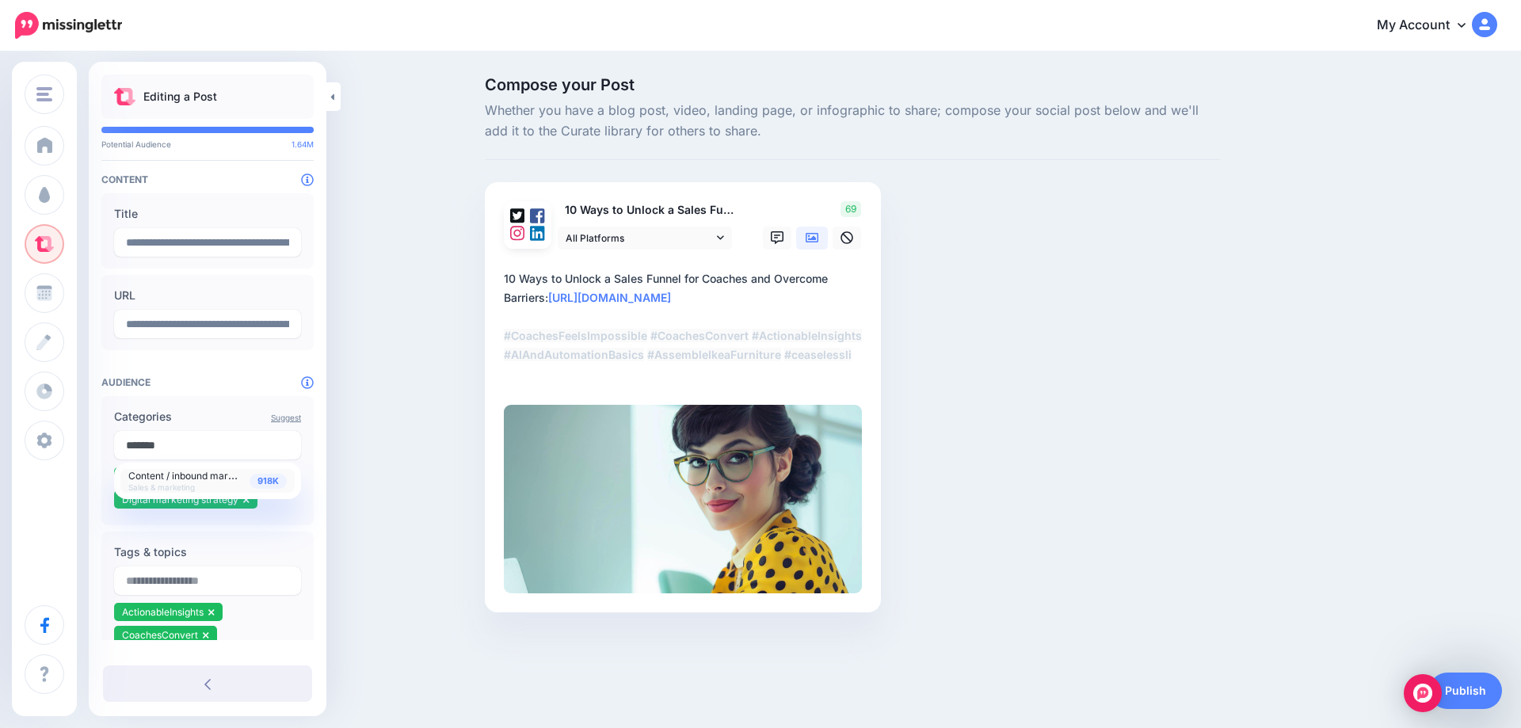
type input "*******"
click at [168, 478] on span "Content / inbound marketing" at bounding box center [192, 474] width 128 height 13
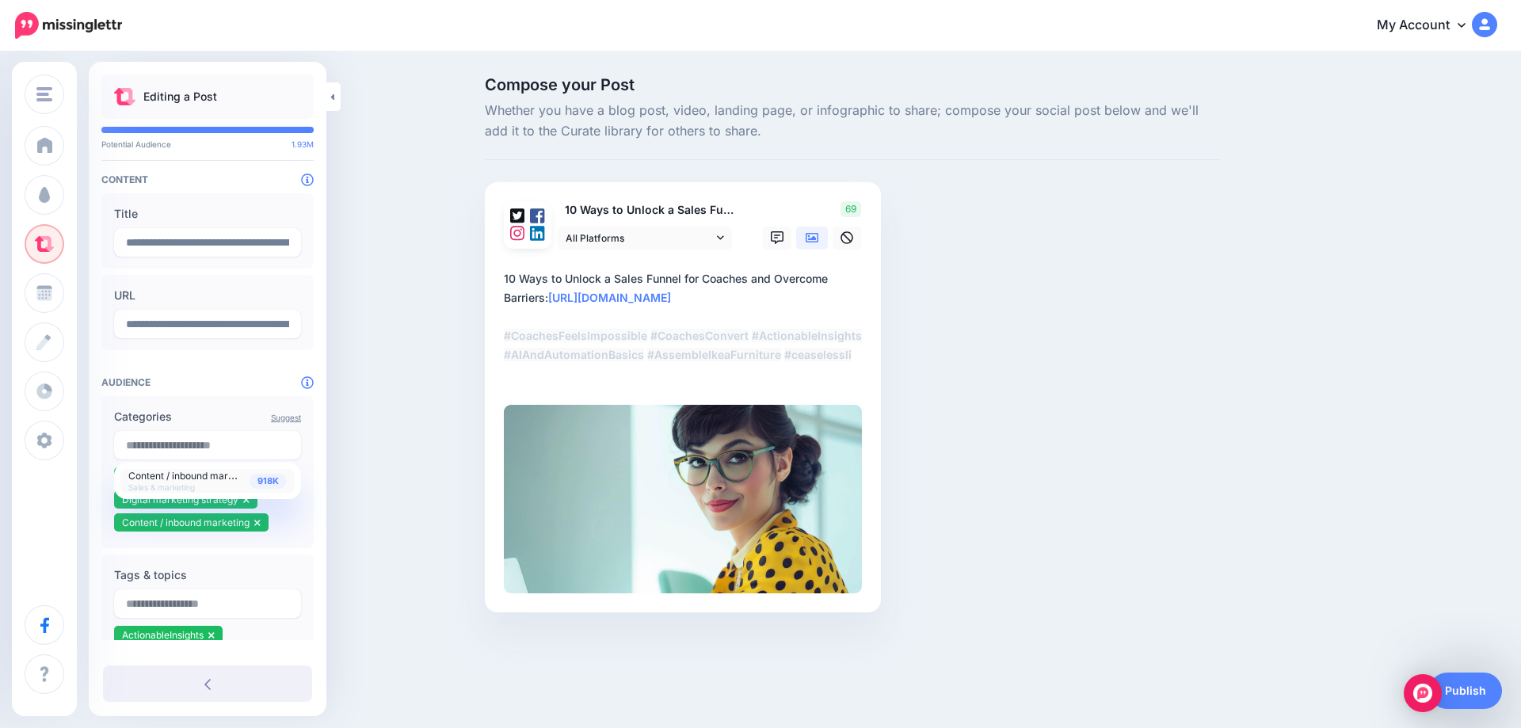
click at [228, 478] on span "Content / inbound marketing" at bounding box center [192, 474] width 128 height 13
click at [221, 487] on div "918K Content / inbound marketing Sales & marketing" at bounding box center [207, 481] width 158 height 22
click at [398, 424] on div "Compose your Post Whether you have a blog post, video, landing page, or infogra…" at bounding box center [760, 368] width 1521 height 631
click at [1478, 702] on link "Publish" at bounding box center [1465, 690] width 73 height 36
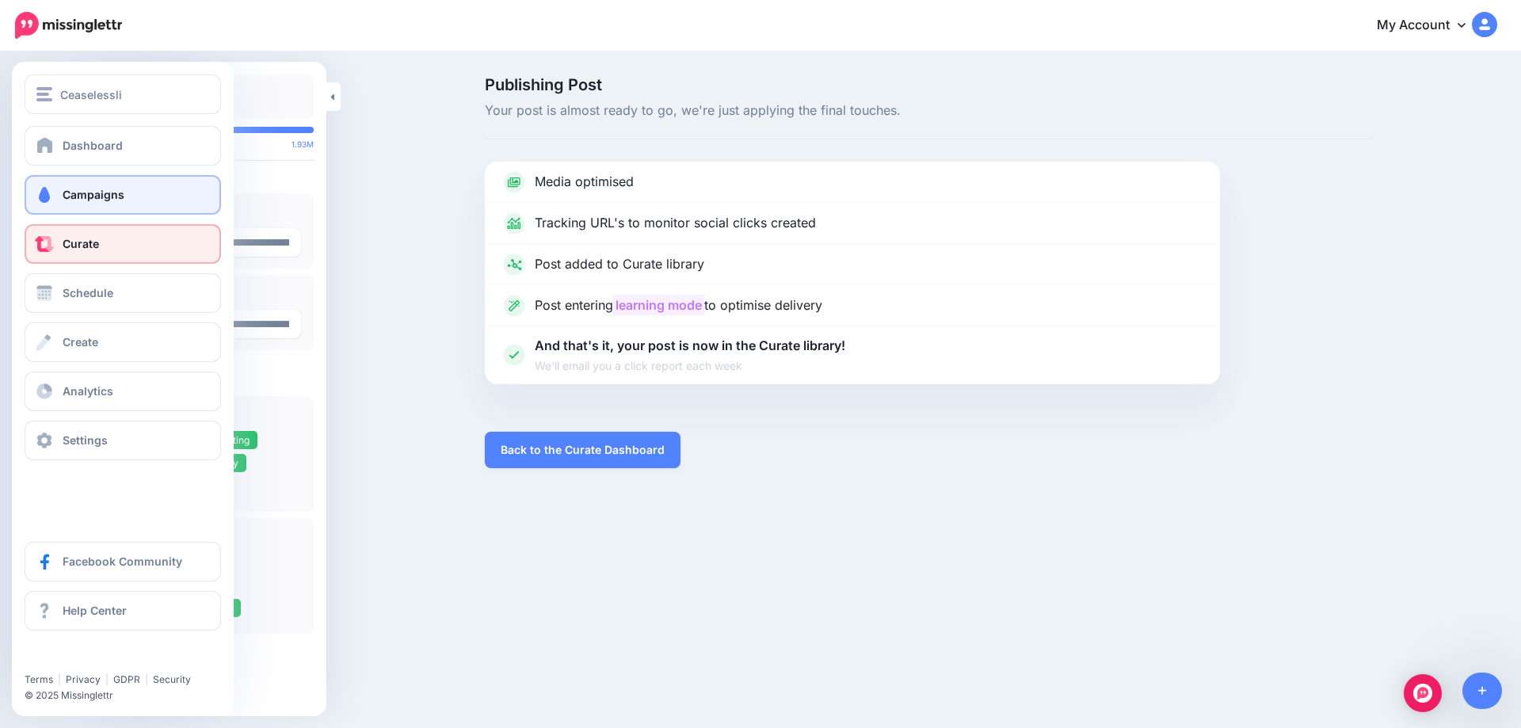
click at [63, 190] on span "Campaigns" at bounding box center [94, 194] width 62 height 13
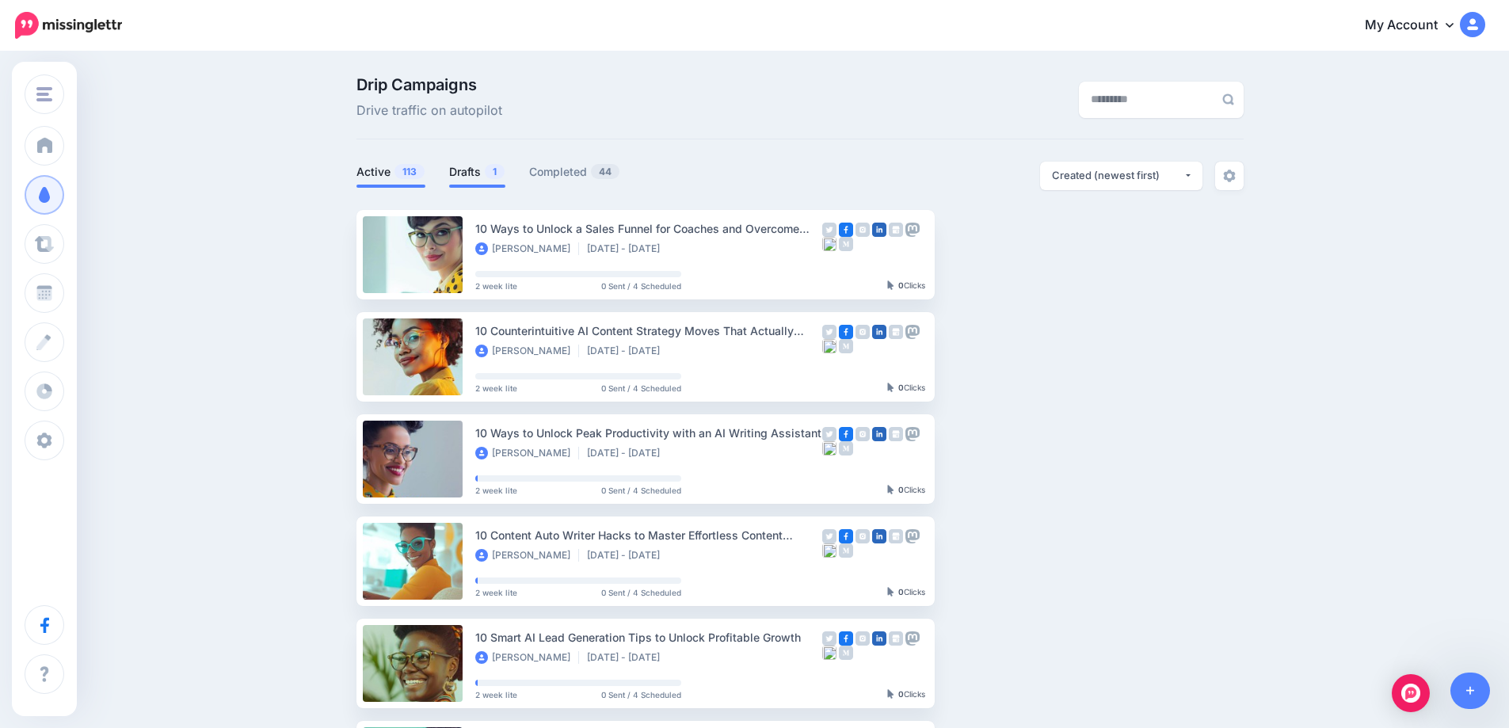
click at [474, 170] on link "Drafts 1" at bounding box center [477, 171] width 56 height 19
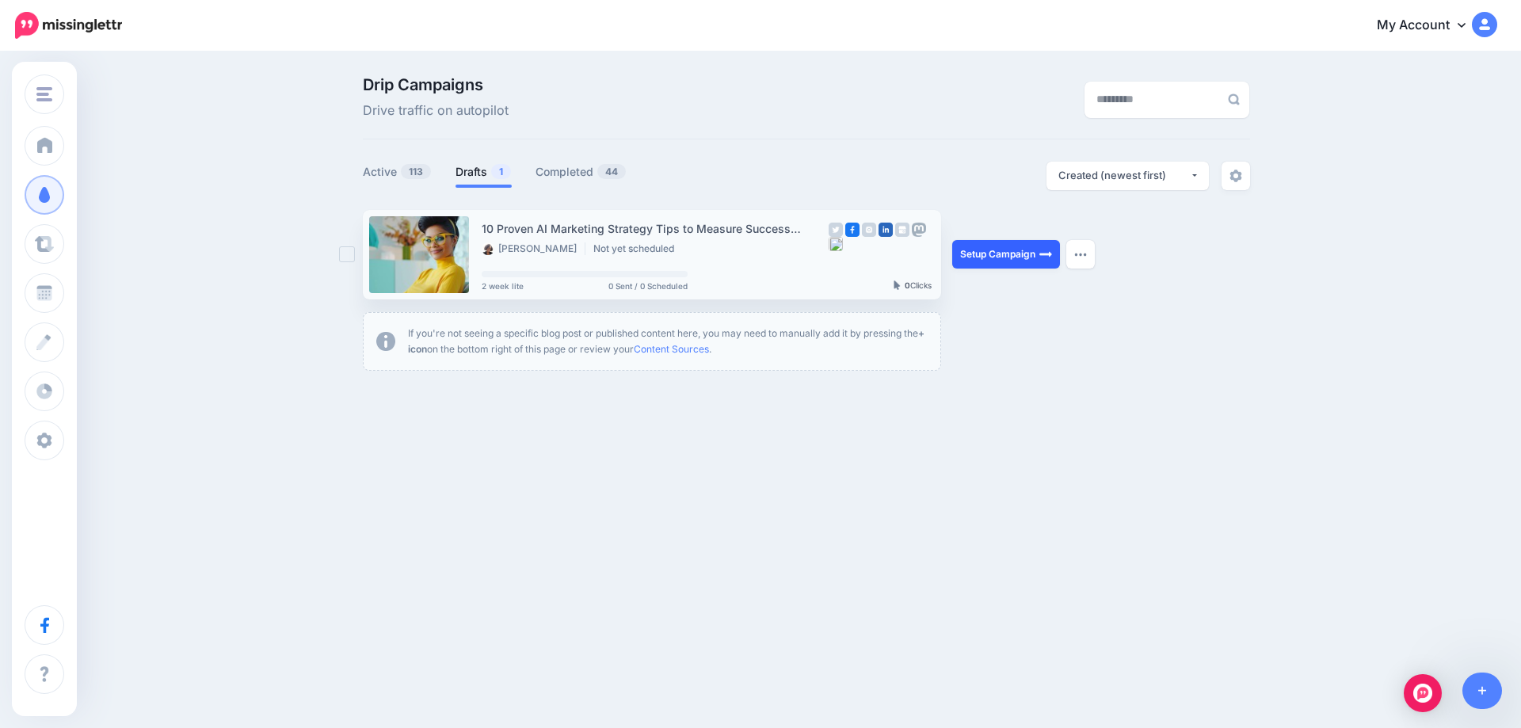
click at [1014, 251] on link "Setup Campaign" at bounding box center [1006, 254] width 108 height 29
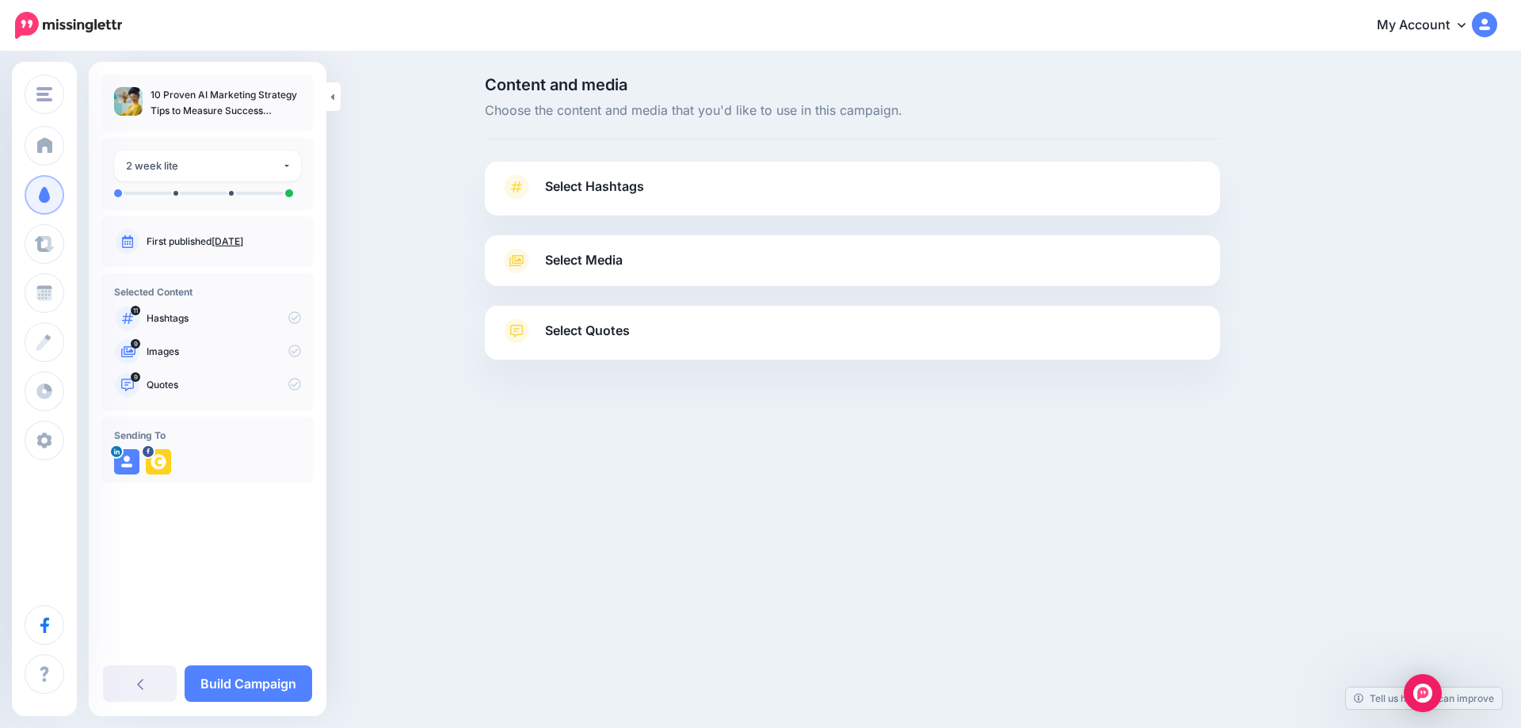
click at [232, 246] on link "[DATE]" at bounding box center [227, 241] width 32 height 12
click at [614, 186] on span "Select Hashtags" at bounding box center [594, 186] width 99 height 21
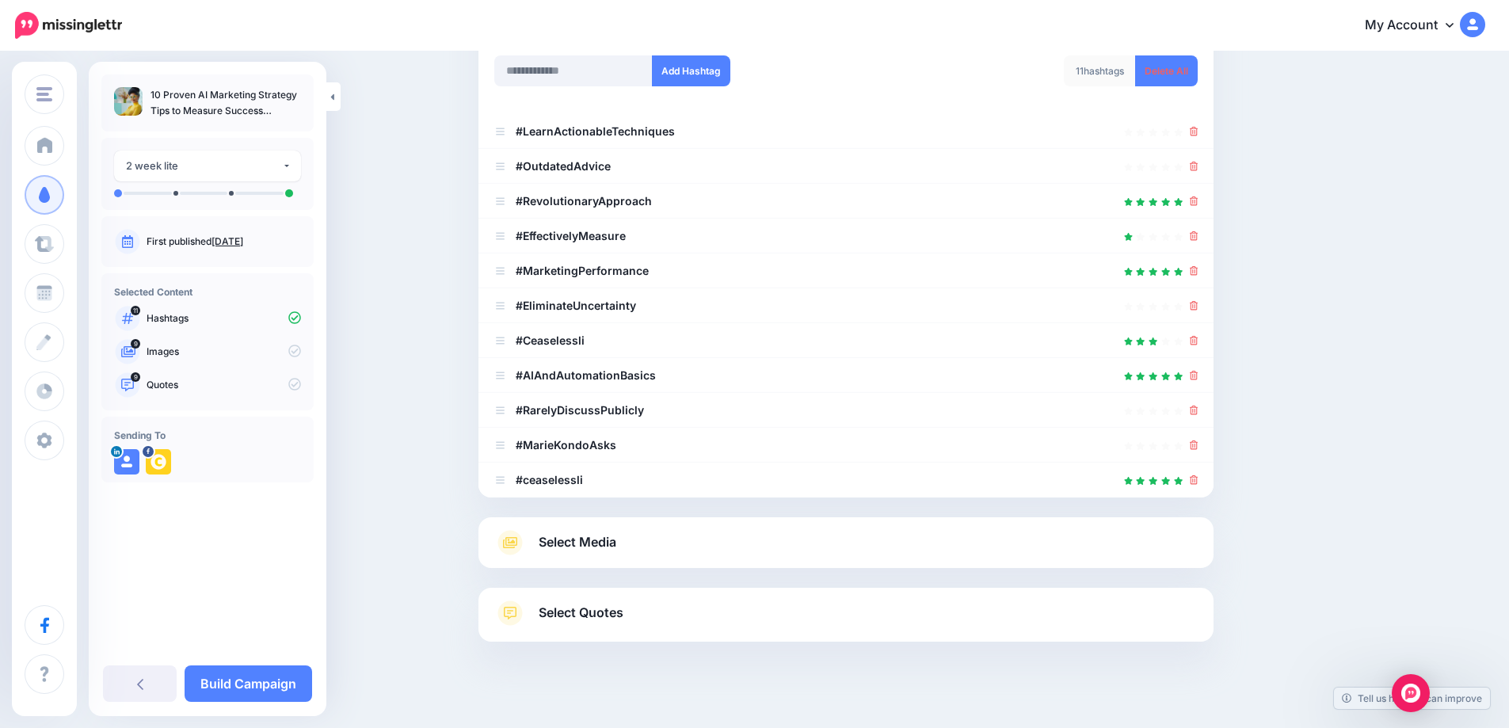
scroll to position [238, 0]
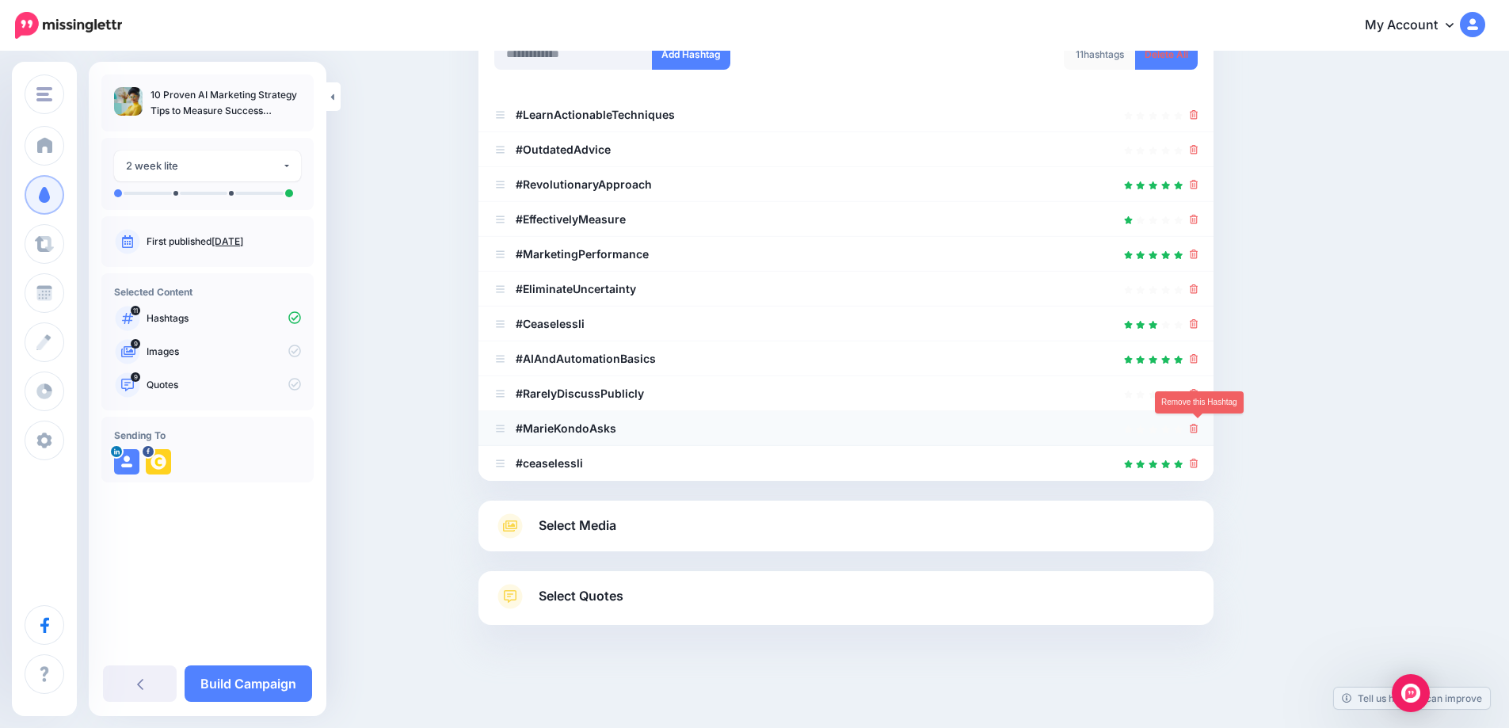
click at [1197, 433] on icon at bounding box center [1194, 429] width 9 height 10
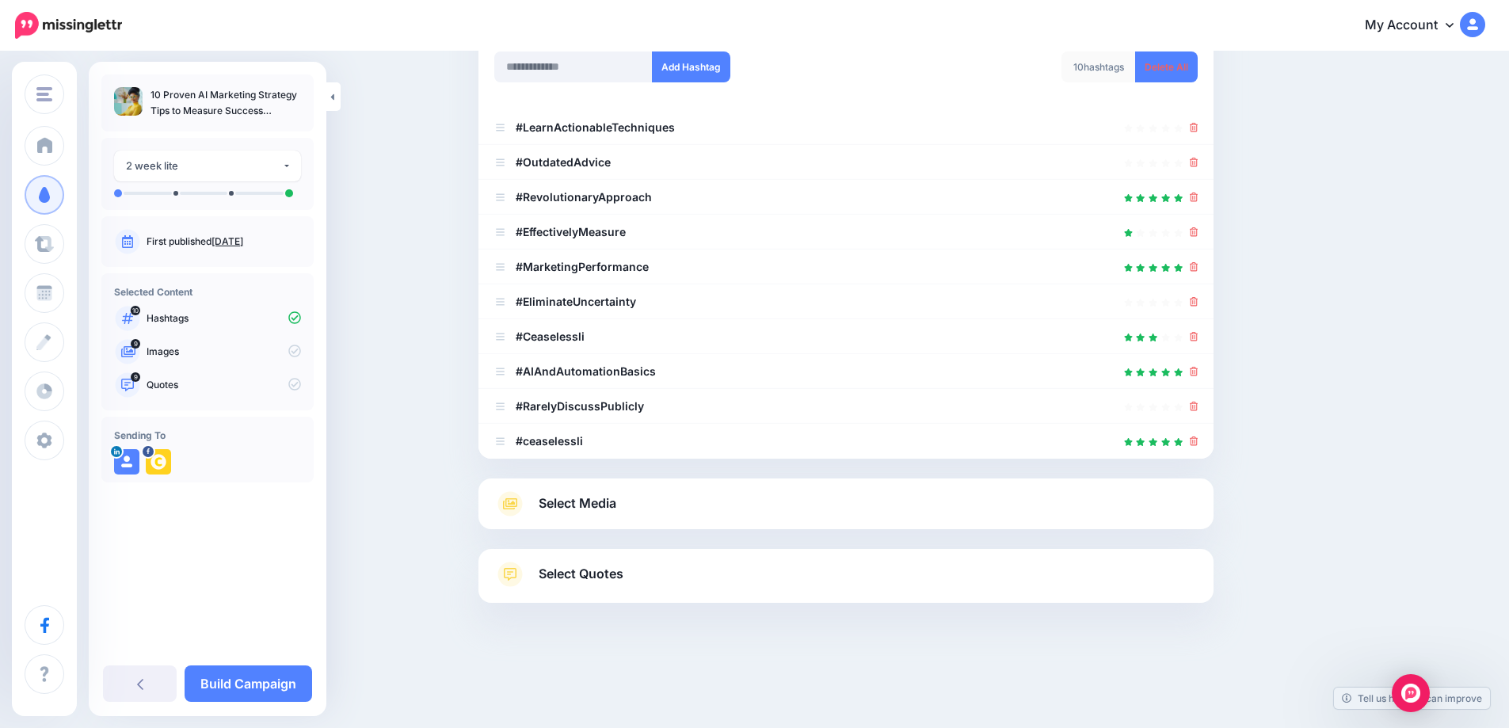
scroll to position [225, 0]
click at [1198, 407] on icon at bounding box center [1194, 407] width 9 height 10
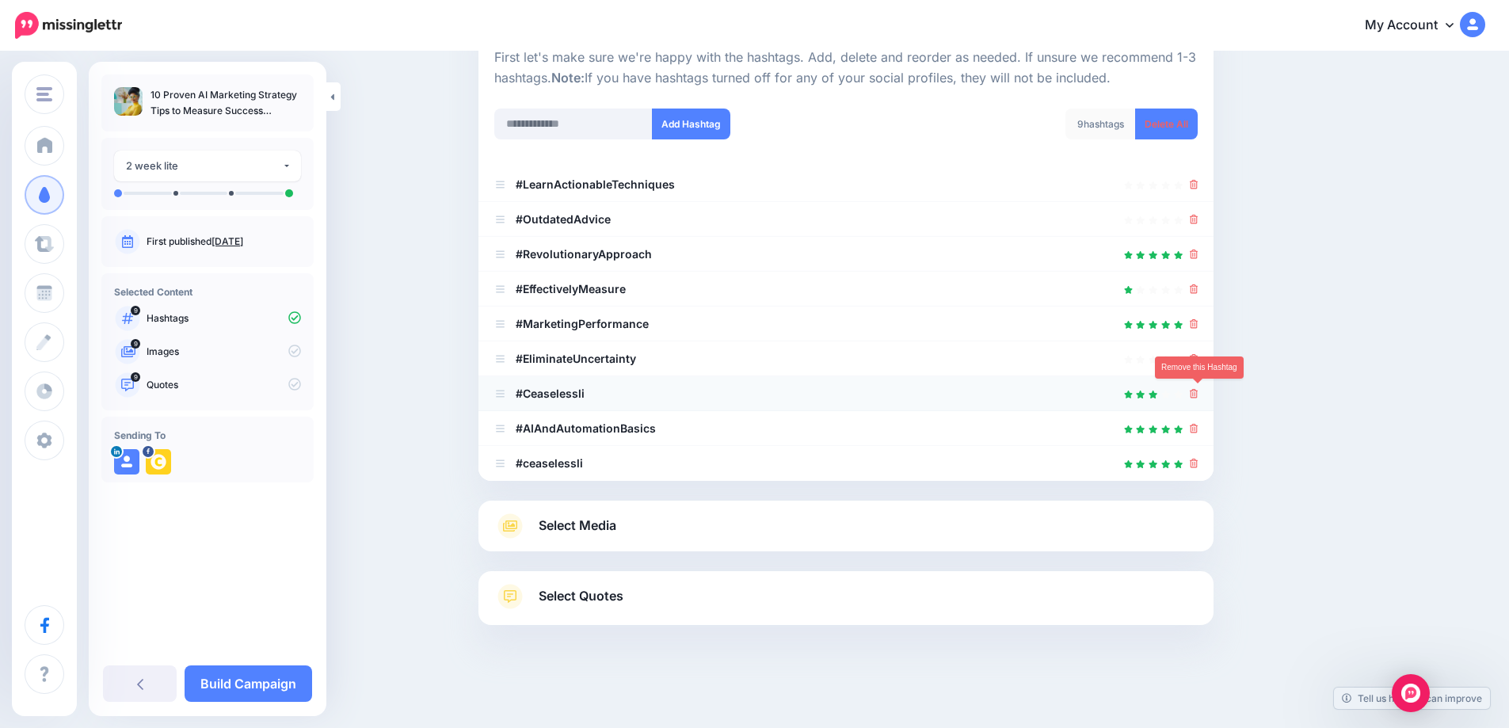
click at [1198, 398] on icon at bounding box center [1194, 394] width 9 height 10
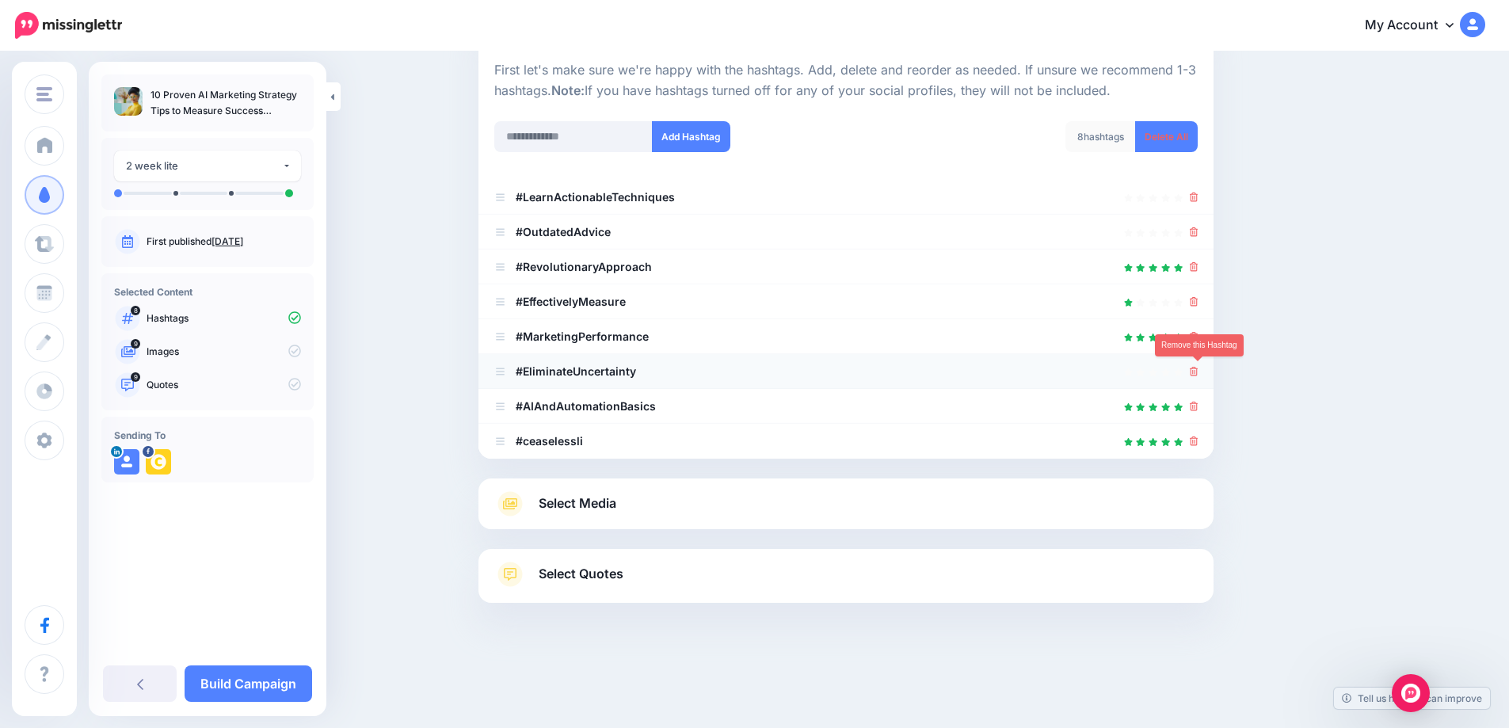
click at [1198, 373] on icon at bounding box center [1194, 372] width 9 height 10
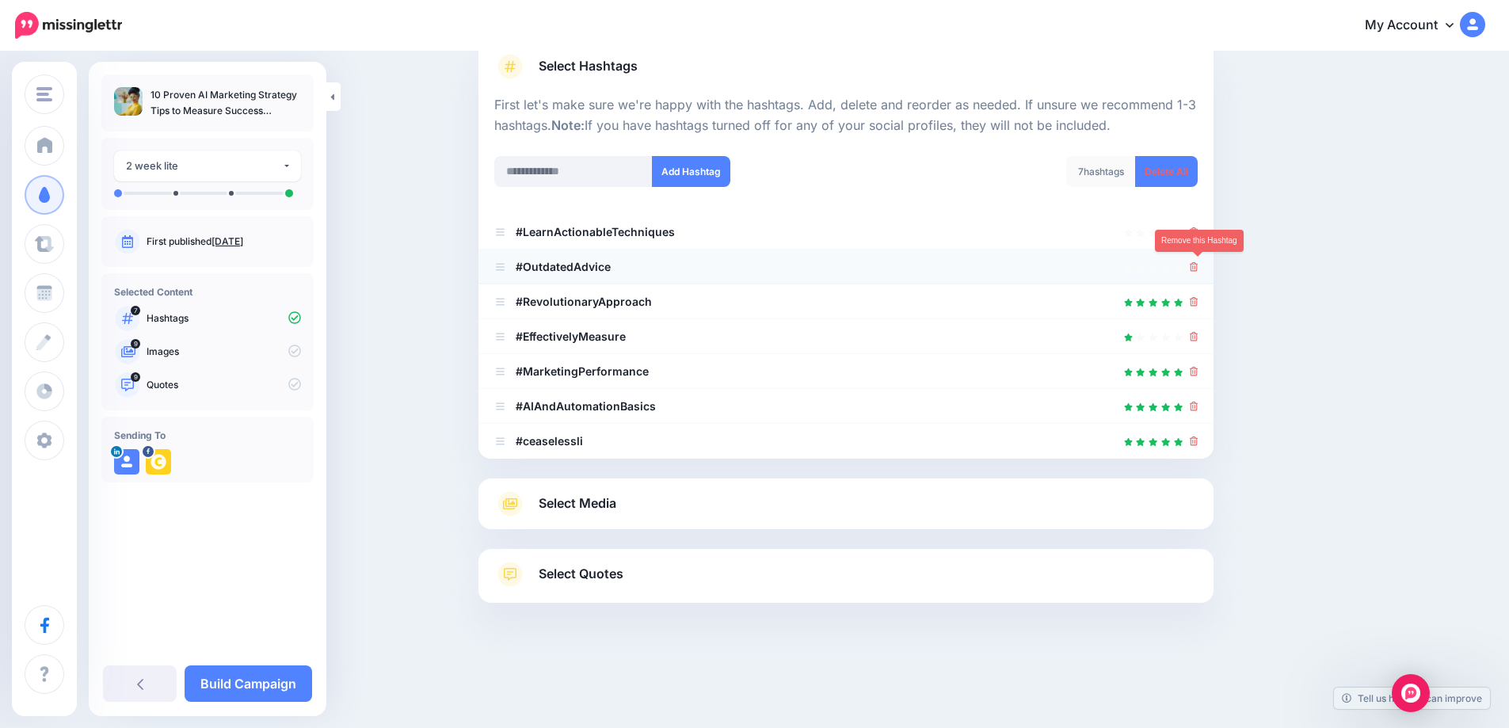
click at [1198, 272] on icon at bounding box center [1194, 267] width 9 height 10
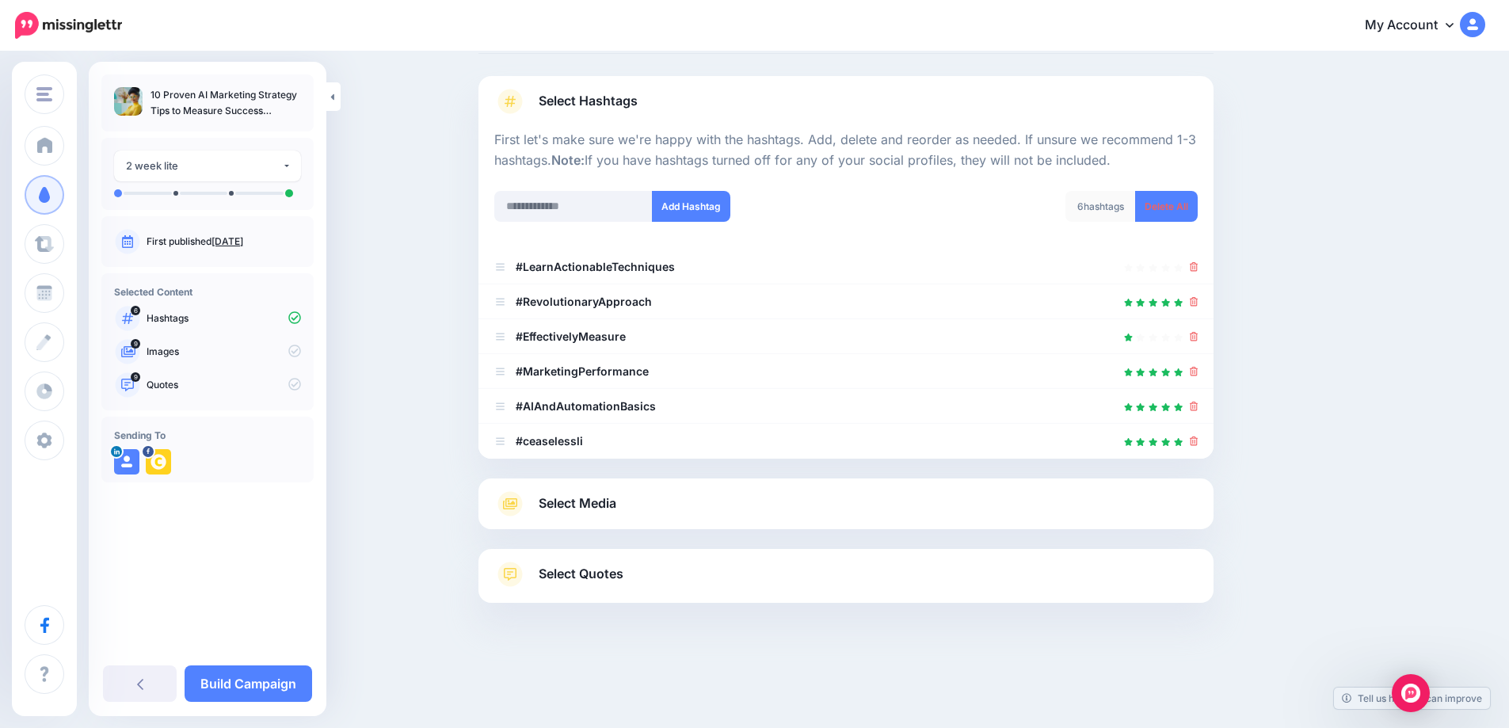
click at [608, 509] on span "Select Media" at bounding box center [578, 503] width 78 height 21
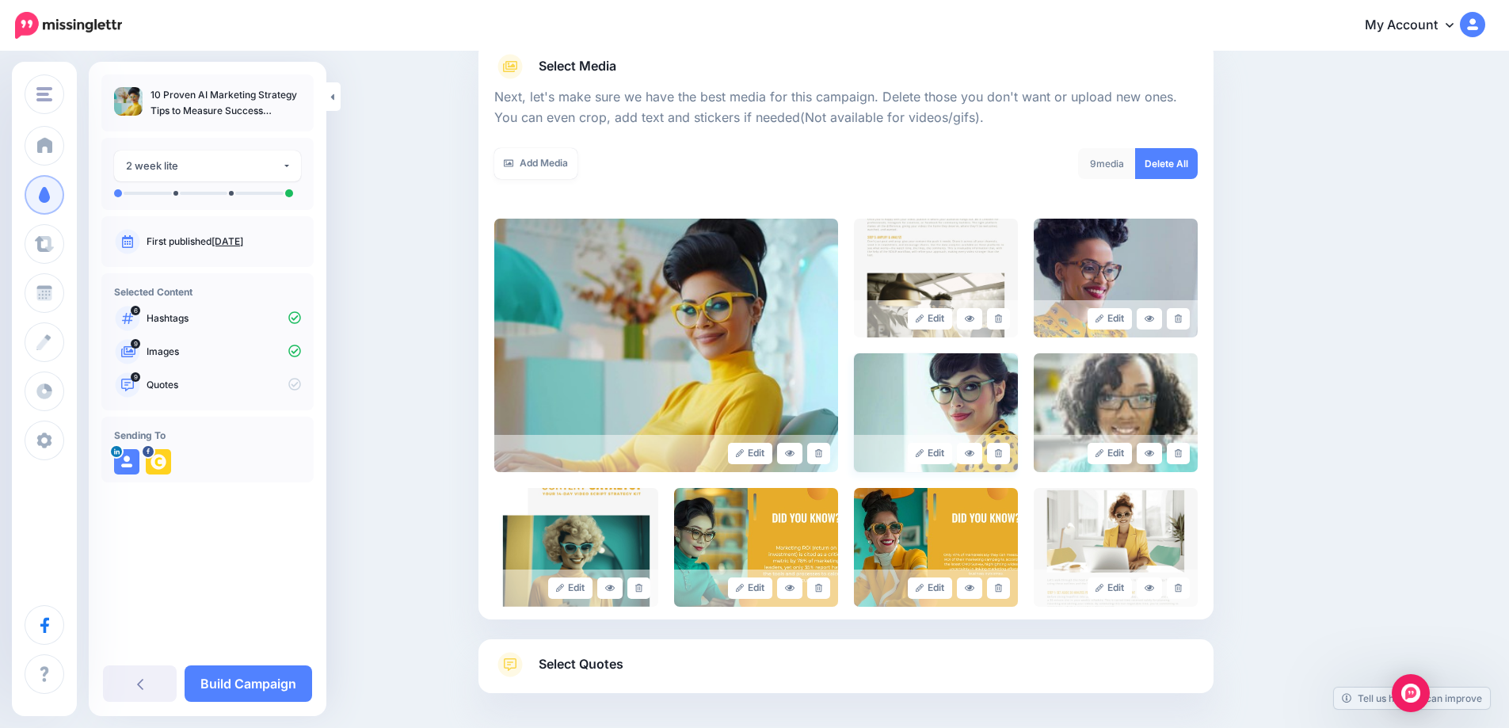
scroll to position [200, 0]
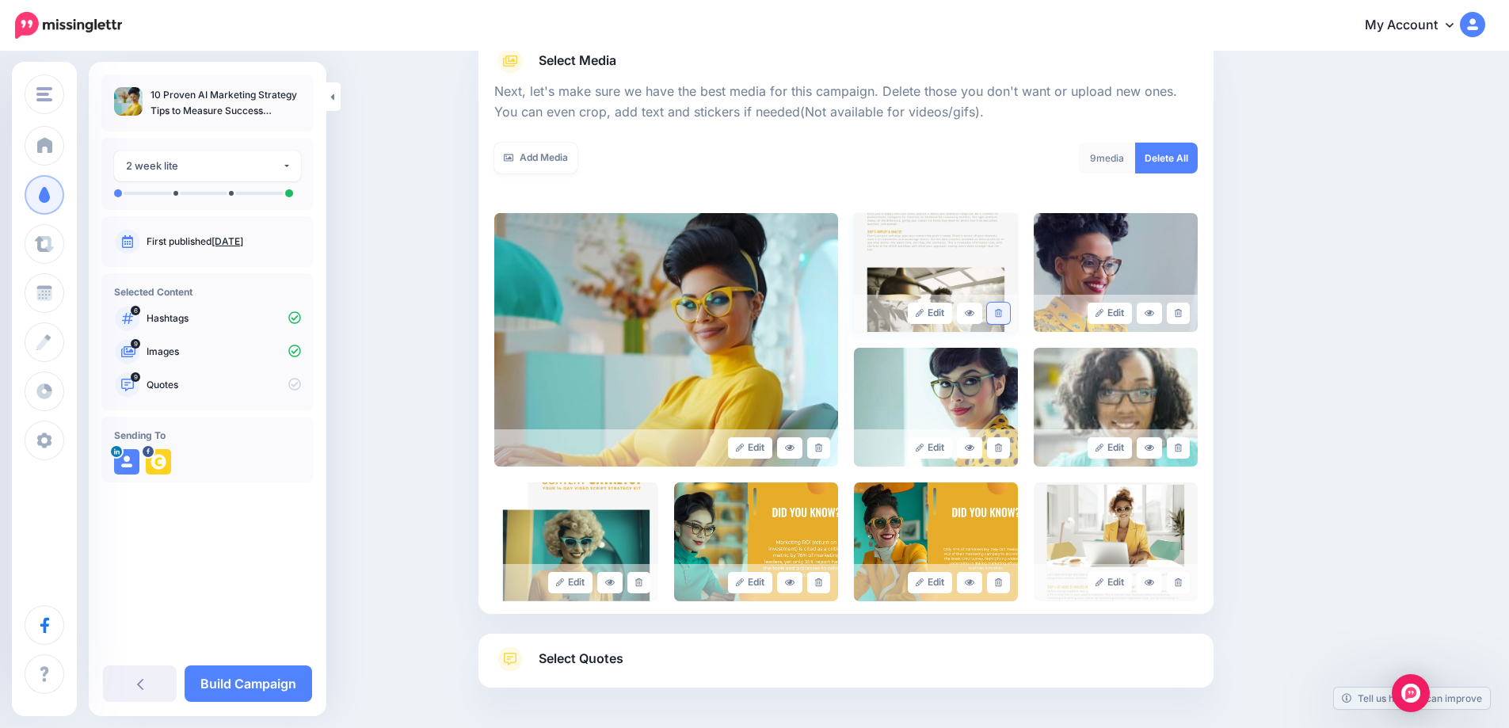
click at [1000, 316] on icon at bounding box center [998, 313] width 7 height 9
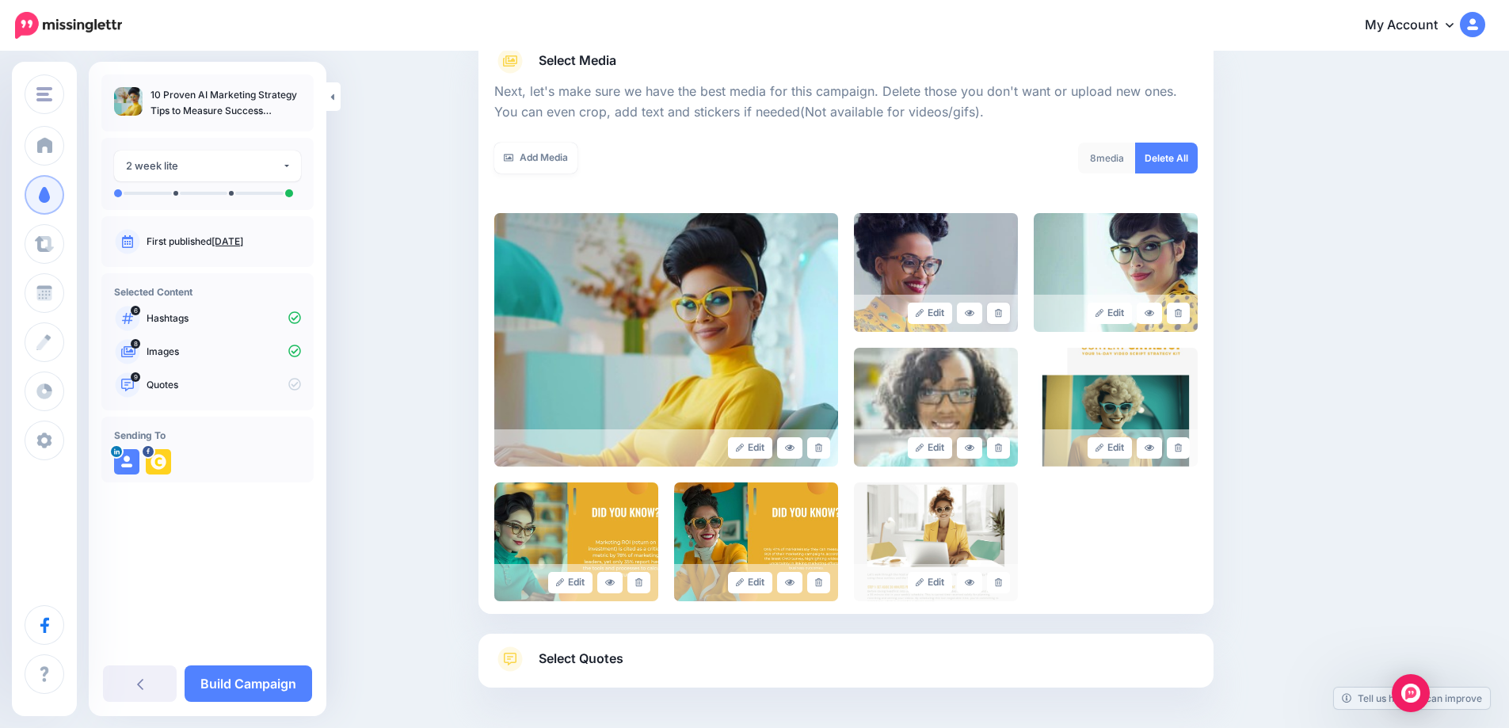
click at [1000, 316] on icon at bounding box center [998, 313] width 7 height 9
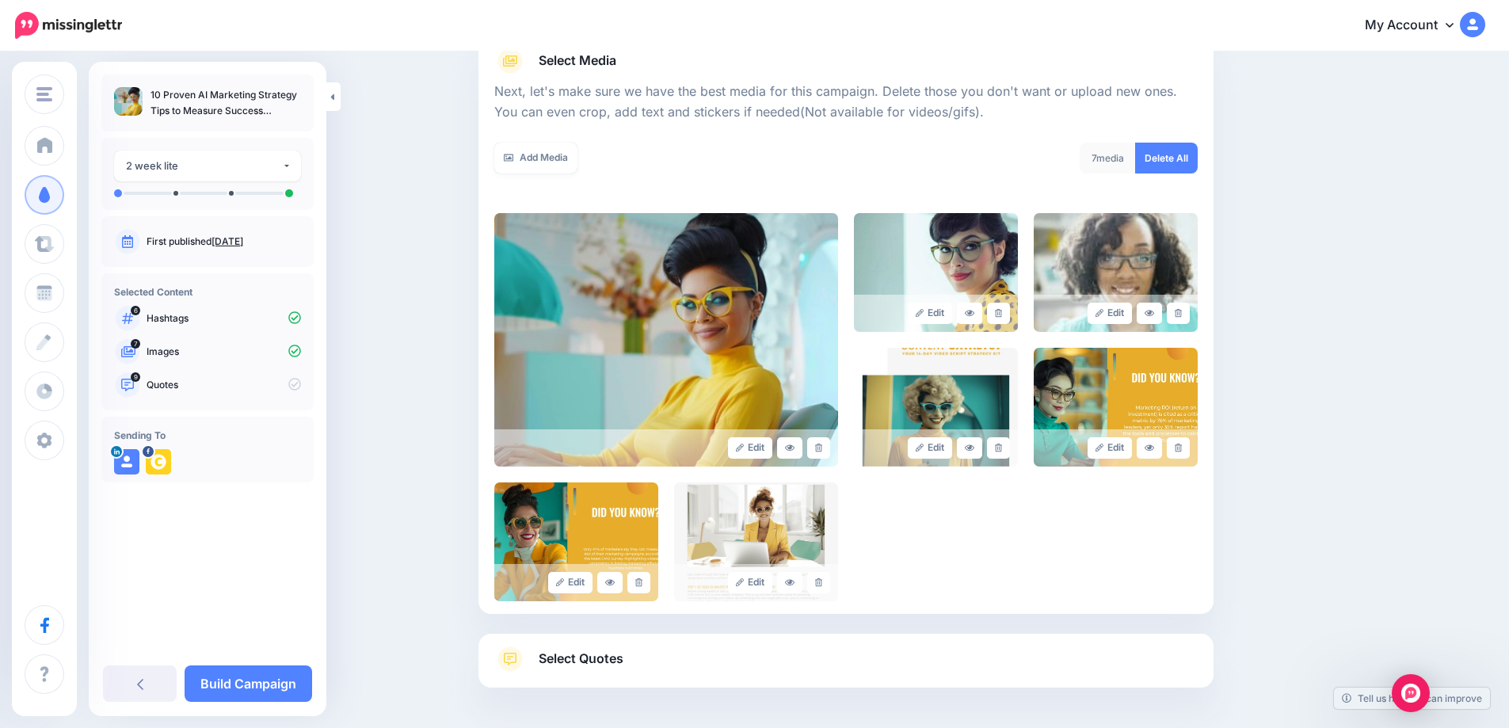
click at [1000, 316] on icon at bounding box center [998, 313] width 7 height 9
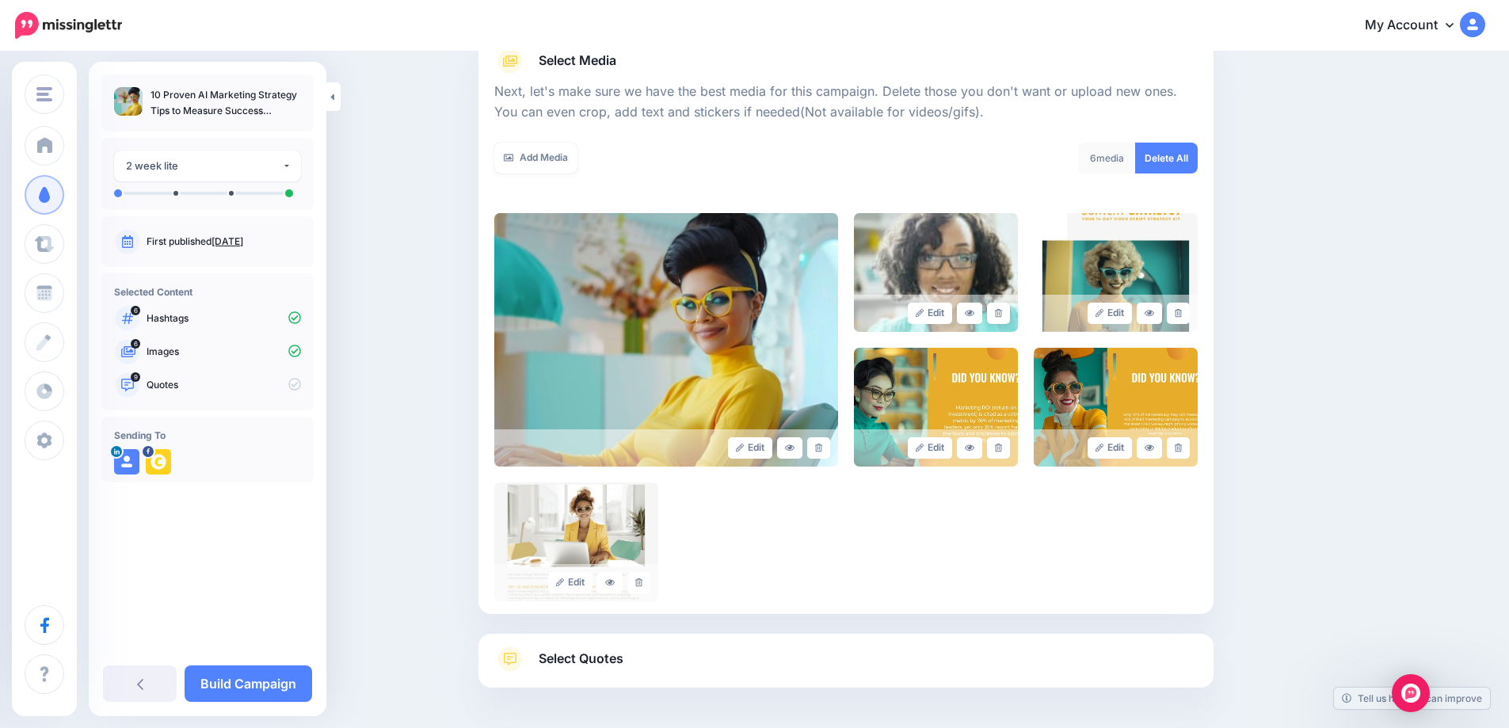
click at [1000, 316] on icon at bounding box center [998, 313] width 7 height 9
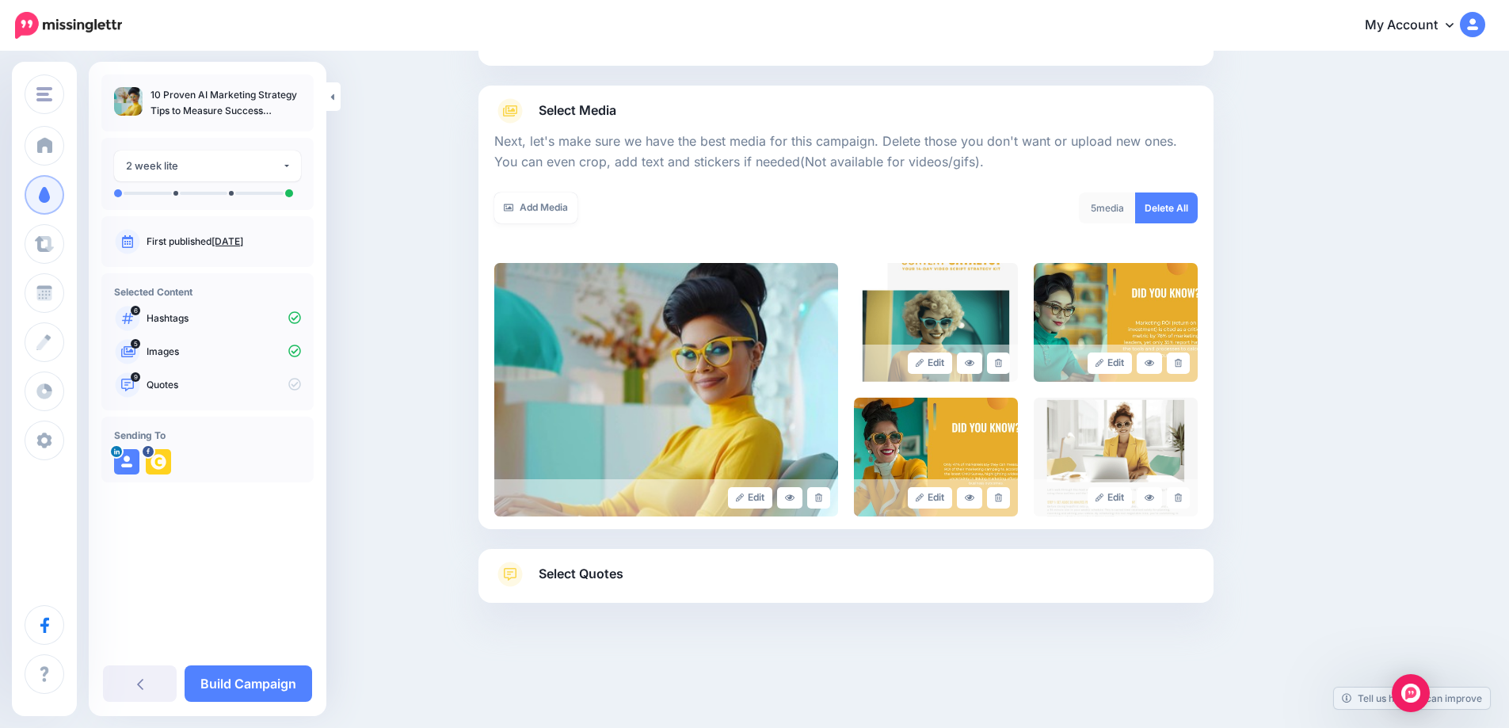
scroll to position [150, 0]
click at [1002, 367] on icon at bounding box center [998, 363] width 7 height 9
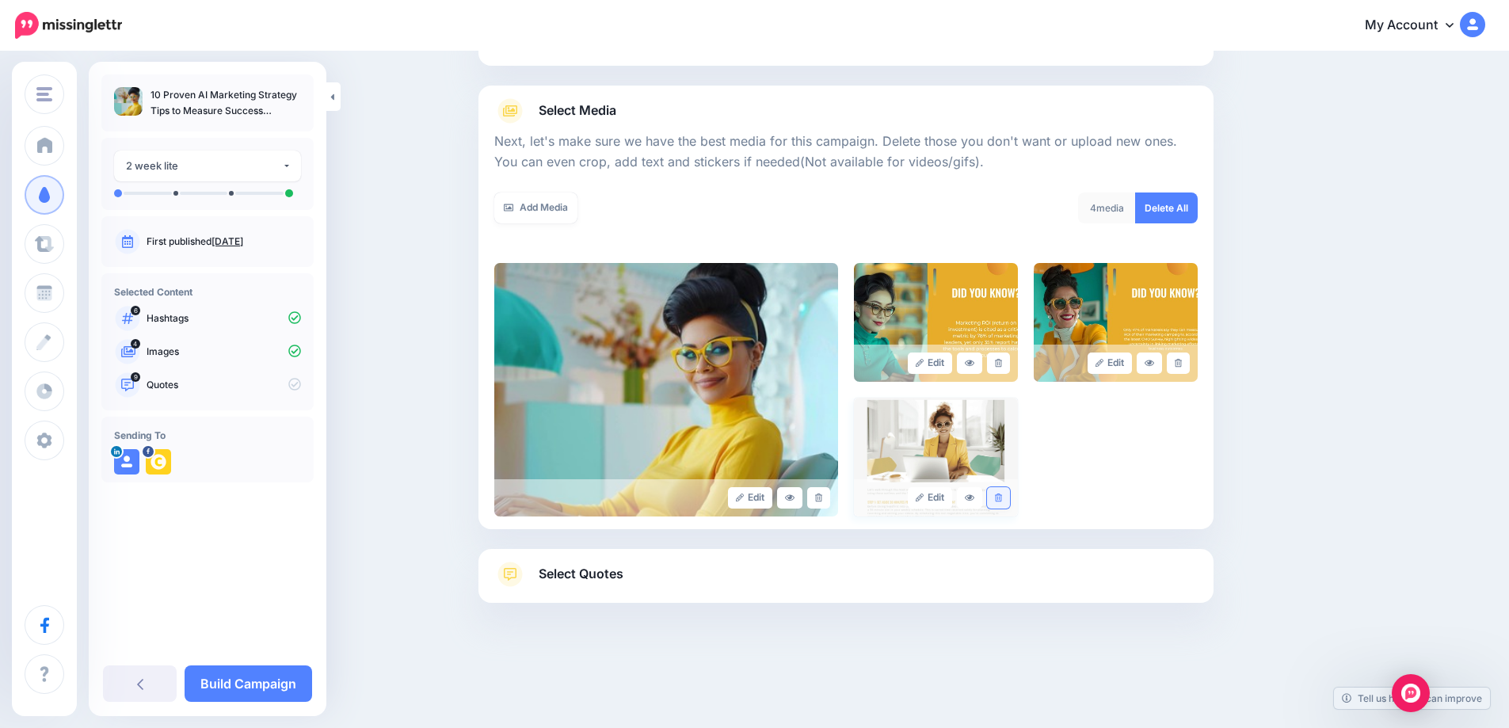
click at [1002, 498] on icon at bounding box center [998, 497] width 7 height 9
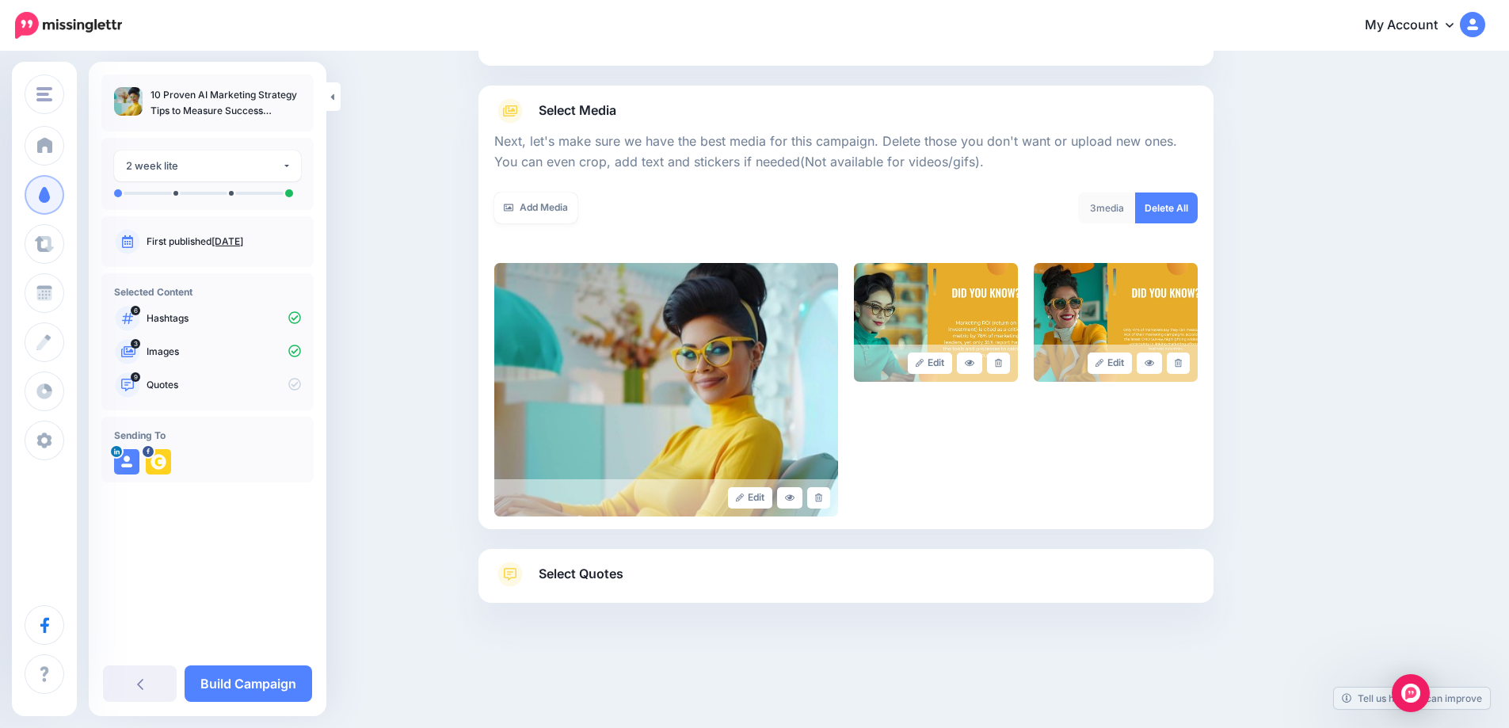
click at [597, 579] on span "Select Quotes" at bounding box center [581, 573] width 85 height 21
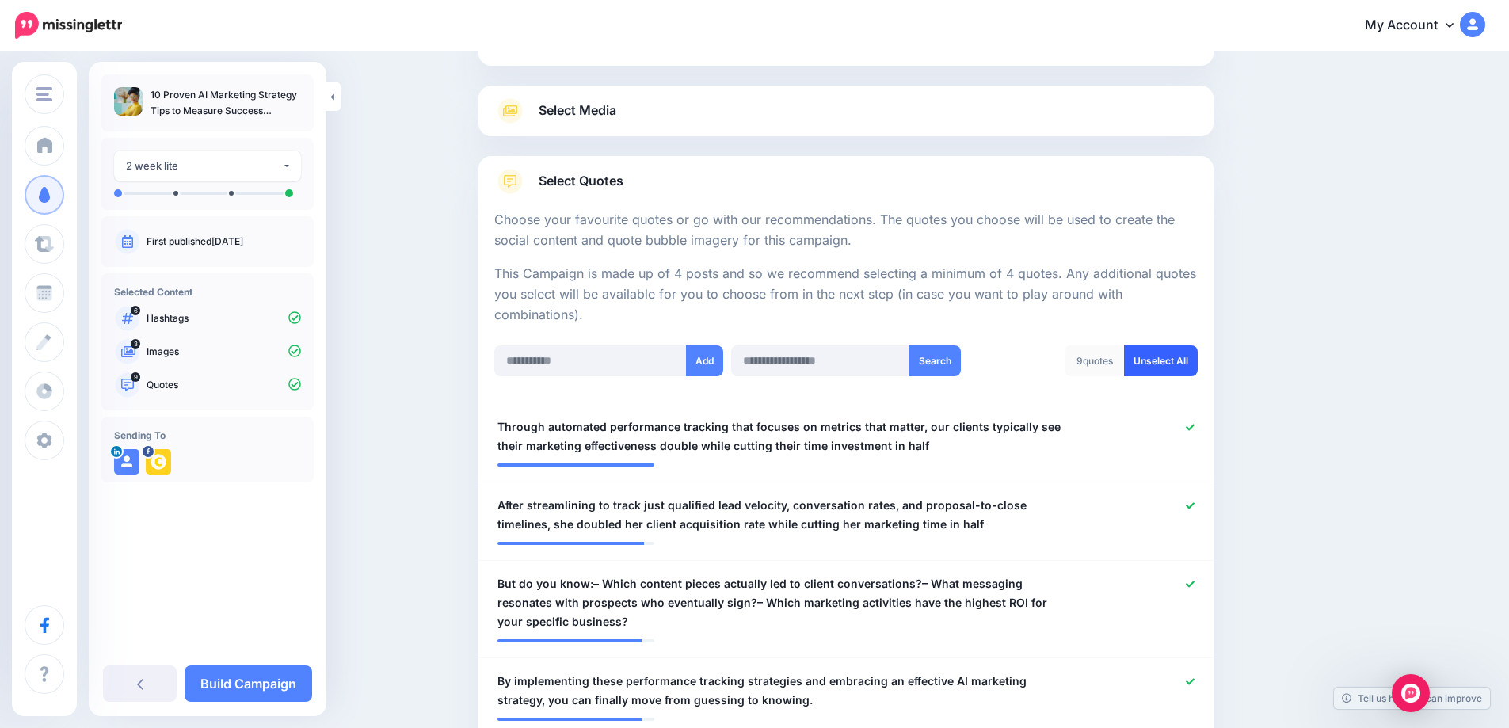
click at [1174, 364] on link "Unselect All" at bounding box center [1161, 360] width 74 height 31
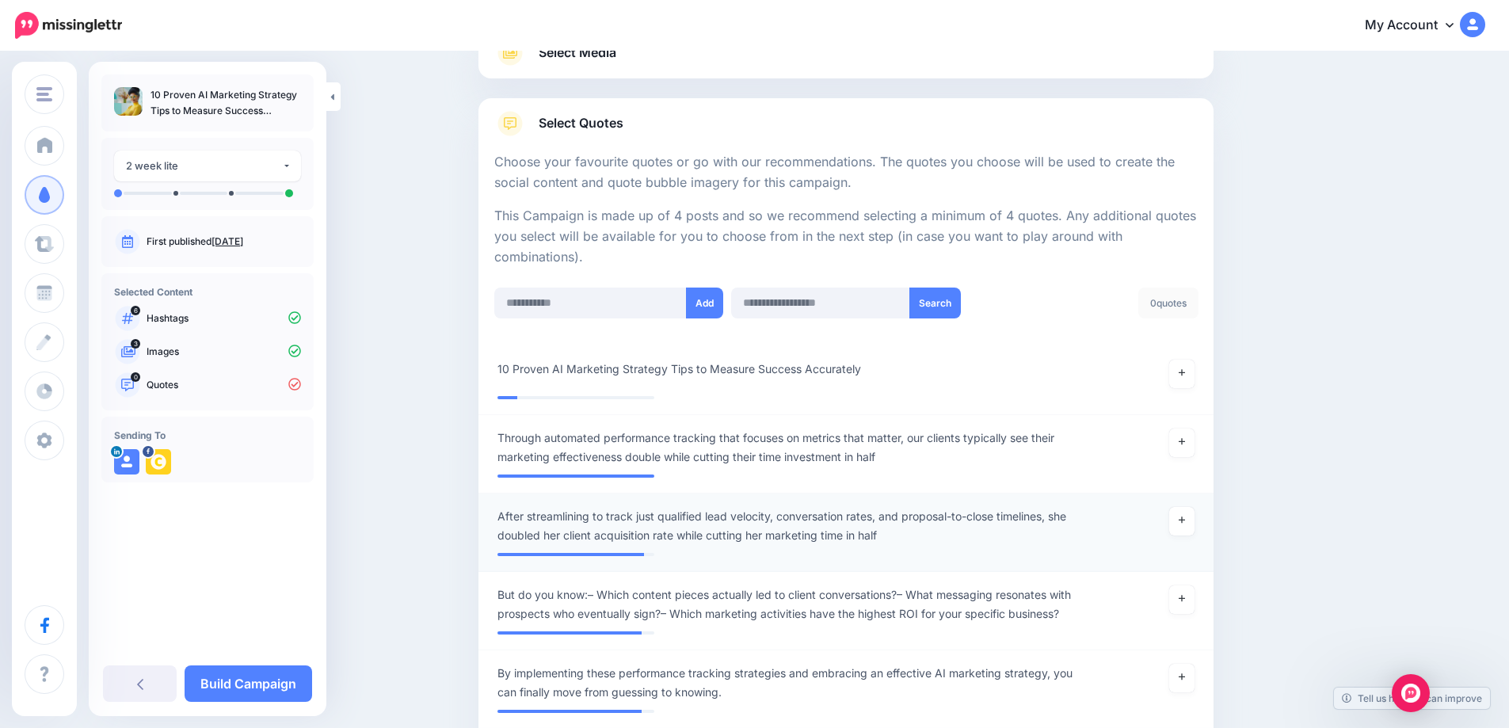
scroll to position [209, 0]
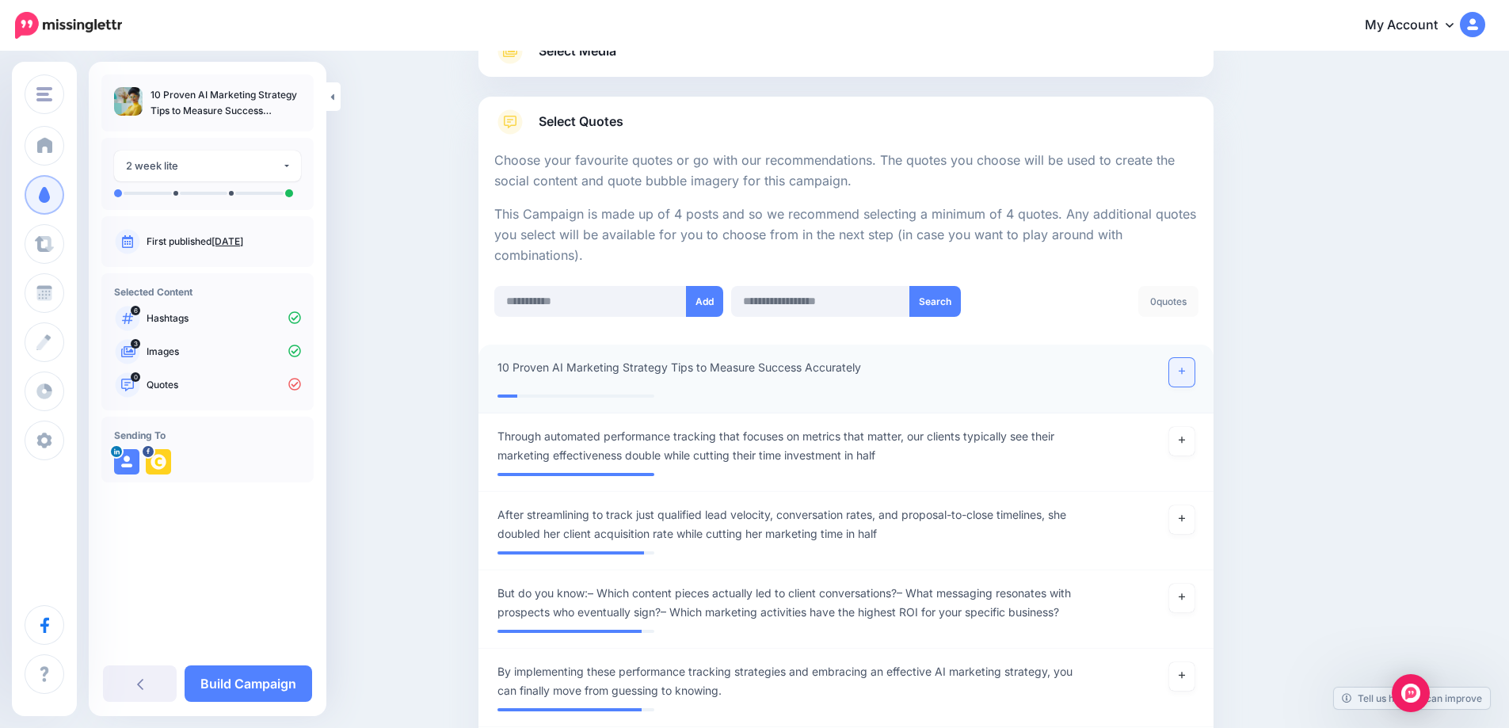
click at [1192, 384] on link at bounding box center [1181, 372] width 25 height 29
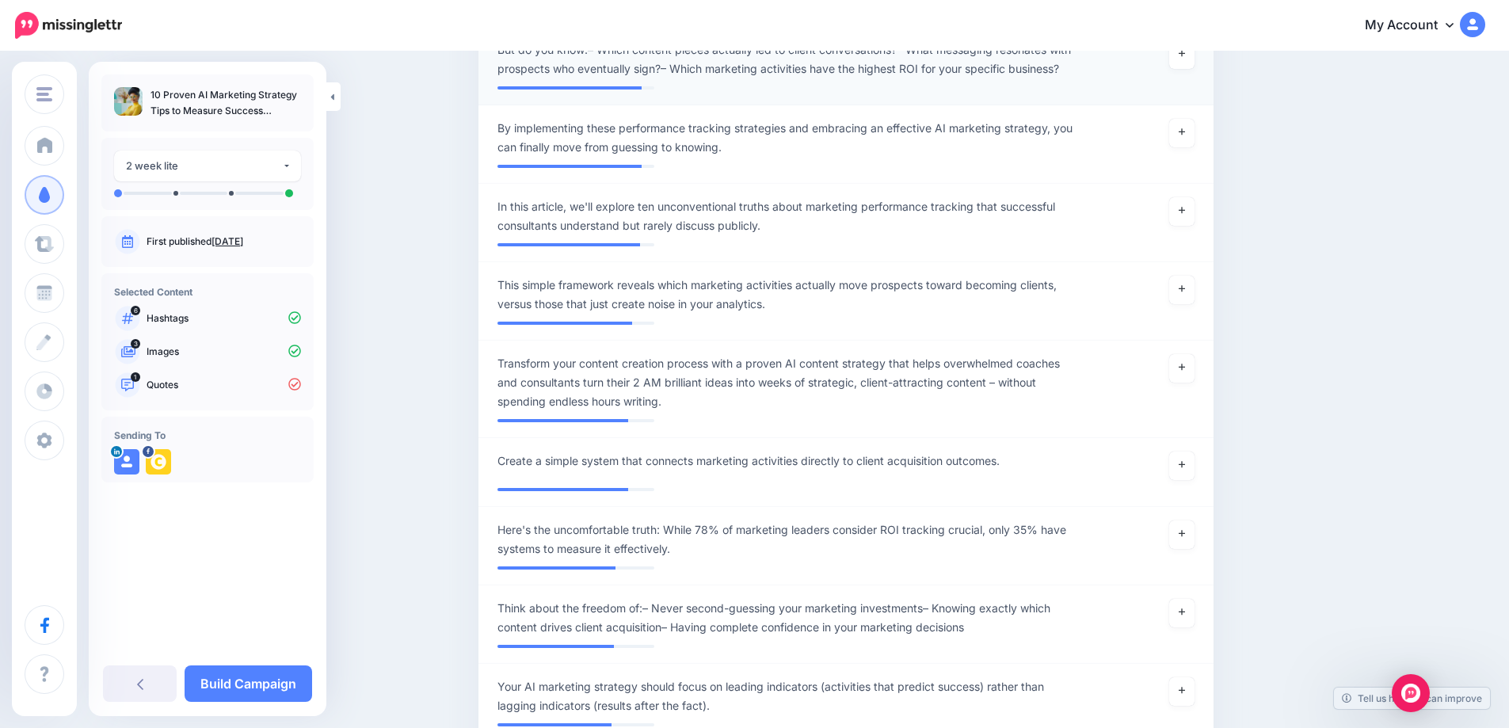
scroll to position [747, 0]
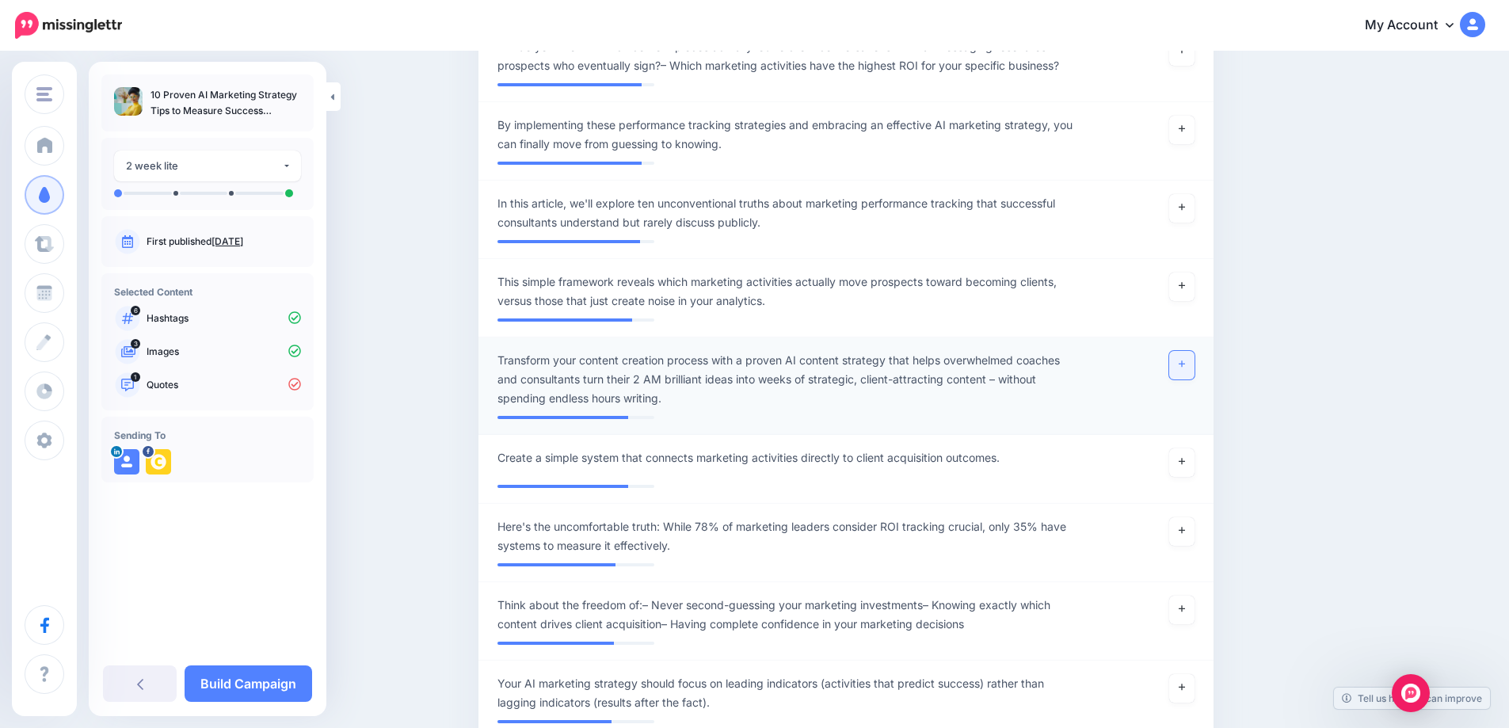
click at [1194, 379] on link at bounding box center [1181, 365] width 25 height 29
click at [1185, 535] on icon at bounding box center [1182, 530] width 6 height 9
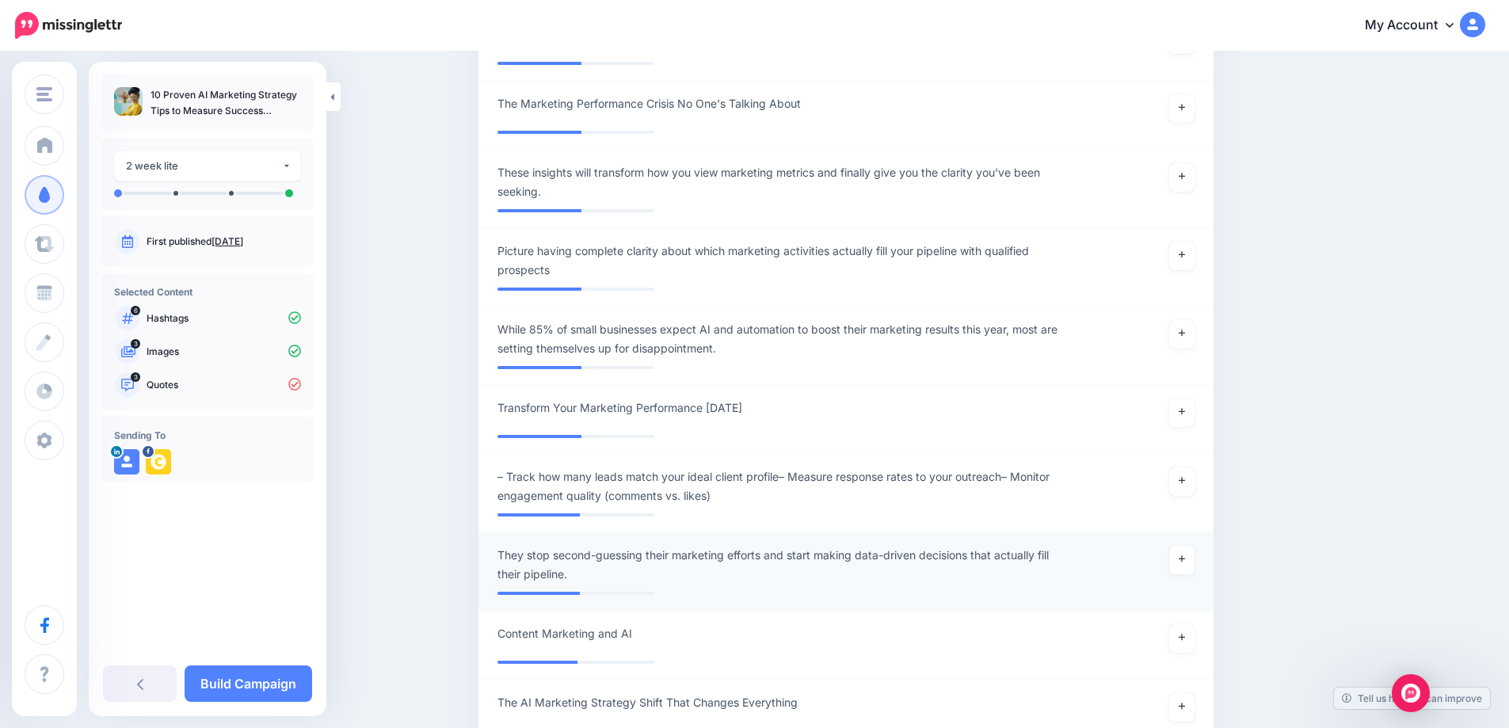
scroll to position [3422, 0]
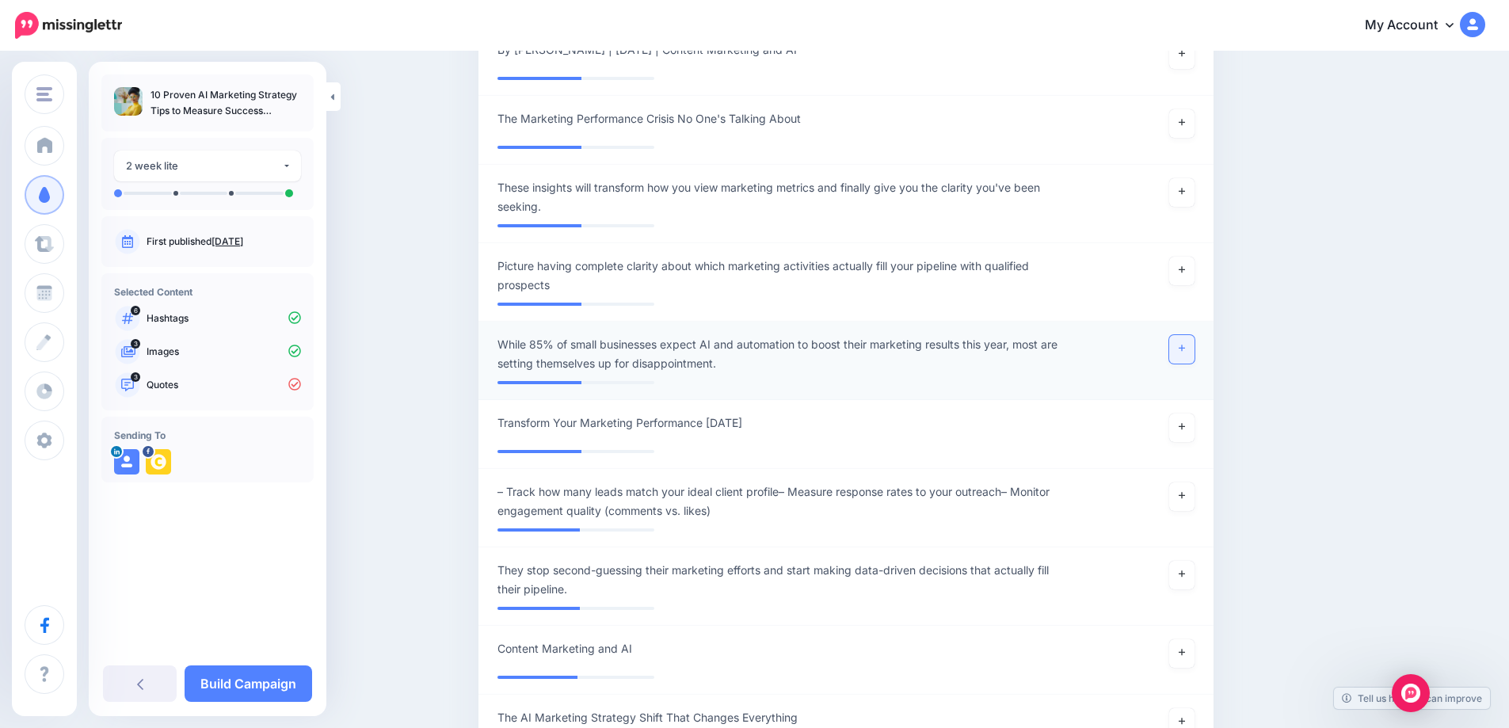
click at [1192, 364] on link at bounding box center [1181, 349] width 25 height 29
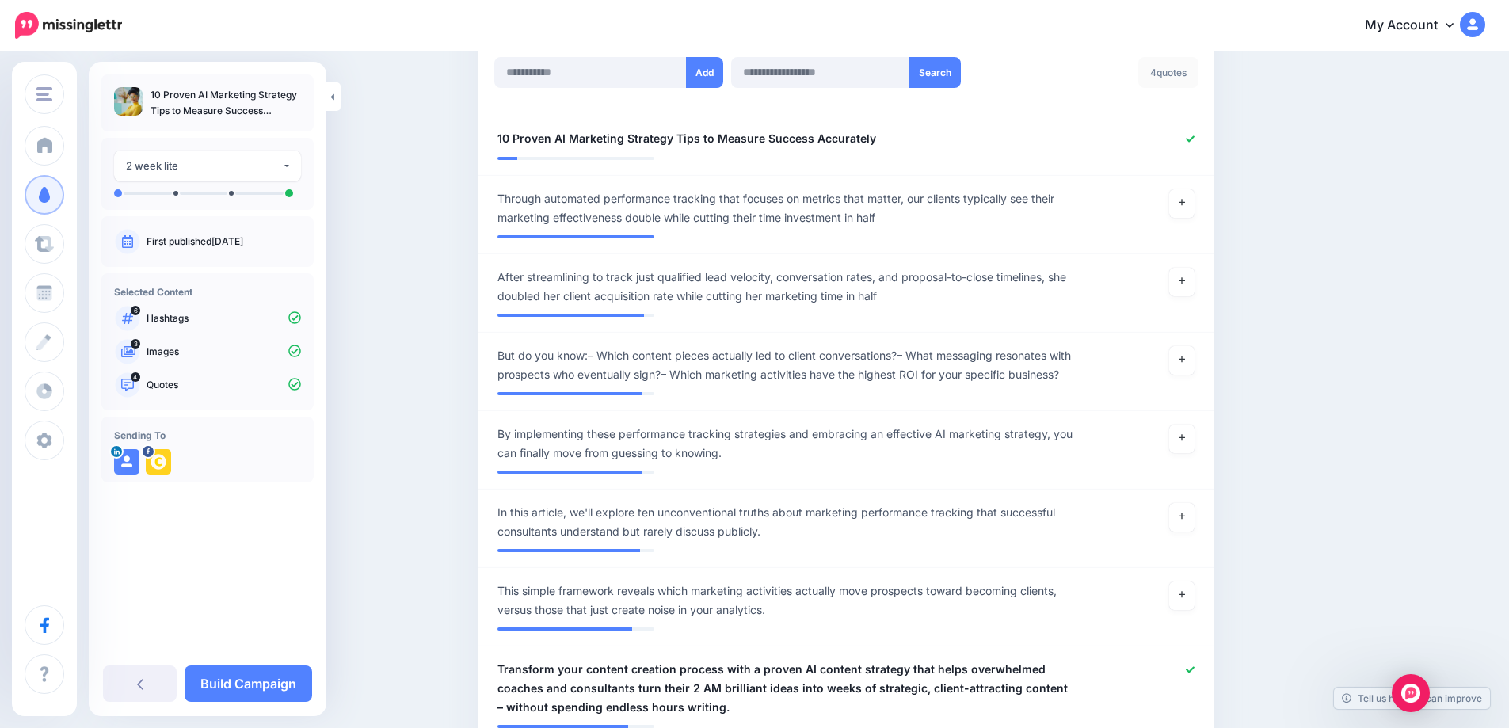
scroll to position [439, 0]
click at [1194, 452] on link at bounding box center [1181, 438] width 25 height 29
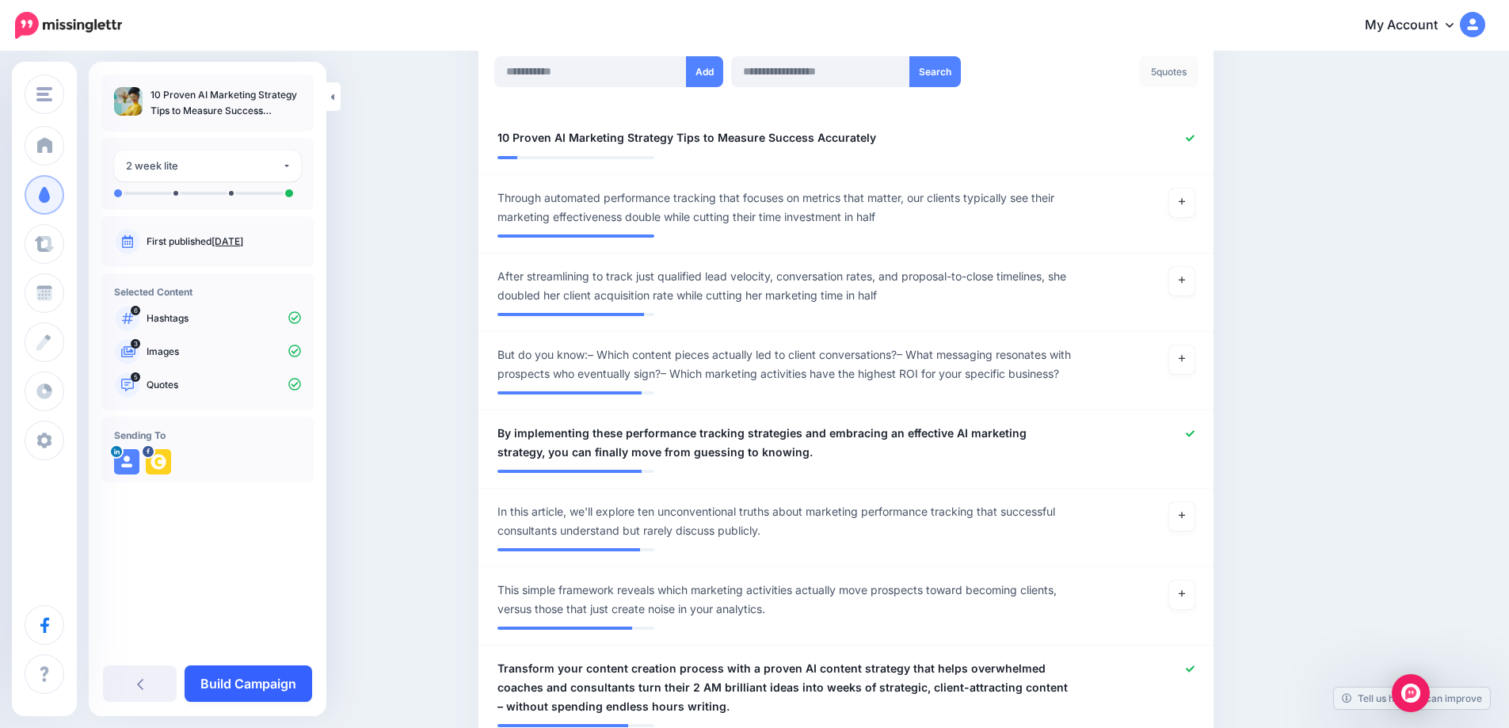
click at [242, 693] on link "Build Campaign" at bounding box center [249, 683] width 128 height 36
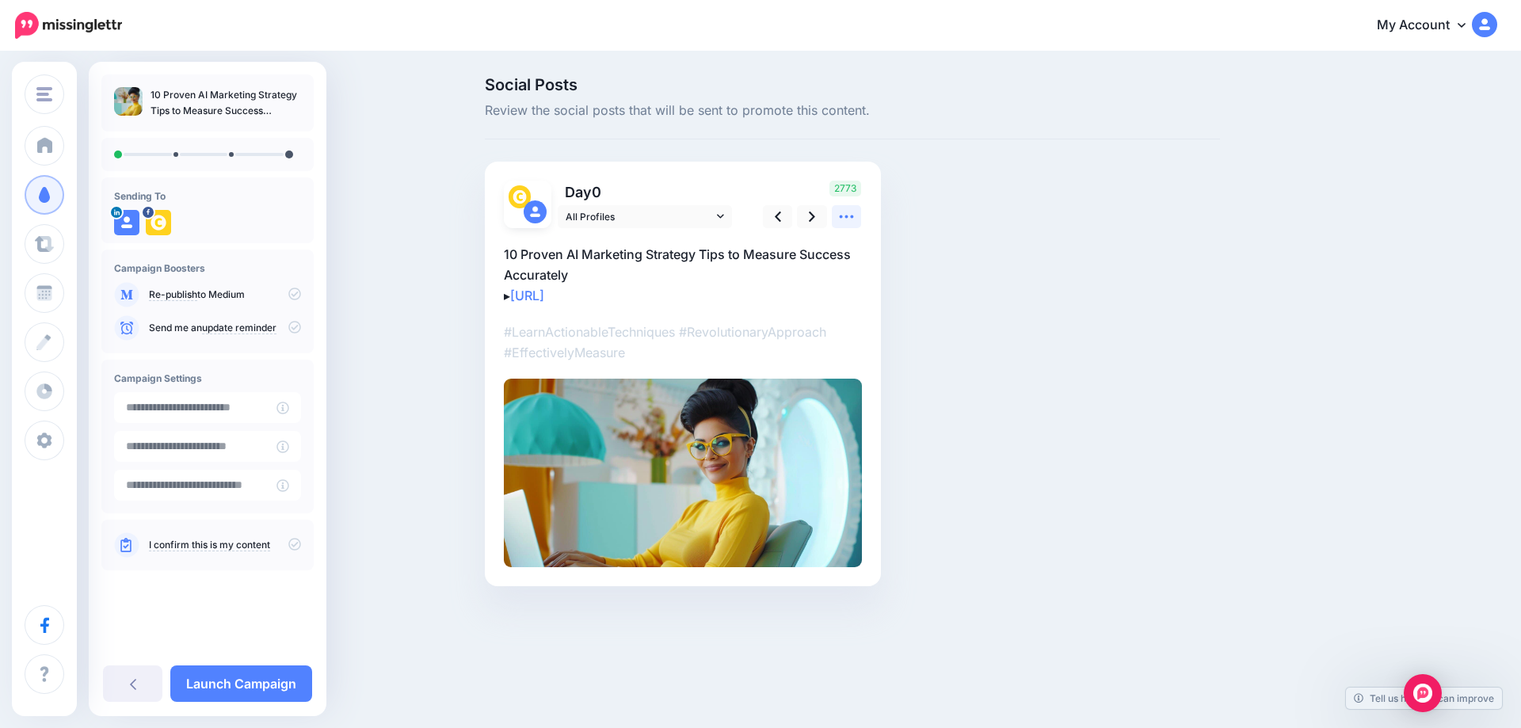
click at [847, 226] on link at bounding box center [847, 216] width 30 height 23
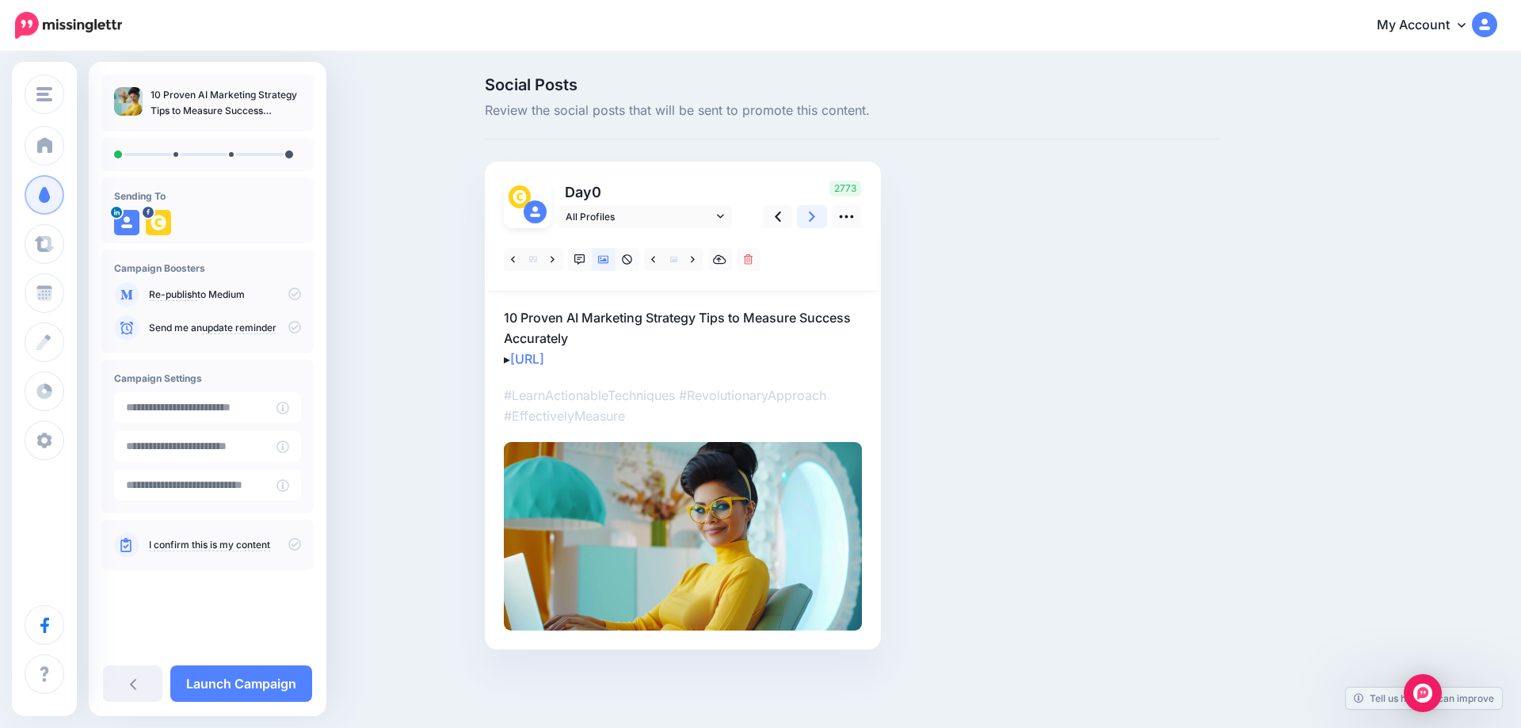
click at [810, 223] on icon at bounding box center [812, 216] width 6 height 17
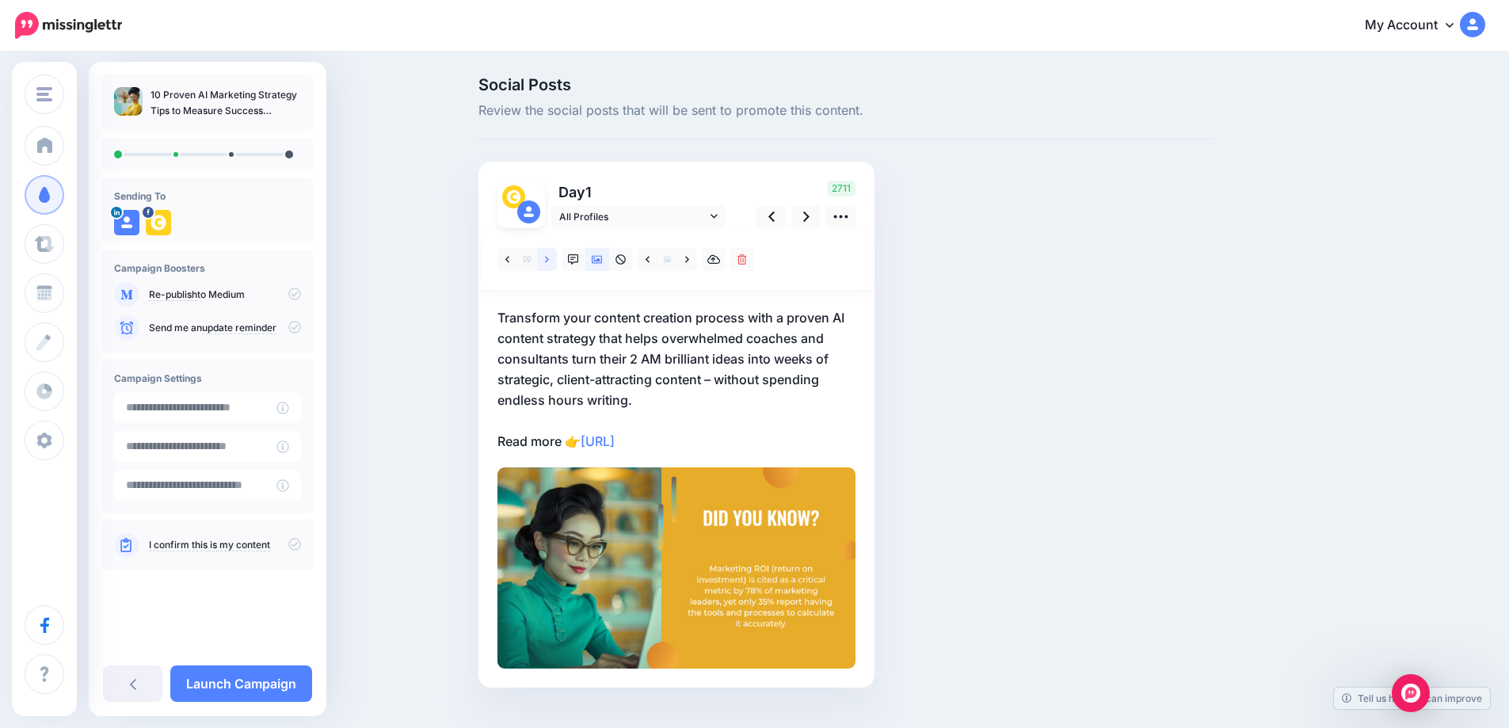
click at [545, 259] on link at bounding box center [547, 259] width 20 height 23
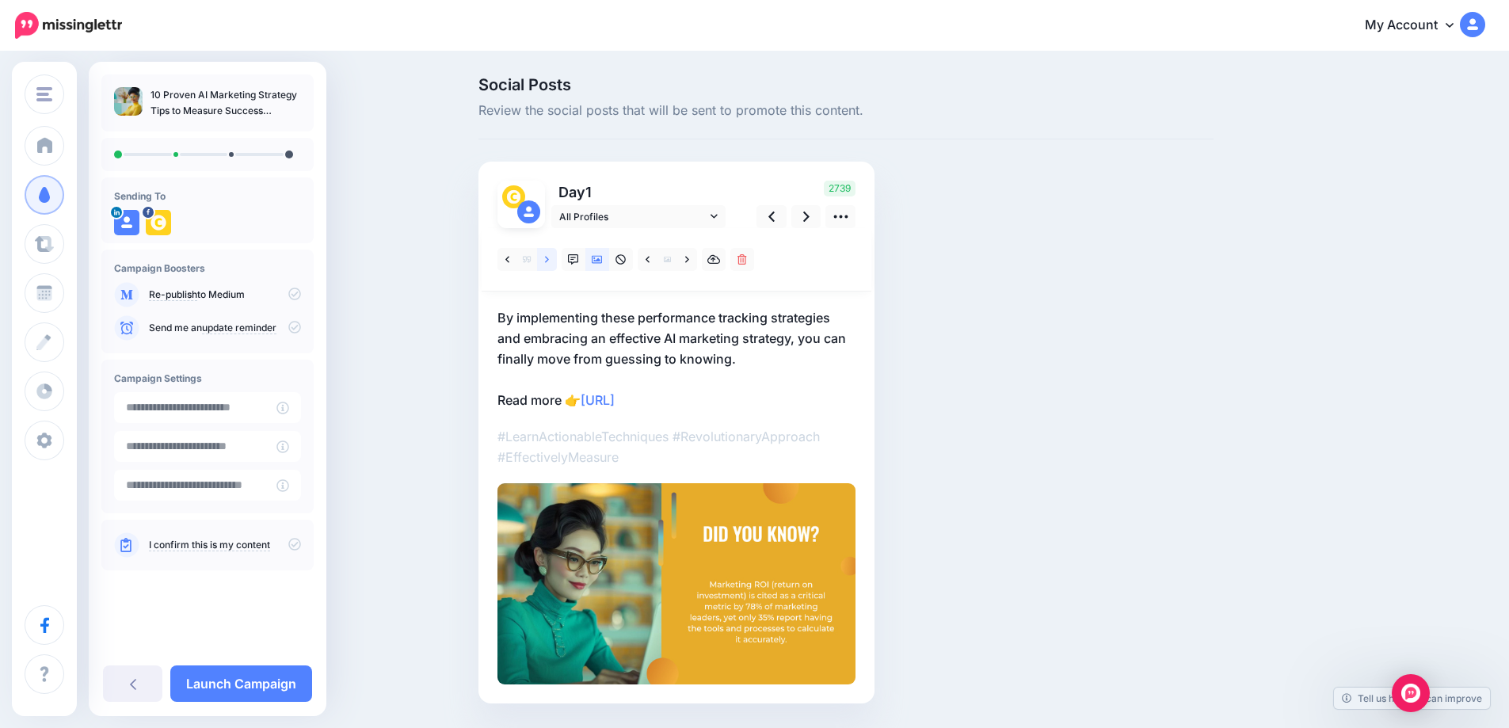
click at [545, 259] on link at bounding box center [547, 259] width 20 height 23
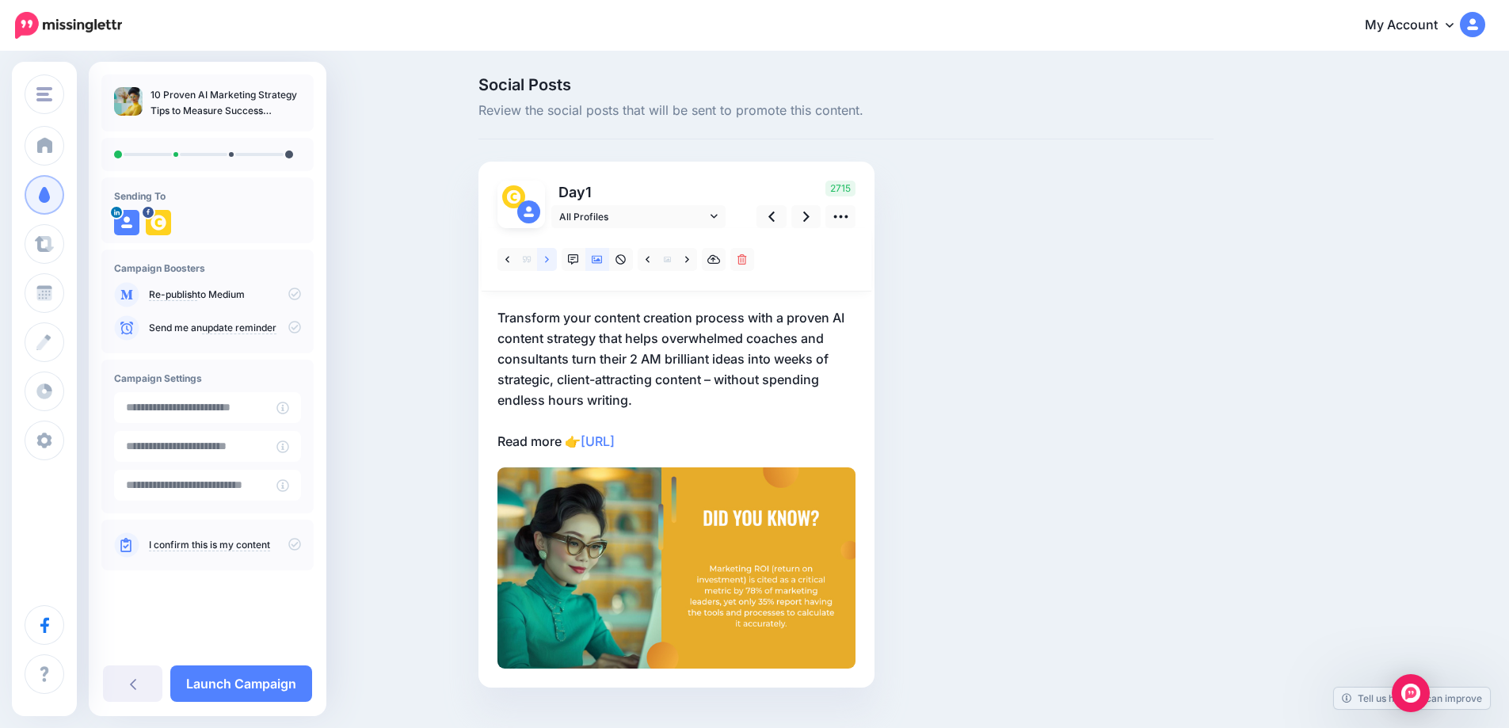
click at [545, 259] on link at bounding box center [547, 259] width 20 height 23
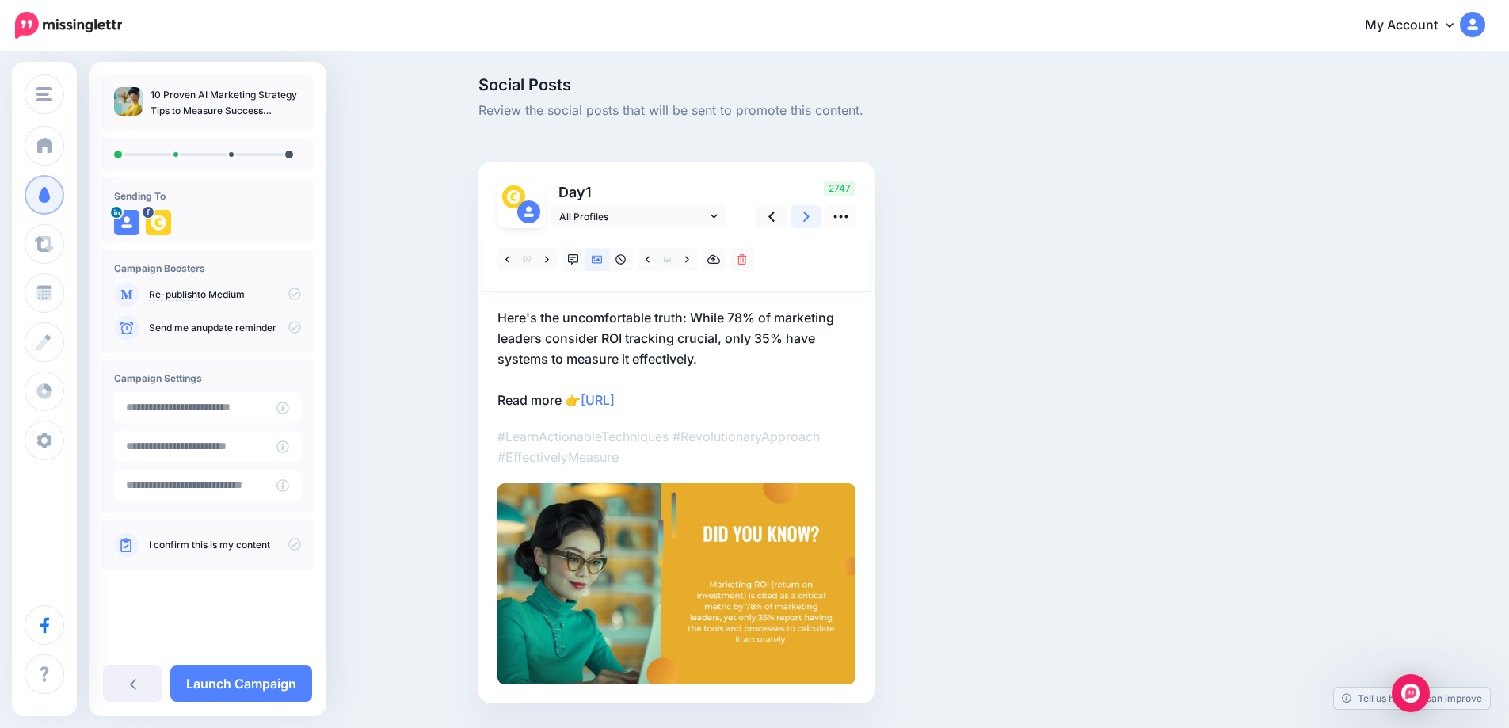
click at [820, 220] on link at bounding box center [806, 216] width 30 height 23
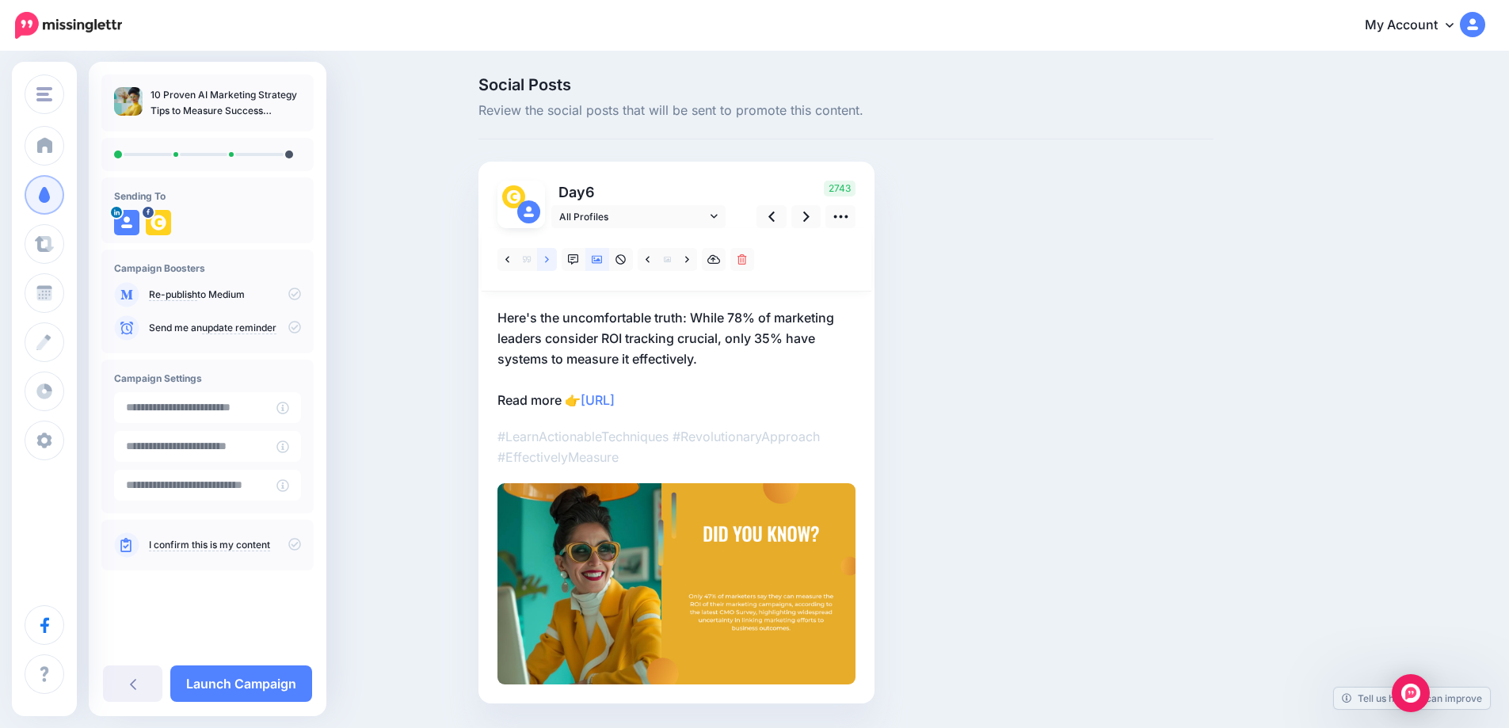
click at [549, 263] on icon at bounding box center [547, 259] width 4 height 11
click at [557, 253] on link at bounding box center [547, 259] width 20 height 23
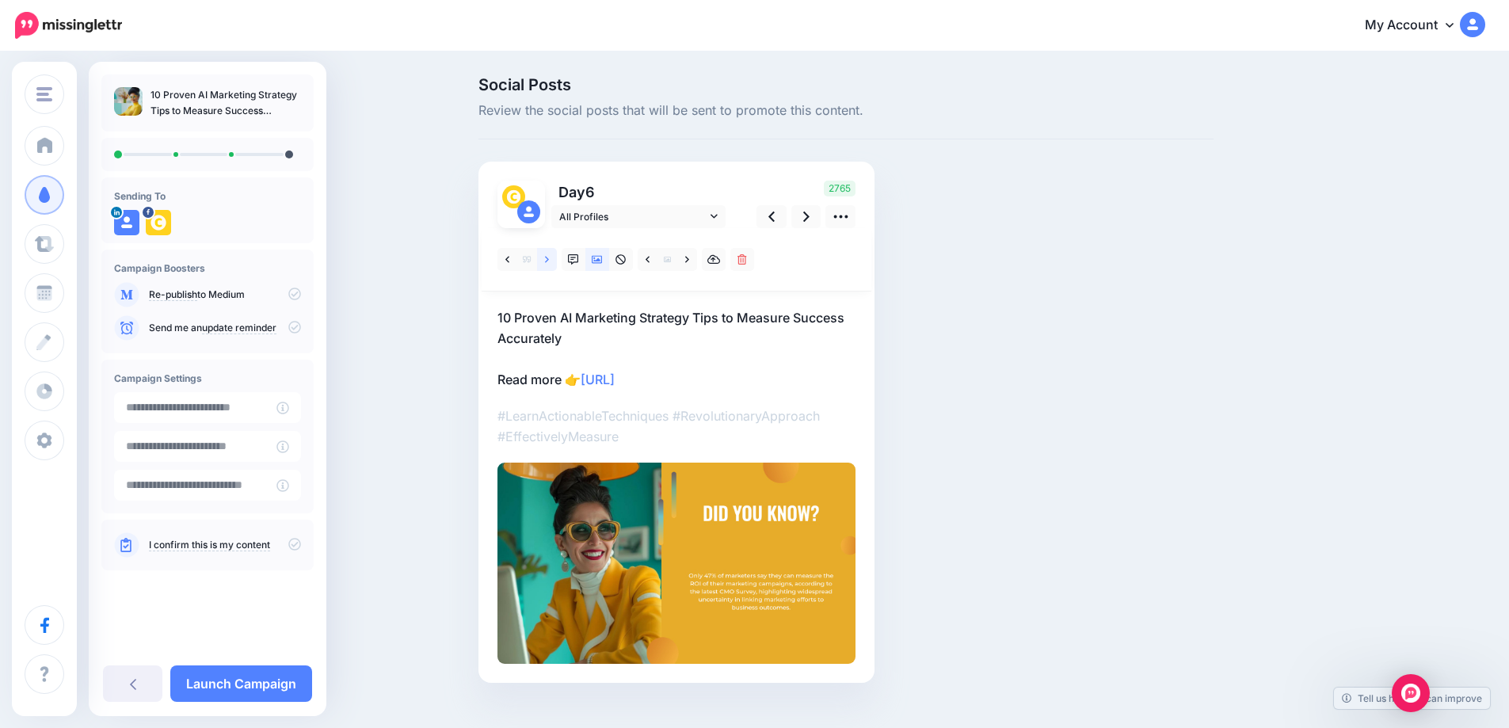
click at [556, 260] on link at bounding box center [547, 259] width 20 height 23
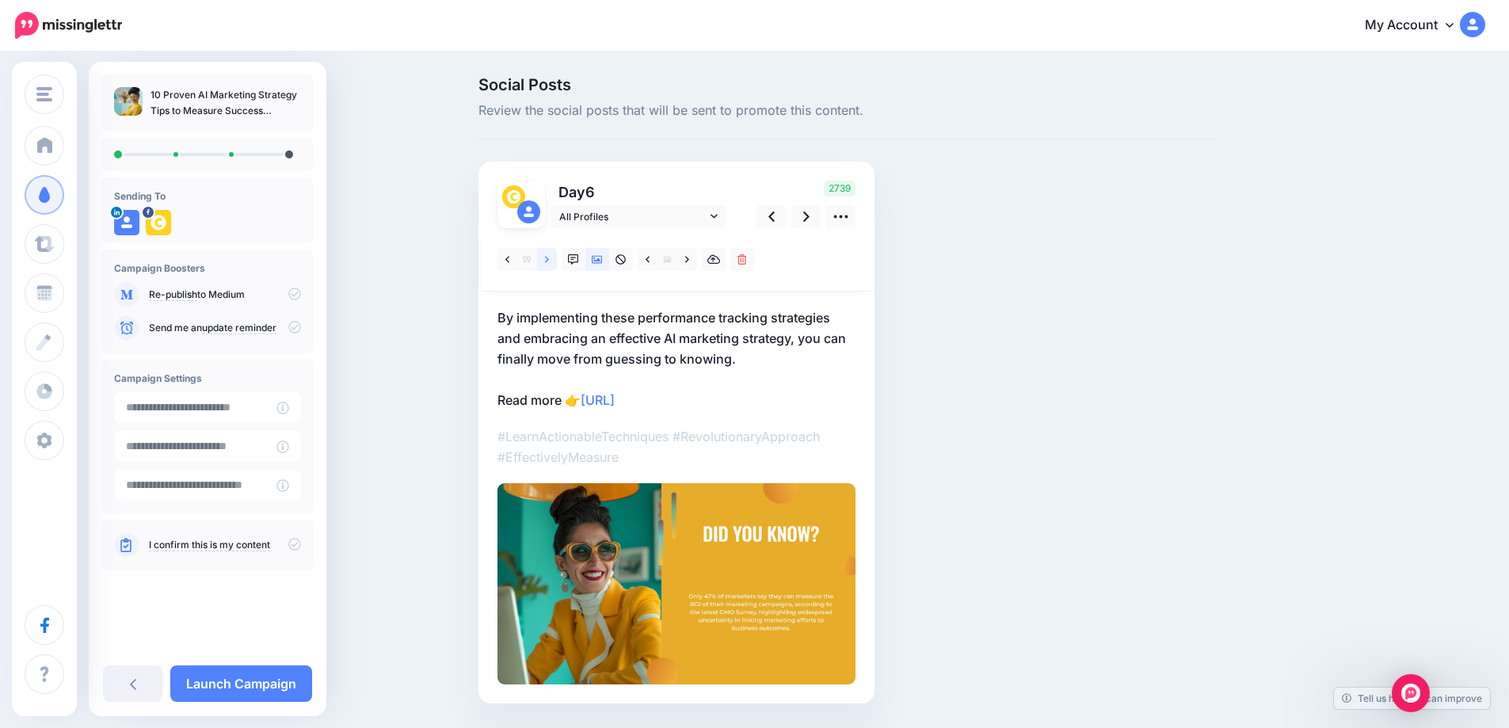
click at [556, 260] on link at bounding box center [547, 259] width 20 height 23
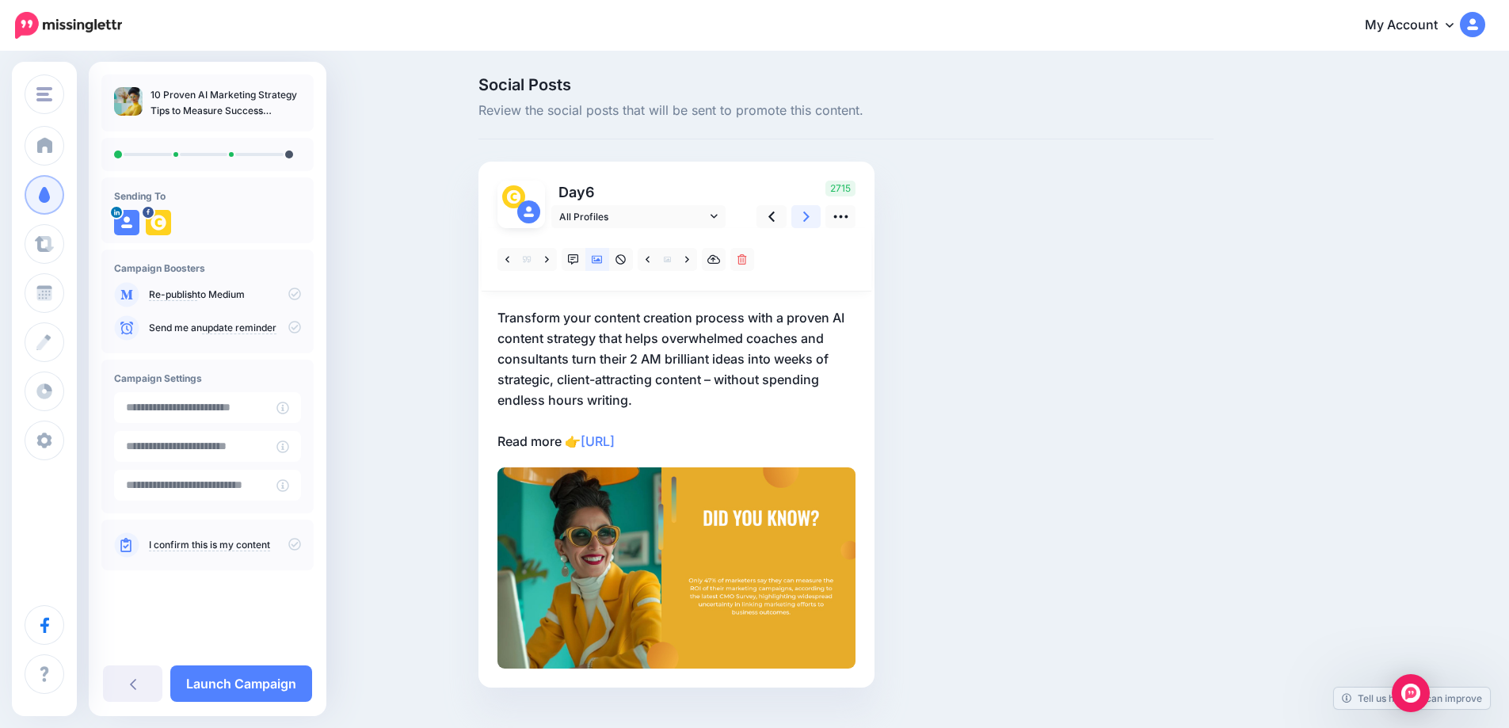
click at [810, 223] on icon at bounding box center [806, 216] width 6 height 17
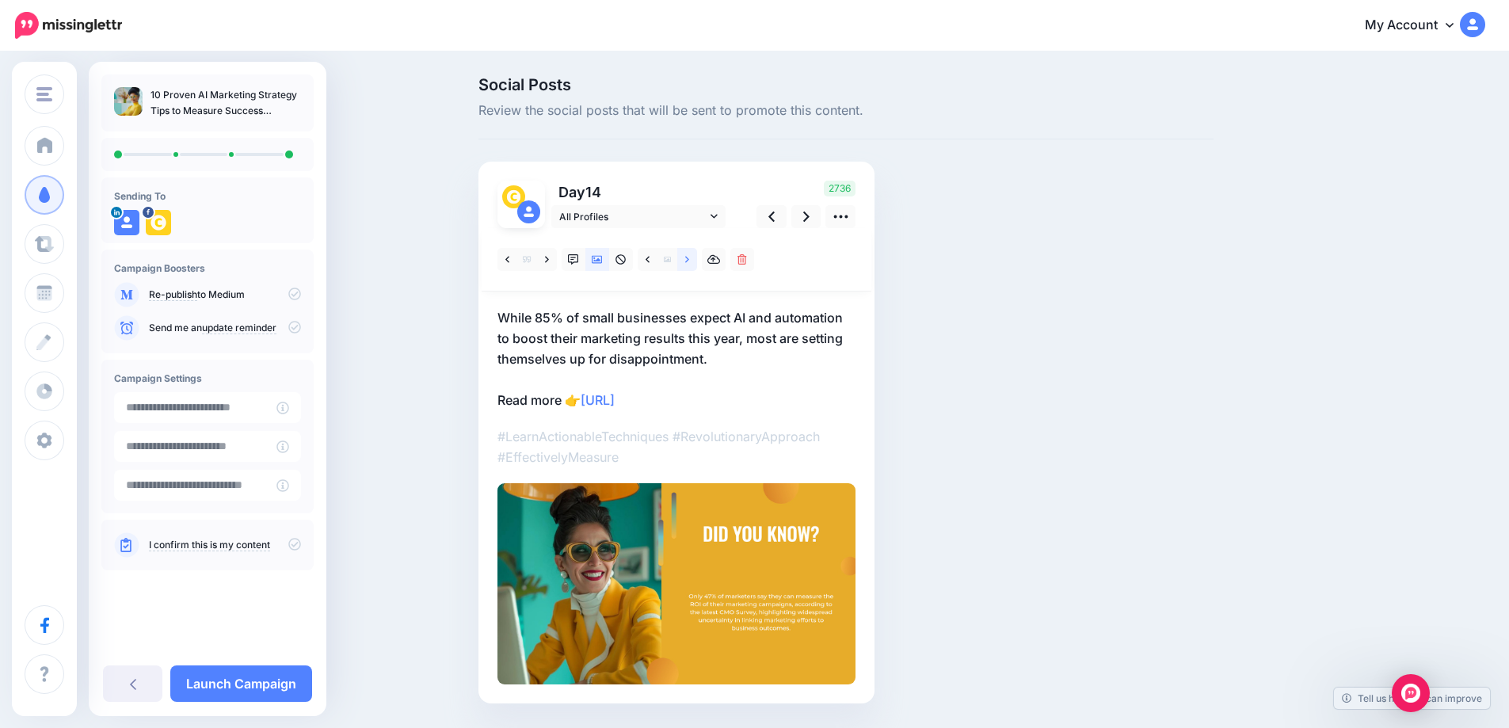
click at [696, 259] on link at bounding box center [687, 259] width 20 height 23
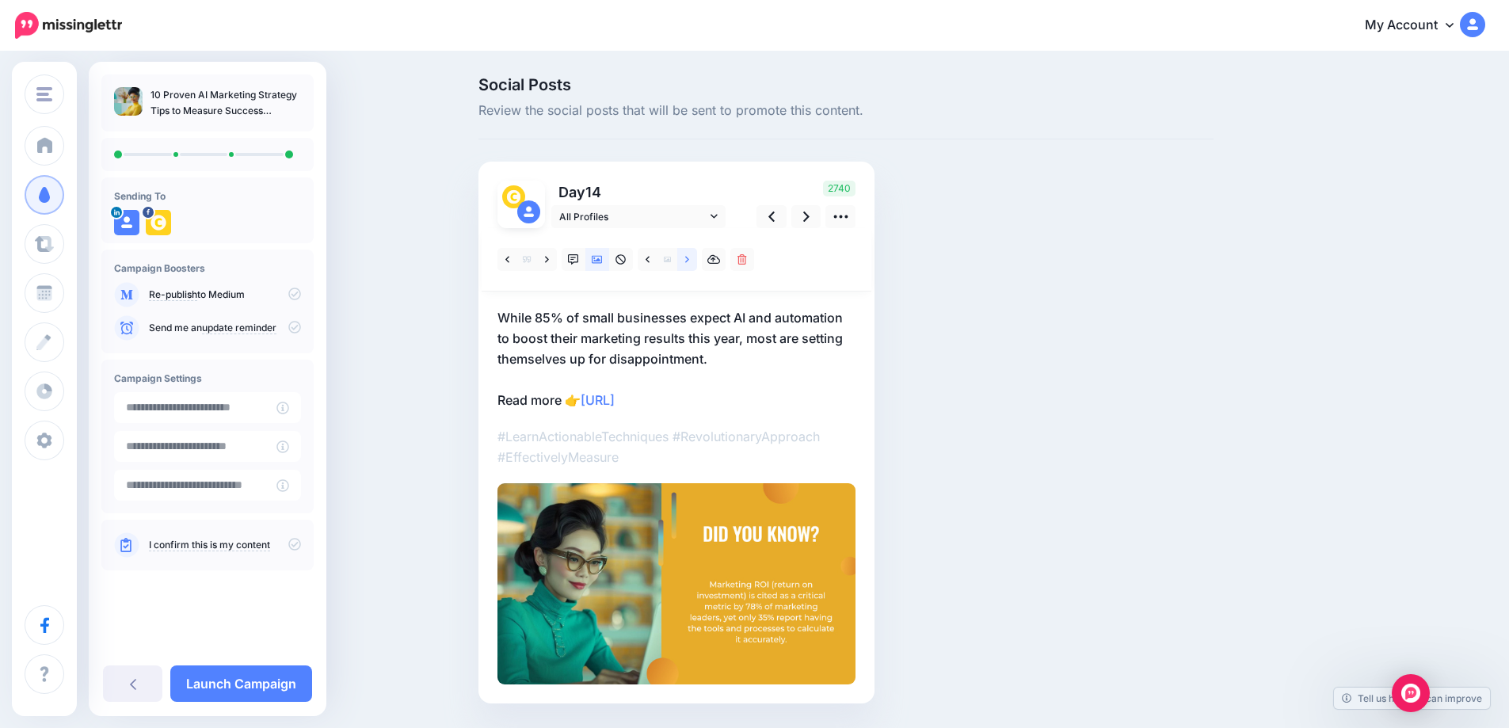
click at [696, 259] on link at bounding box center [687, 259] width 20 height 23
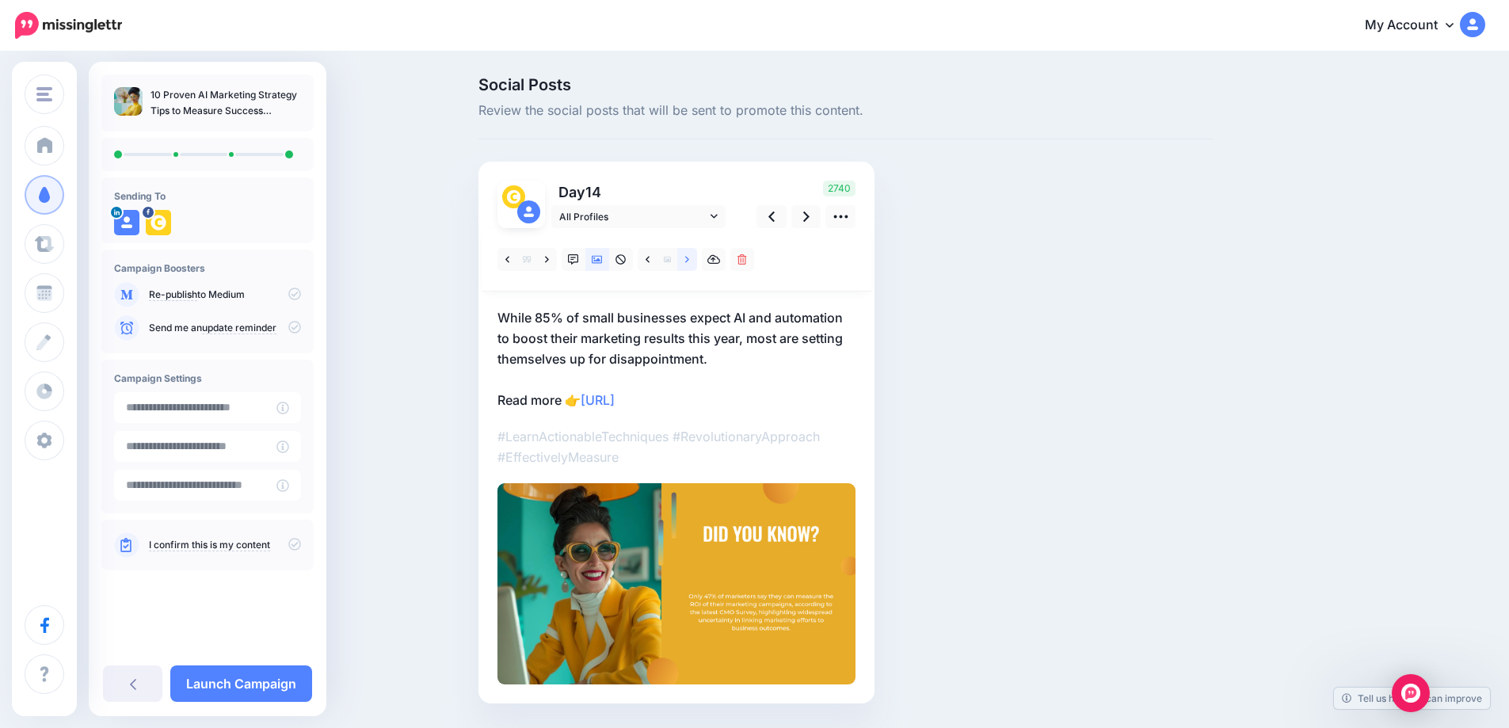
click at [696, 259] on link at bounding box center [687, 259] width 20 height 23
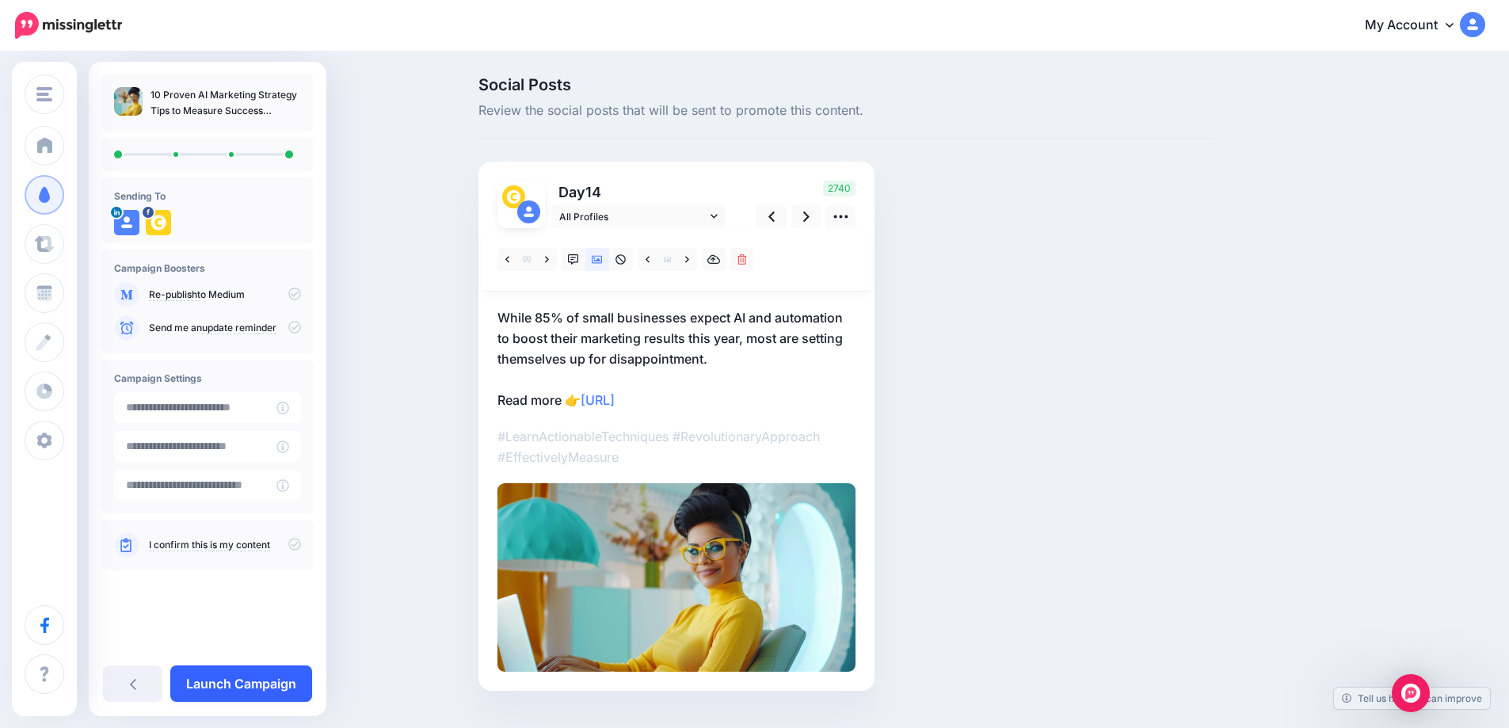
click at [257, 685] on link "Launch Campaign" at bounding box center [241, 683] width 142 height 36
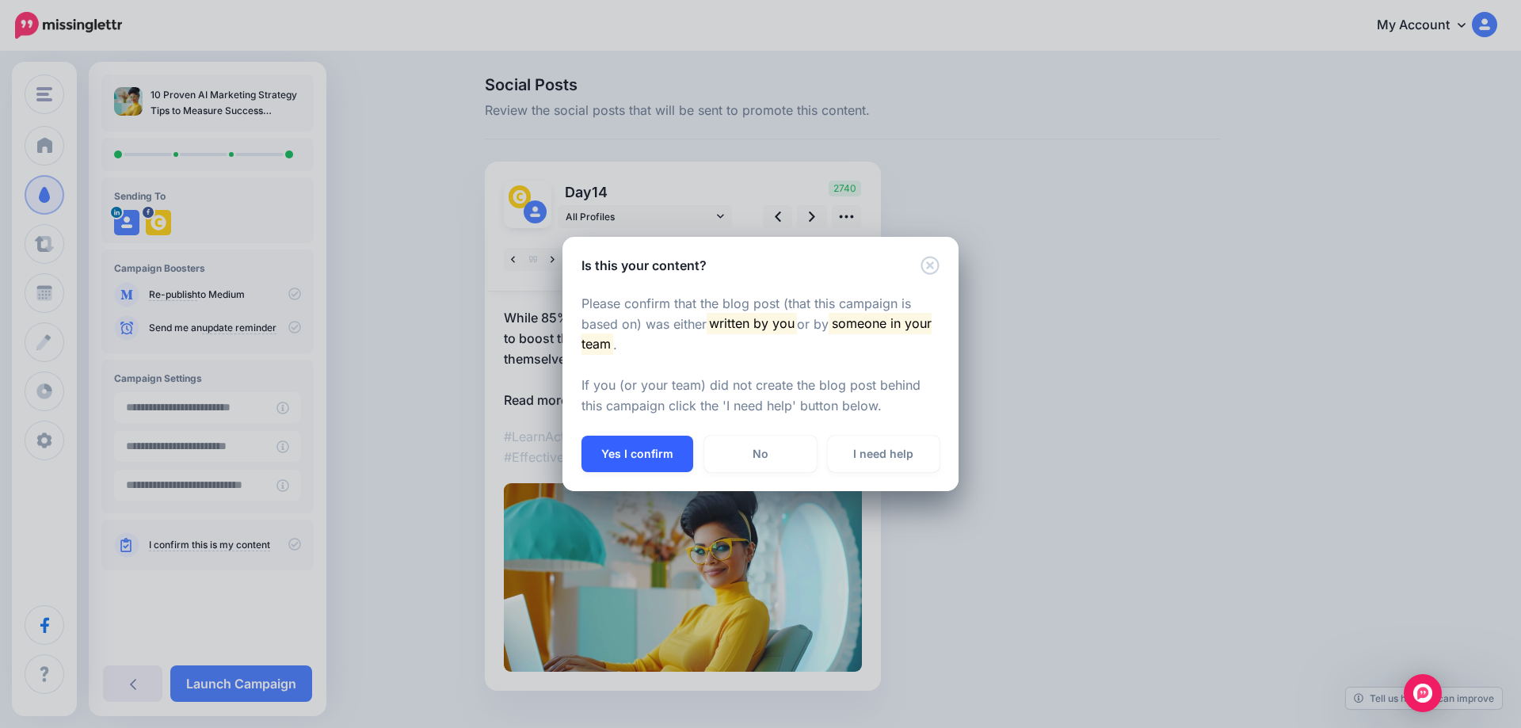
click at [634, 456] on button "Yes I confirm" at bounding box center [637, 454] width 112 height 36
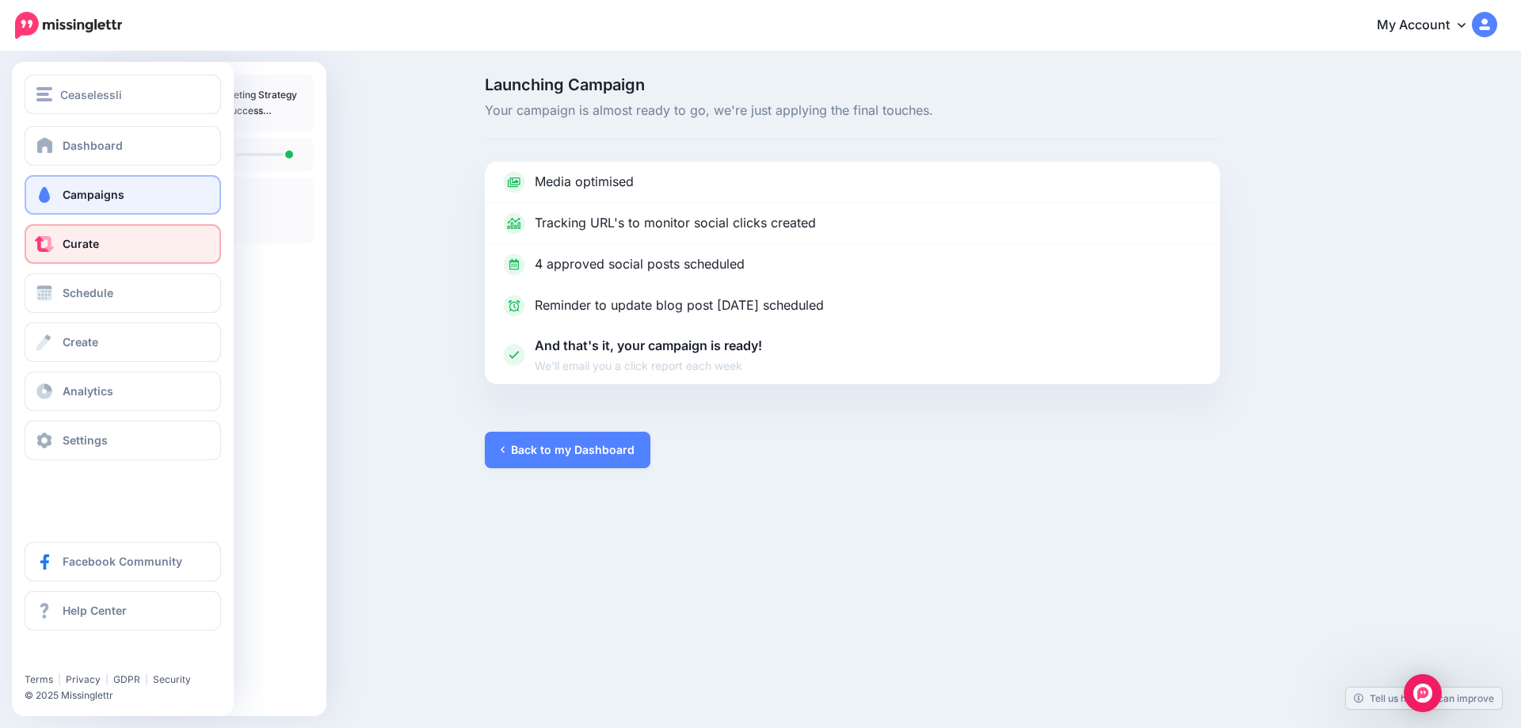
click at [47, 248] on span at bounding box center [44, 244] width 21 height 16
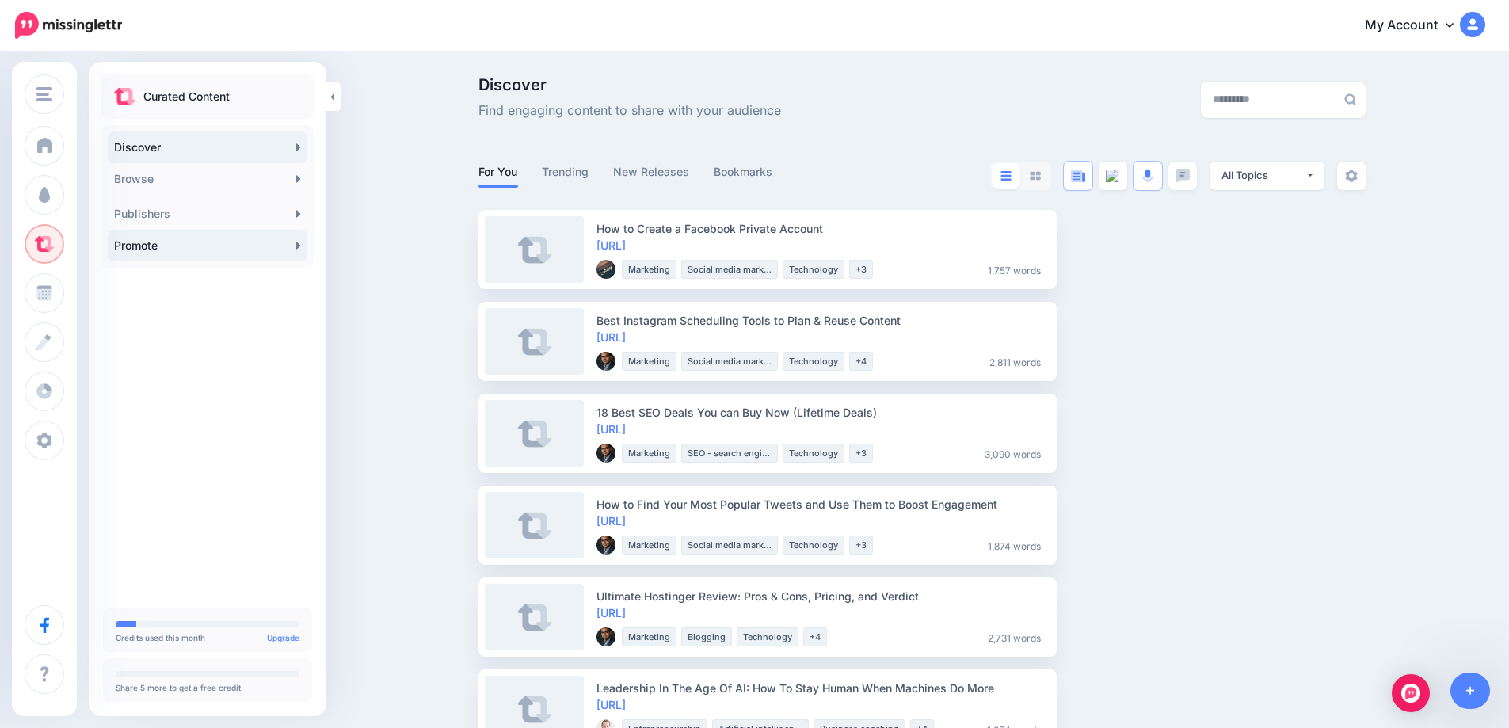
click at [293, 250] on link "Promote" at bounding box center [208, 246] width 200 height 32
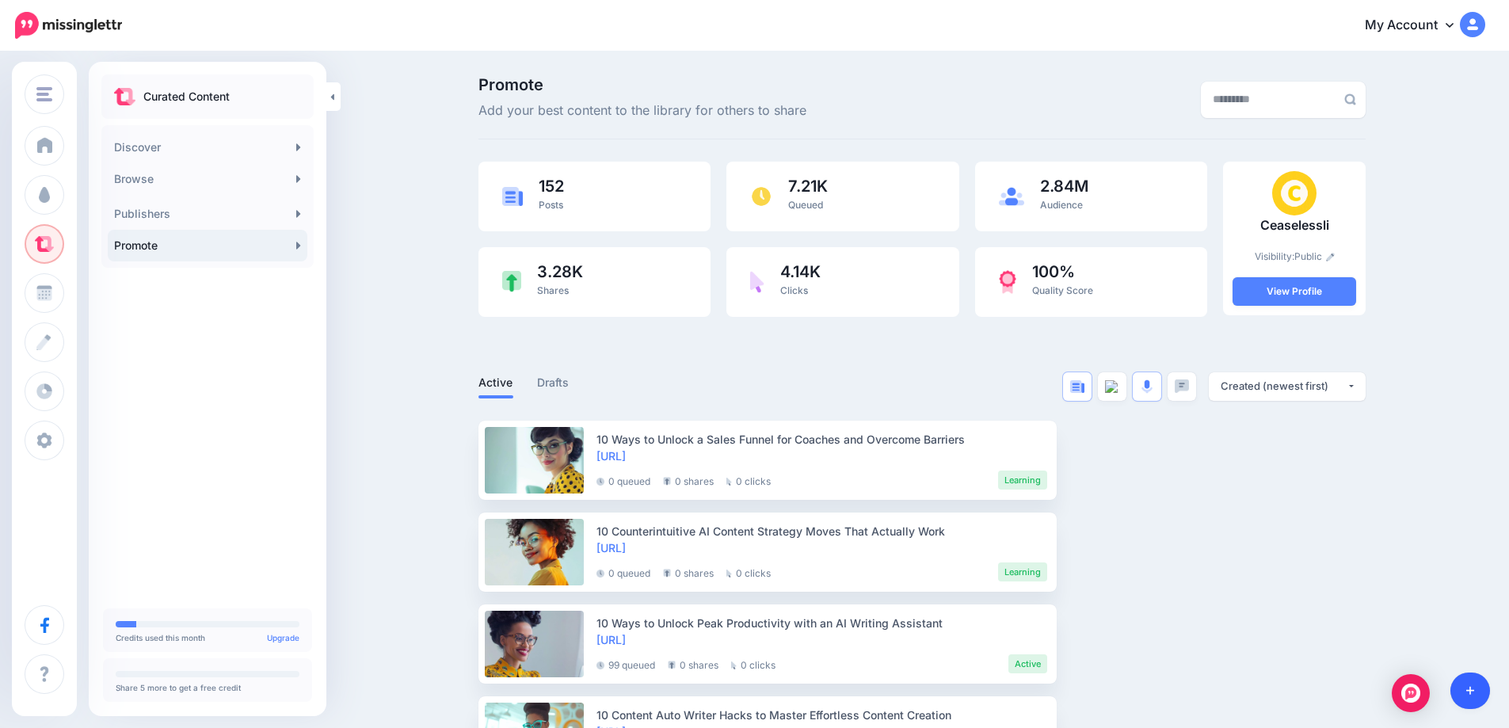
click at [1468, 697] on link at bounding box center [1470, 690] width 40 height 36
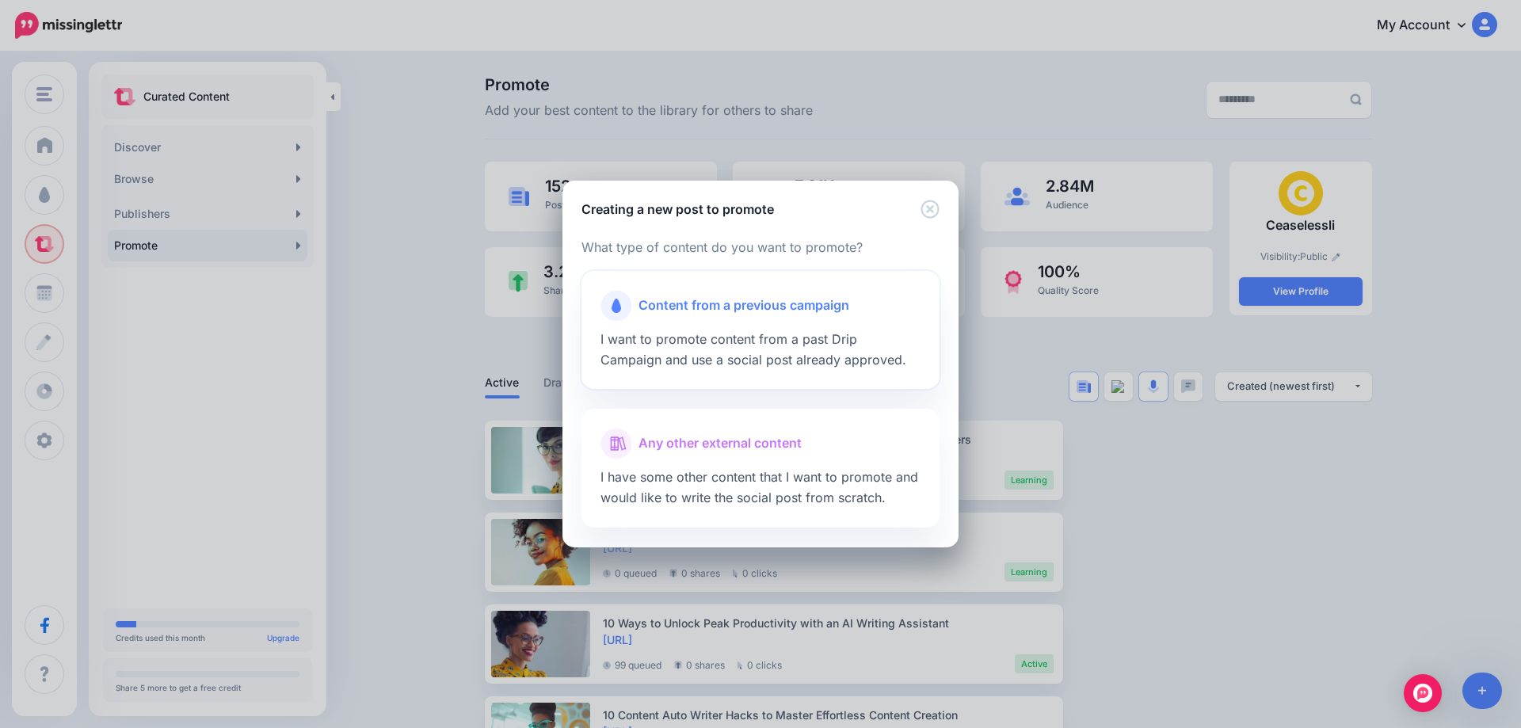
click at [768, 310] on span "Content from a previous campaign" at bounding box center [743, 305] width 211 height 21
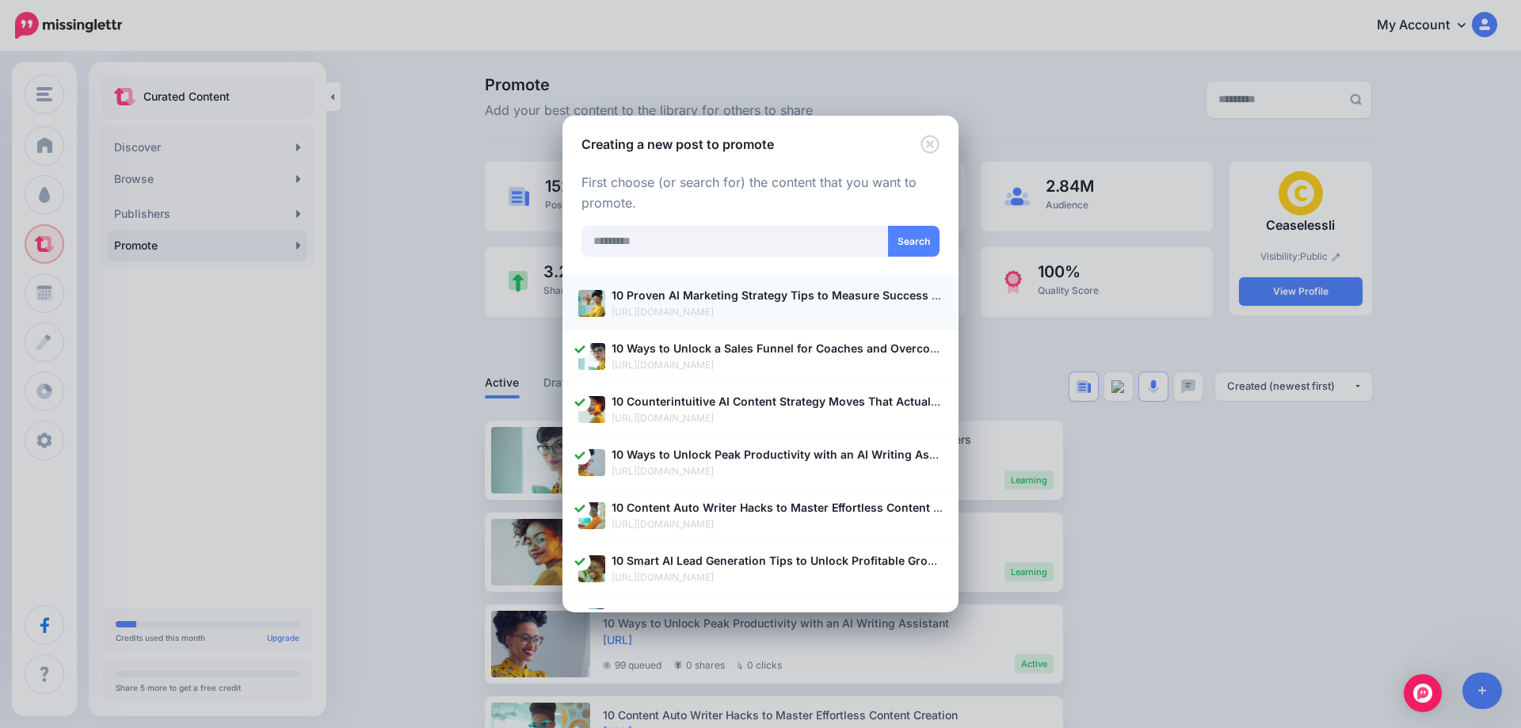
click at [618, 299] on b "10 Proven AI Marketing Strategy Tips to Measure Success Accurately" at bounding box center [800, 294] width 379 height 13
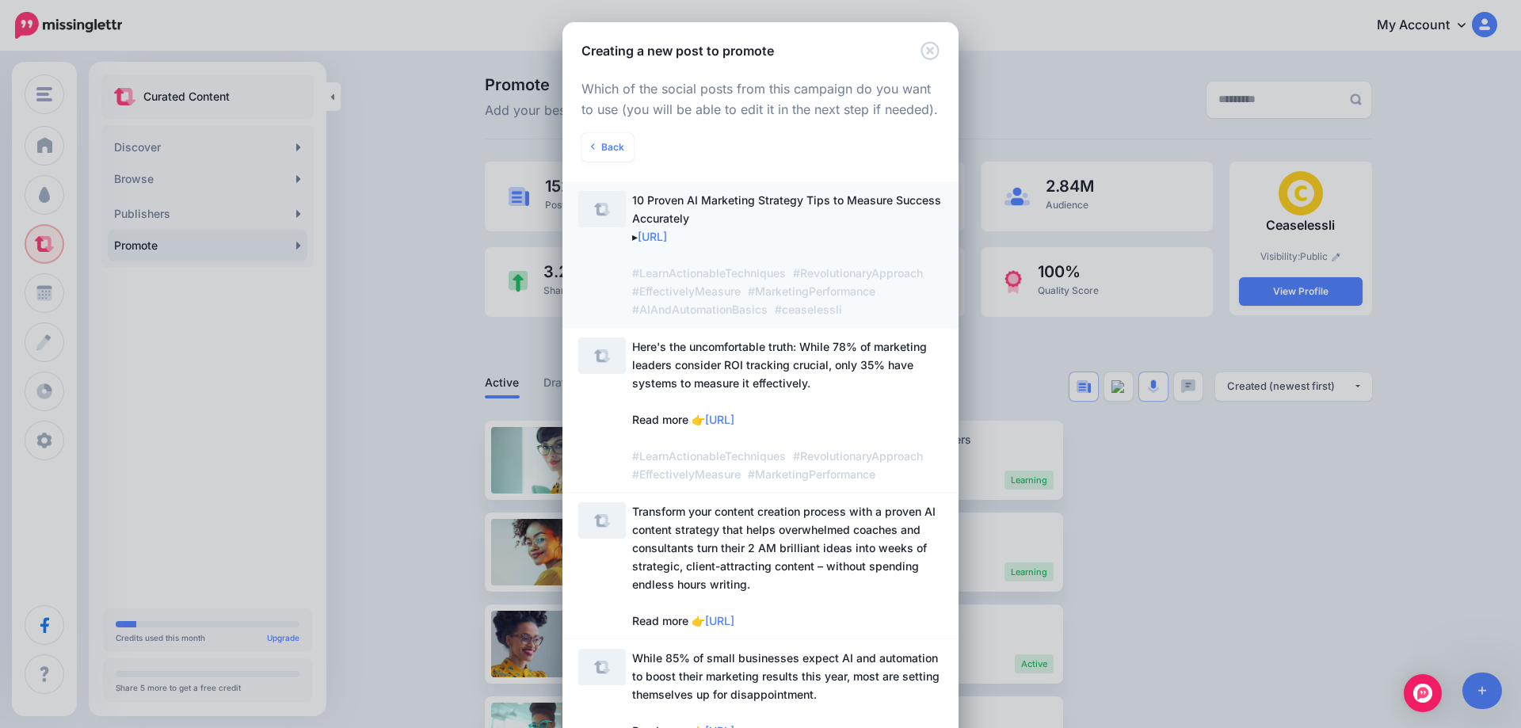
click at [669, 214] on span "10 Proven AI Marketing Strategy Tips to Measure Success Accurately ▸ https://lt…" at bounding box center [786, 254] width 309 height 123
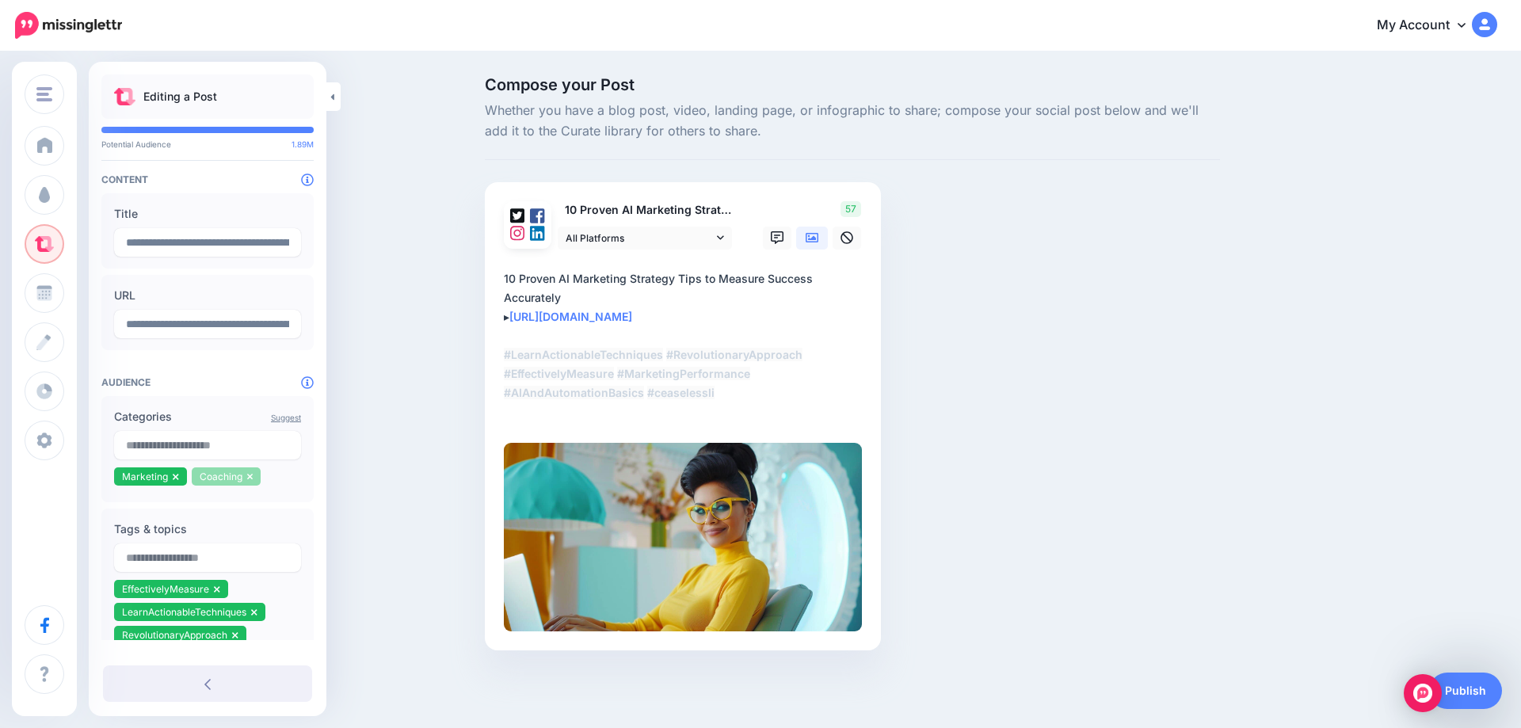
click at [252, 482] on icon at bounding box center [250, 477] width 6 height 10
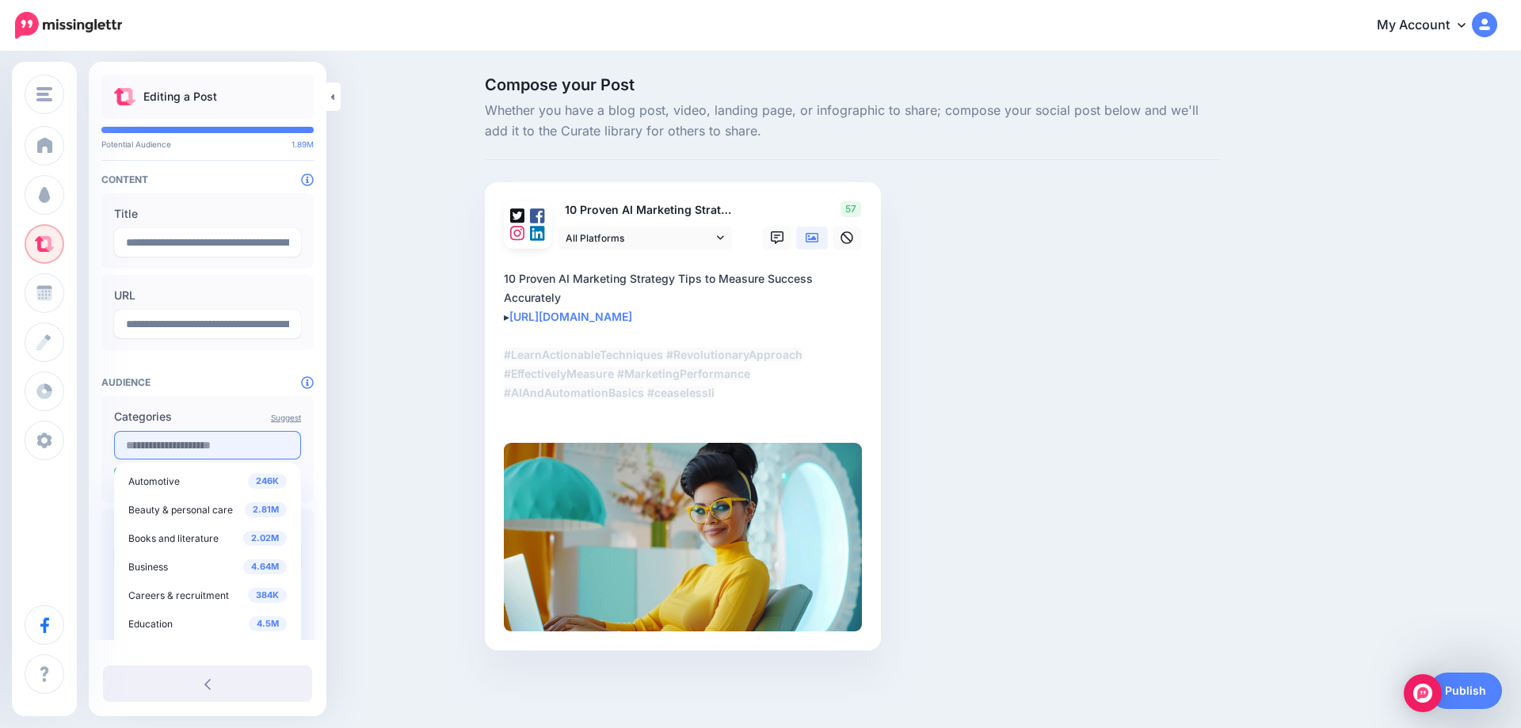
click at [166, 447] on input "text" at bounding box center [207, 445] width 187 height 29
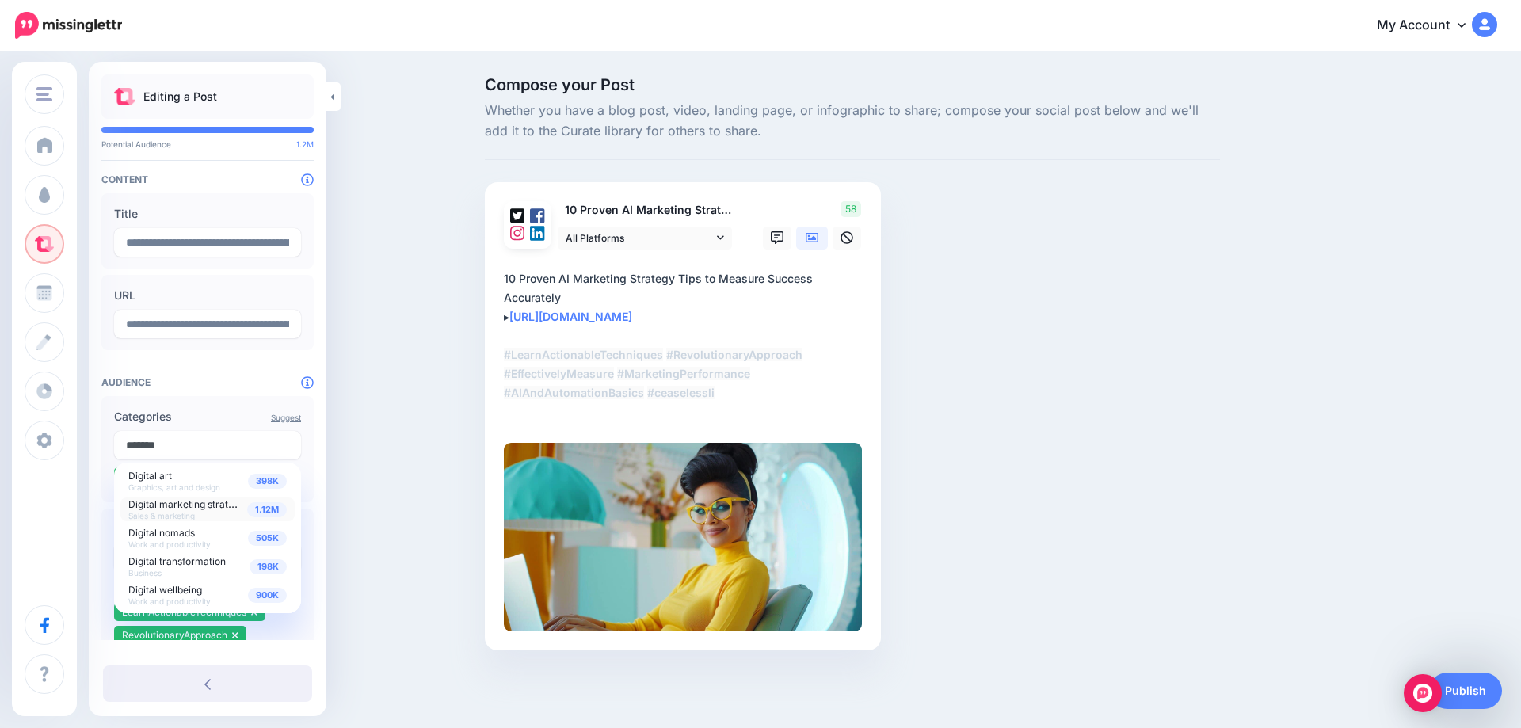
type input "*******"
click at [241, 510] on span "Digital marketing strategy" at bounding box center [186, 503] width 116 height 13
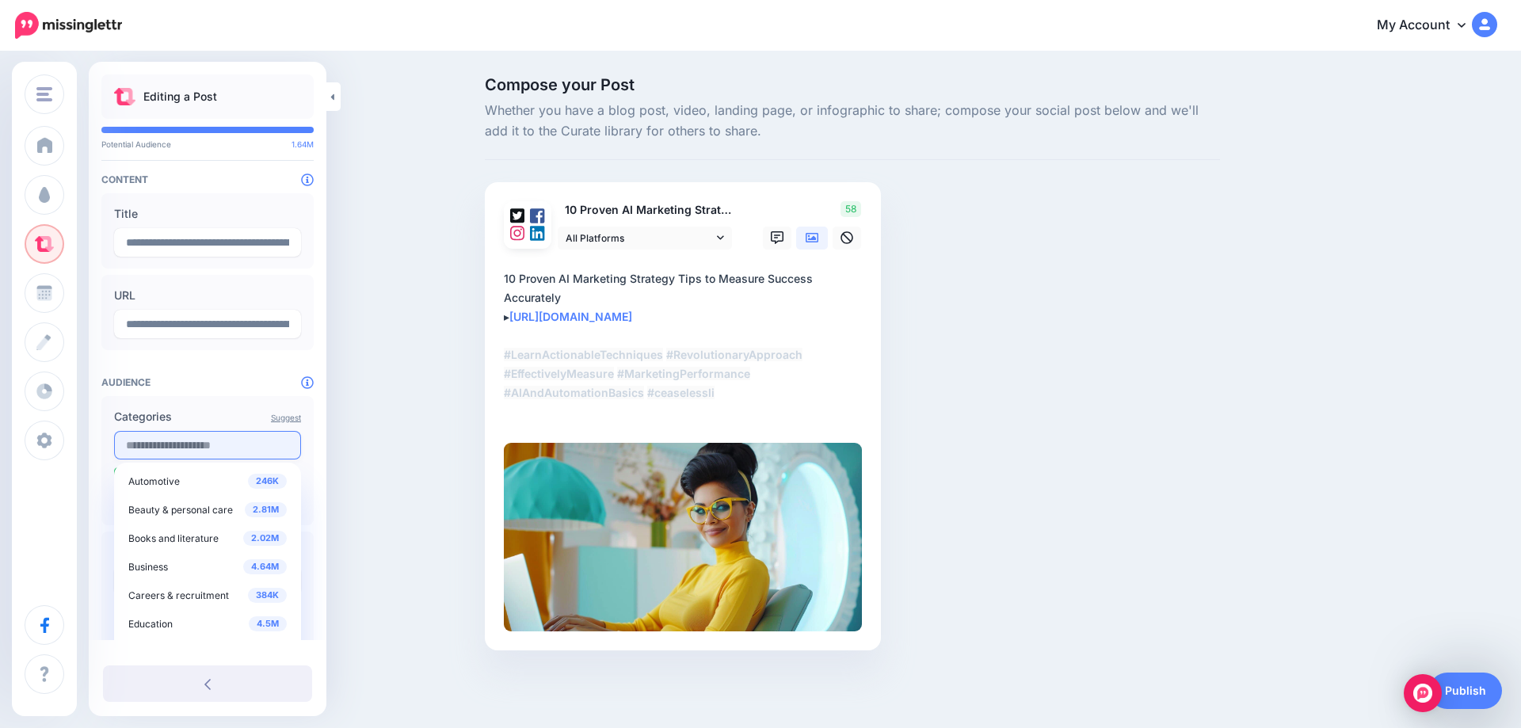
click at [197, 448] on input "text" at bounding box center [207, 445] width 187 height 29
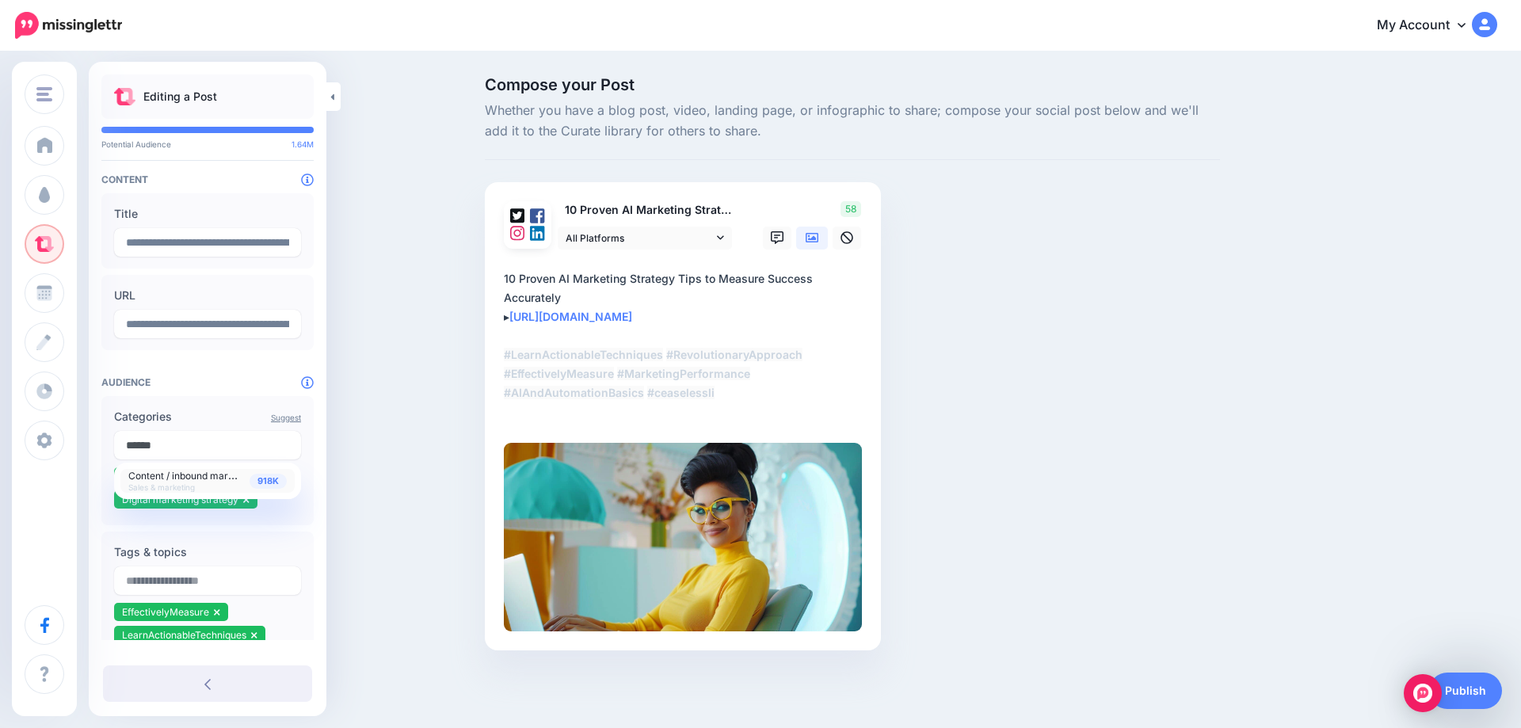
type input "******"
click at [201, 482] on span "Content / inbound marketing" at bounding box center [192, 474] width 128 height 13
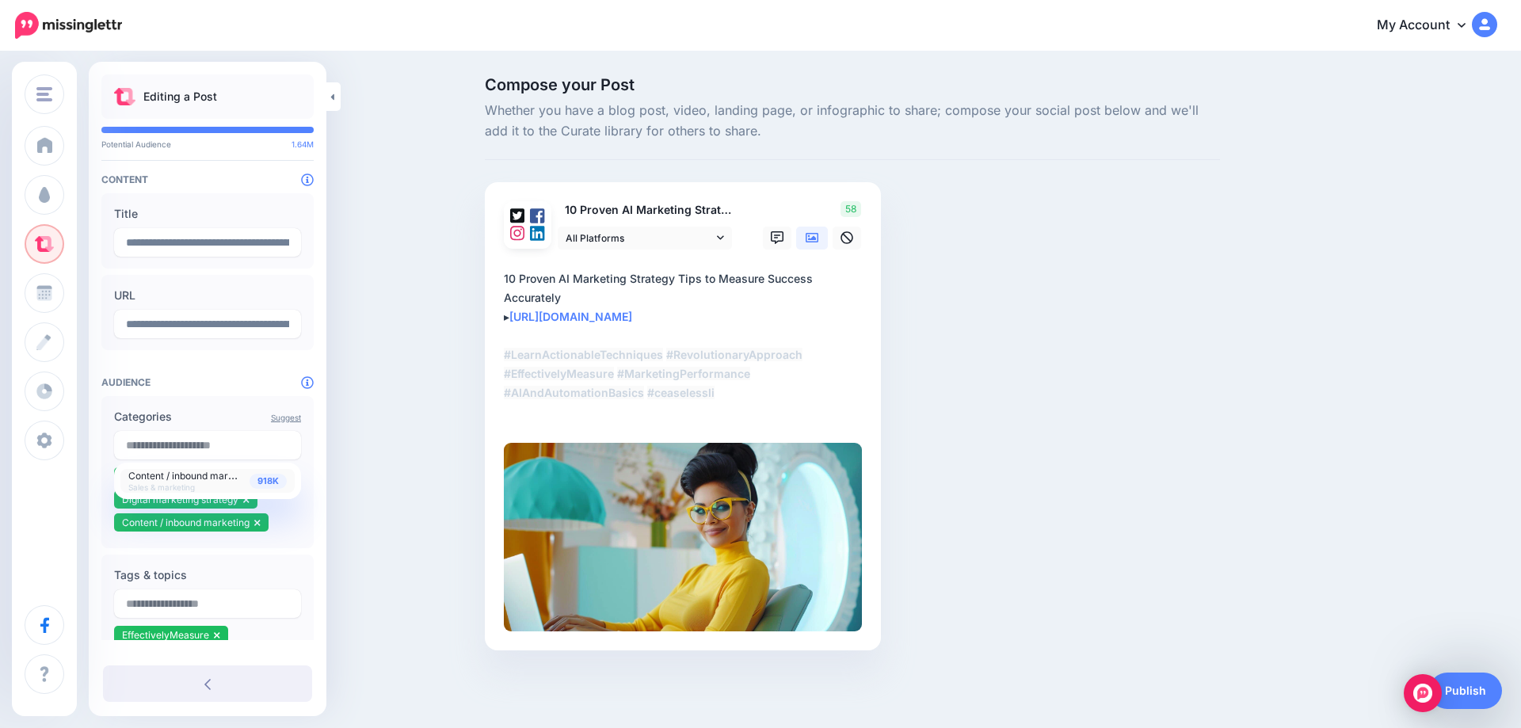
click at [355, 467] on div "Compose your Post Whether you have a blog post, video, landing page, or infogra…" at bounding box center [760, 387] width 1521 height 669
click at [1482, 695] on link "Publish" at bounding box center [1465, 690] width 73 height 36
